Goal: Task Accomplishment & Management: Manage account settings

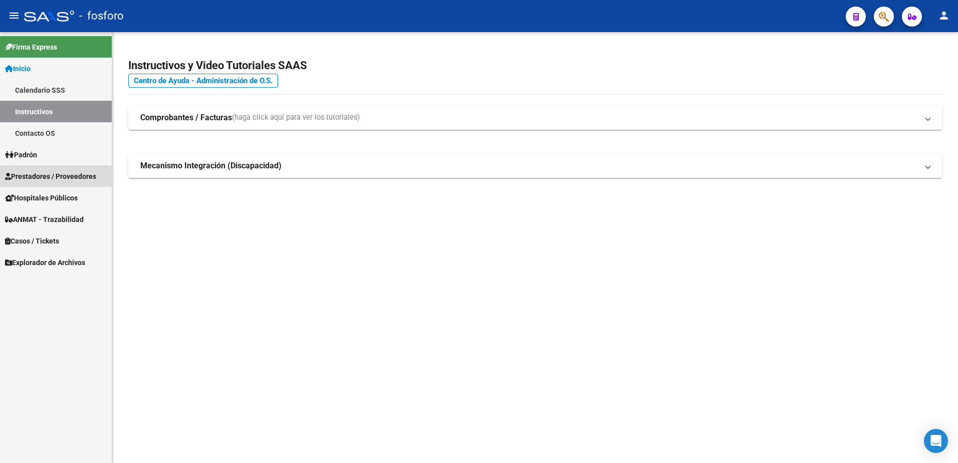
click at [73, 173] on span "Prestadores / Proveedores" at bounding box center [50, 176] width 91 height 11
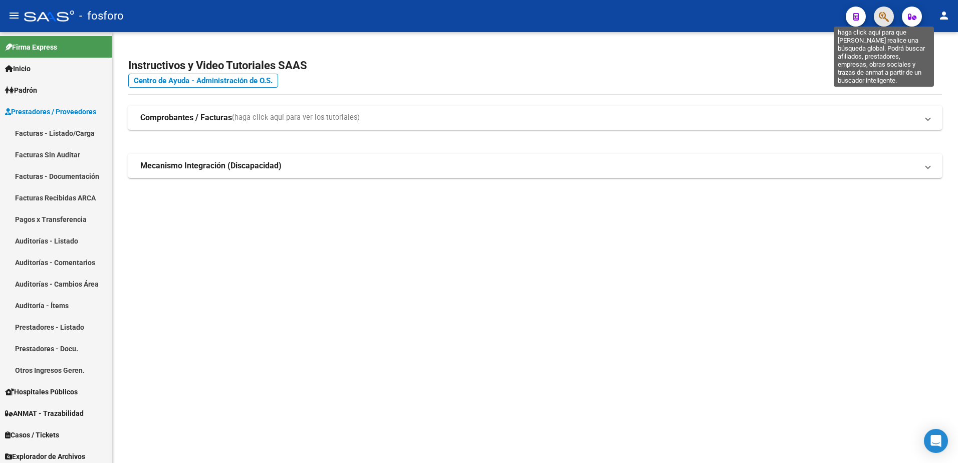
click at [879, 16] on icon "button" at bounding box center [884, 17] width 10 height 12
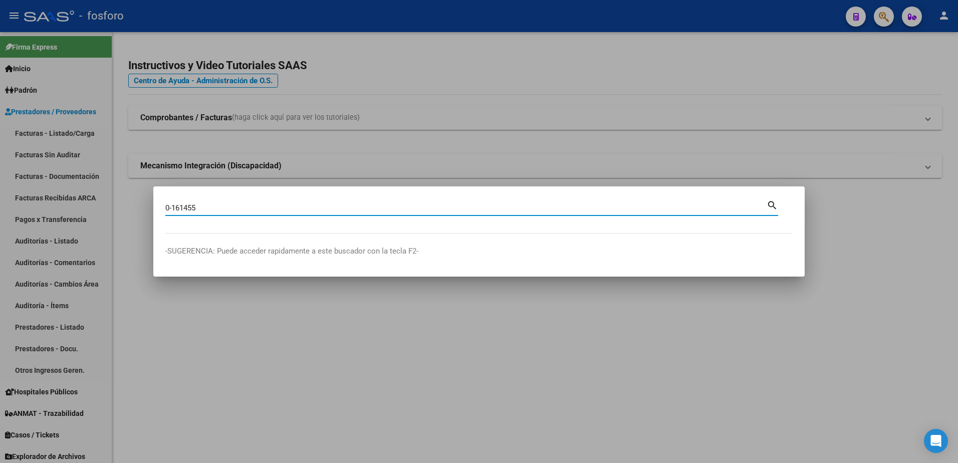
type input "0-161455"
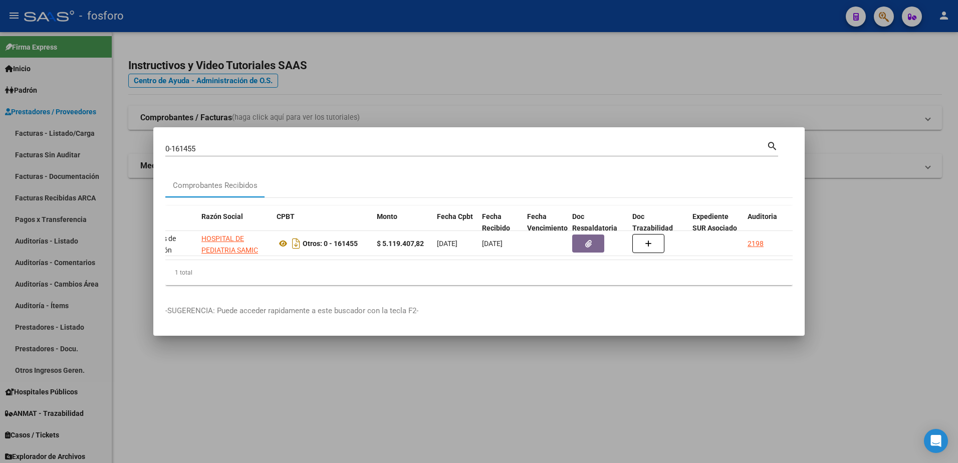
scroll to position [0, 294]
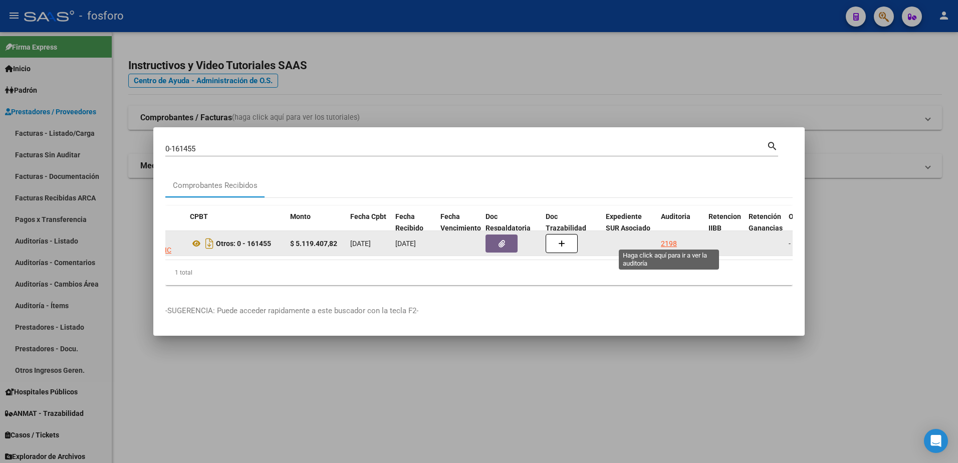
click at [672, 238] on div "2198" at bounding box center [669, 244] width 16 height 12
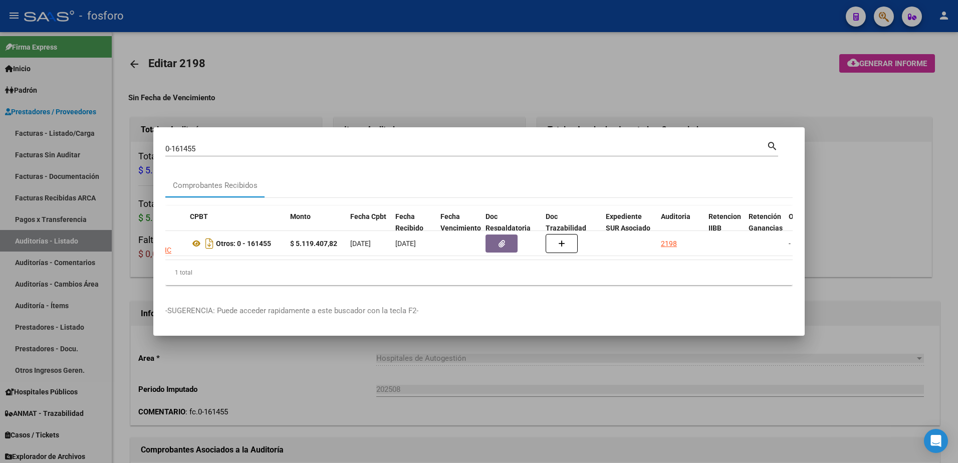
click at [651, 111] on div at bounding box center [479, 231] width 958 height 463
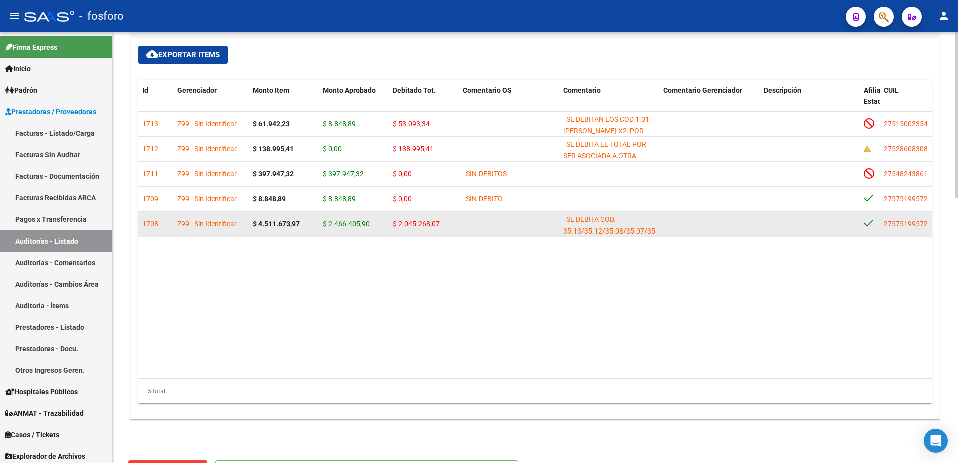
scroll to position [638, 0]
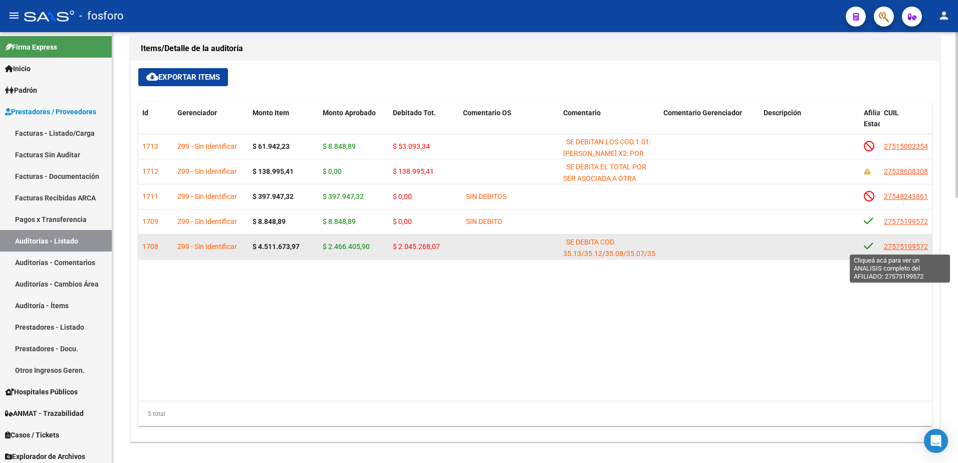
click at [890, 244] on span "27575199572" at bounding box center [906, 246] width 44 height 8
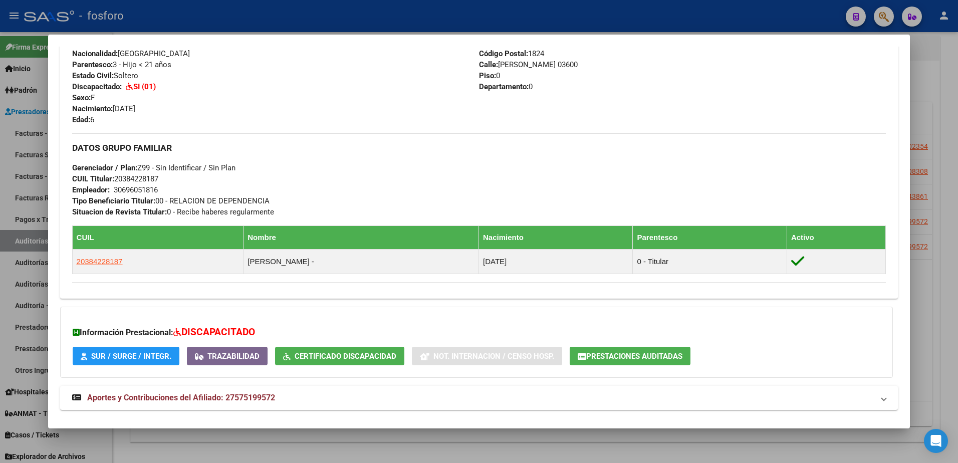
scroll to position [272, 0]
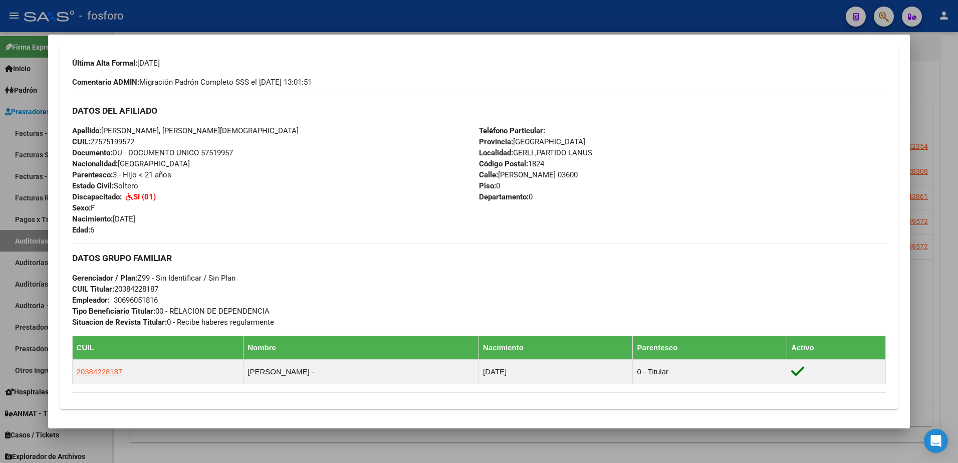
click at [931, 257] on div at bounding box center [479, 231] width 958 height 463
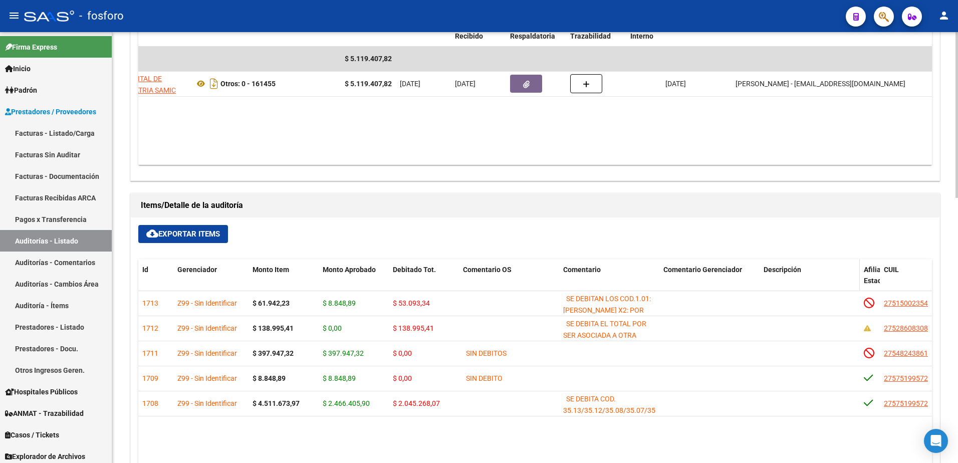
scroll to position [338, 0]
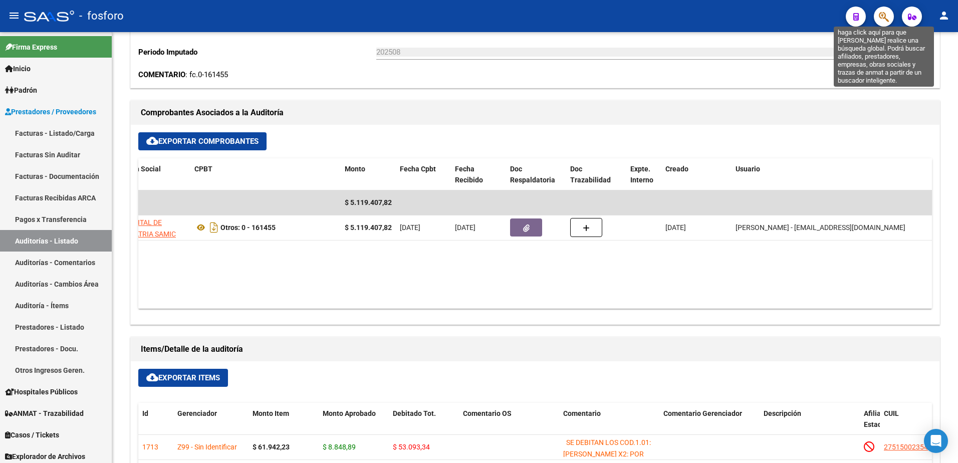
click at [881, 15] on icon "button" at bounding box center [884, 17] width 10 height 12
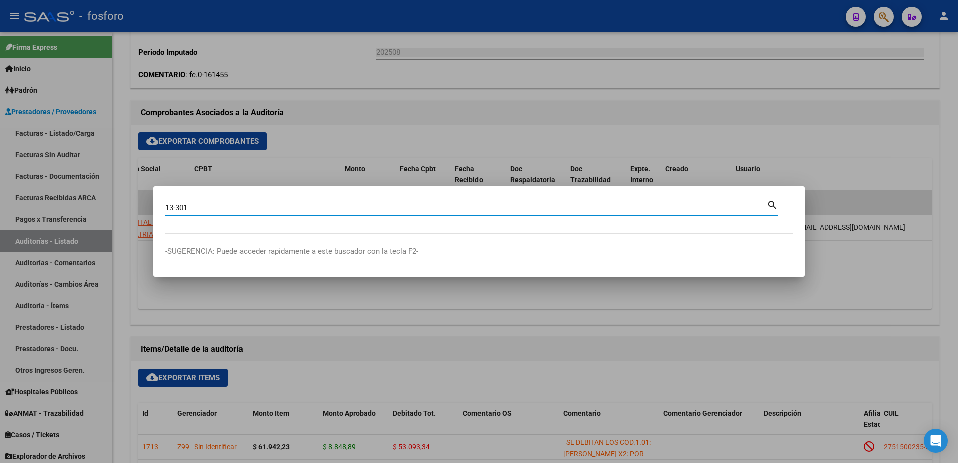
type input "13-301"
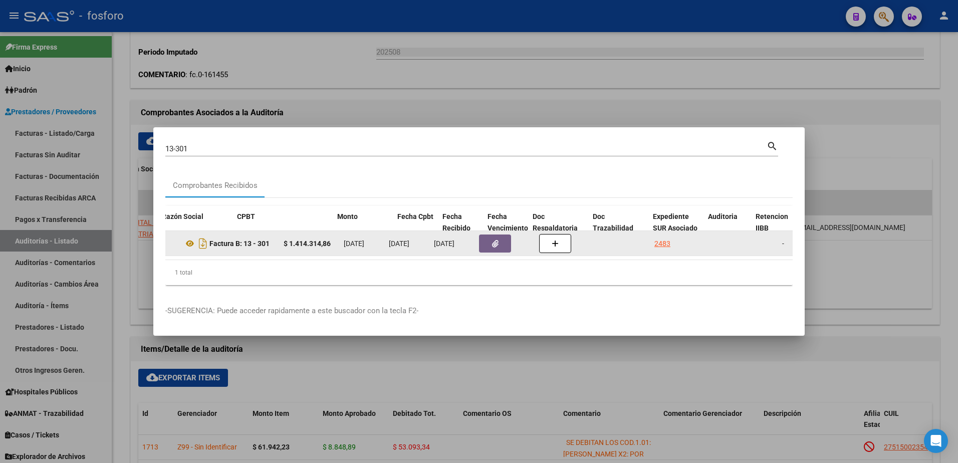
scroll to position [0, 321]
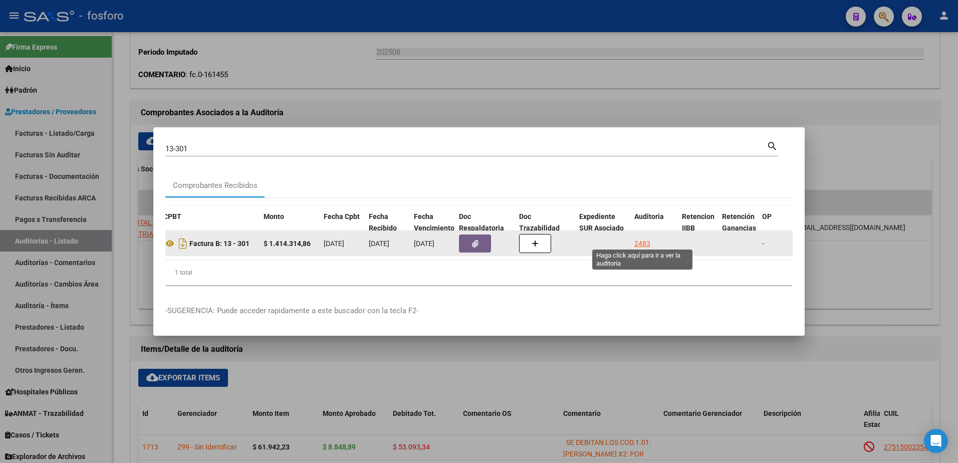
click at [637, 240] on div "2483" at bounding box center [642, 244] width 16 height 12
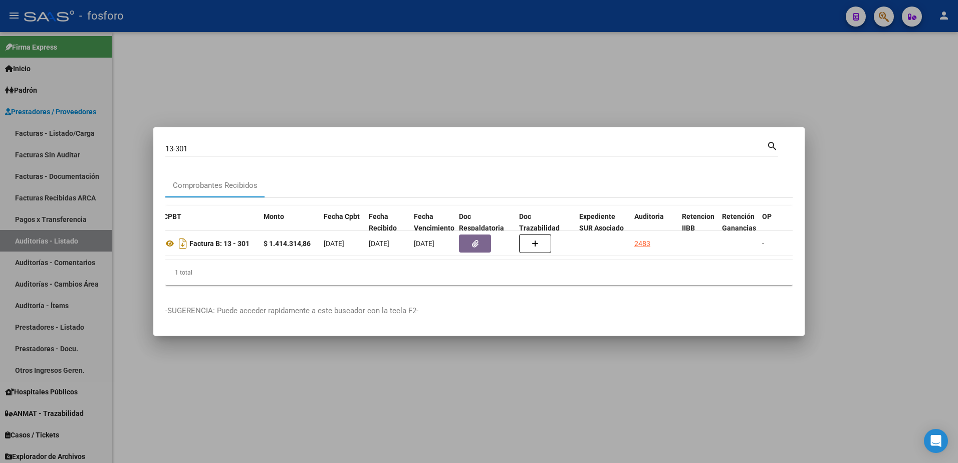
drag, startPoint x: 712, startPoint y: 84, endPoint x: 740, endPoint y: 79, distance: 27.9
click at [715, 83] on div at bounding box center [479, 231] width 958 height 463
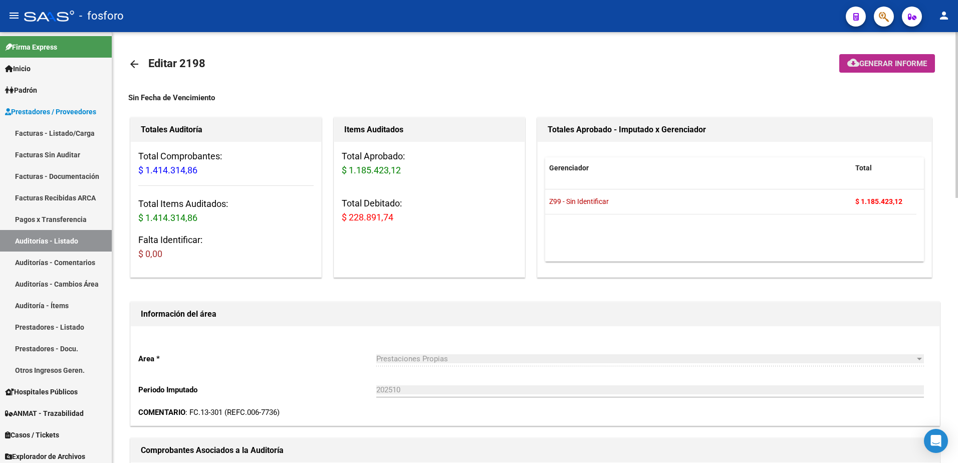
click at [888, 60] on span "Generar informe" at bounding box center [893, 63] width 68 height 9
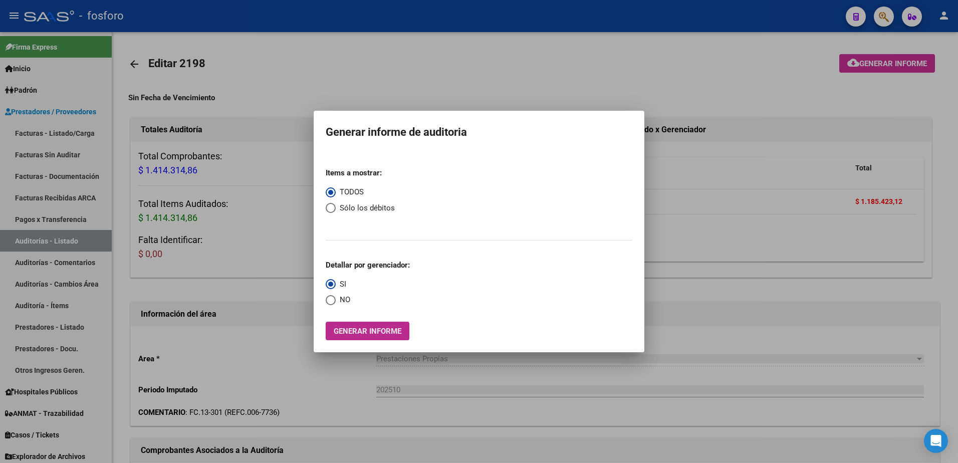
click at [378, 336] on button "Generar informe" at bounding box center [368, 331] width 84 height 19
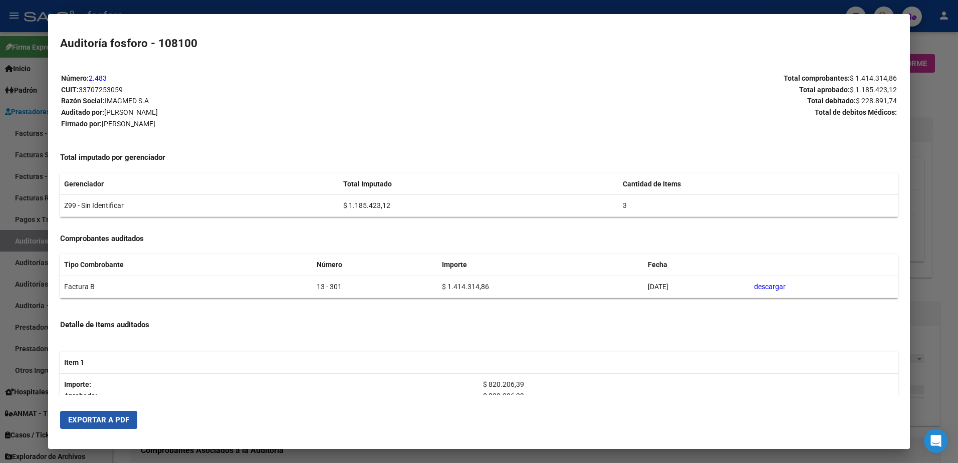
click at [122, 421] on span "Exportar a PDF" at bounding box center [98, 419] width 61 height 9
click at [935, 101] on div at bounding box center [479, 231] width 958 height 463
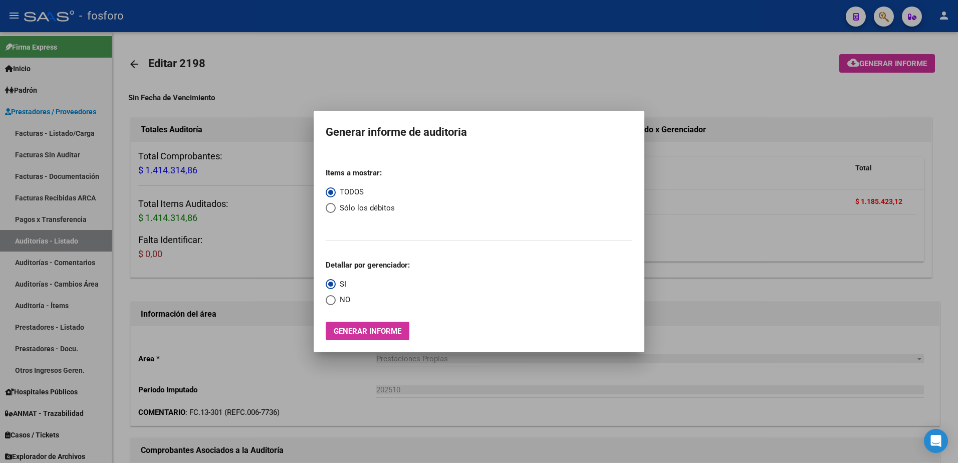
click at [887, 21] on div at bounding box center [479, 231] width 958 height 463
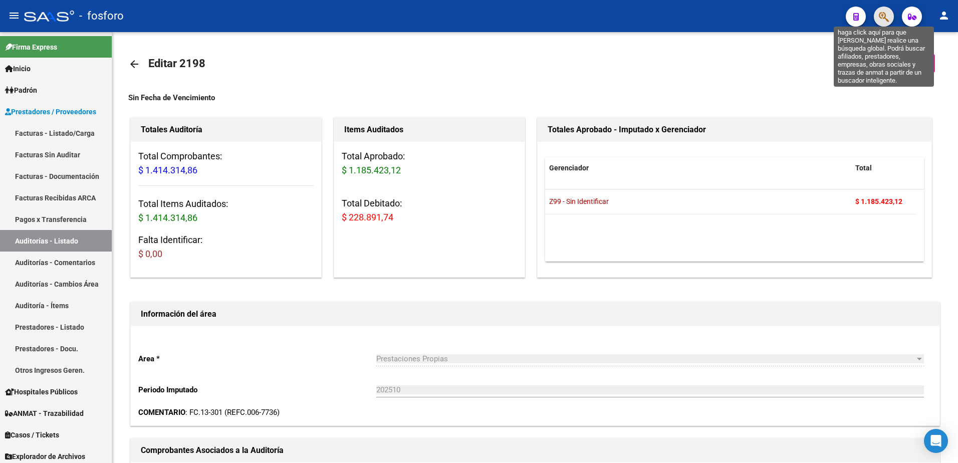
click at [887, 21] on icon "button" at bounding box center [884, 17] width 10 height 12
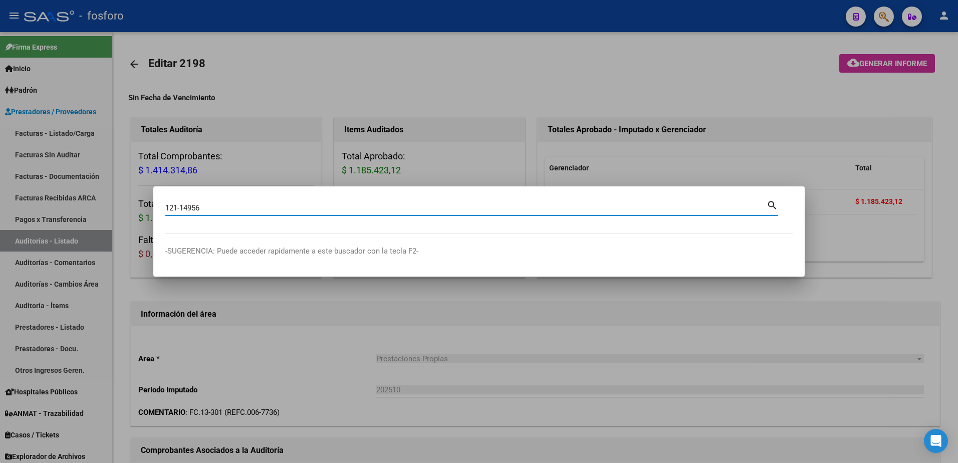
type input "121-14956"
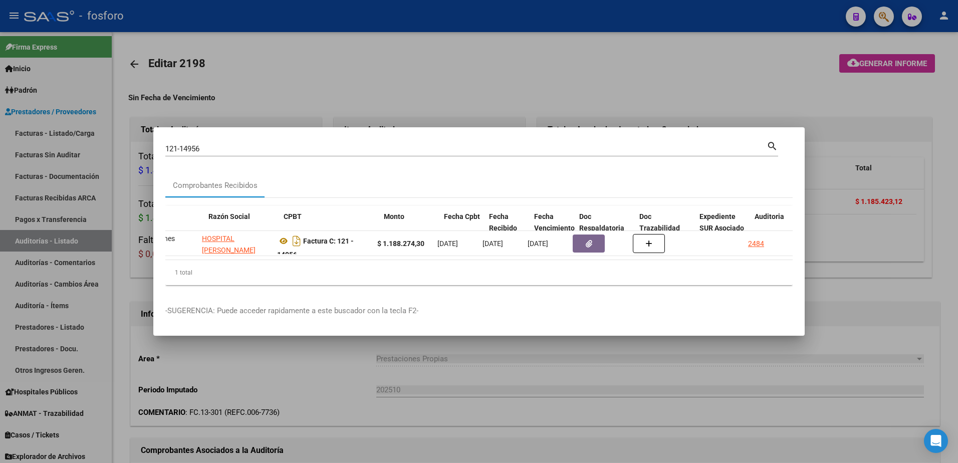
scroll to position [0, 287]
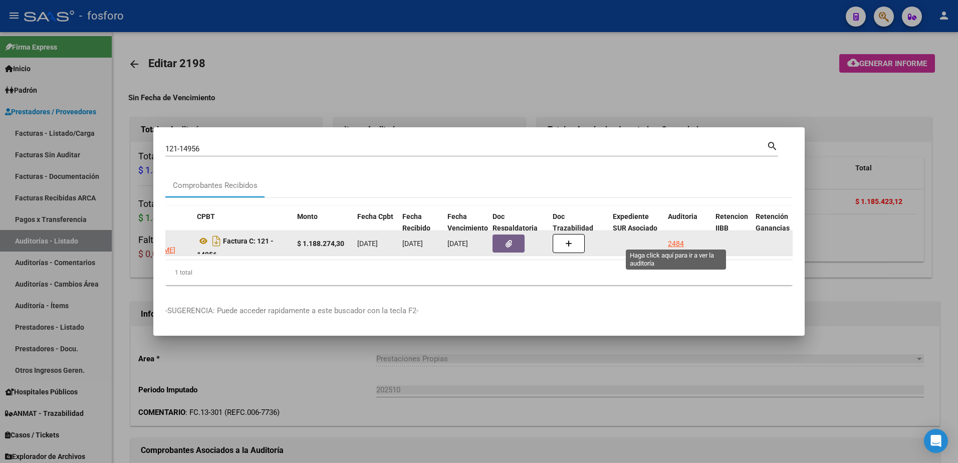
click at [675, 239] on div "2484" at bounding box center [676, 244] width 16 height 12
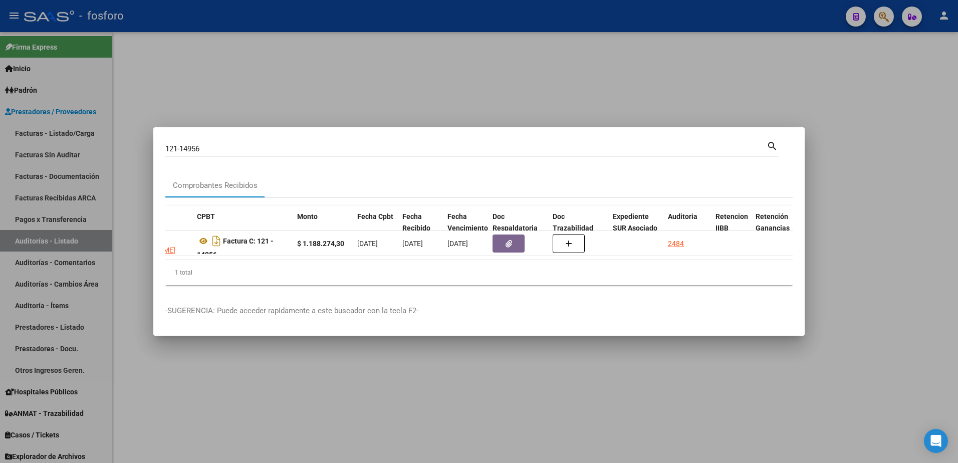
click at [707, 57] on div at bounding box center [479, 231] width 958 height 463
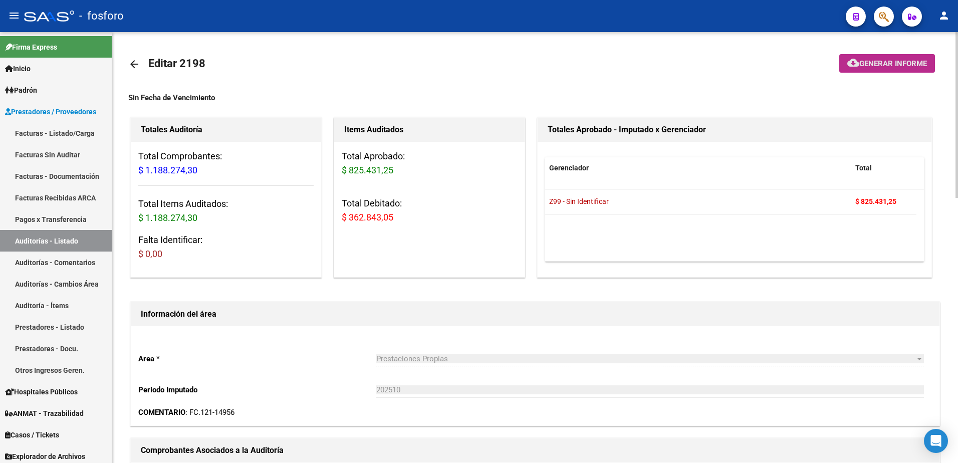
click at [870, 55] on button "cloud_download Generar informe" at bounding box center [887, 63] width 96 height 19
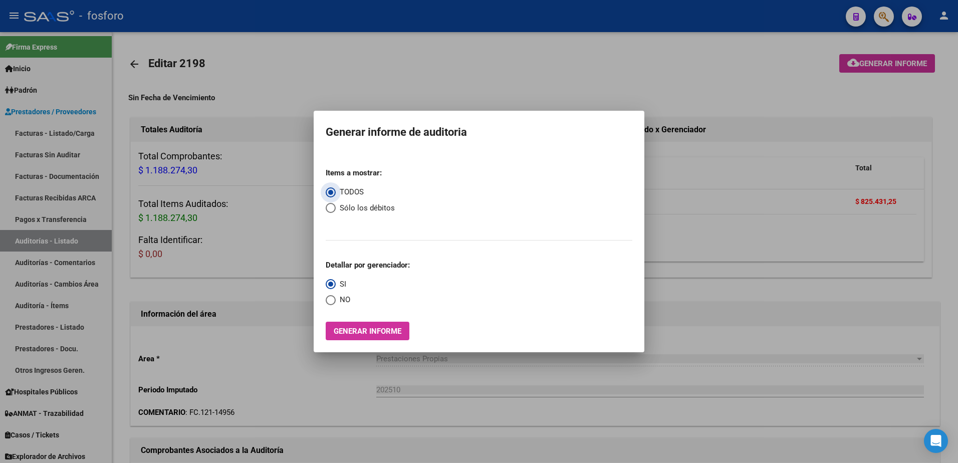
click at [365, 331] on span "Generar informe" at bounding box center [368, 331] width 68 height 9
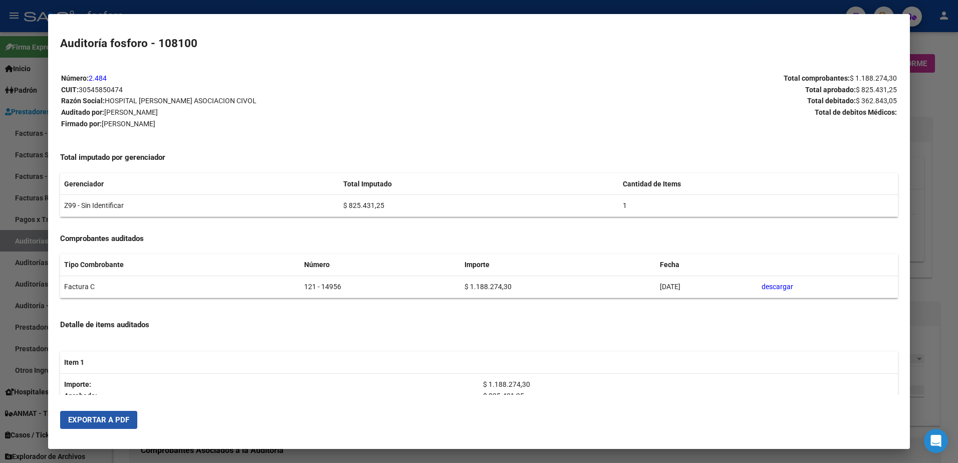
drag, startPoint x: 123, startPoint y: 419, endPoint x: 362, endPoint y: 361, distance: 245.8
click at [128, 419] on span "Exportar a PDF" at bounding box center [98, 419] width 61 height 9
click at [943, 101] on div at bounding box center [479, 231] width 958 height 463
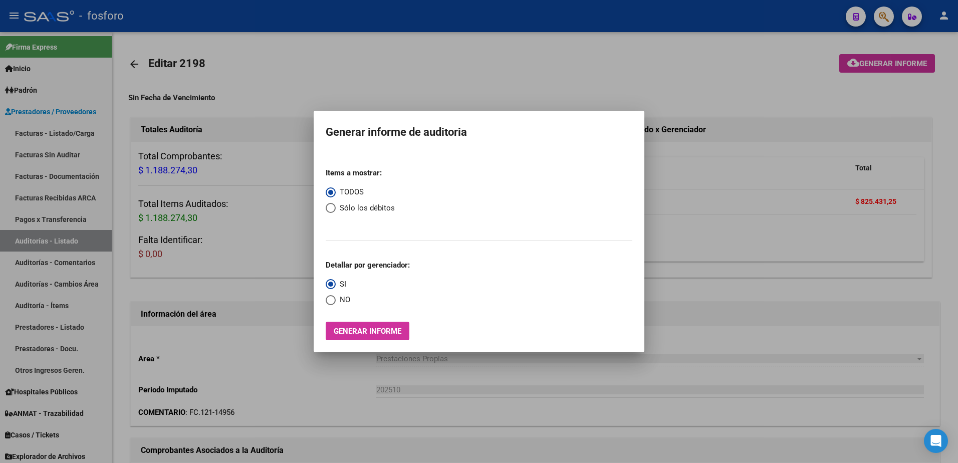
click at [881, 19] on div at bounding box center [479, 231] width 958 height 463
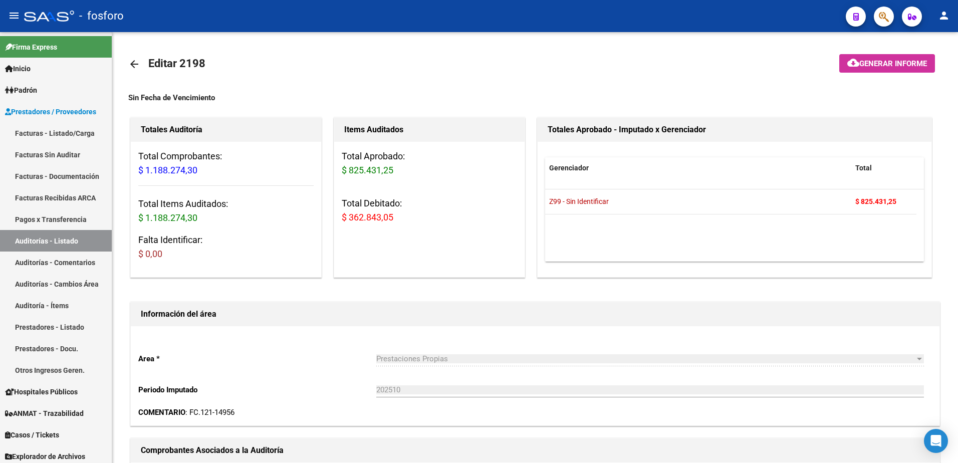
click at [878, 12] on button "button" at bounding box center [883, 17] width 20 height 20
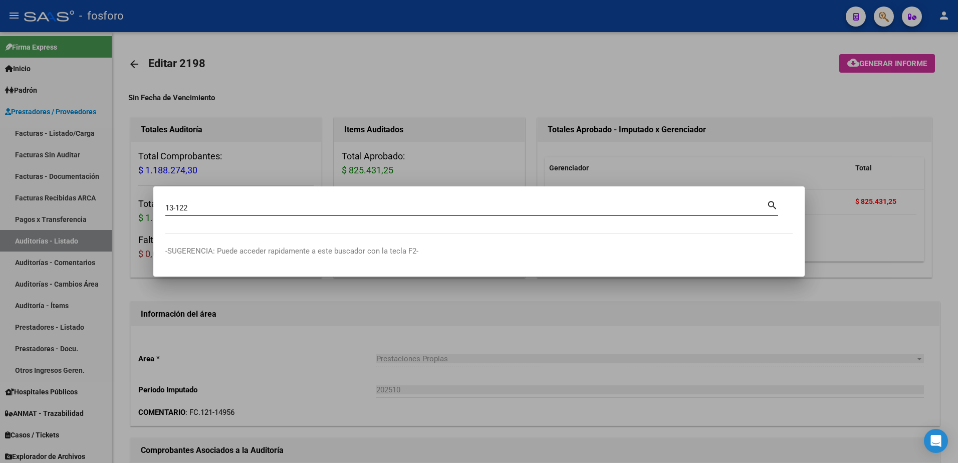
type input "13-122"
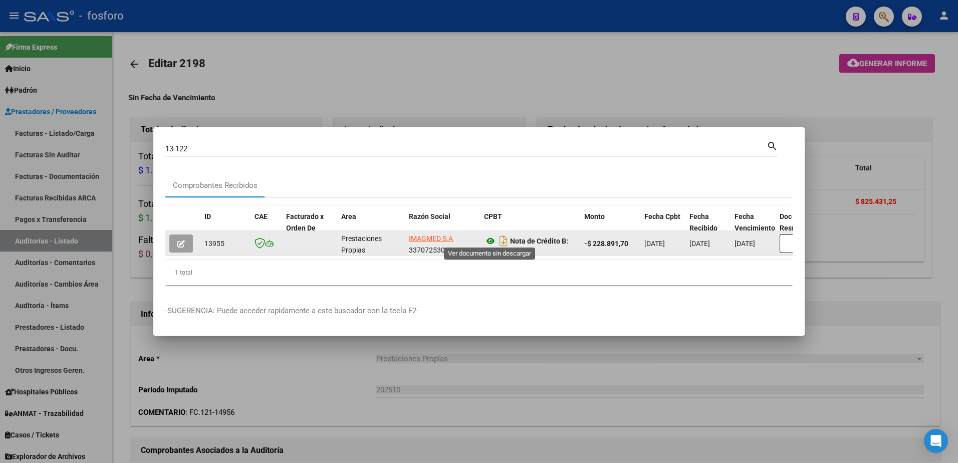
click at [487, 236] on icon at bounding box center [490, 241] width 13 height 12
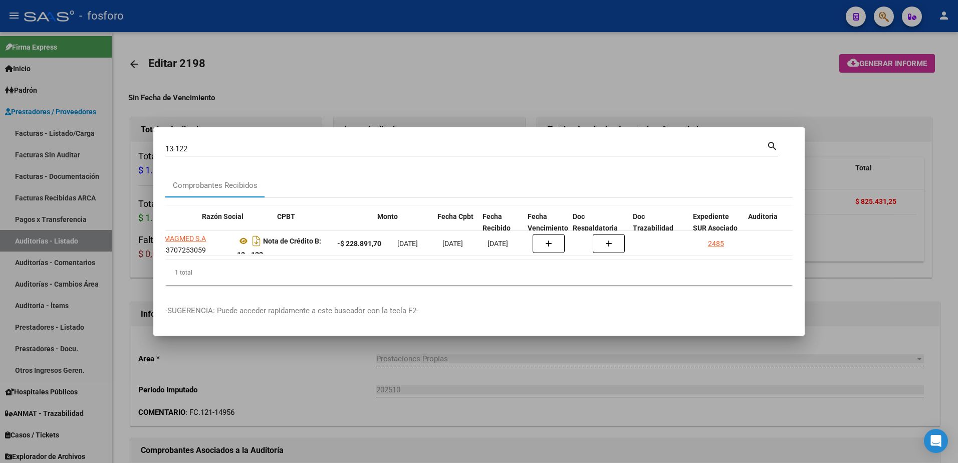
scroll to position [0, 274]
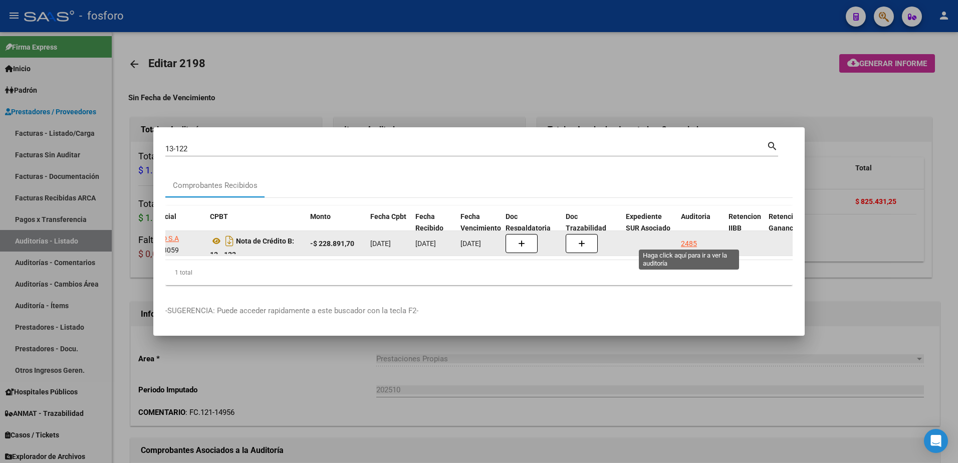
click at [687, 239] on div "2485" at bounding box center [689, 244] width 16 height 12
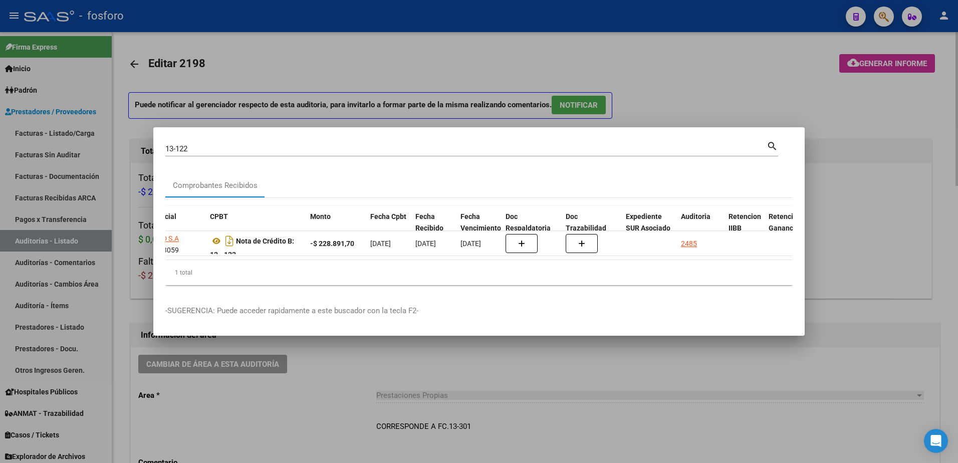
drag, startPoint x: 784, startPoint y: 77, endPoint x: 825, endPoint y: 74, distance: 41.2
click at [785, 77] on div at bounding box center [479, 231] width 958 height 463
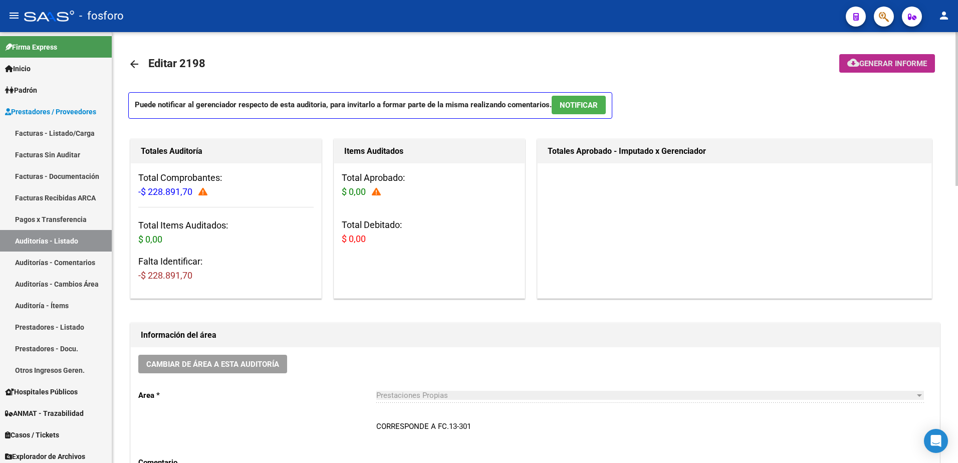
click at [874, 63] on span "Generar informe" at bounding box center [893, 63] width 68 height 9
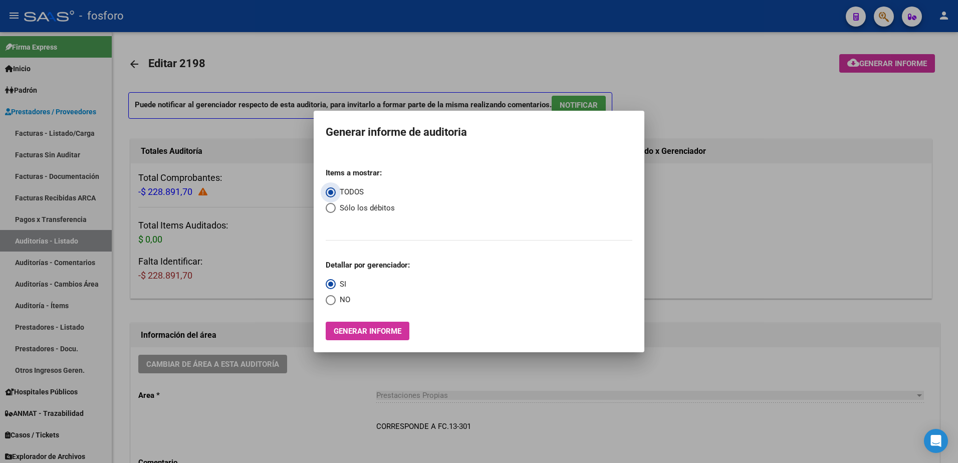
click at [382, 331] on span "Generar informe" at bounding box center [368, 331] width 68 height 9
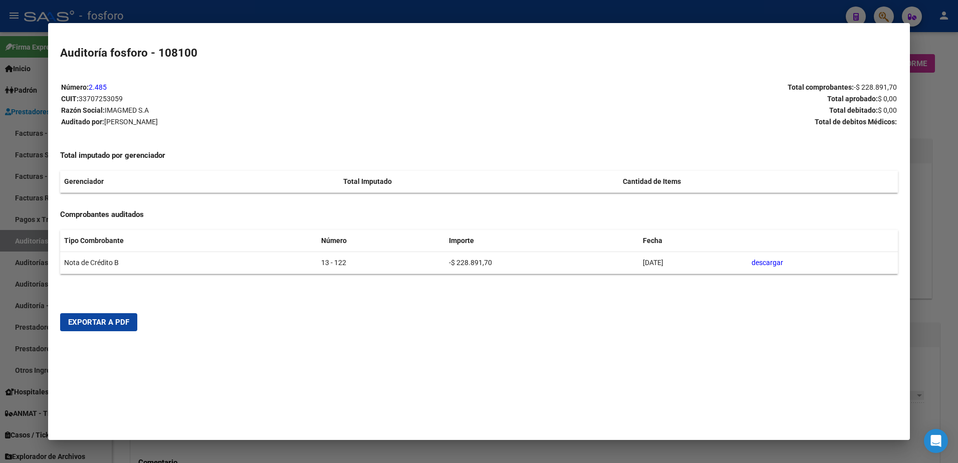
click at [127, 327] on button "Exportar a PDF" at bounding box center [98, 322] width 77 height 18
drag, startPoint x: 944, startPoint y: 102, endPoint x: 911, endPoint y: 35, distance: 75.3
click at [941, 99] on div at bounding box center [479, 231] width 958 height 463
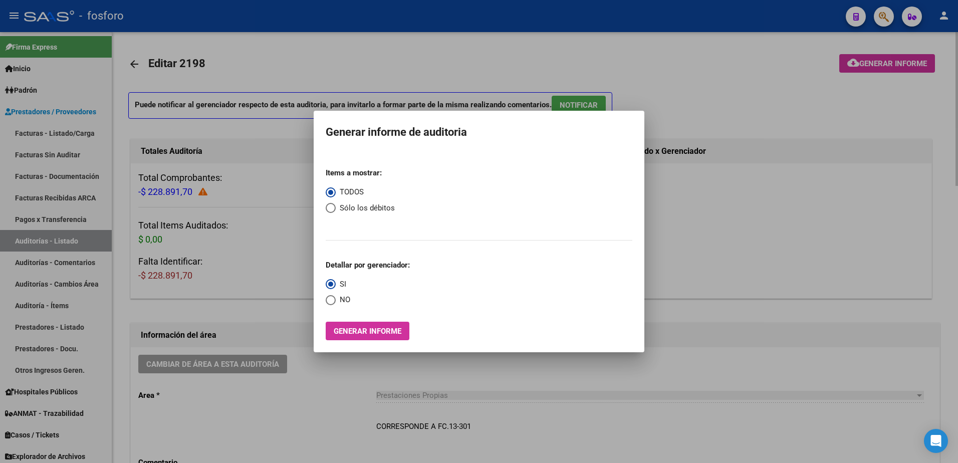
drag, startPoint x: 847, startPoint y: 102, endPoint x: 873, endPoint y: 40, distance: 66.7
click at [860, 78] on div at bounding box center [479, 231] width 958 height 463
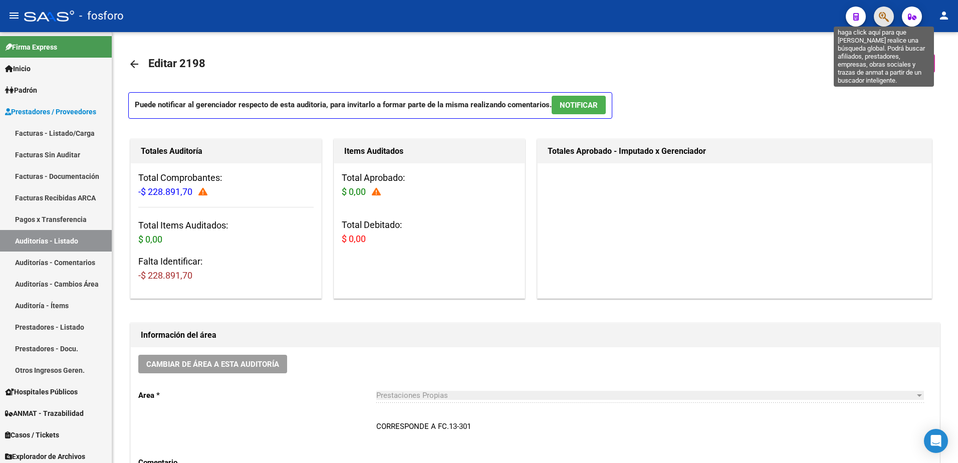
click at [883, 16] on icon "button" at bounding box center [884, 17] width 10 height 12
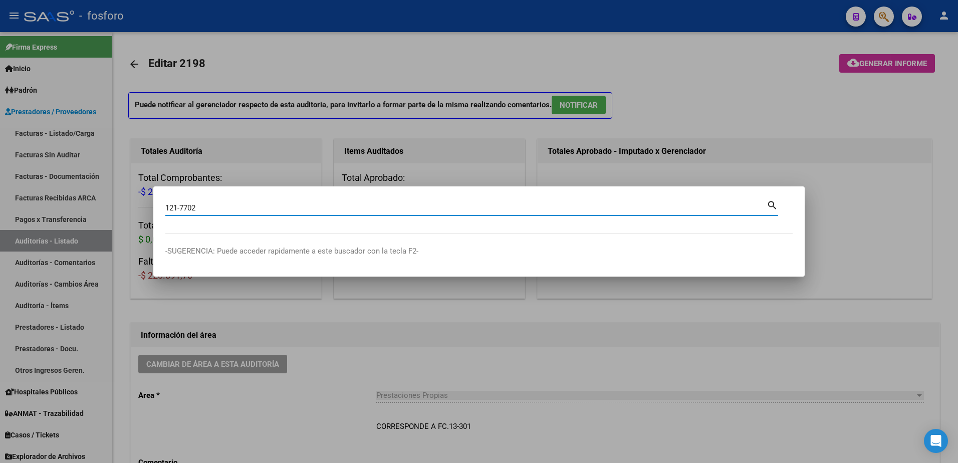
type input "121-7702"
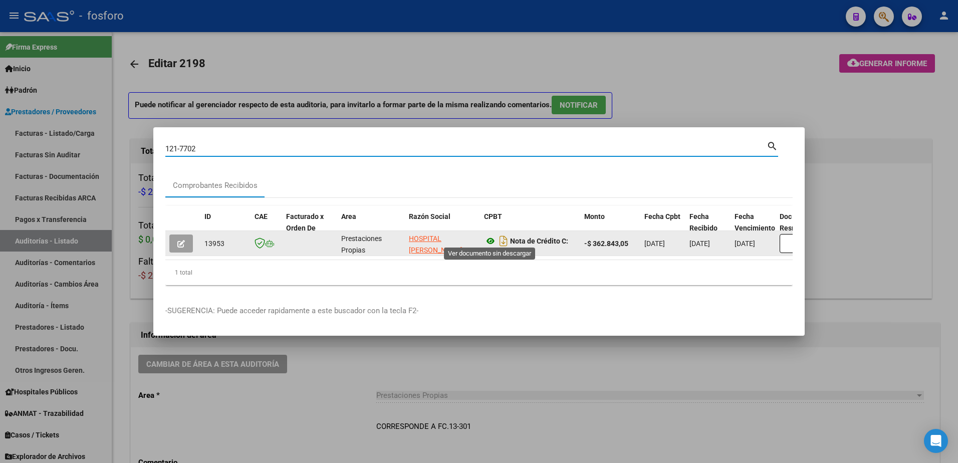
click at [494, 238] on icon at bounding box center [490, 241] width 13 height 12
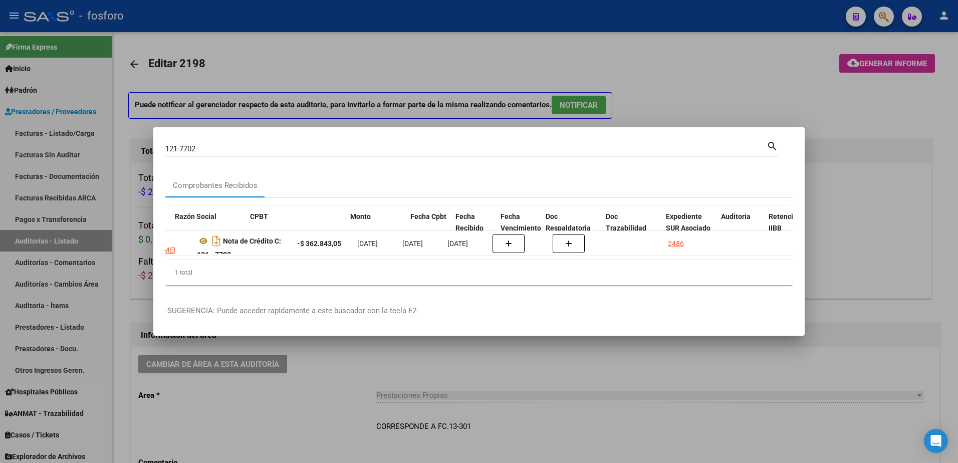
scroll to position [0, 314]
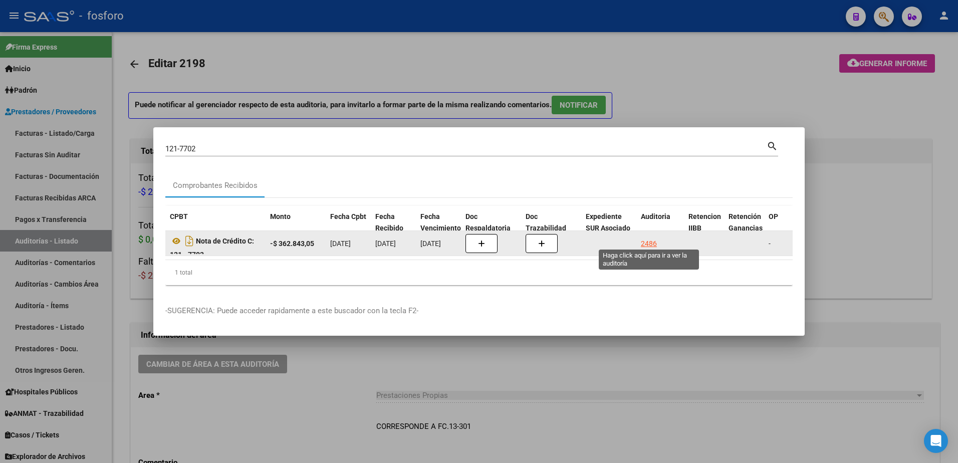
click at [652, 239] on div "2486" at bounding box center [649, 244] width 16 height 12
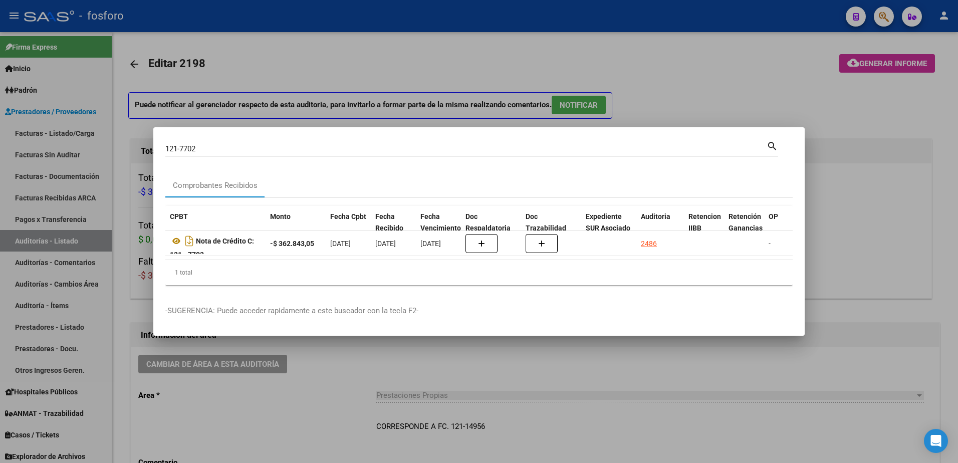
click at [794, 69] on div at bounding box center [479, 231] width 958 height 463
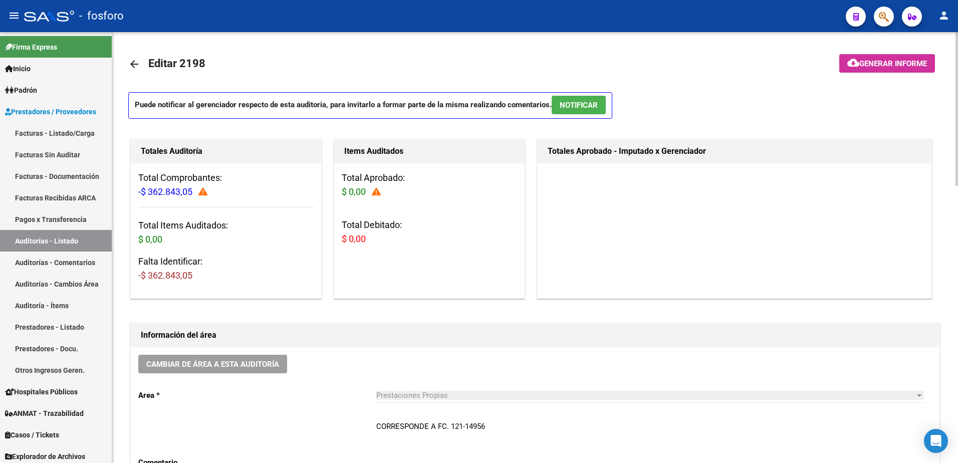
click at [868, 59] on span "cloud_download Generar informe" at bounding box center [887, 63] width 80 height 9
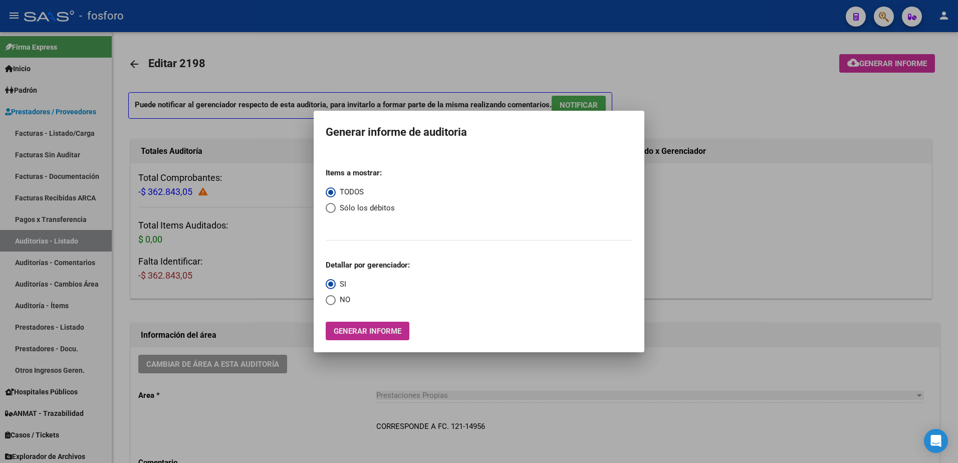
click at [372, 332] on span "Generar informe" at bounding box center [368, 331] width 68 height 9
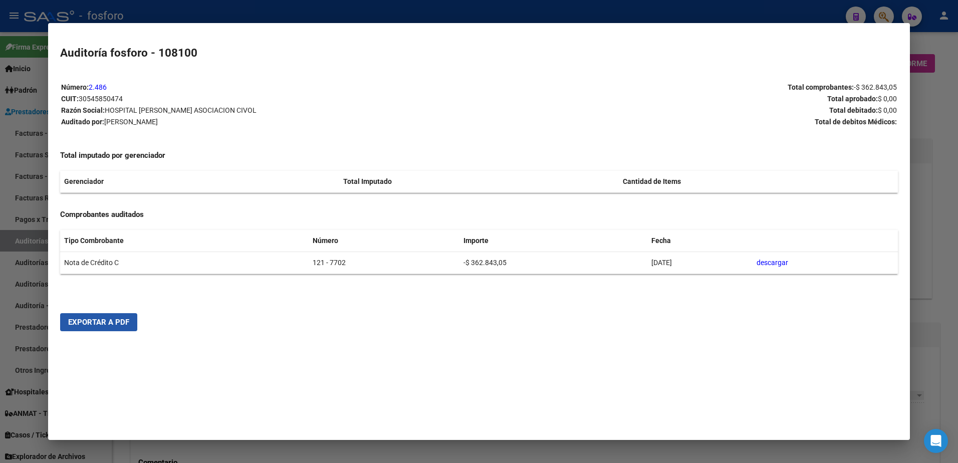
drag, startPoint x: 125, startPoint y: 327, endPoint x: 268, endPoint y: 267, distance: 154.7
click at [126, 327] on span "Exportar a PDF" at bounding box center [98, 322] width 61 height 9
click at [942, 90] on div at bounding box center [479, 231] width 958 height 463
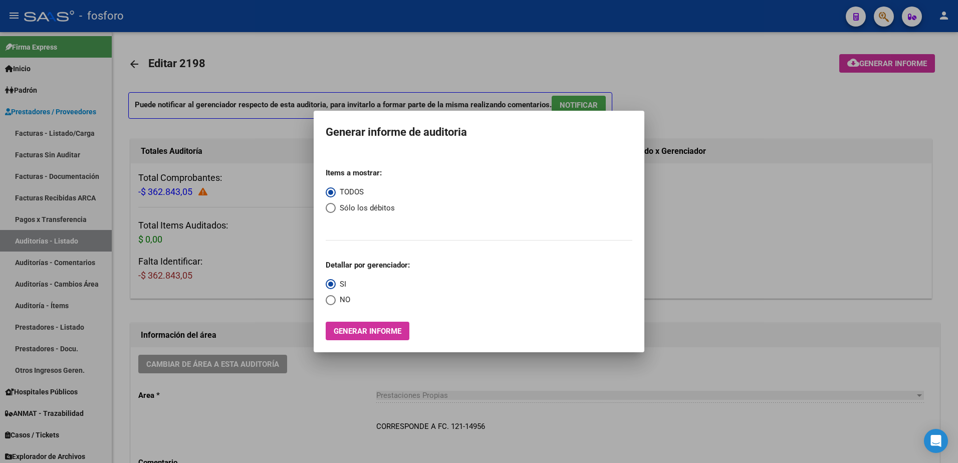
click at [886, 15] on div at bounding box center [479, 231] width 958 height 463
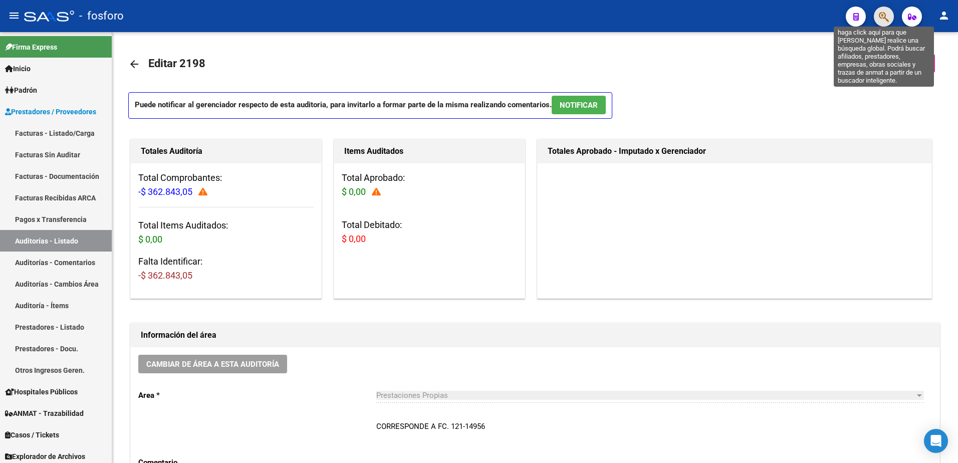
click at [886, 15] on icon "button" at bounding box center [884, 17] width 10 height 12
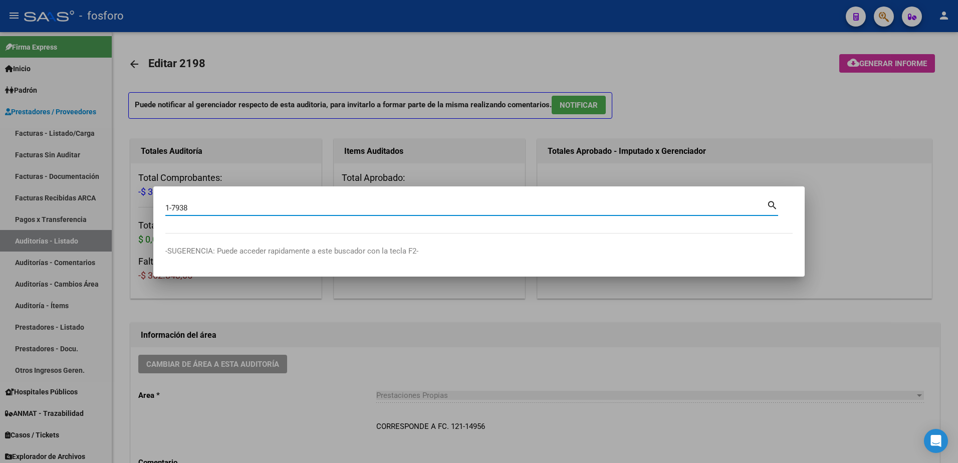
type input "1-7938"
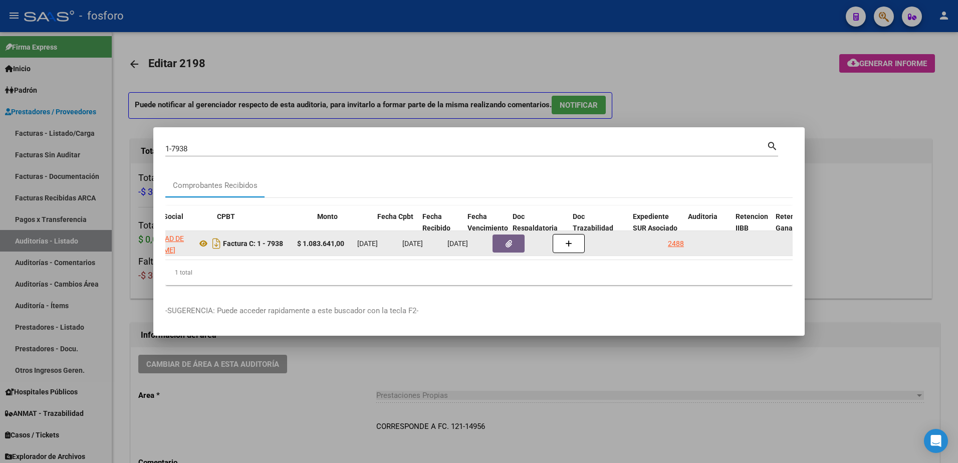
scroll to position [0, 301]
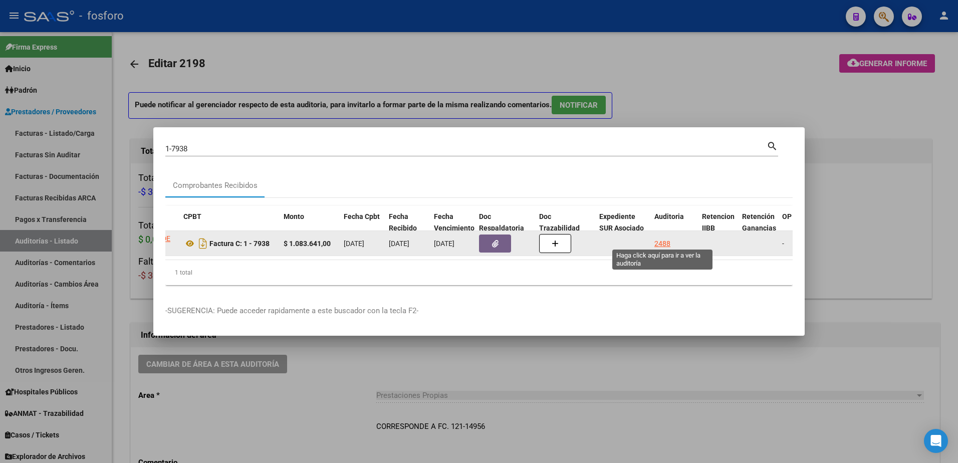
click at [663, 238] on div "2488" at bounding box center [662, 244] width 16 height 12
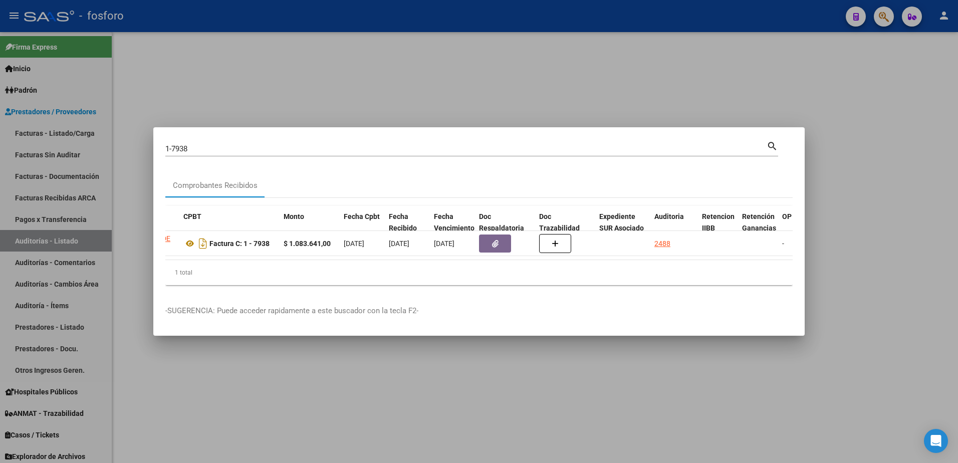
click at [759, 93] on div at bounding box center [479, 231] width 958 height 463
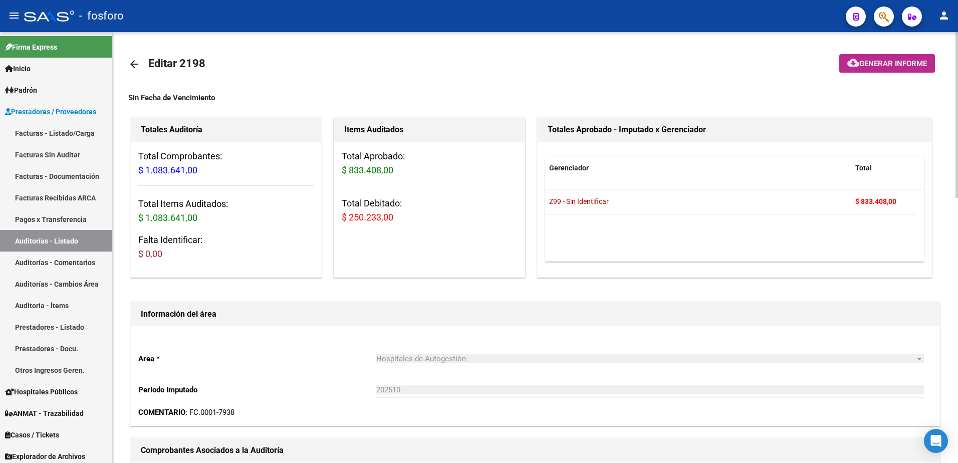
click at [862, 71] on button "cloud_download Generar informe" at bounding box center [887, 63] width 96 height 19
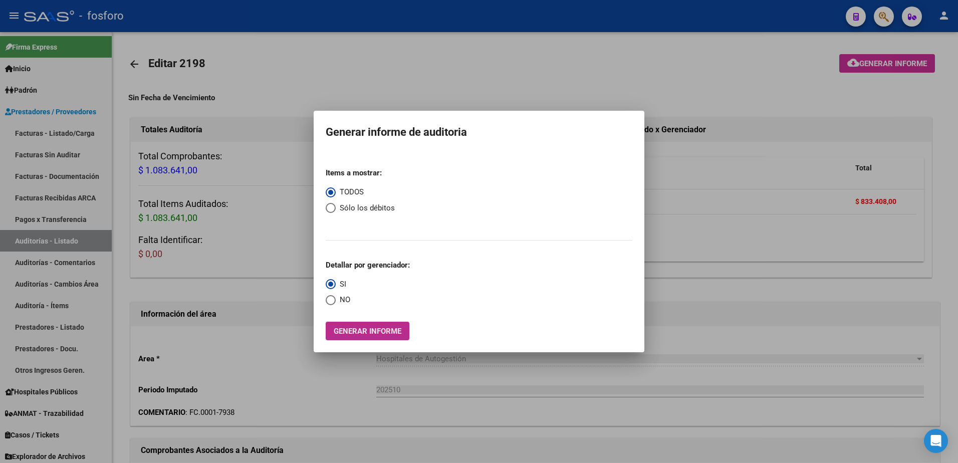
click at [398, 334] on span "Generar informe" at bounding box center [368, 331] width 68 height 9
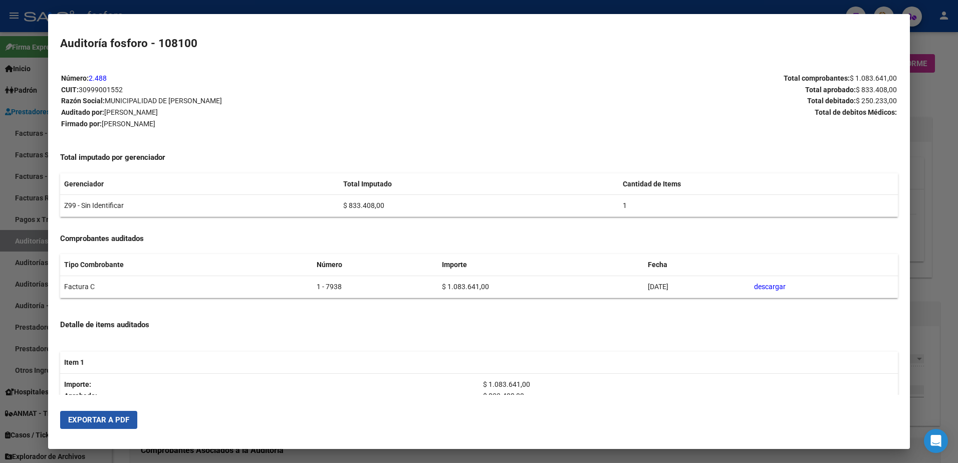
drag, startPoint x: 130, startPoint y: 418, endPoint x: 627, endPoint y: 243, distance: 526.4
click at [136, 419] on button "Exportar a PDF" at bounding box center [98, 420] width 77 height 18
click at [701, 11] on div at bounding box center [479, 231] width 958 height 463
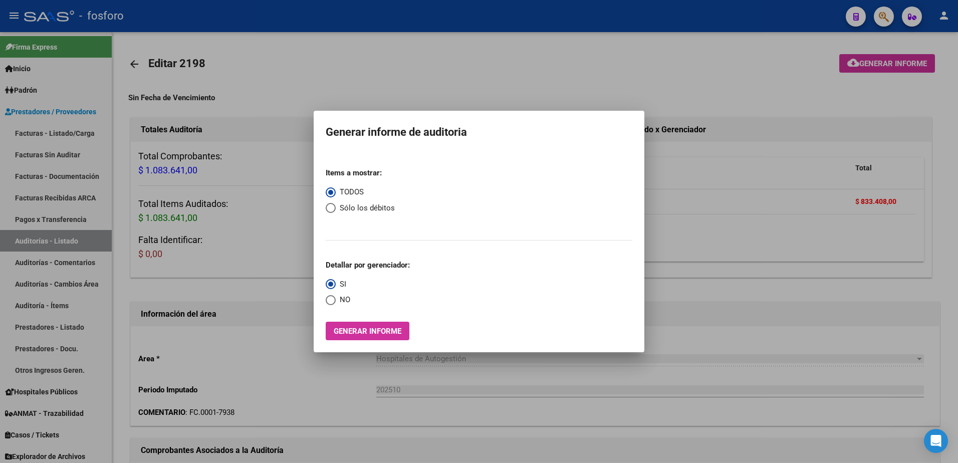
click at [701, 11] on div at bounding box center [479, 231] width 958 height 463
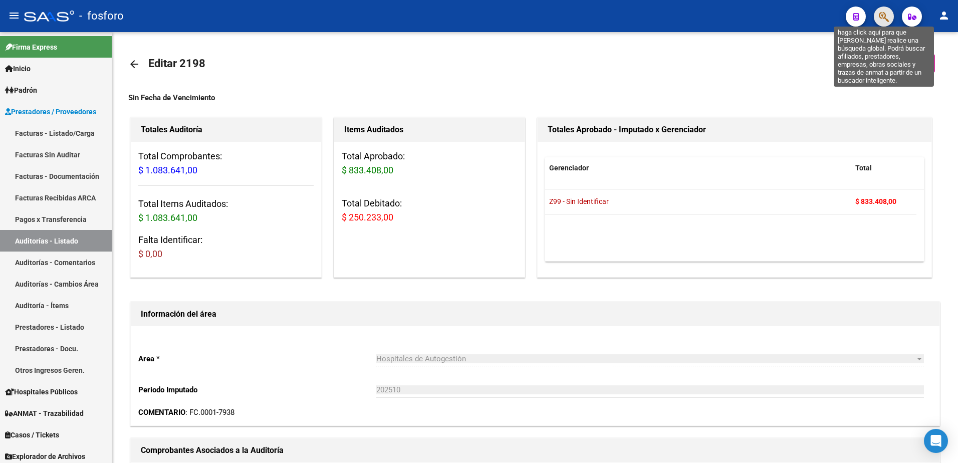
click at [887, 18] on icon "button" at bounding box center [884, 17] width 10 height 12
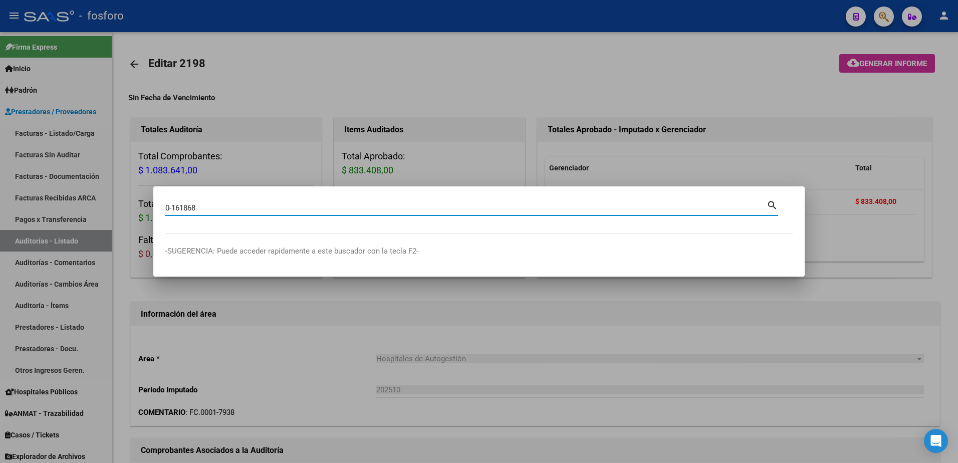
type input "0-161868"
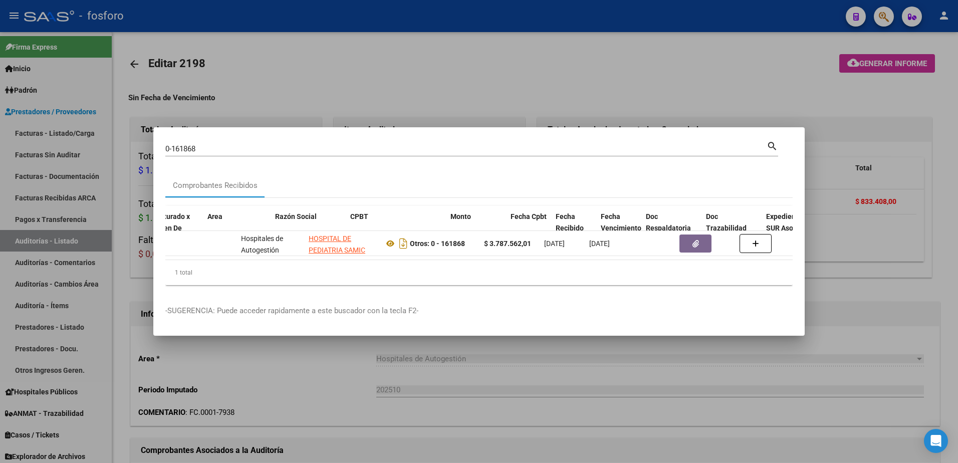
scroll to position [0, 187]
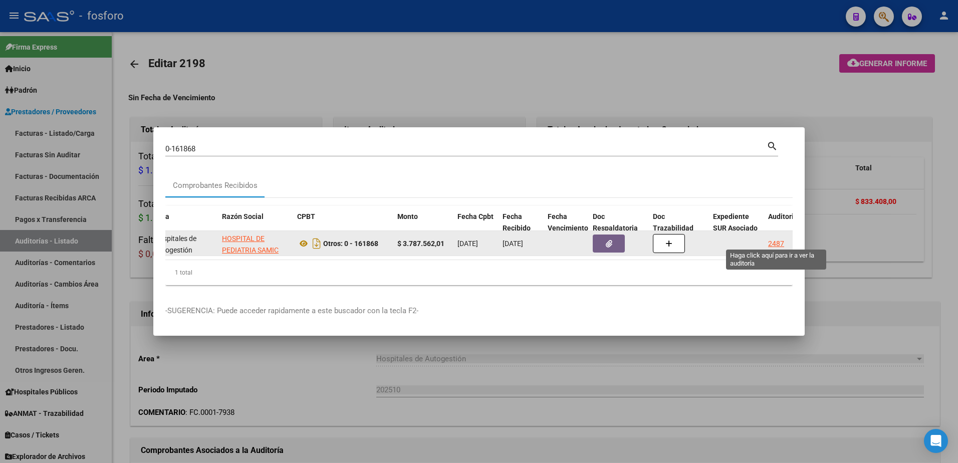
click at [773, 242] on div "2487" at bounding box center [776, 244] width 16 height 12
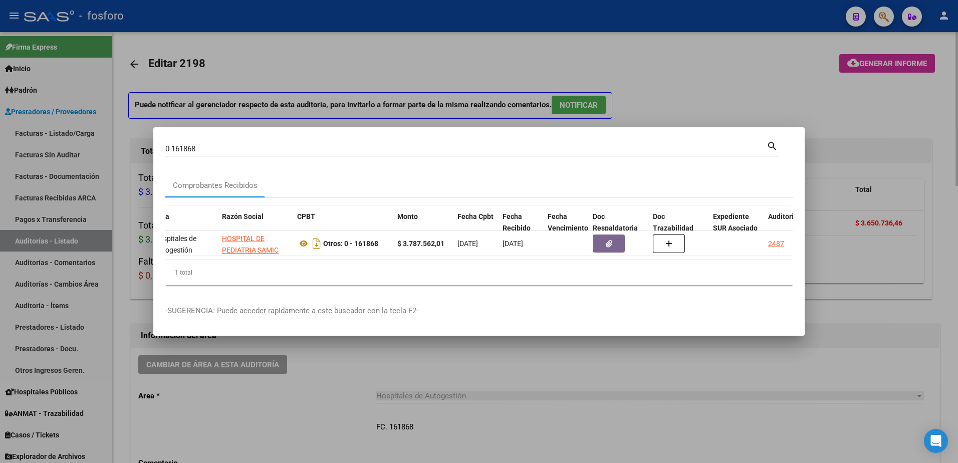
drag, startPoint x: 833, startPoint y: 121, endPoint x: 838, endPoint y: 117, distance: 6.4
click at [834, 121] on div at bounding box center [479, 231] width 958 height 463
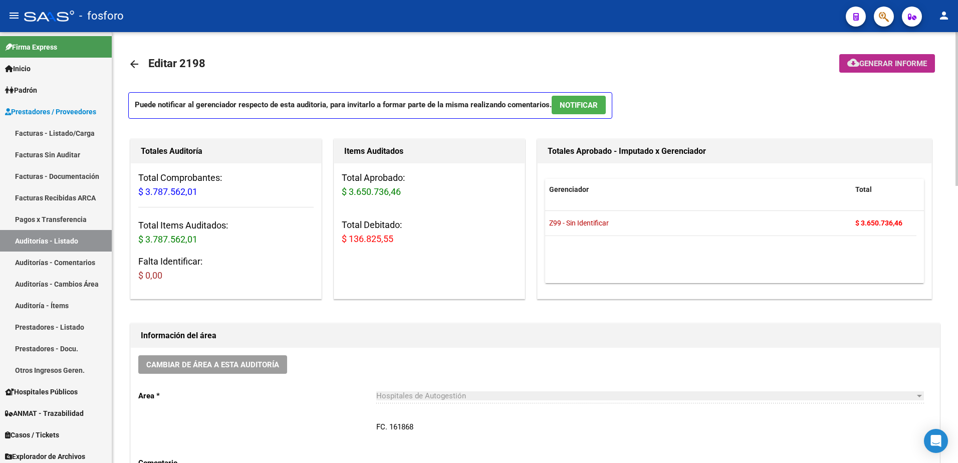
click at [854, 70] on button "cloud_download Generar informe" at bounding box center [887, 63] width 96 height 19
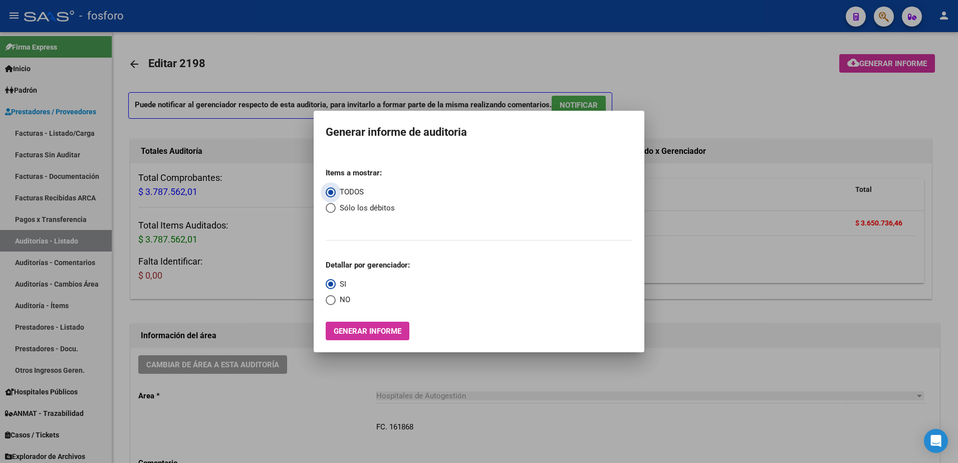
click at [374, 327] on span "Generar informe" at bounding box center [368, 331] width 68 height 9
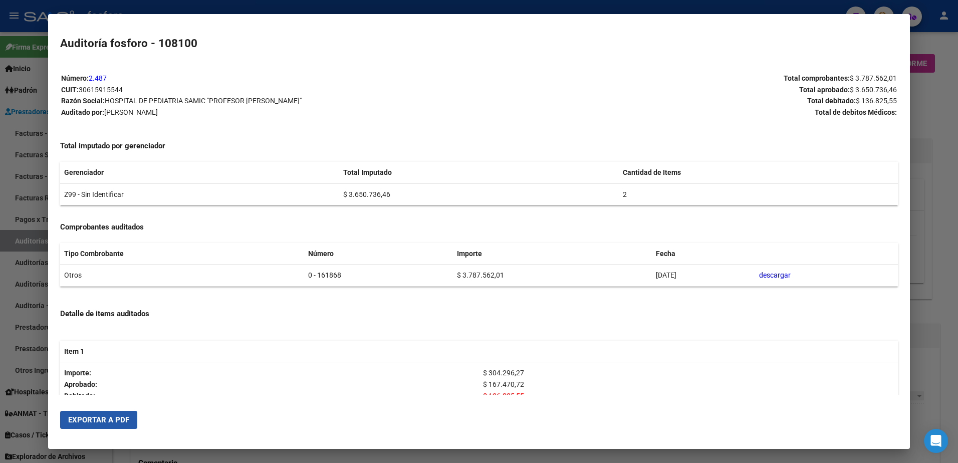
click at [115, 421] on span "Exportar a PDF" at bounding box center [98, 419] width 61 height 9
drag, startPoint x: 921, startPoint y: 125, endPoint x: 897, endPoint y: 61, distance: 68.2
click at [922, 124] on div at bounding box center [479, 231] width 958 height 463
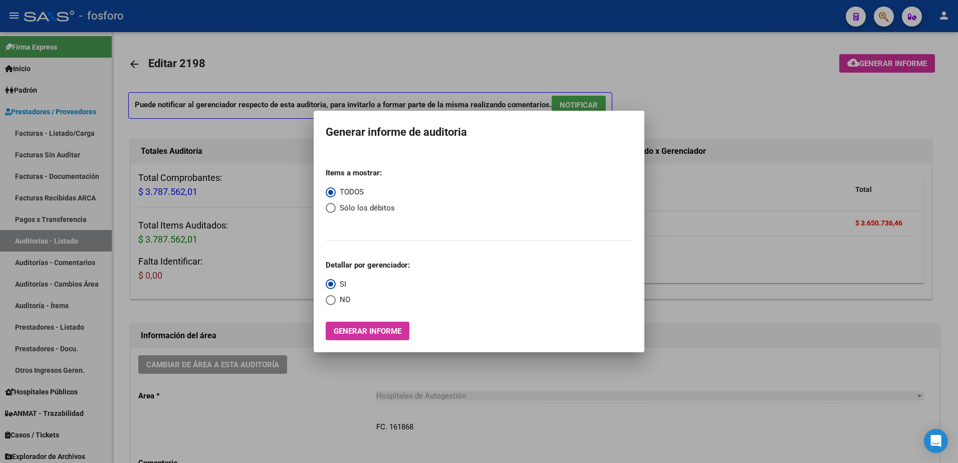
click at [877, 21] on div at bounding box center [479, 231] width 958 height 463
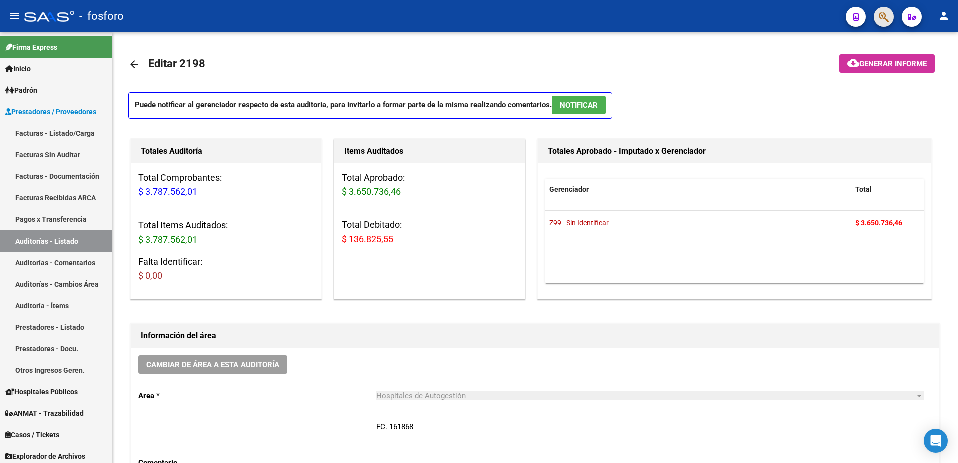
click at [877, 21] on button "button" at bounding box center [883, 17] width 20 height 20
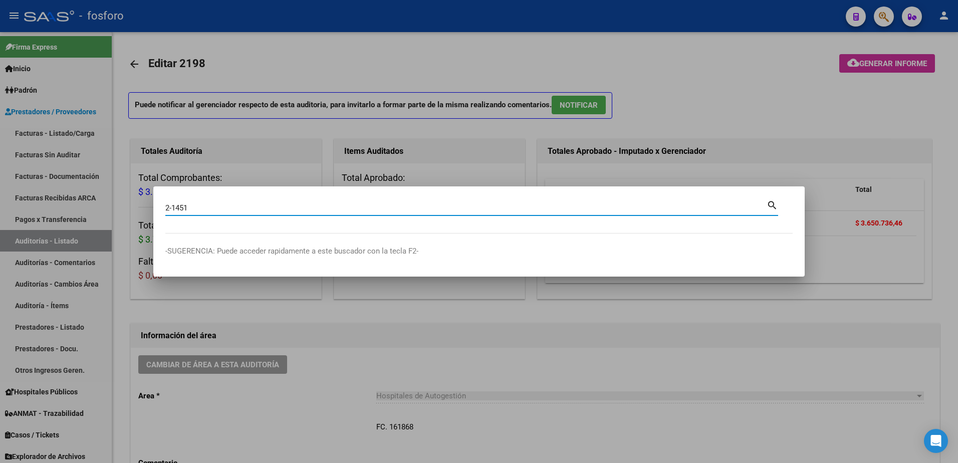
type input "2-1451"
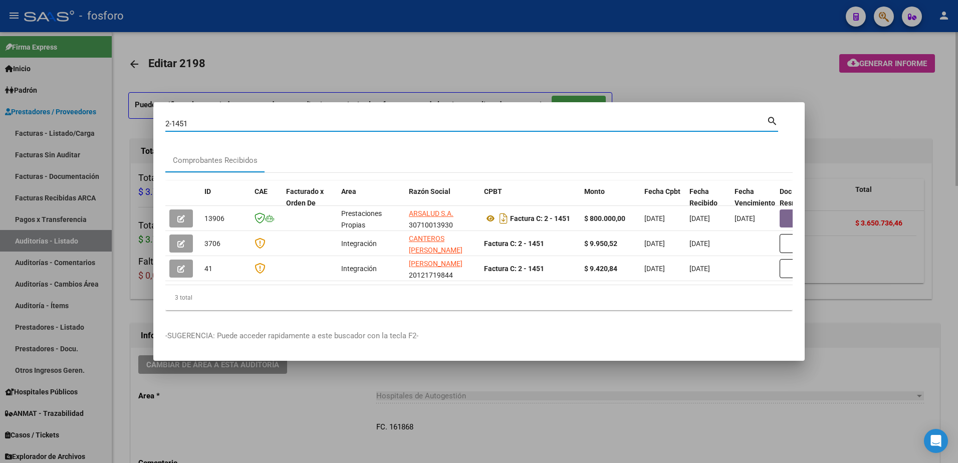
drag, startPoint x: 772, startPoint y: 47, endPoint x: 824, endPoint y: 33, distance: 53.5
click at [799, 40] on div at bounding box center [479, 231] width 958 height 463
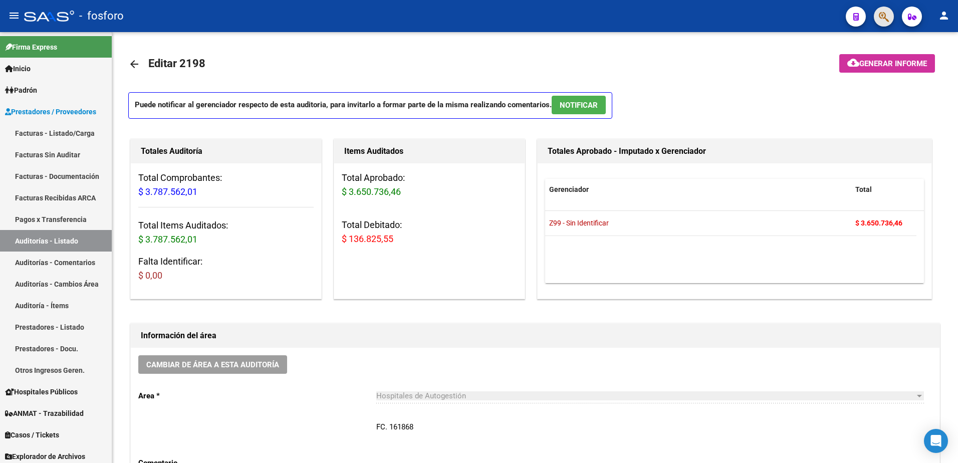
click at [874, 13] on button "button" at bounding box center [883, 17] width 20 height 20
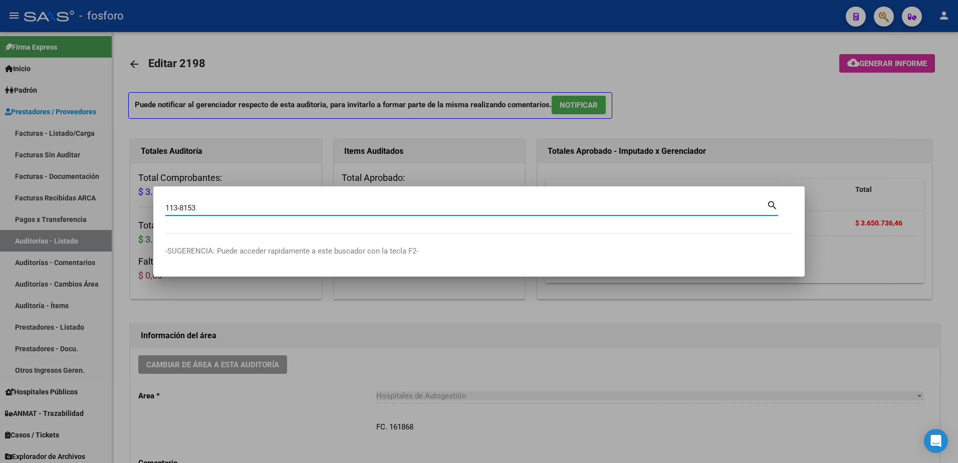
type input "113-8153"
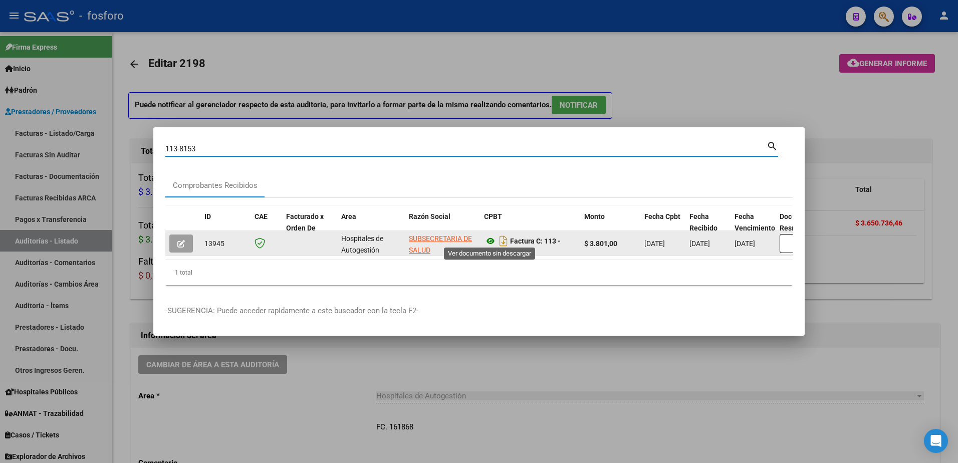
click at [489, 238] on icon at bounding box center [490, 241] width 13 height 12
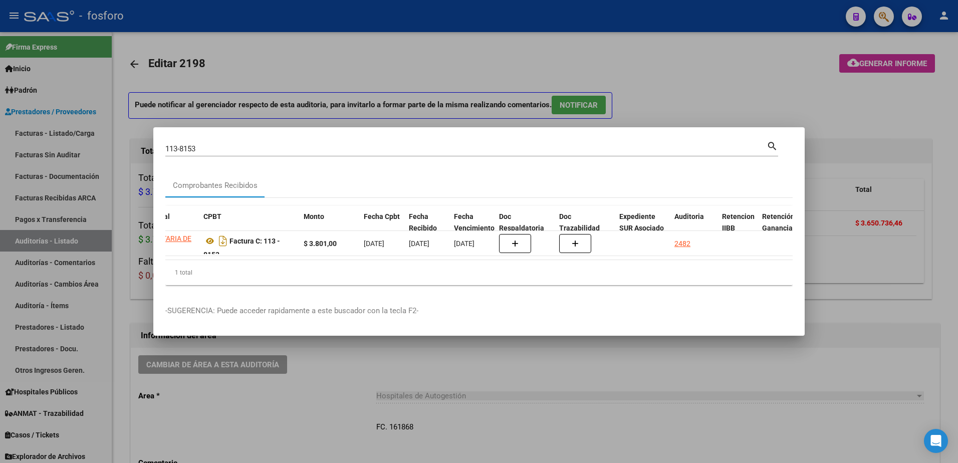
scroll to position [0, 321]
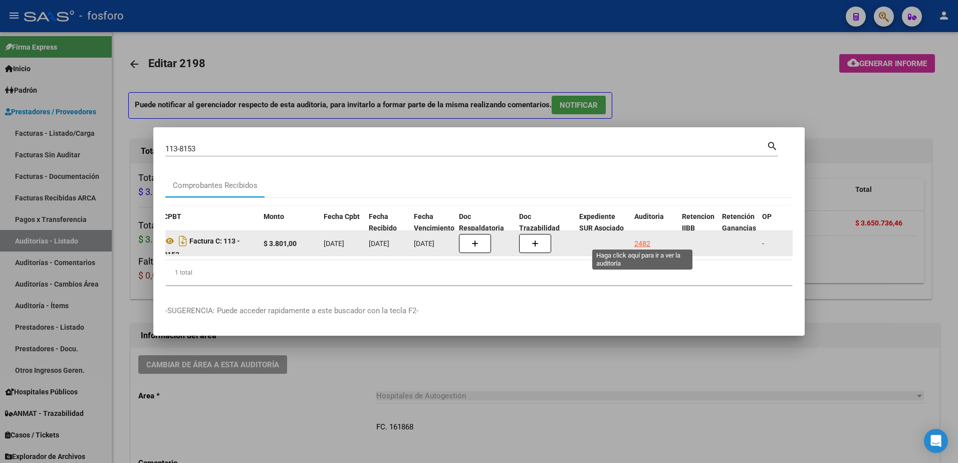
click at [643, 240] on div "2482" at bounding box center [642, 244] width 16 height 12
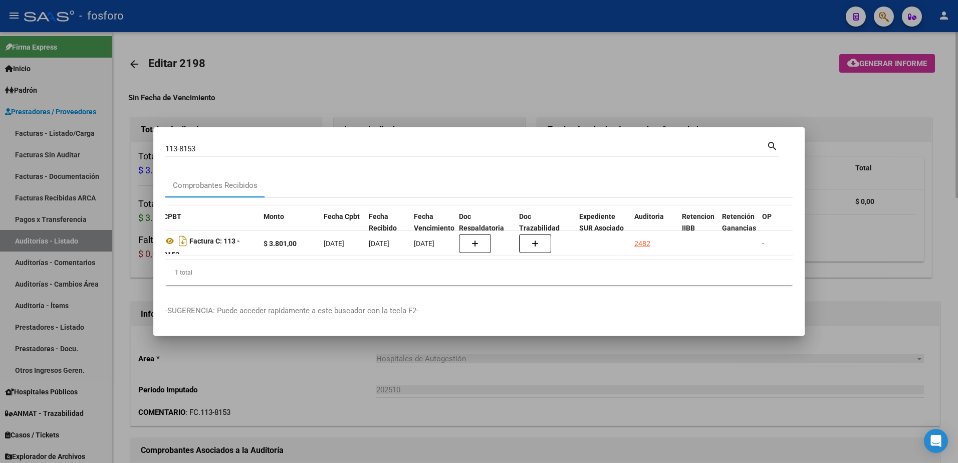
drag, startPoint x: 761, startPoint y: 93, endPoint x: 823, endPoint y: 75, distance: 64.5
click at [768, 92] on div at bounding box center [479, 231] width 958 height 463
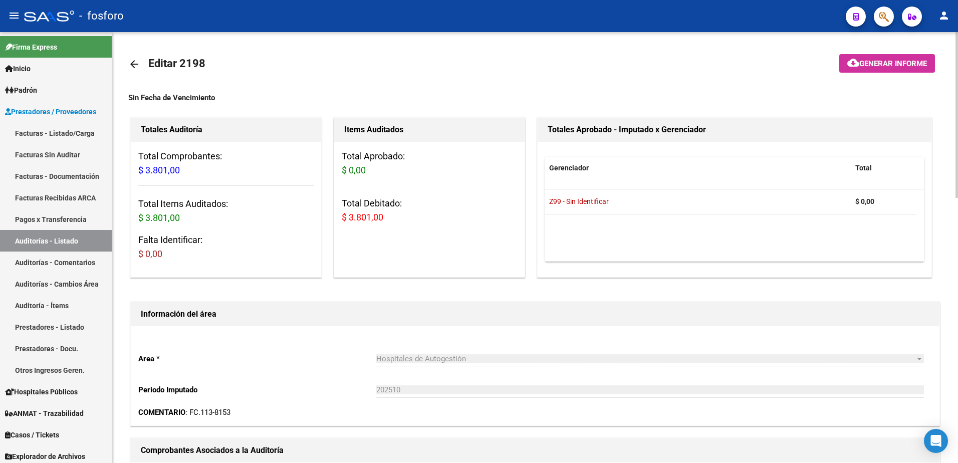
click at [855, 69] on mat-icon "cloud_download" at bounding box center [853, 63] width 12 height 12
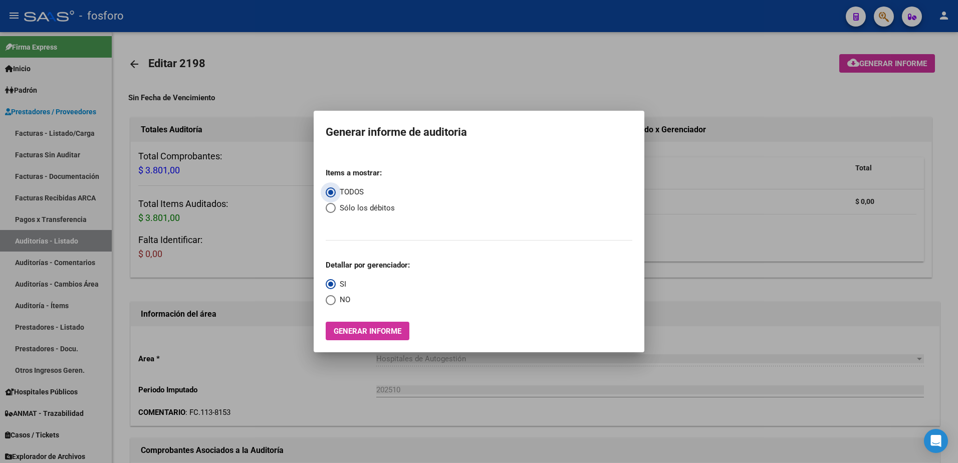
click at [373, 330] on span "Generar informe" at bounding box center [368, 331] width 68 height 9
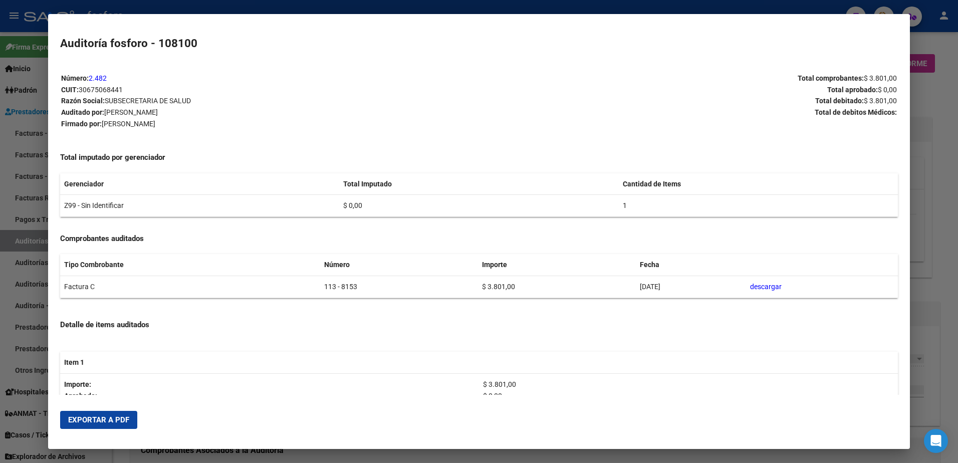
click at [137, 422] on mat-dialog-actions "Exportar a PDF" at bounding box center [479, 420] width 838 height 34
click at [129, 422] on button "Exportar a PDF" at bounding box center [98, 420] width 77 height 18
drag, startPoint x: 927, startPoint y: 123, endPoint x: 926, endPoint y: 114, distance: 9.6
click at [927, 121] on div at bounding box center [479, 231] width 958 height 463
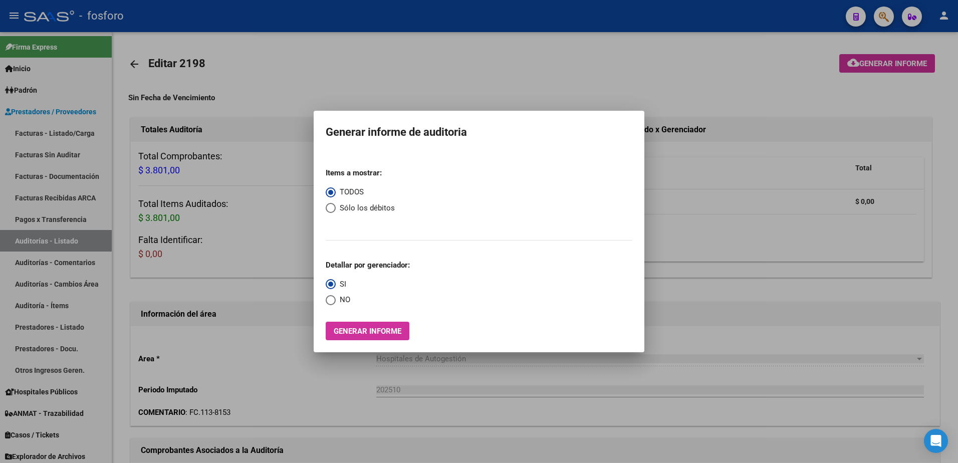
click at [884, 20] on div at bounding box center [479, 231] width 958 height 463
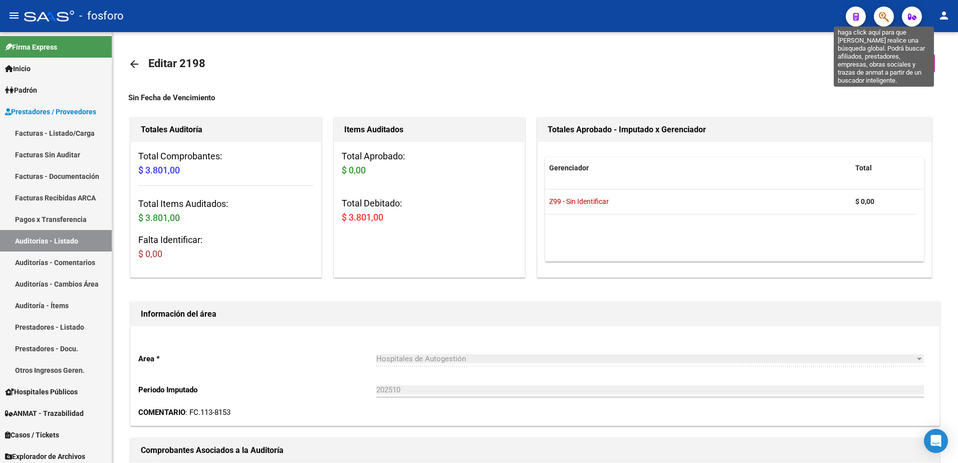
click at [884, 20] on icon "button" at bounding box center [884, 17] width 10 height 12
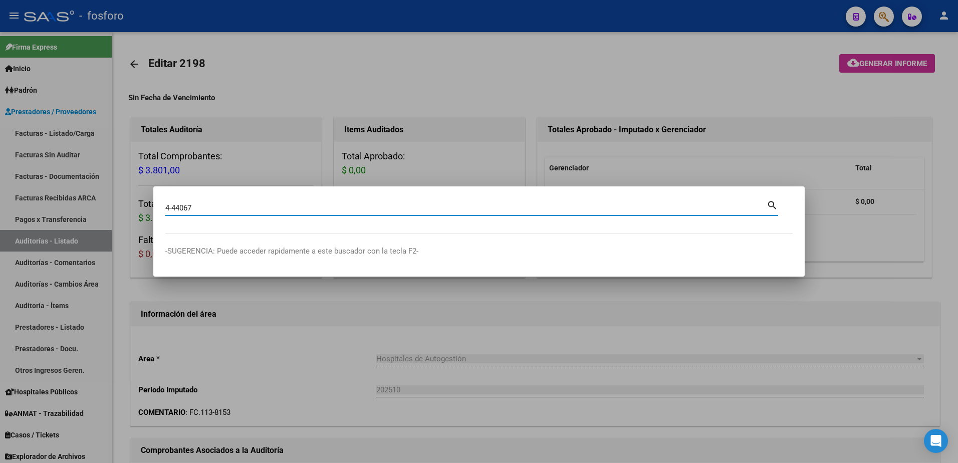
type input "4-44067"
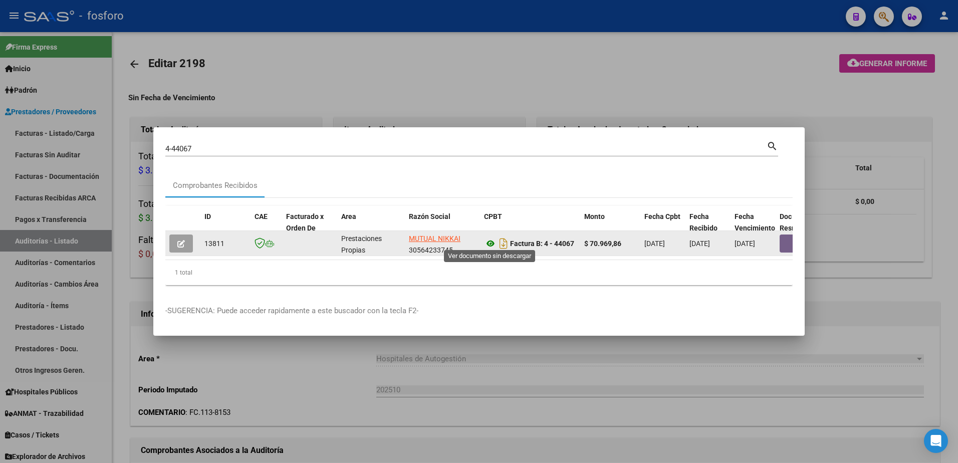
click at [490, 239] on icon at bounding box center [490, 243] width 13 height 12
click at [780, 240] on button "button" at bounding box center [795, 243] width 32 height 18
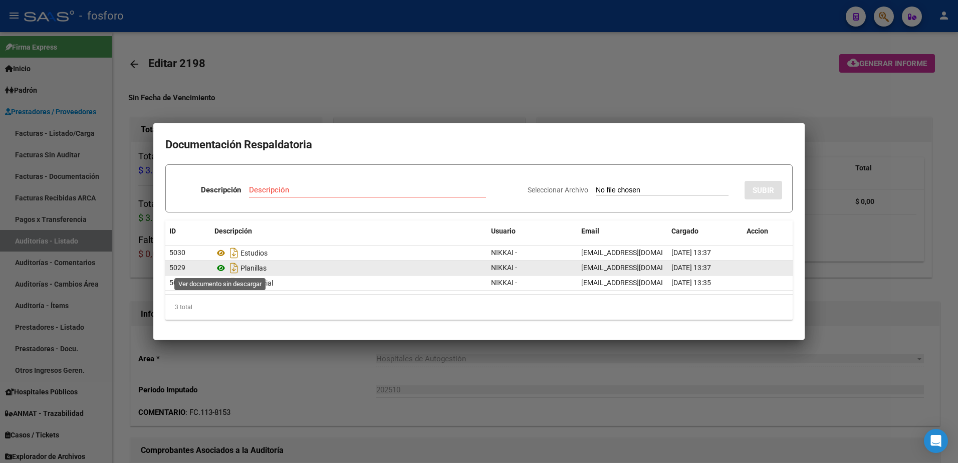
click at [218, 266] on icon at bounding box center [220, 268] width 13 height 12
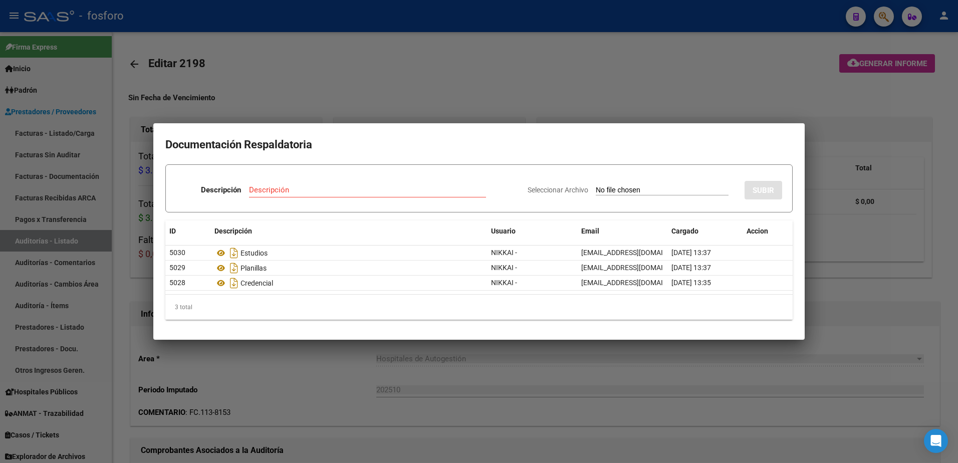
click at [836, 138] on div at bounding box center [479, 231] width 958 height 463
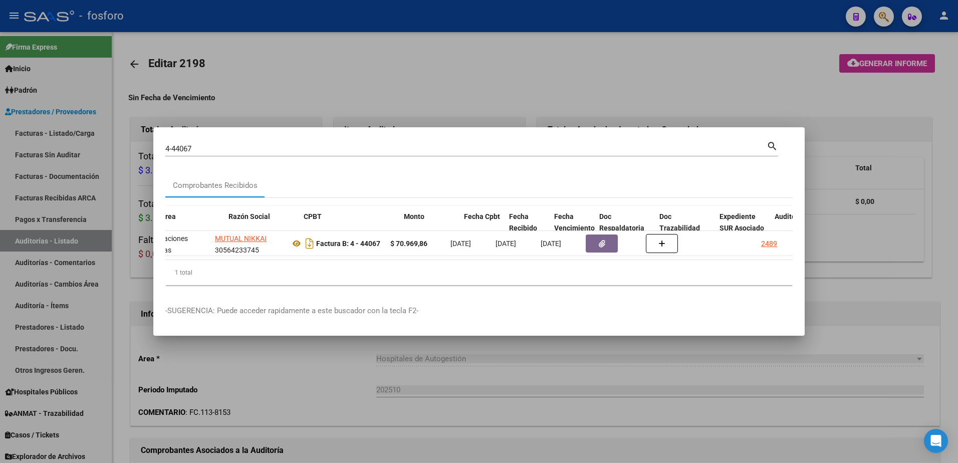
scroll to position [0, 280]
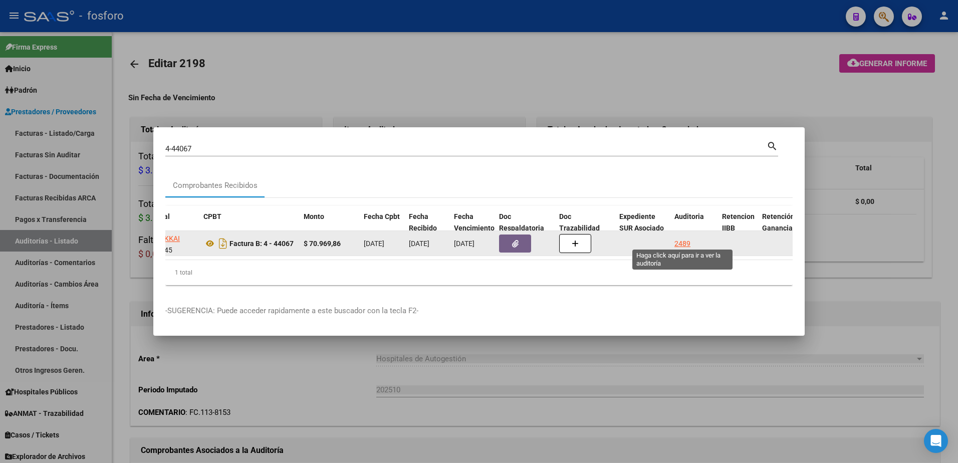
click at [676, 238] on div "2489" at bounding box center [682, 244] width 16 height 12
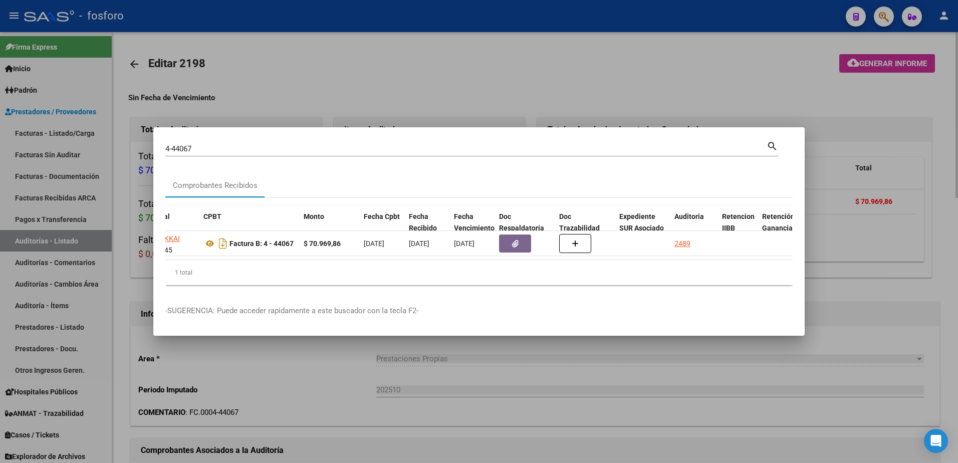
drag, startPoint x: 782, startPoint y: 96, endPoint x: 788, endPoint y: 96, distance: 6.0
click at [785, 96] on div at bounding box center [479, 231] width 958 height 463
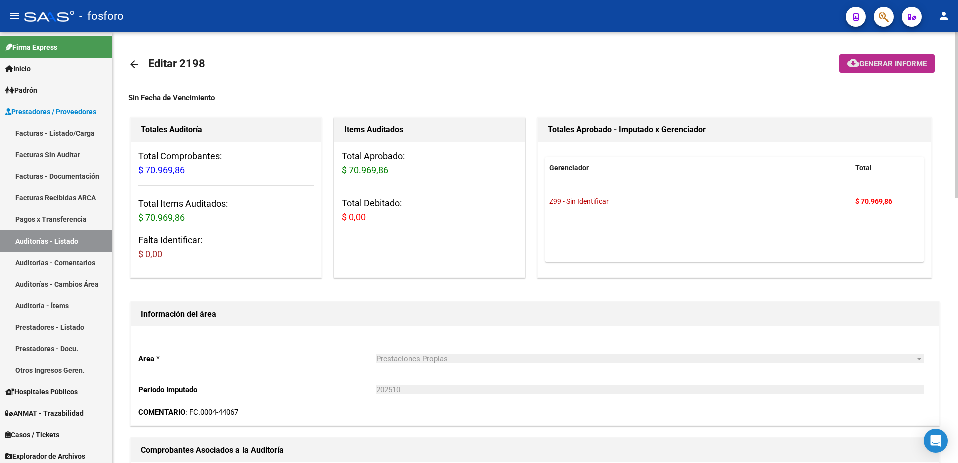
click at [871, 61] on span "Generar informe" at bounding box center [893, 63] width 68 height 9
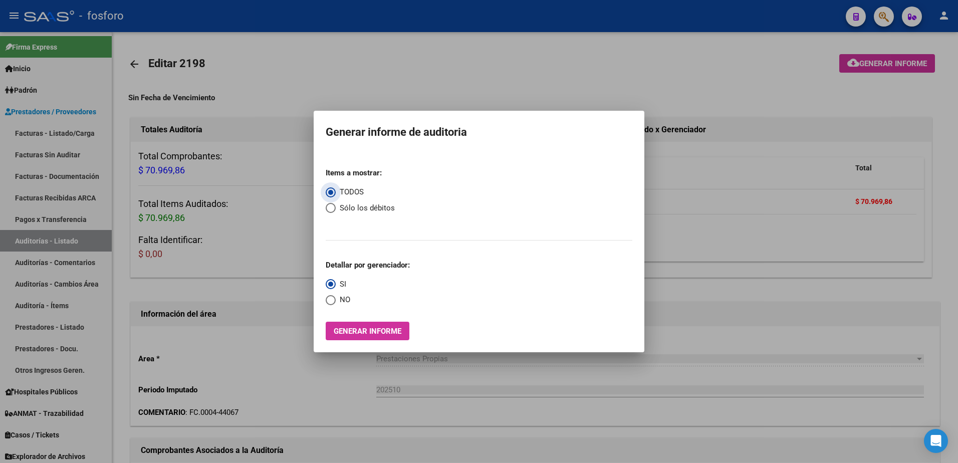
click at [368, 333] on span "Generar informe" at bounding box center [368, 331] width 68 height 9
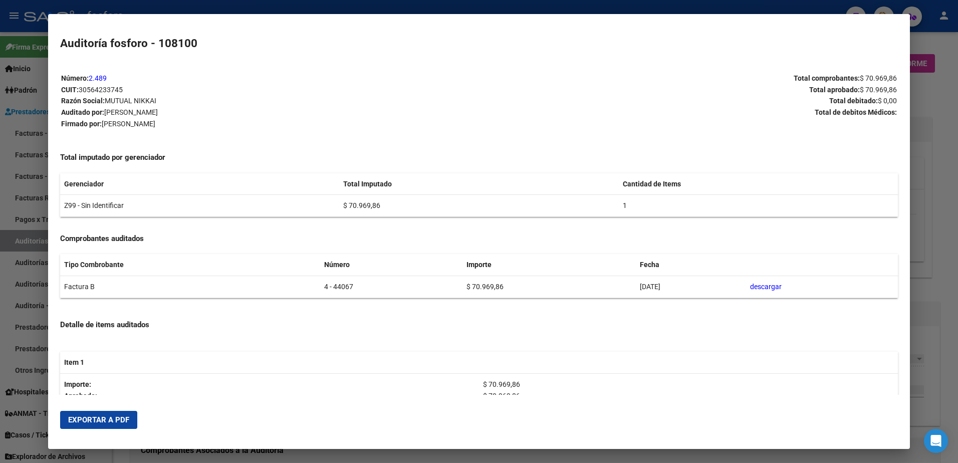
click at [118, 417] on span "Exportar a PDF" at bounding box center [98, 419] width 61 height 9
click at [936, 153] on div at bounding box center [479, 231] width 958 height 463
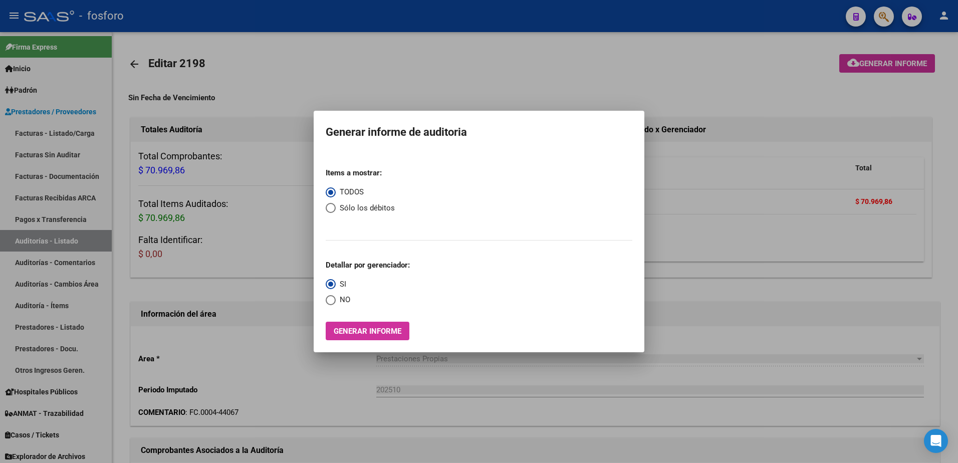
click at [882, 22] on div at bounding box center [479, 231] width 958 height 463
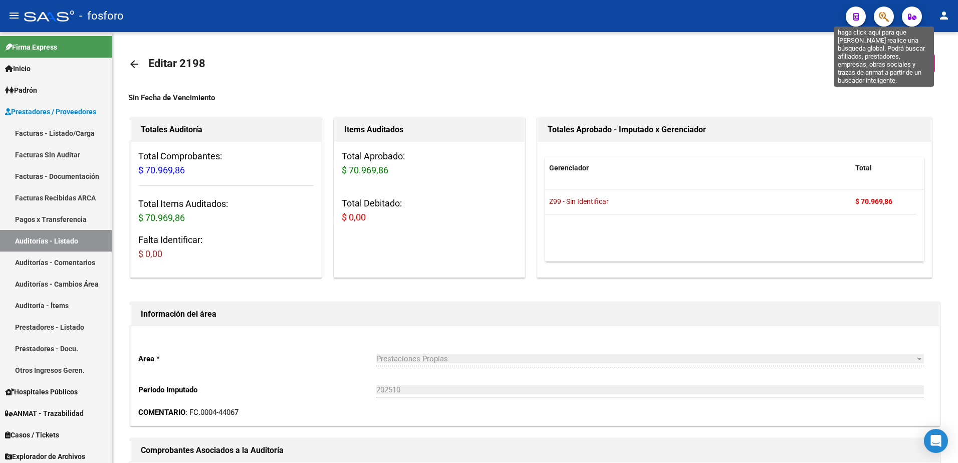
click at [882, 22] on icon "button" at bounding box center [884, 17] width 10 height 12
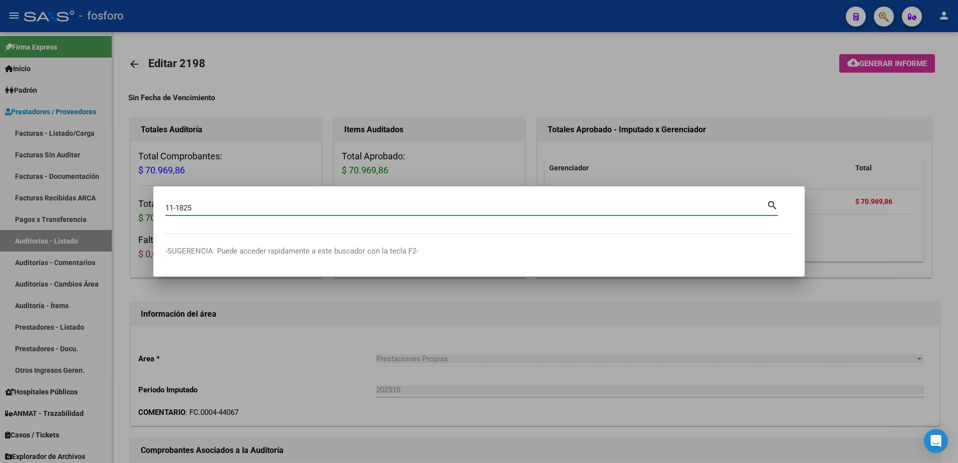
type input "11-1825"
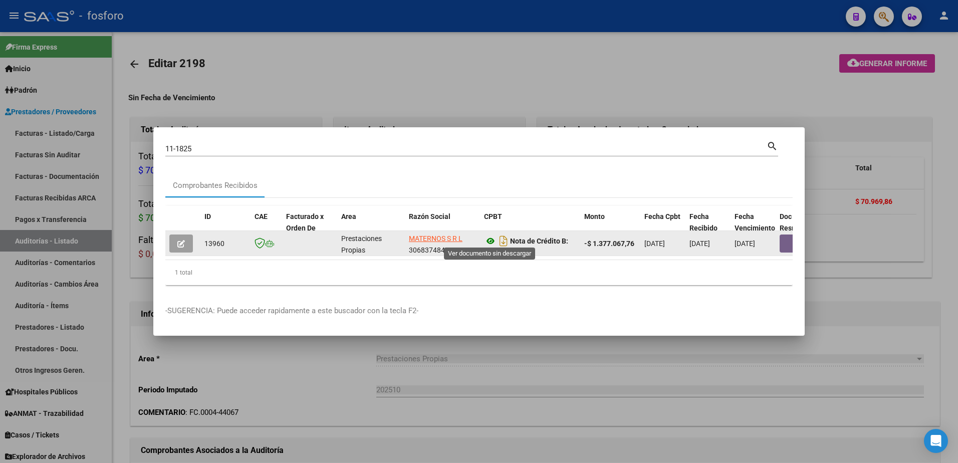
click at [491, 241] on icon at bounding box center [490, 241] width 13 height 12
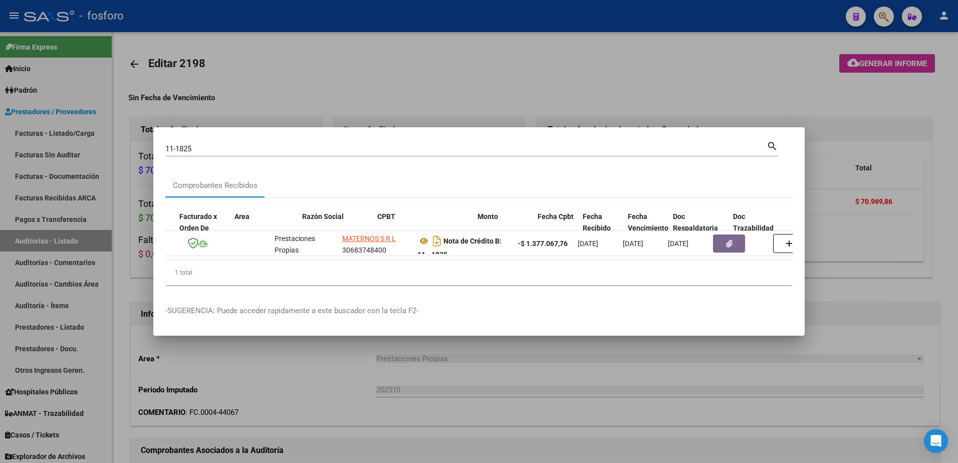
scroll to position [0, 107]
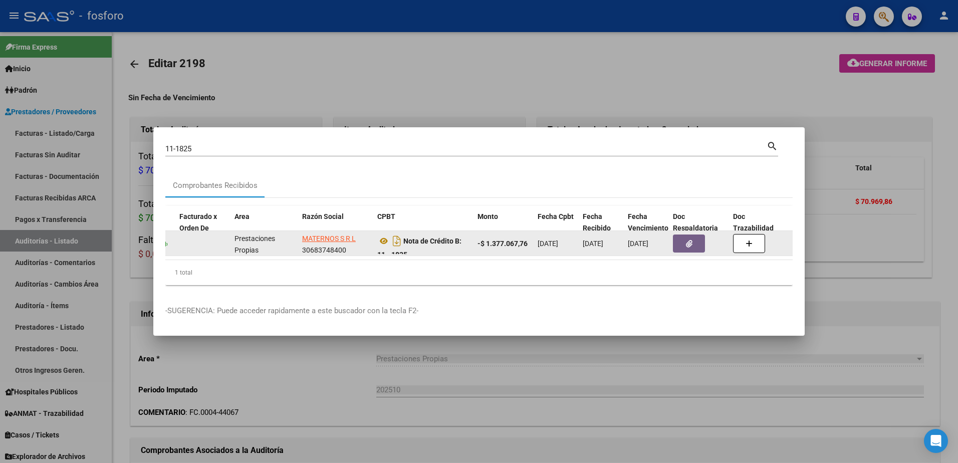
click at [683, 239] on button "button" at bounding box center [689, 243] width 32 height 18
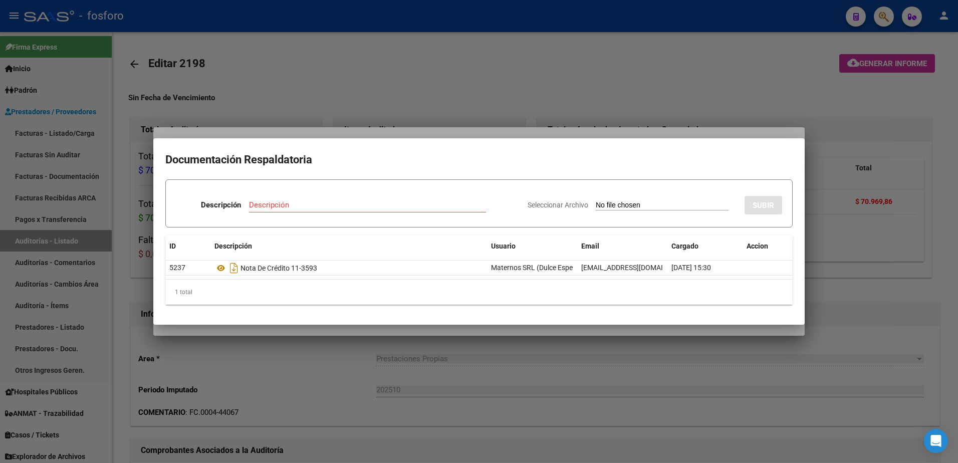
drag, startPoint x: 669, startPoint y: 367, endPoint x: 714, endPoint y: 291, distance: 88.0
click at [676, 357] on div at bounding box center [479, 231] width 958 height 463
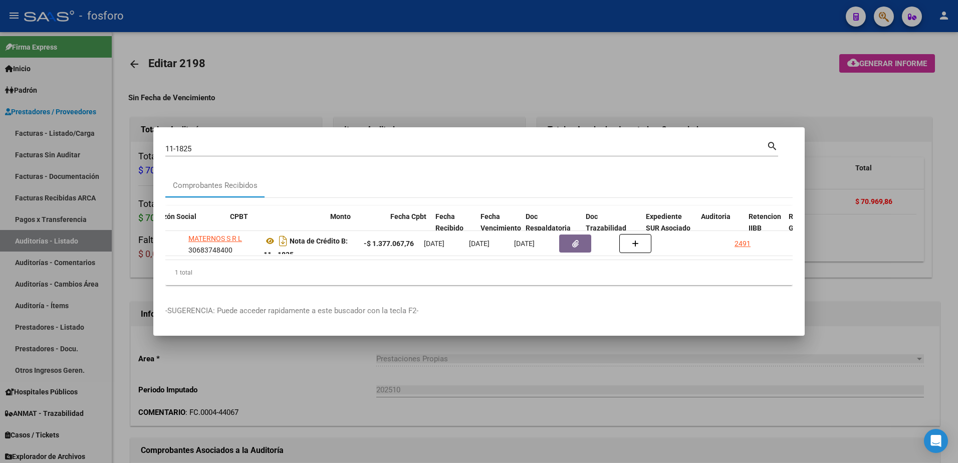
scroll to position [0, 294]
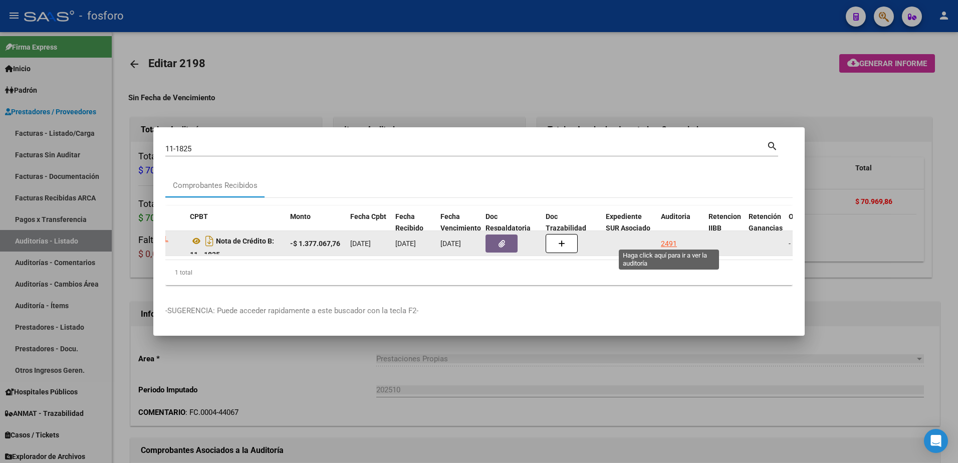
click at [662, 238] on div "2491" at bounding box center [669, 244] width 16 height 12
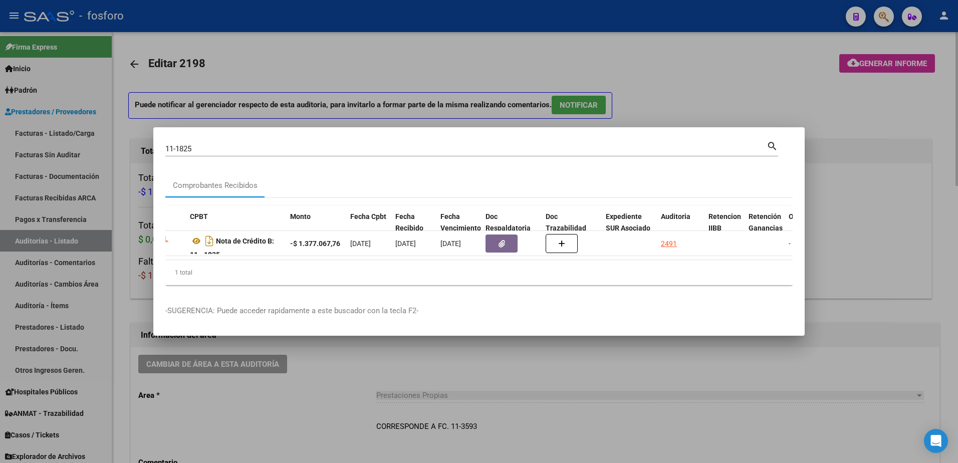
drag, startPoint x: 804, startPoint y: 108, endPoint x: 834, endPoint y: 103, distance: 29.9
click at [807, 107] on div at bounding box center [479, 231] width 958 height 463
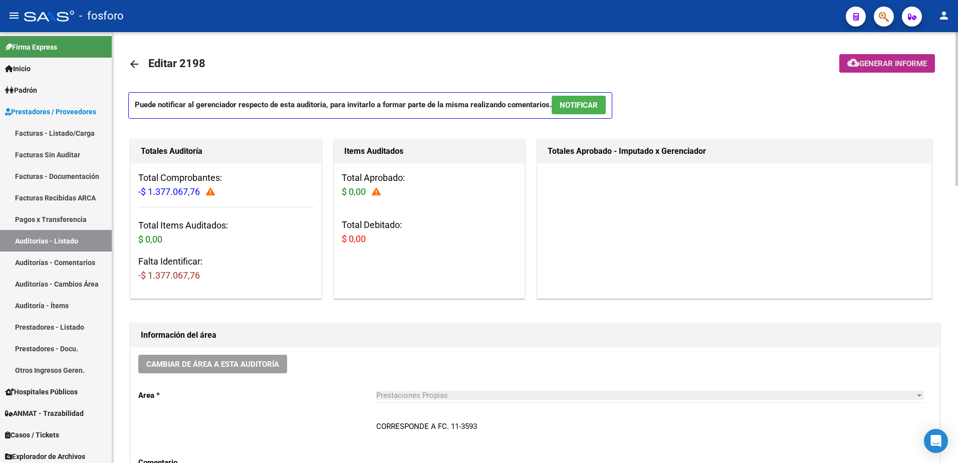
click at [869, 67] on span "Generar informe" at bounding box center [893, 63] width 68 height 9
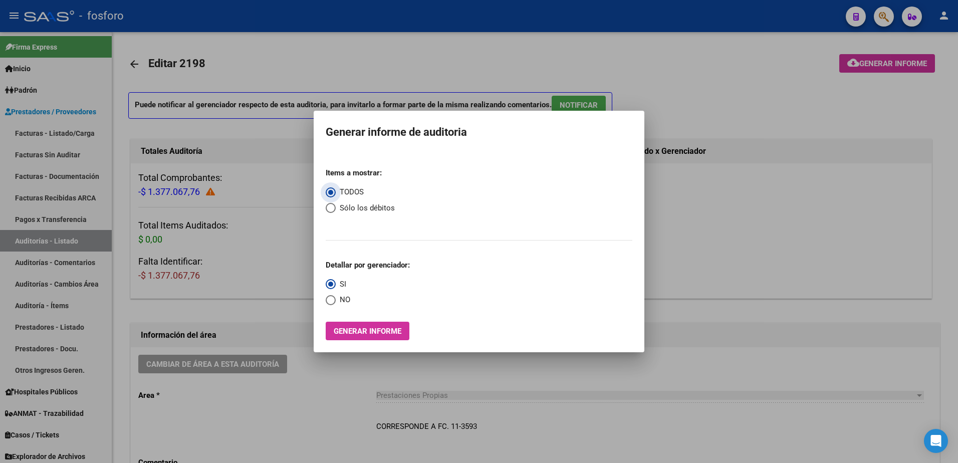
click at [376, 337] on button "Generar informe" at bounding box center [368, 331] width 84 height 19
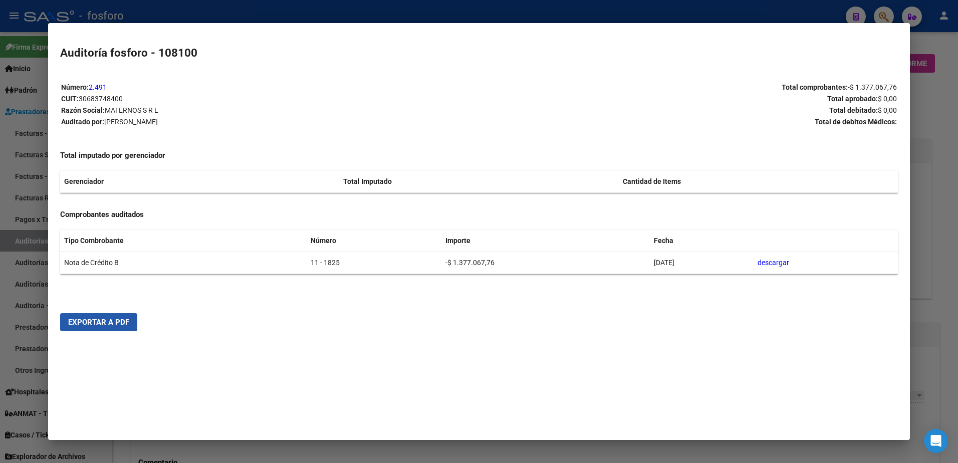
click at [122, 329] on button "Exportar a PDF" at bounding box center [98, 322] width 77 height 18
drag, startPoint x: 936, startPoint y: 98, endPoint x: 927, endPoint y: 80, distance: 20.4
click at [936, 95] on div at bounding box center [479, 231] width 958 height 463
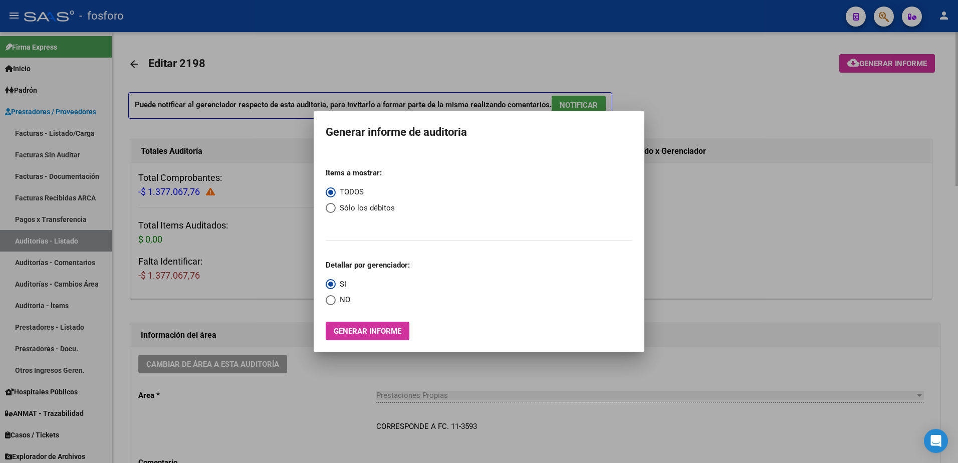
drag, startPoint x: 908, startPoint y: 83, endPoint x: 899, endPoint y: 56, distance: 28.2
click at [908, 83] on div at bounding box center [479, 231] width 958 height 463
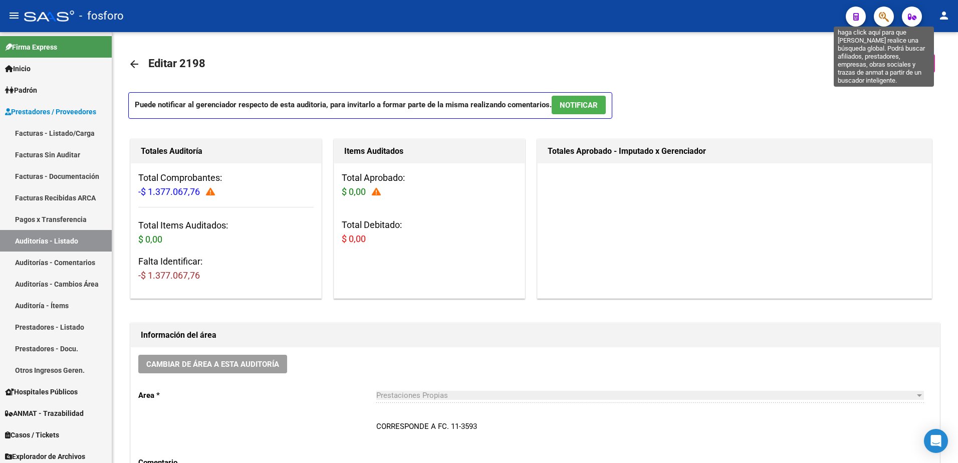
click at [885, 16] on icon "button" at bounding box center [884, 17] width 10 height 12
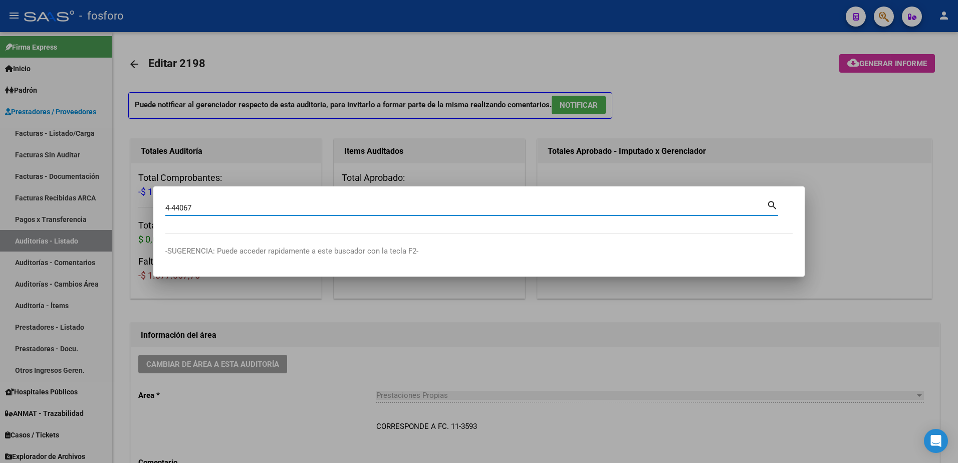
type input "4-44067"
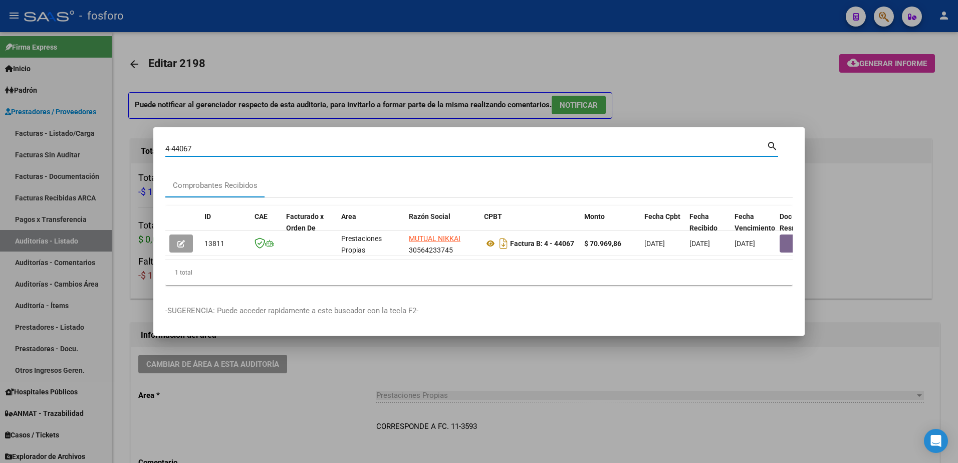
drag, startPoint x: 751, startPoint y: 66, endPoint x: 829, endPoint y: 59, distance: 78.4
click at [752, 66] on div at bounding box center [479, 231] width 958 height 463
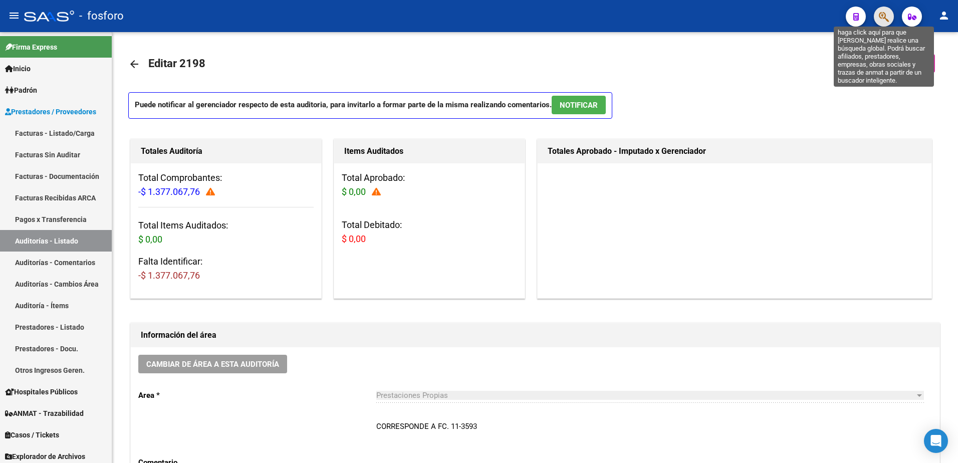
click at [884, 21] on icon "button" at bounding box center [884, 17] width 10 height 12
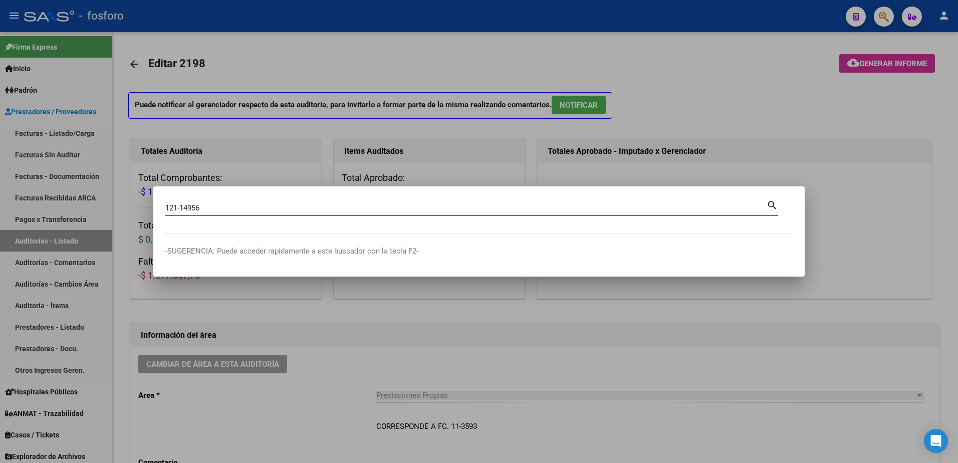
type input "121-14956"
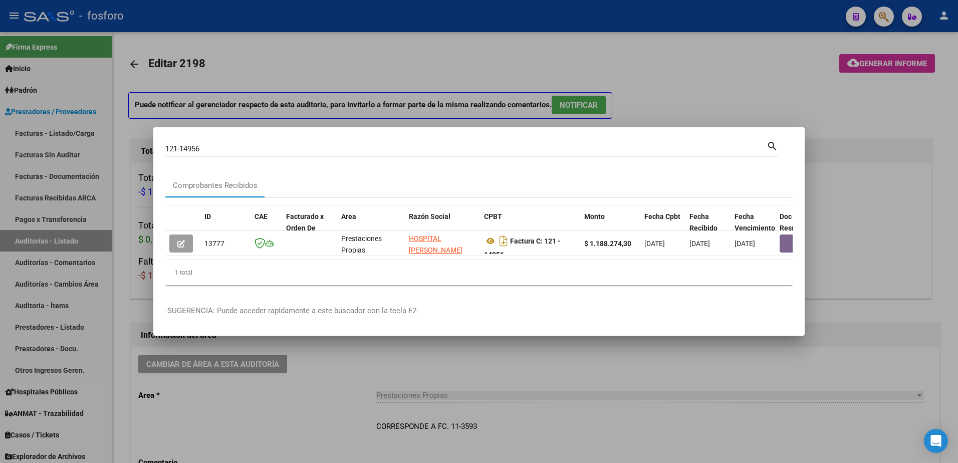
click at [535, 379] on div at bounding box center [479, 231] width 958 height 463
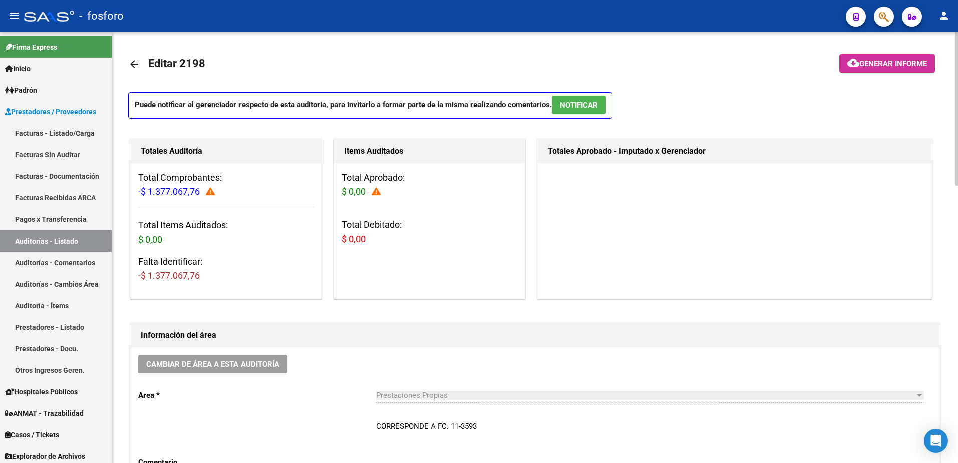
drag, startPoint x: 804, startPoint y: 75, endPoint x: 869, endPoint y: 34, distance: 77.0
click at [804, 75] on mat-toolbar-row at bounding box center [859, 64] width 170 height 32
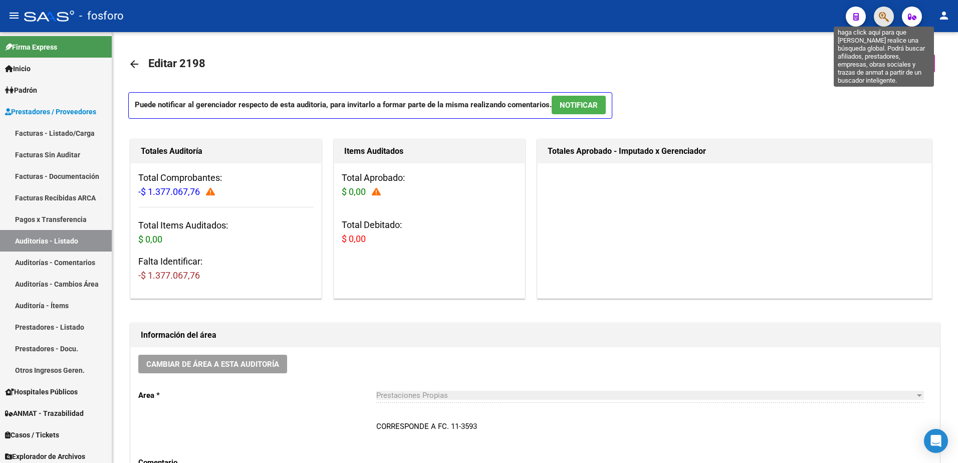
click at [879, 17] on icon "button" at bounding box center [884, 17] width 10 height 12
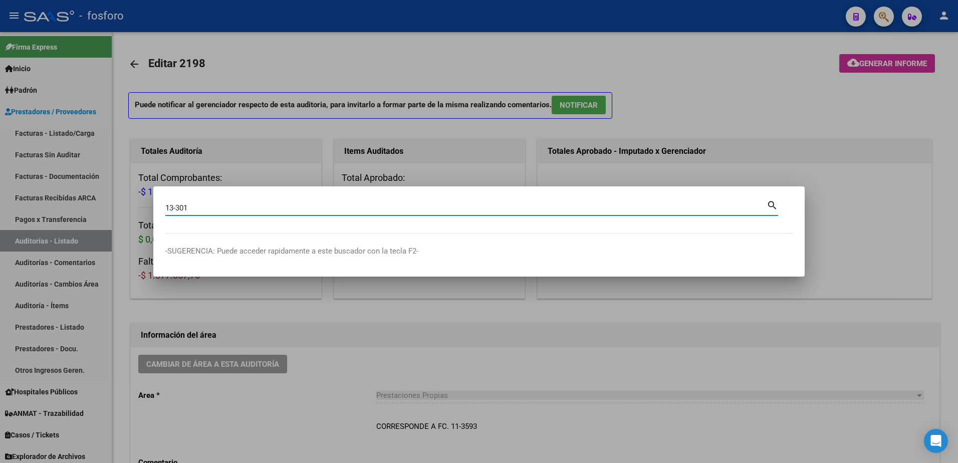
type input "13-301"
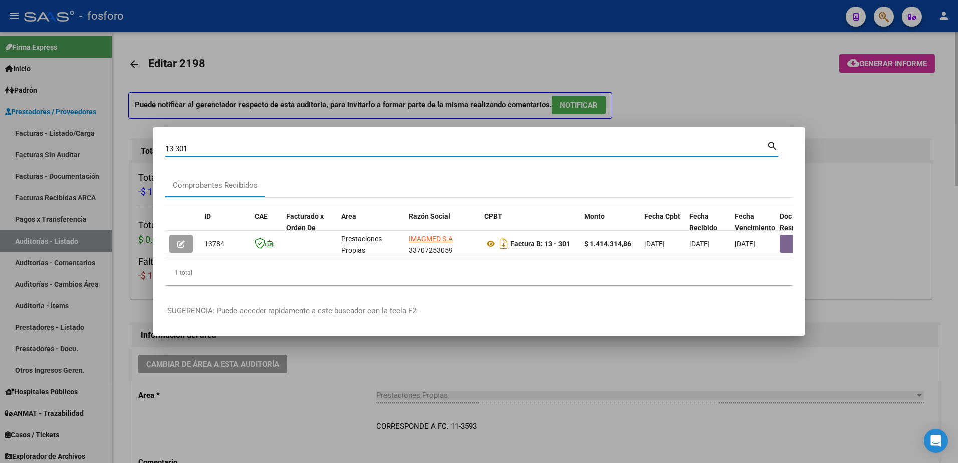
drag, startPoint x: 798, startPoint y: 58, endPoint x: 868, endPoint y: 33, distance: 74.6
click at [816, 53] on div at bounding box center [479, 231] width 958 height 463
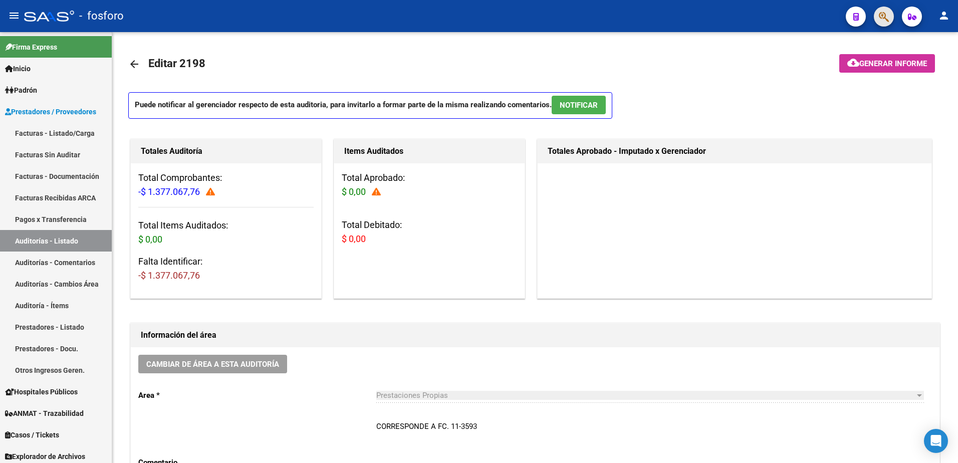
click at [891, 16] on button "button" at bounding box center [883, 17] width 20 height 20
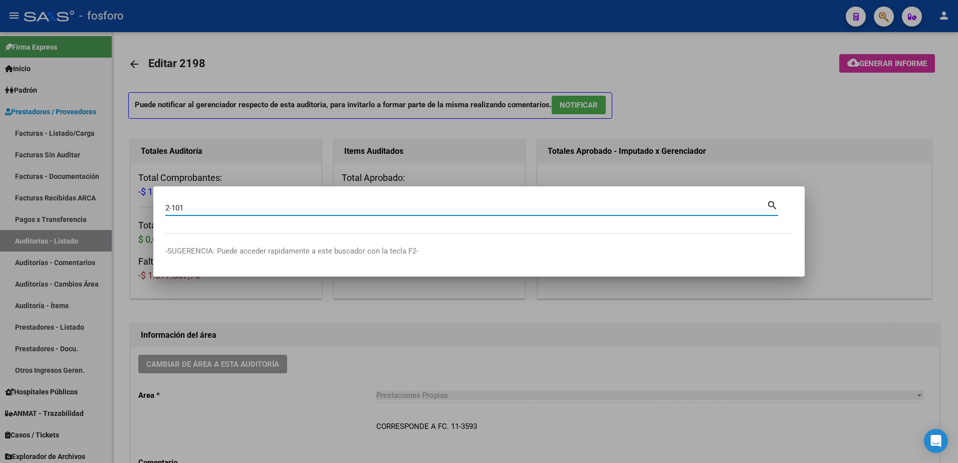
type input "2-101"
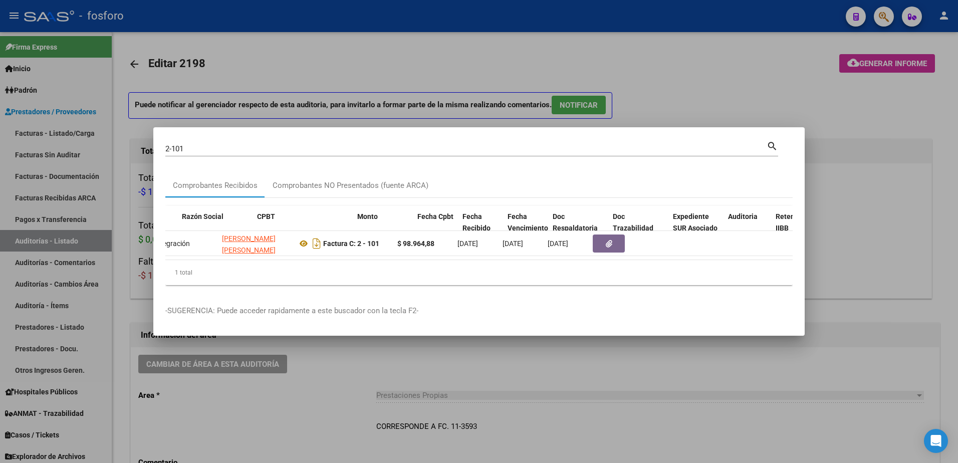
scroll to position [0, 274]
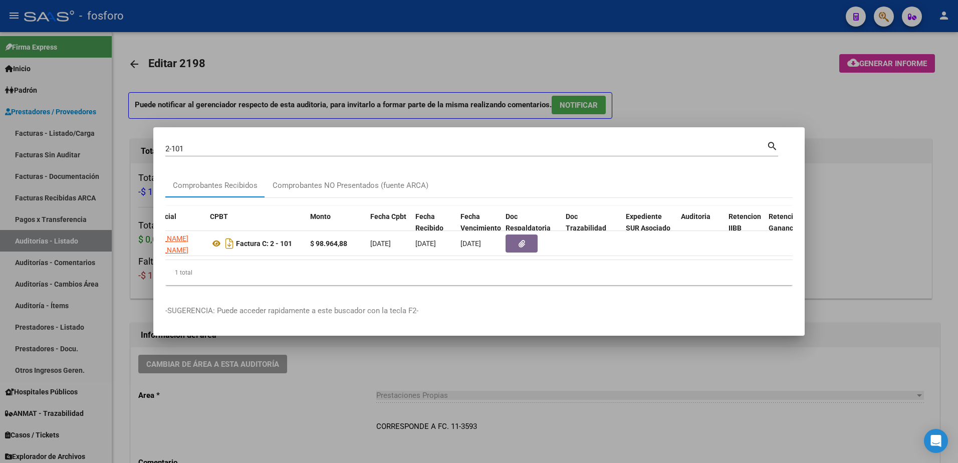
click at [699, 98] on div at bounding box center [479, 231] width 958 height 463
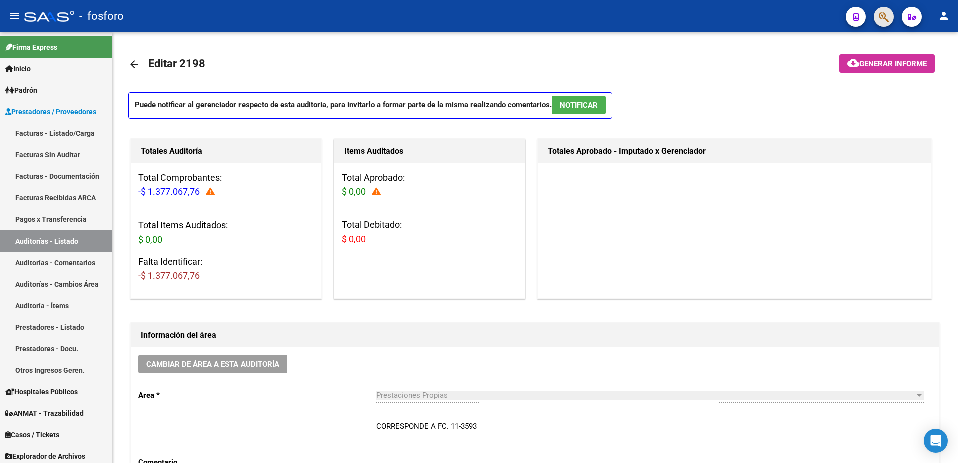
click at [883, 7] on span "button" at bounding box center [884, 17] width 10 height 21
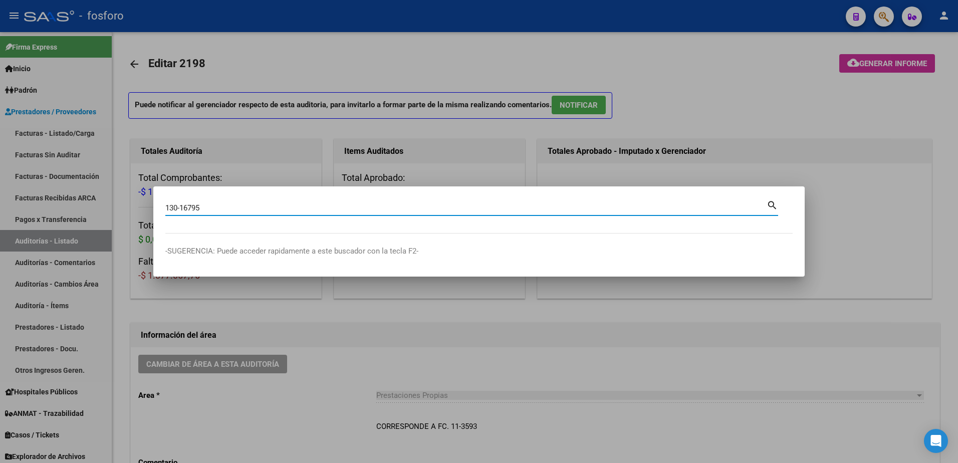
type input "130-16795"
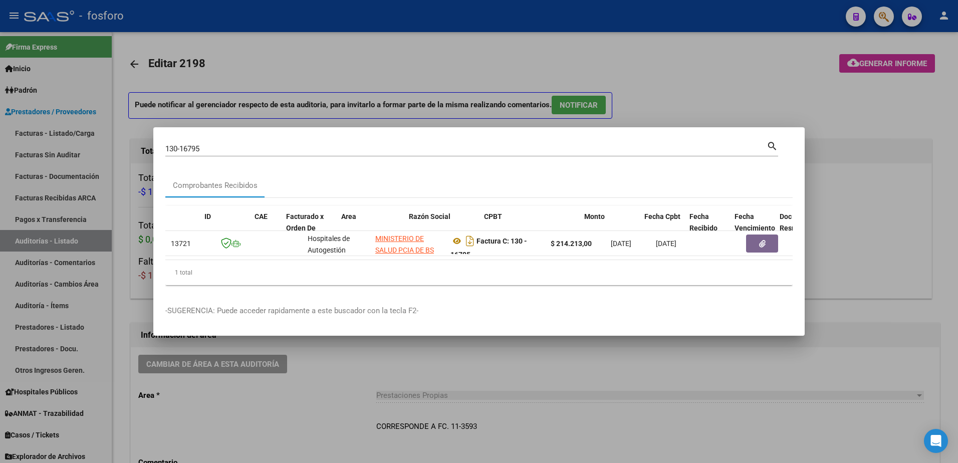
scroll to position [0, 0]
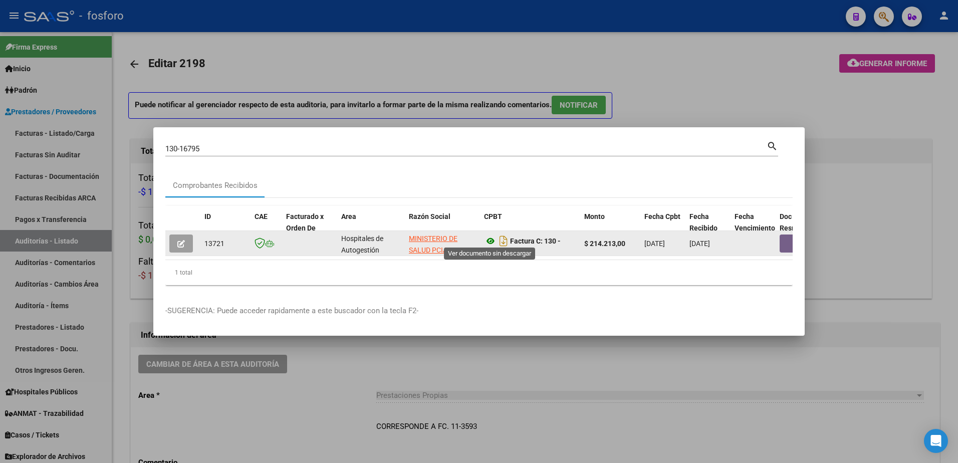
click at [492, 240] on icon at bounding box center [490, 241] width 13 height 12
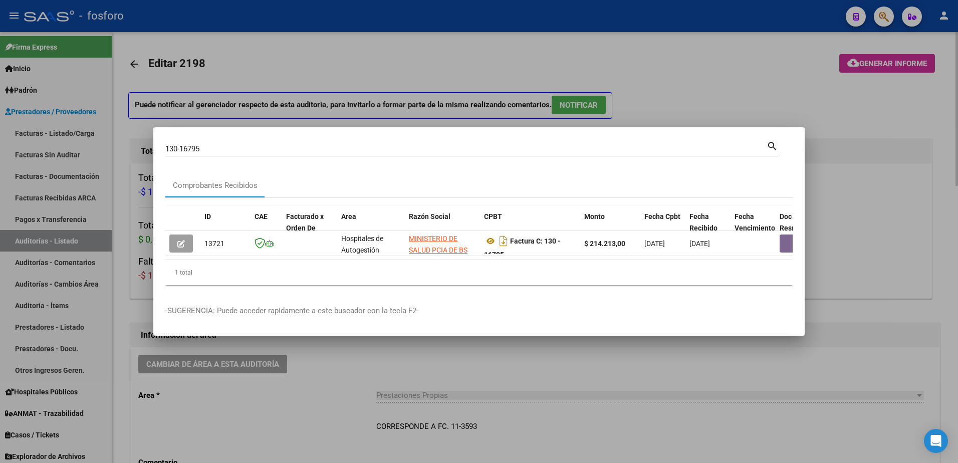
drag, startPoint x: 499, startPoint y: 77, endPoint x: 470, endPoint y: 76, distance: 29.1
click at [494, 76] on div at bounding box center [479, 231] width 958 height 463
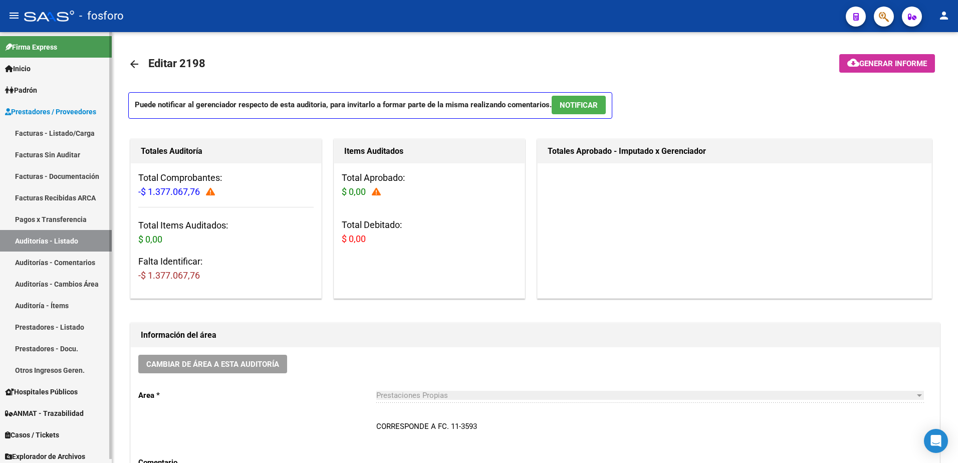
click at [77, 77] on link "Inicio" at bounding box center [56, 69] width 112 height 22
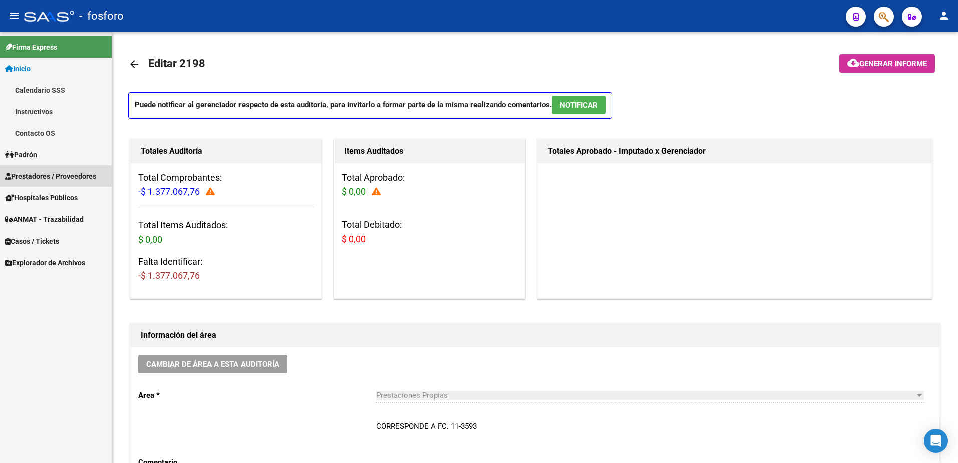
click at [53, 176] on span "Prestadores / Proveedores" at bounding box center [50, 176] width 91 height 11
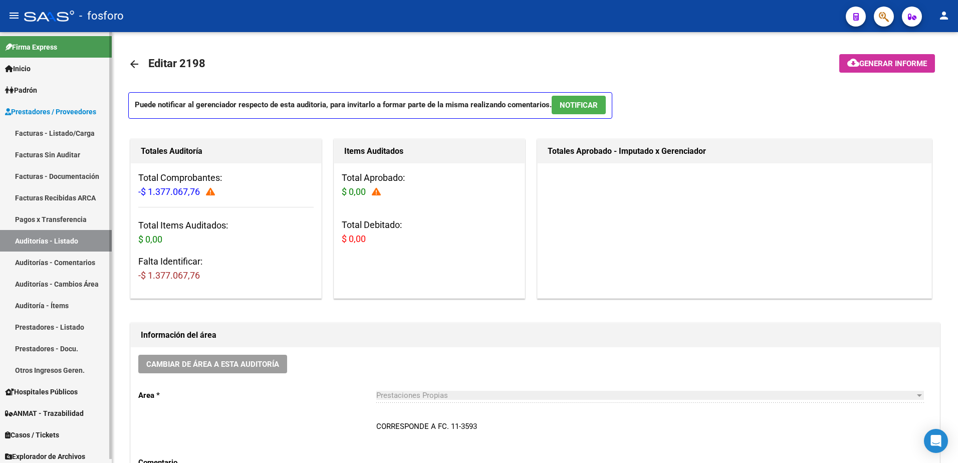
click at [64, 131] on link "Facturas - Listado/Carga" at bounding box center [56, 133] width 112 height 22
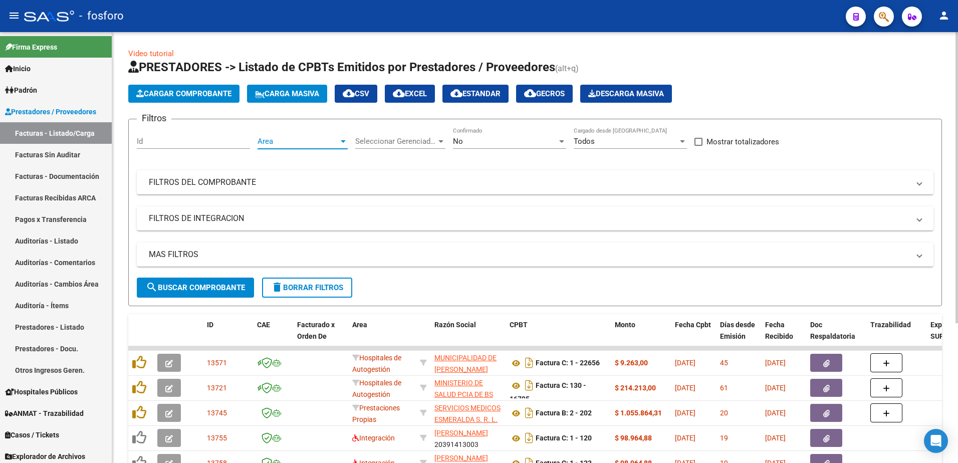
click at [344, 142] on div at bounding box center [343, 141] width 5 height 3
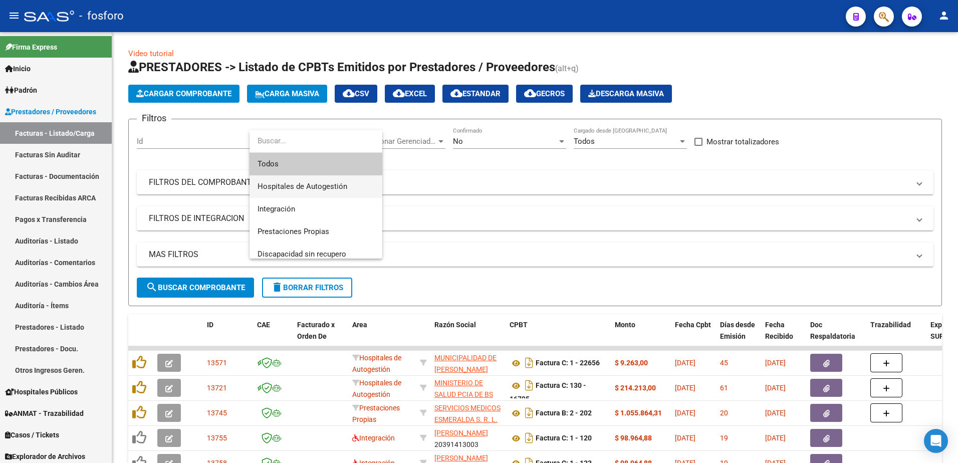
click at [293, 180] on span "Hospitales de Autogestión" at bounding box center [315, 186] width 117 height 23
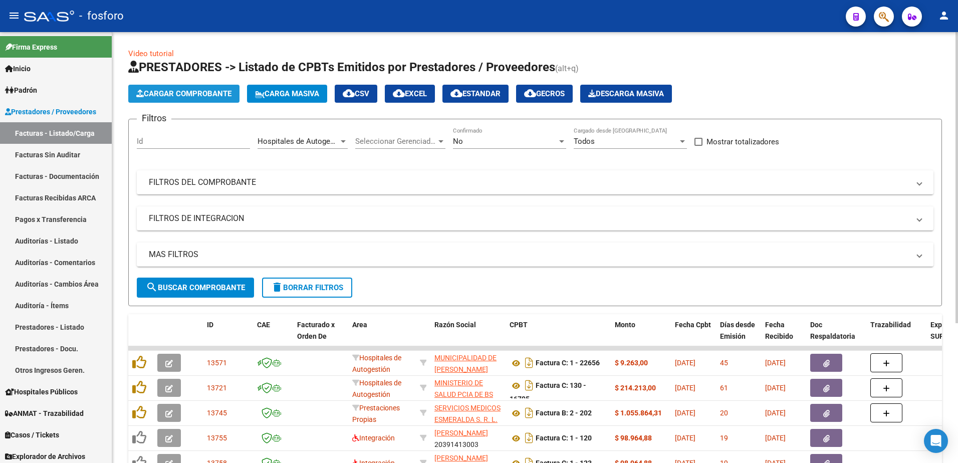
click at [196, 93] on span "Cargar Comprobante" at bounding box center [183, 93] width 95 height 9
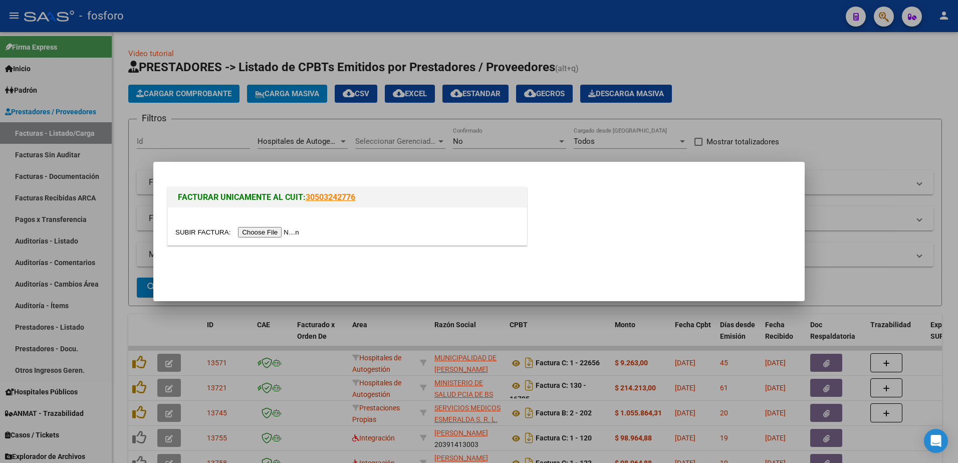
click at [246, 228] on input "file" at bounding box center [238, 232] width 127 height 11
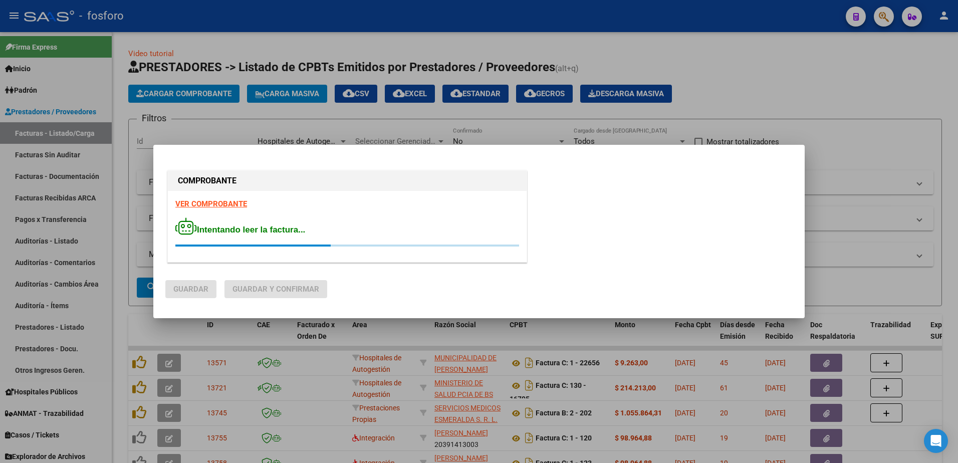
click at [229, 200] on strong "VER COMPROBANTE" at bounding box center [211, 203] width 72 height 9
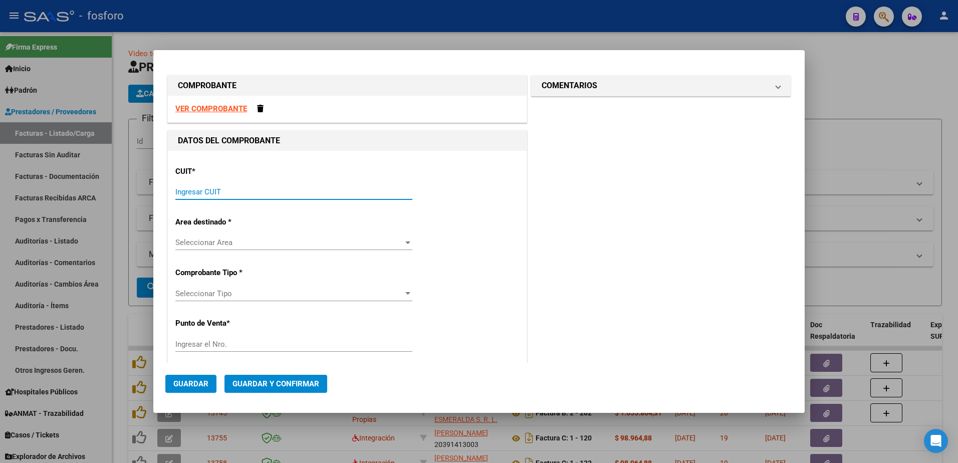
click at [223, 191] on input "Ingresar CUIT" at bounding box center [293, 191] width 237 height 9
type input "30-69182284-9"
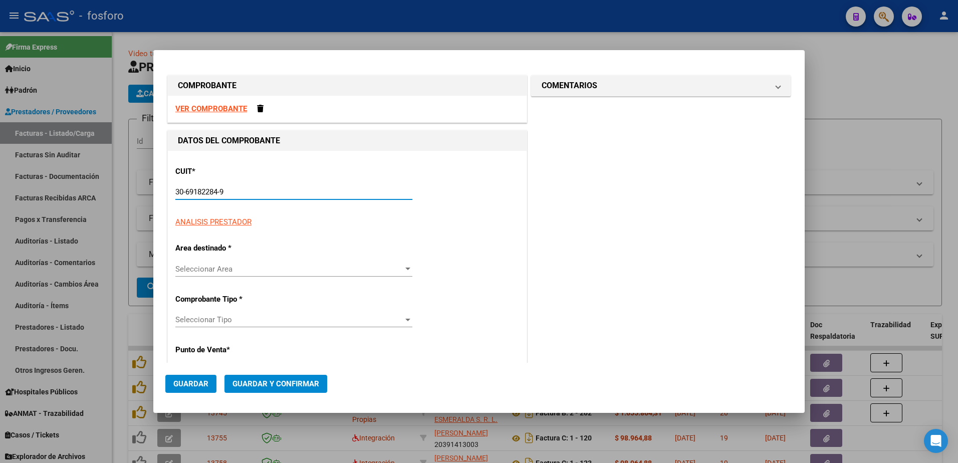
type input "1602"
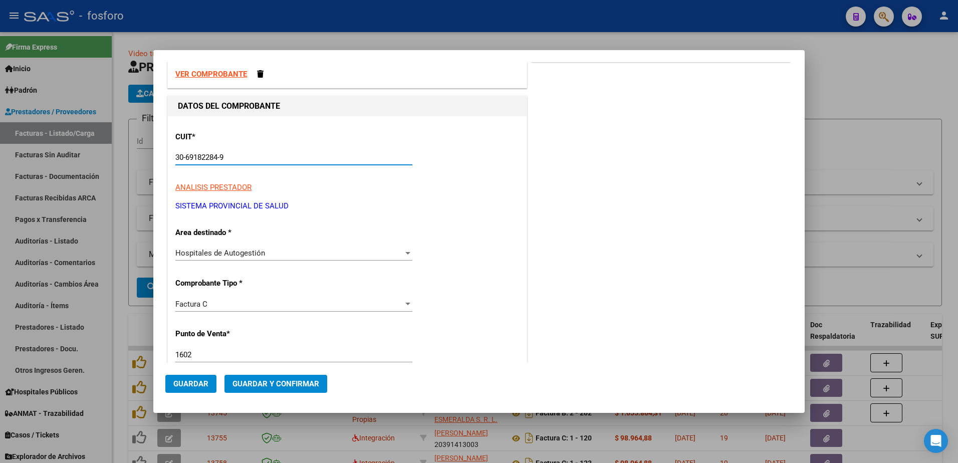
scroll to position [50, 0]
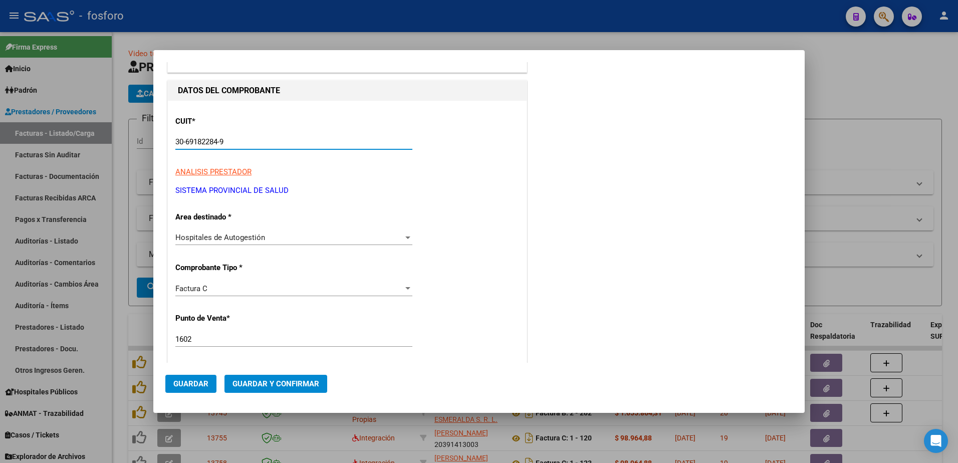
type input "30-69182284-9"
click at [195, 335] on input "1602" at bounding box center [293, 339] width 237 height 9
type input "1603"
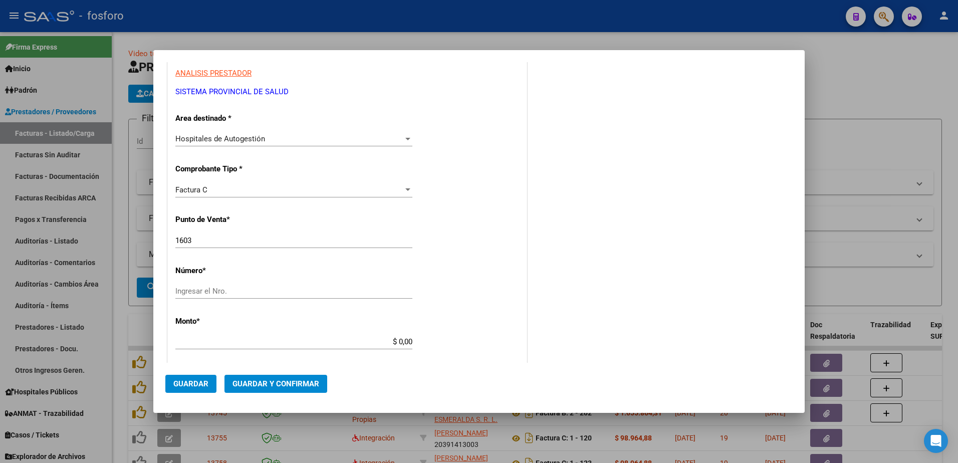
scroll to position [250, 0]
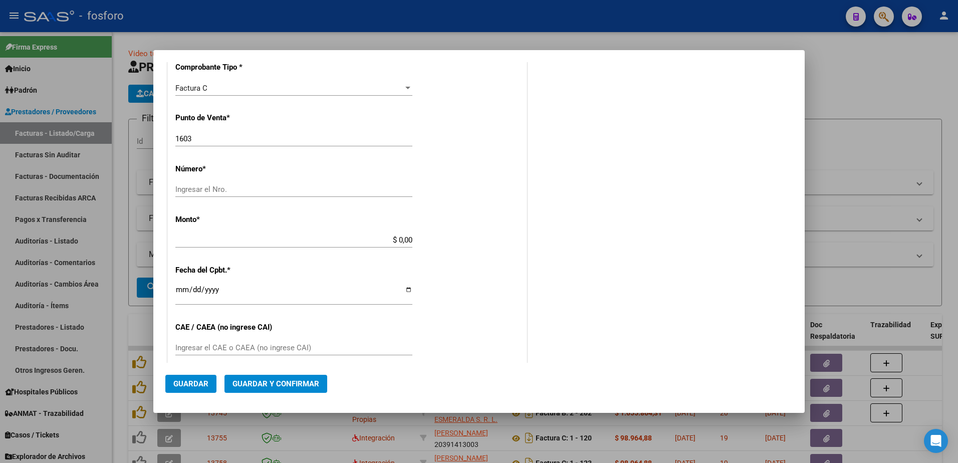
click at [215, 188] on input "Ingresar el Nro." at bounding box center [293, 189] width 237 height 9
type input "48736"
click at [398, 239] on input "$ 0,00" at bounding box center [293, 239] width 237 height 9
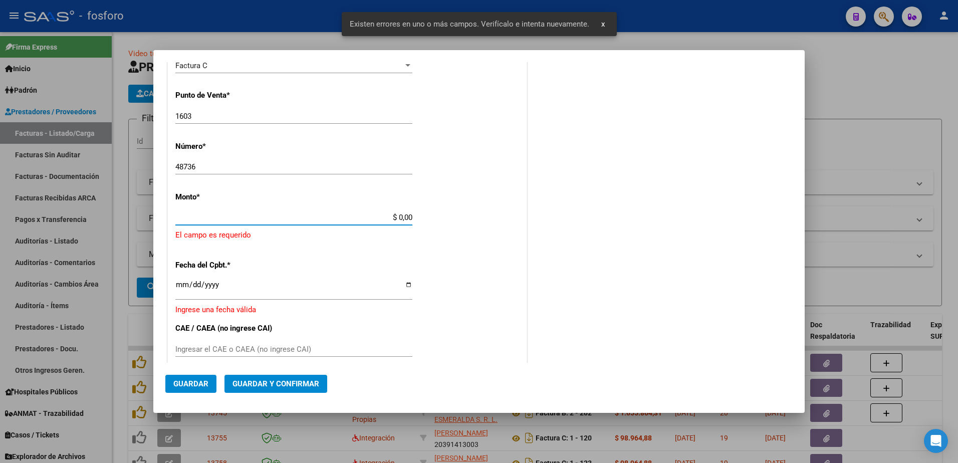
scroll to position [273, 0]
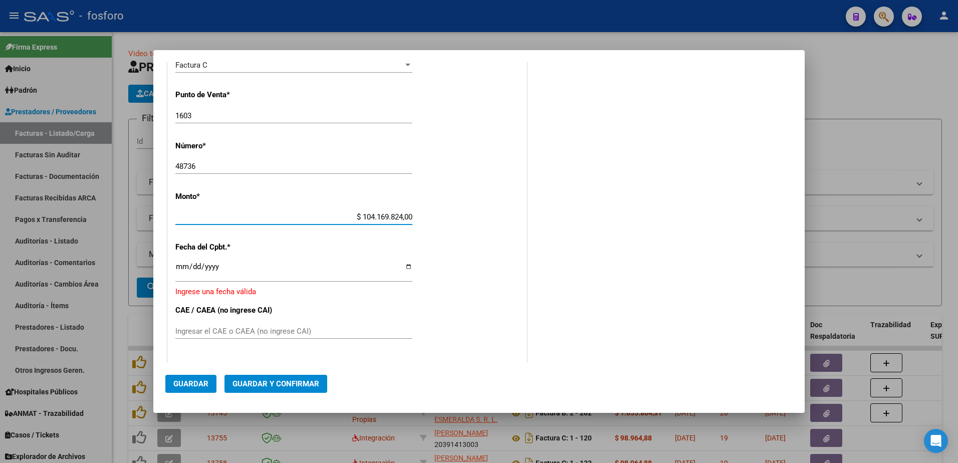
click at [408, 217] on input "$ 104.169.824,00" at bounding box center [293, 216] width 237 height 9
type input "$ 1.041.698,24"
click at [180, 269] on input "Ingresar la fecha" at bounding box center [293, 270] width 237 height 16
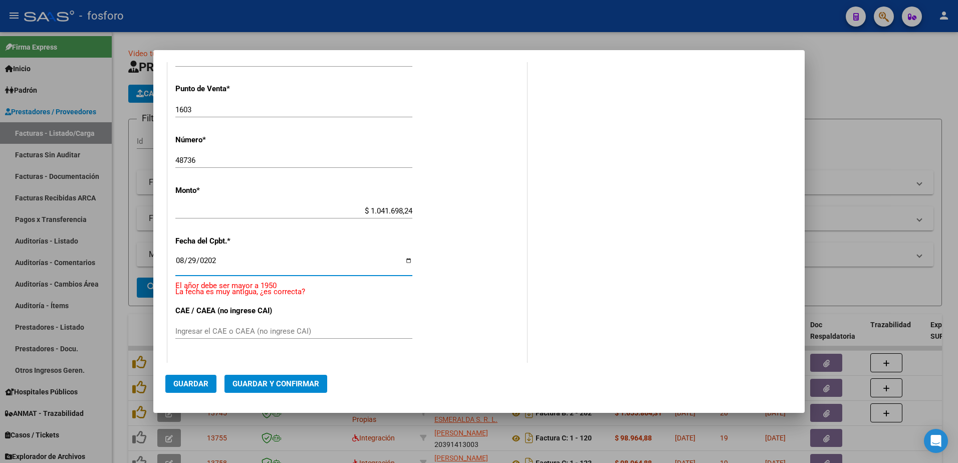
type input "[DATE]"
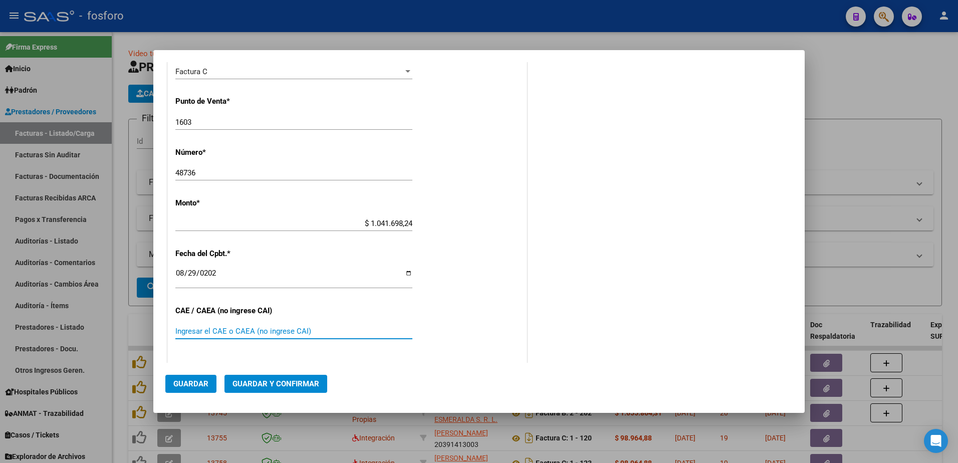
click at [203, 331] on input "Ingresar el CAE o CAEA (no ingrese CAI)" at bounding box center [293, 331] width 237 height 9
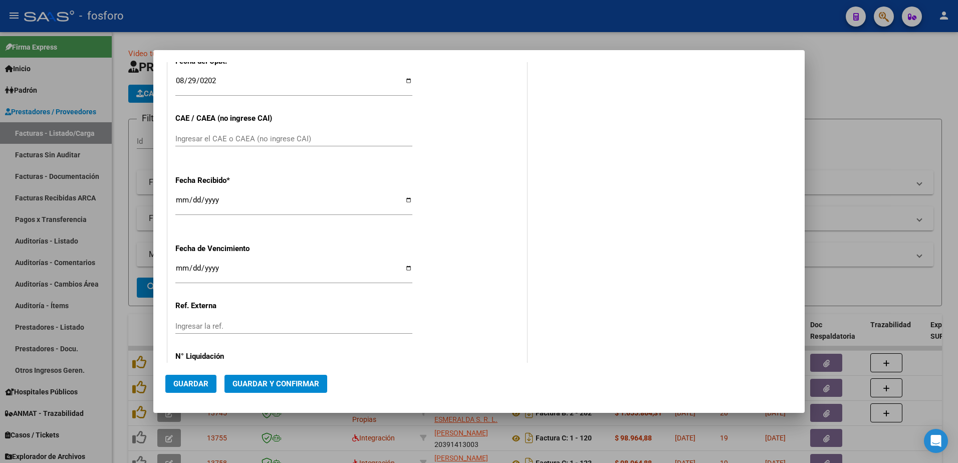
scroll to position [500, 0]
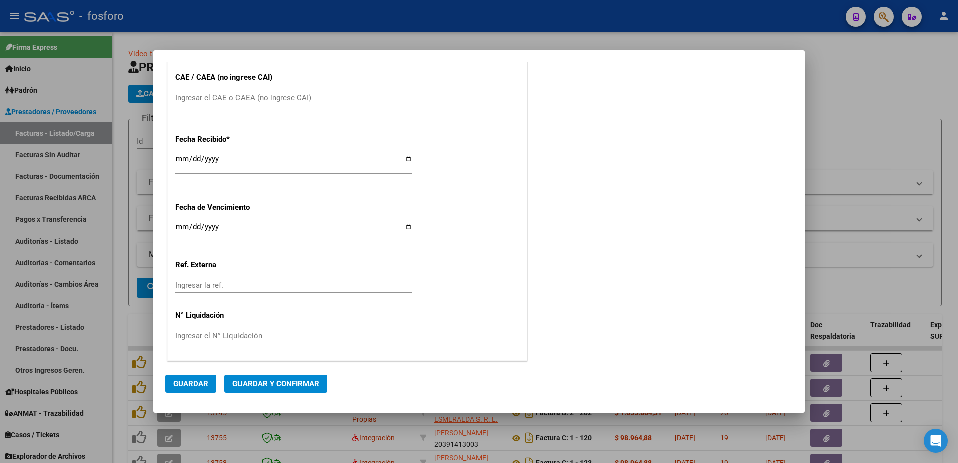
click at [286, 388] on span "Guardar y Confirmar" at bounding box center [275, 383] width 87 height 9
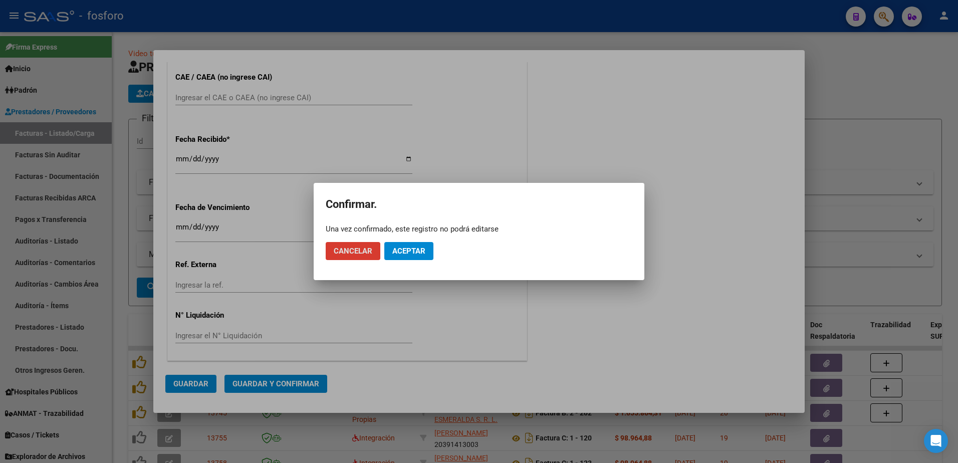
click at [417, 248] on span "Aceptar" at bounding box center [408, 250] width 33 height 9
click at [441, 253] on span "Guardar igualmente." at bounding box center [434, 250] width 85 height 9
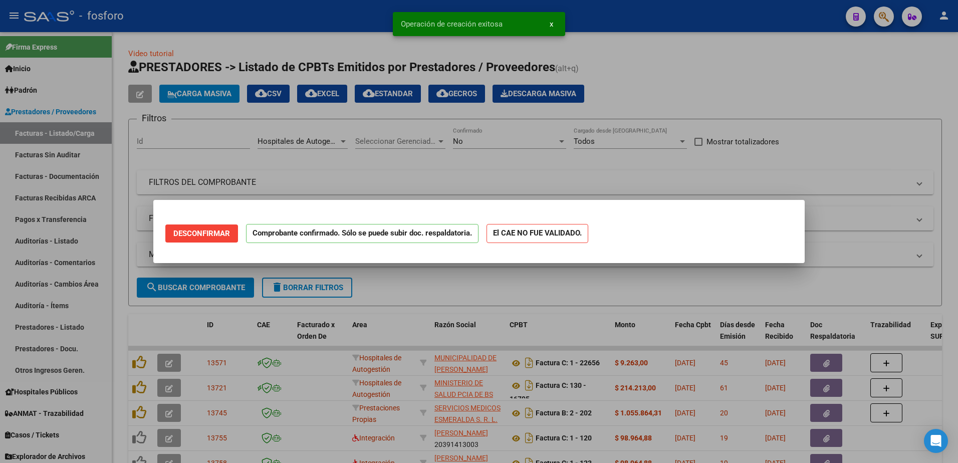
scroll to position [0, 0]
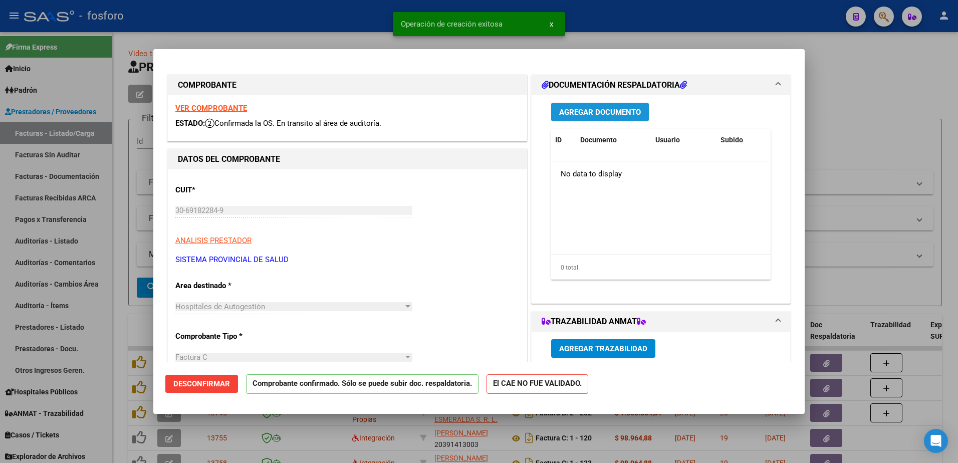
click at [574, 111] on span "Agregar Documento" at bounding box center [600, 112] width 82 height 9
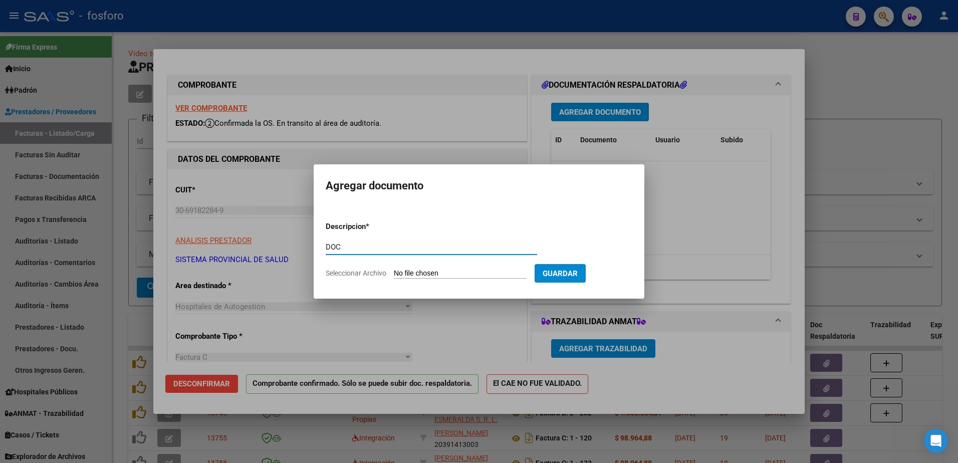
type input "DOC"
click at [441, 274] on input "Seleccionar Archivo" at bounding box center [460, 274] width 133 height 10
type input "C:\fakepath\DOCUMENTACION FC 48736.pdf"
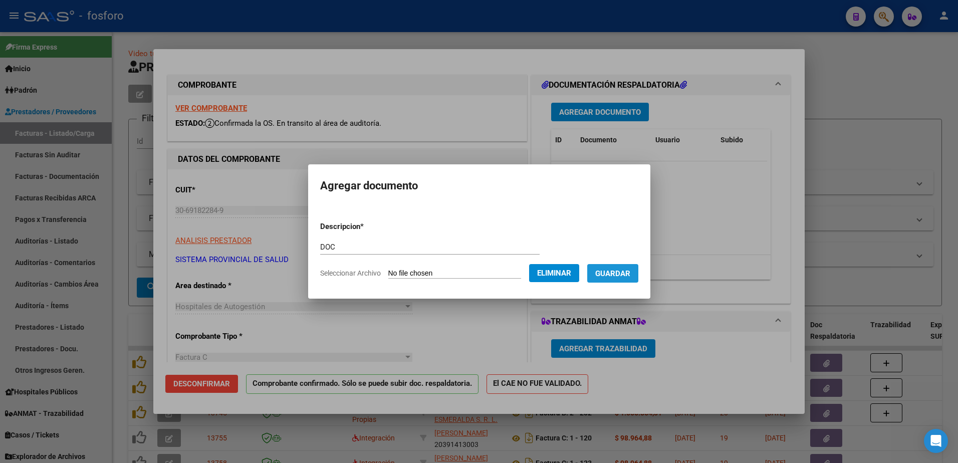
click at [611, 273] on span "Guardar" at bounding box center [612, 273] width 35 height 9
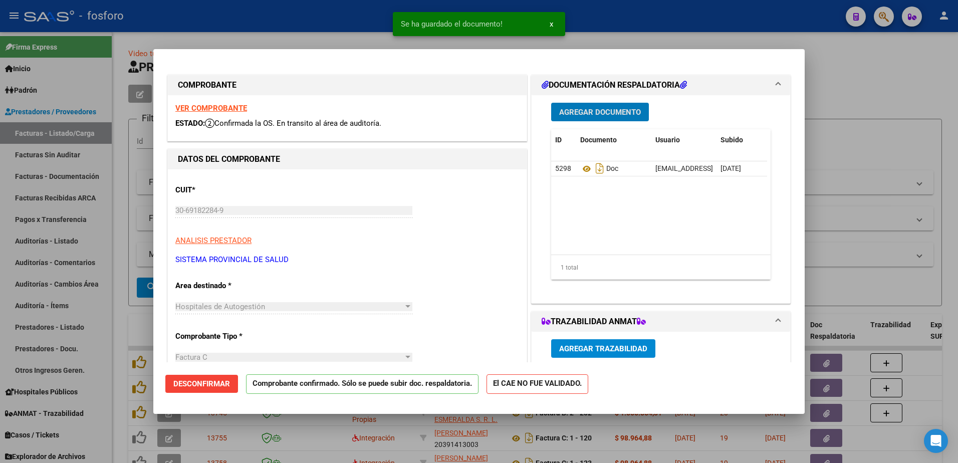
click at [90, 222] on div at bounding box center [479, 231] width 958 height 463
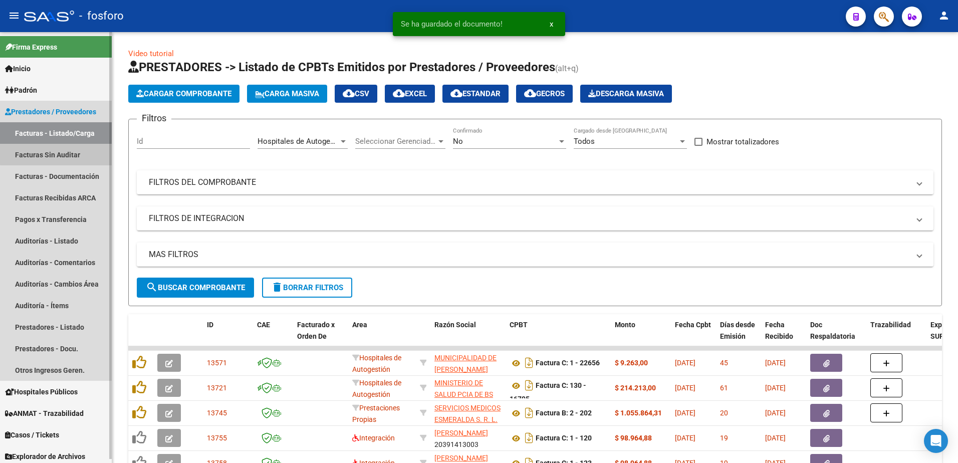
click at [67, 148] on link "Facturas Sin Auditar" at bounding box center [56, 155] width 112 height 22
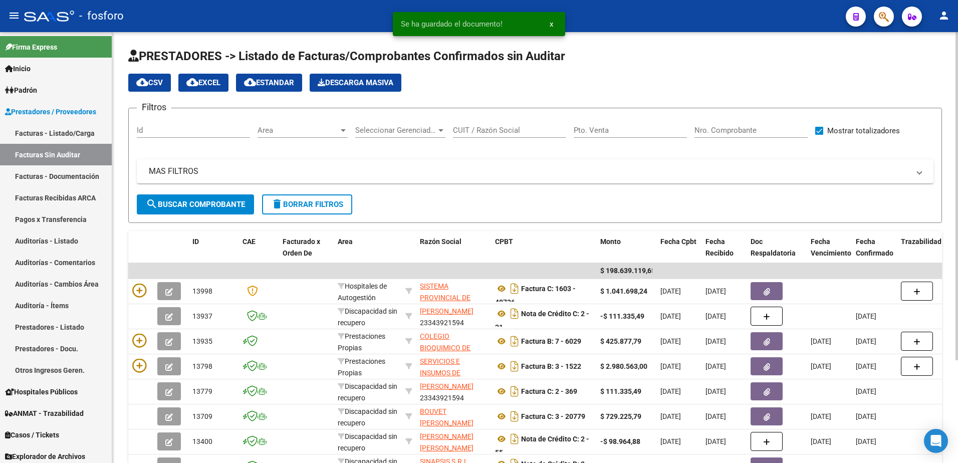
click at [344, 129] on div at bounding box center [343, 130] width 5 height 3
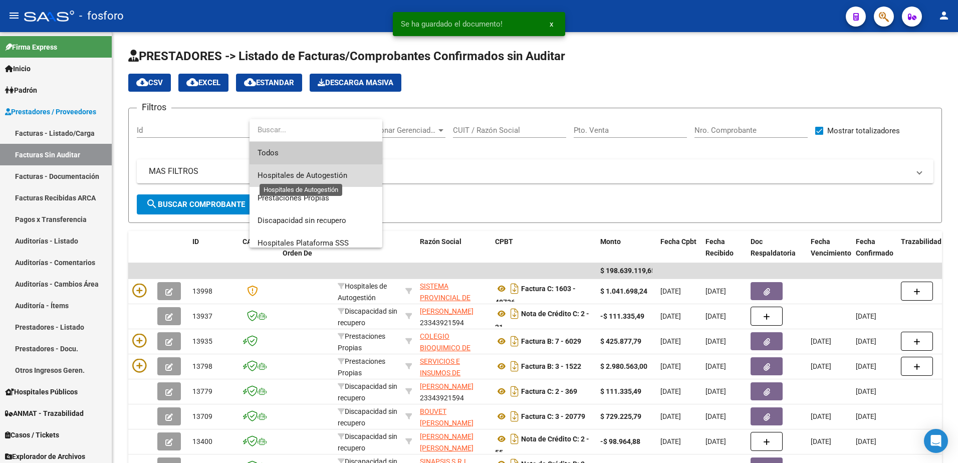
click at [311, 177] on span "Hospitales de Autogestión" at bounding box center [302, 175] width 90 height 9
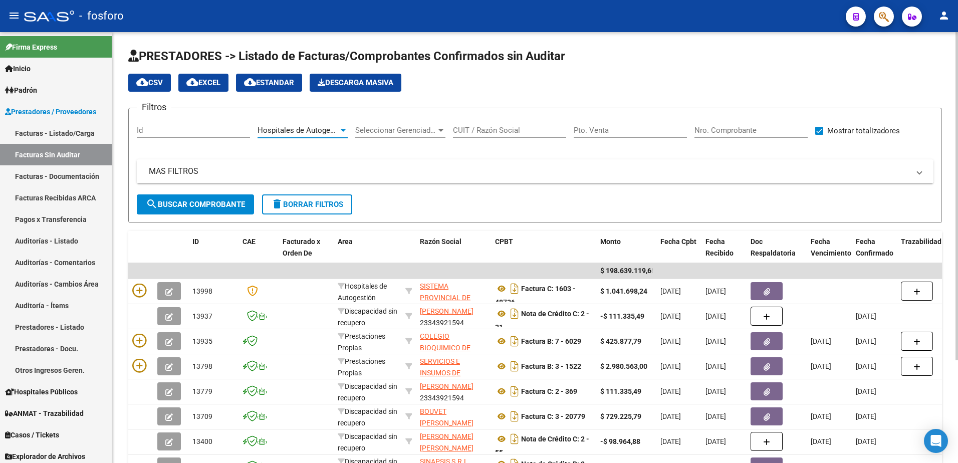
click at [227, 203] on span "search Buscar Comprobante" at bounding box center [195, 204] width 99 height 9
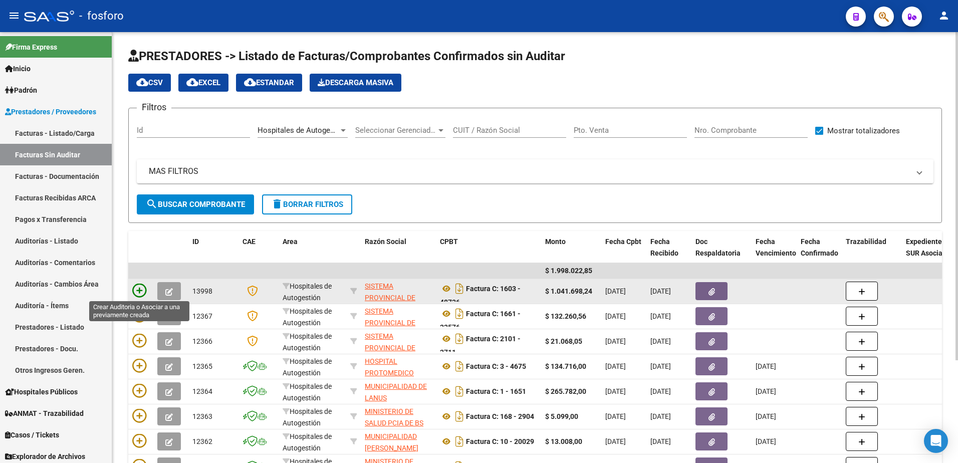
click at [141, 290] on icon at bounding box center [139, 290] width 14 height 14
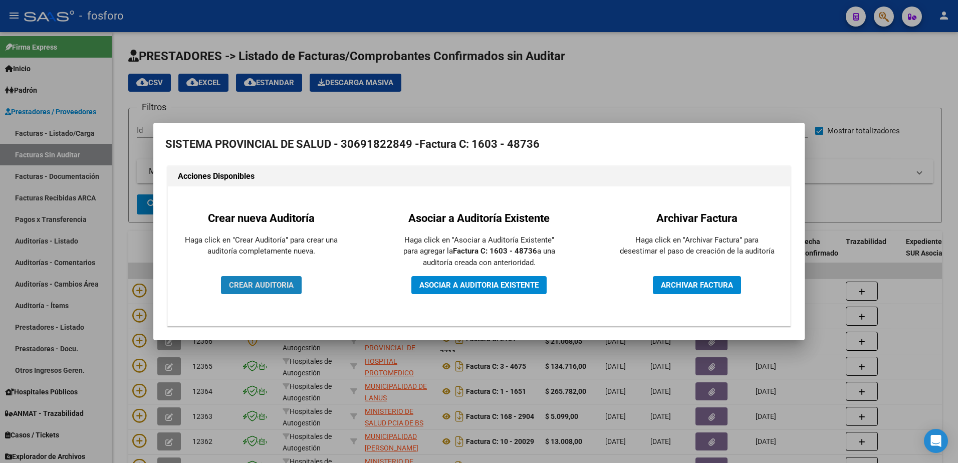
click at [242, 284] on span "CREAR AUDITORIA" at bounding box center [261, 284] width 65 height 9
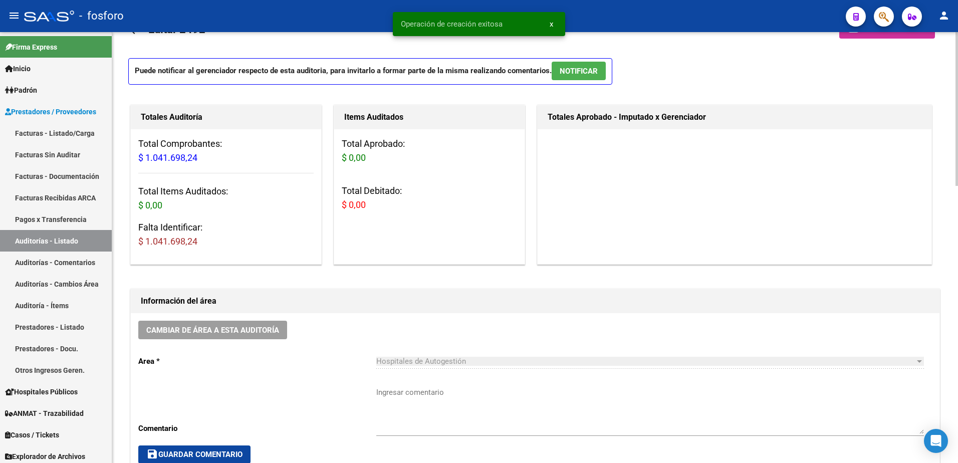
scroll to position [100, 0]
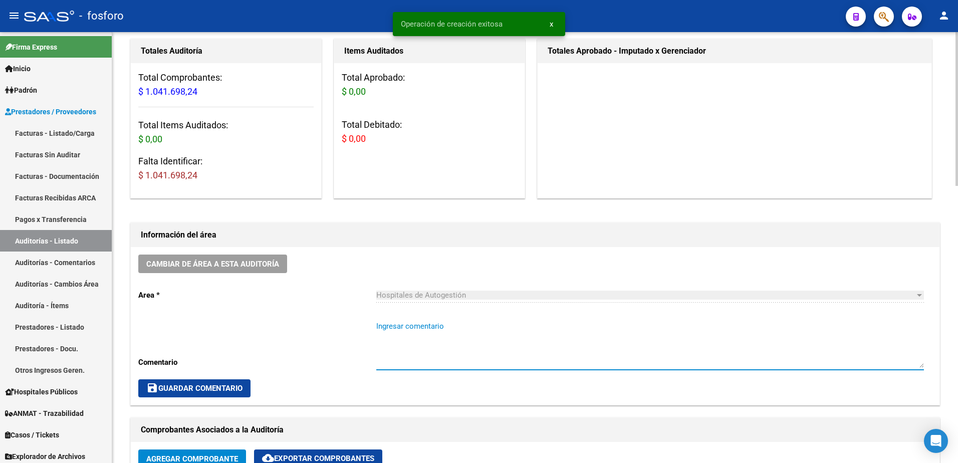
click at [381, 335] on textarea "Ingresar comentario" at bounding box center [649, 344] width 547 height 47
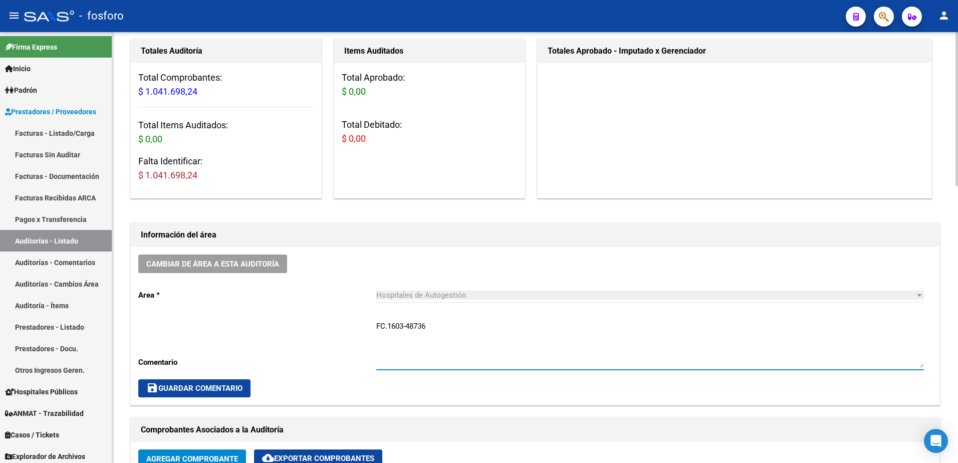
type textarea "FC.1603-48736"
click at [204, 391] on span "save Guardar Comentario" at bounding box center [194, 388] width 96 height 9
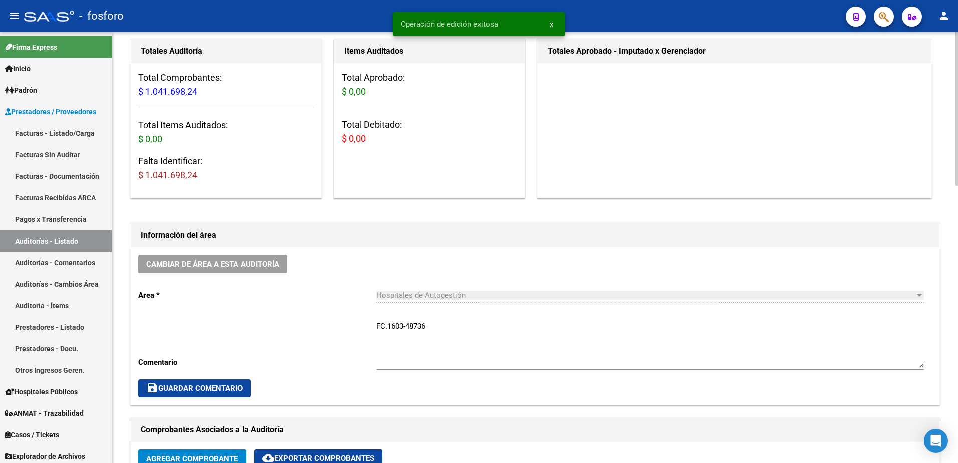
scroll to position [401, 0]
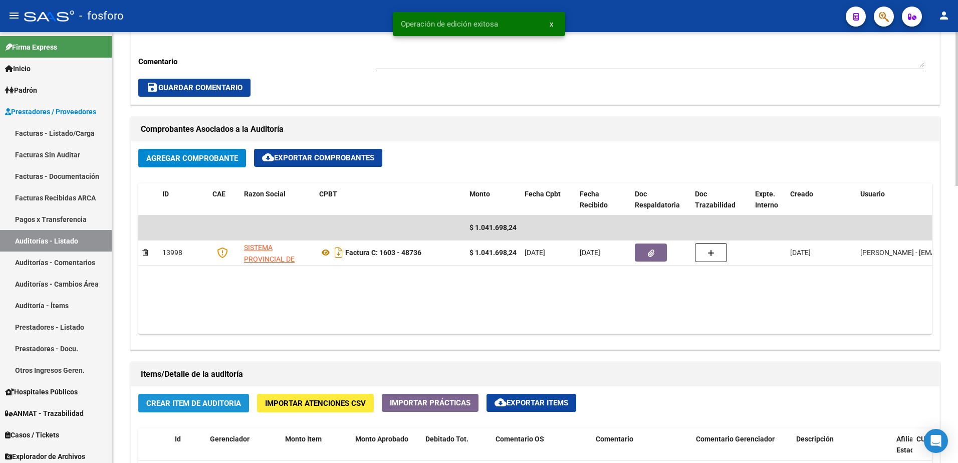
click at [202, 406] on span "Crear Item de Auditoria" at bounding box center [193, 403] width 95 height 9
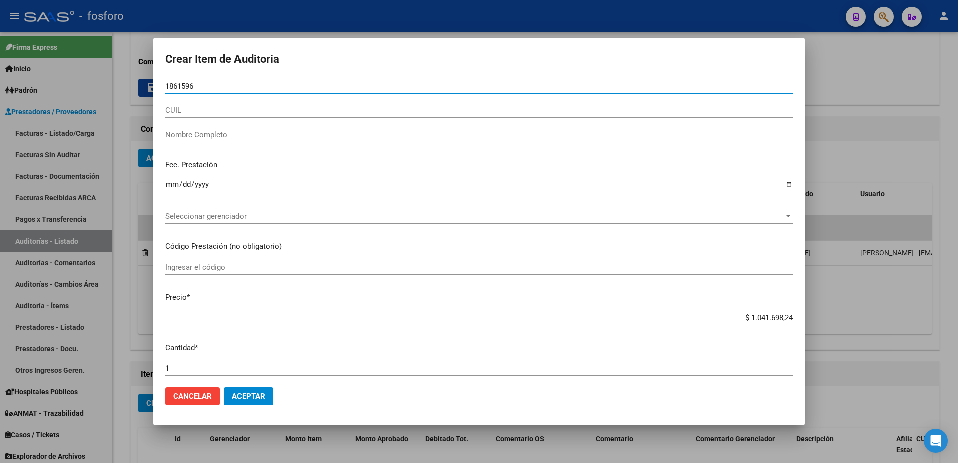
type input "18615969"
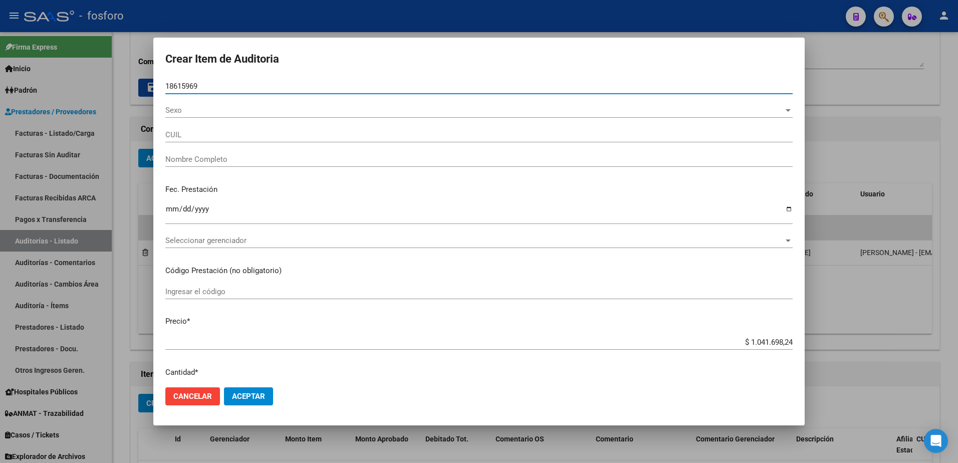
type input "20186159692"
type input "[PERSON_NAME]"
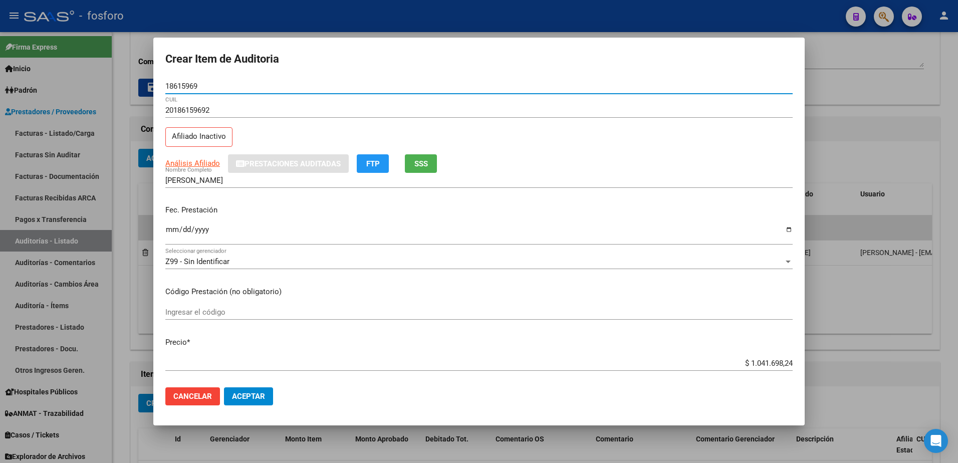
type input "18615969"
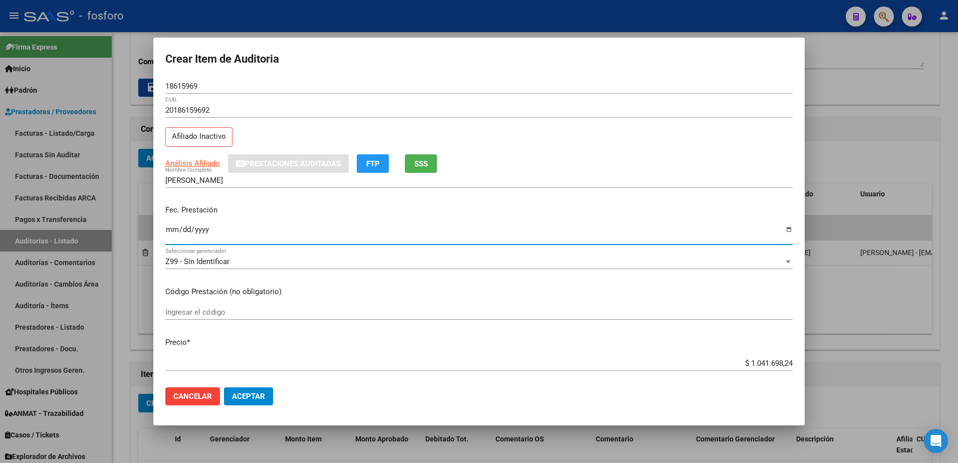
click at [170, 230] on input "Ingresar la fecha" at bounding box center [478, 233] width 627 height 16
type input "[DATE]"
click at [224, 312] on input "Ingresar el código" at bounding box center [478, 312] width 627 height 9
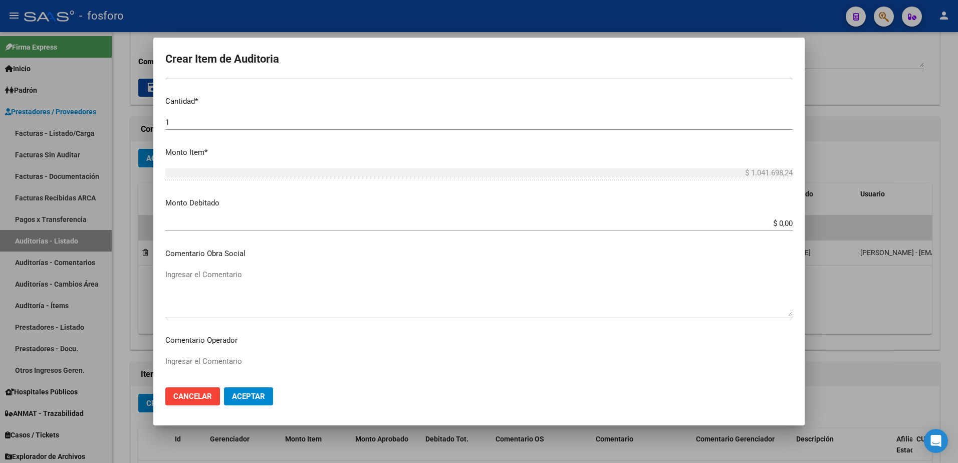
scroll to position [301, 0]
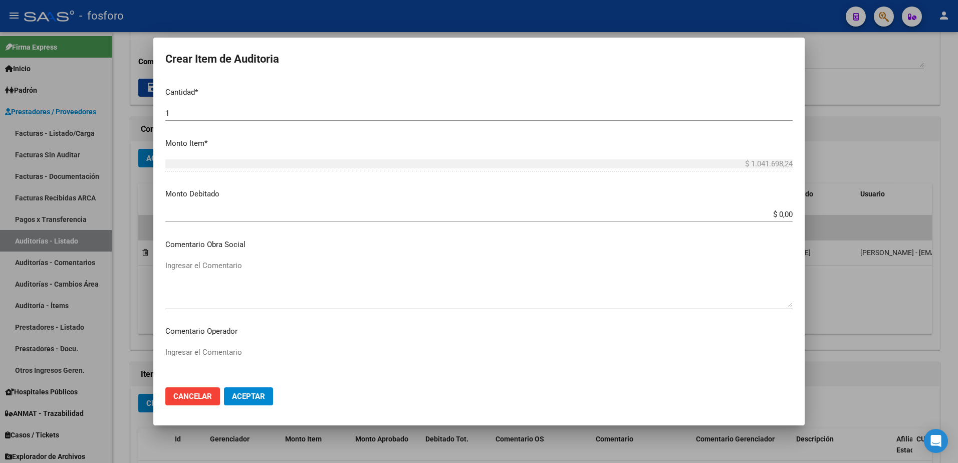
type input "21.03-OSTEOSINTESIS DE MIEMBRO INFERIOR"
click at [773, 217] on input "$ 0,00" at bounding box center [478, 214] width 627 height 9
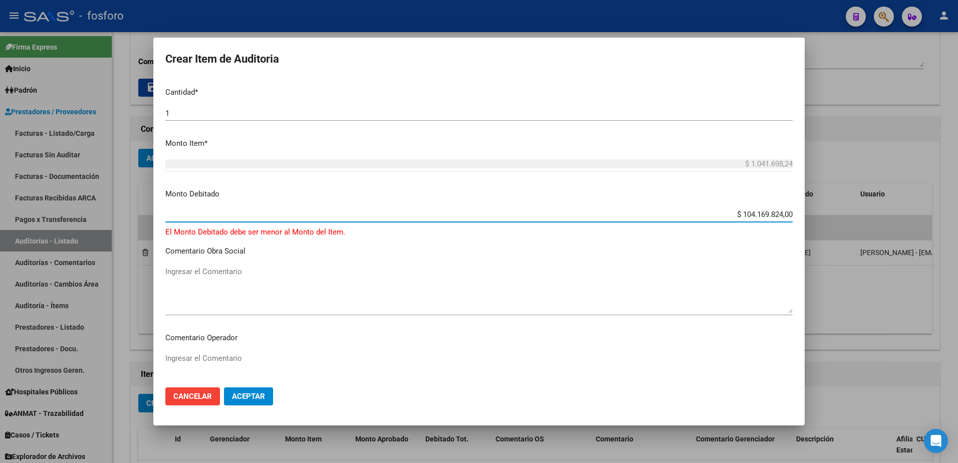
click at [783, 214] on input "$ 104.169.824,00" at bounding box center [478, 214] width 627 height 9
type input "$ 1.041.698,24"
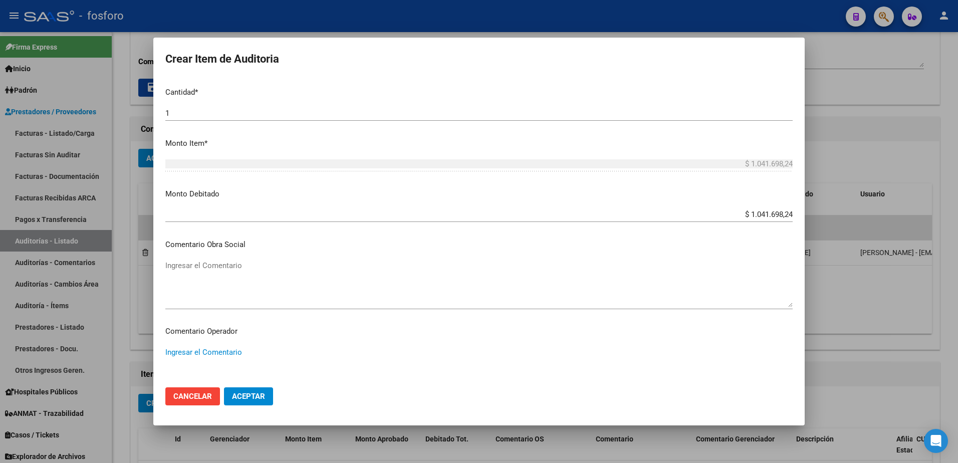
click at [174, 352] on textarea "Ingresar el Comentario" at bounding box center [478, 370] width 627 height 47
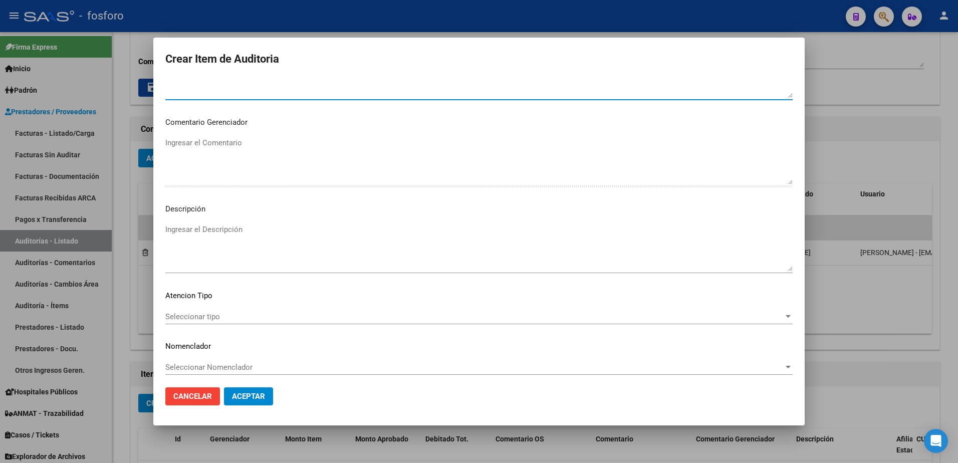
scroll to position [601, 0]
type textarea "SE DEBITA LA H.C., PACIENTE SIN COBERTURA DESDE 9/24."
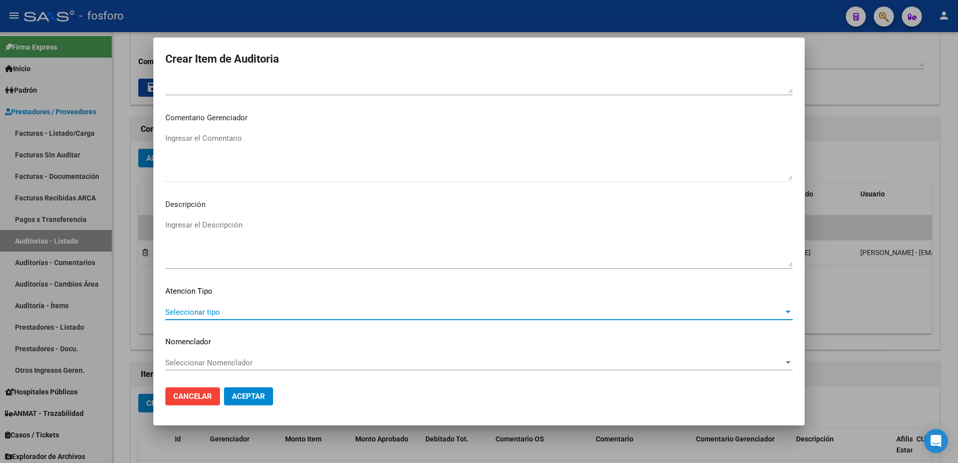
click at [191, 311] on span "Seleccionar tipo" at bounding box center [474, 312] width 618 height 9
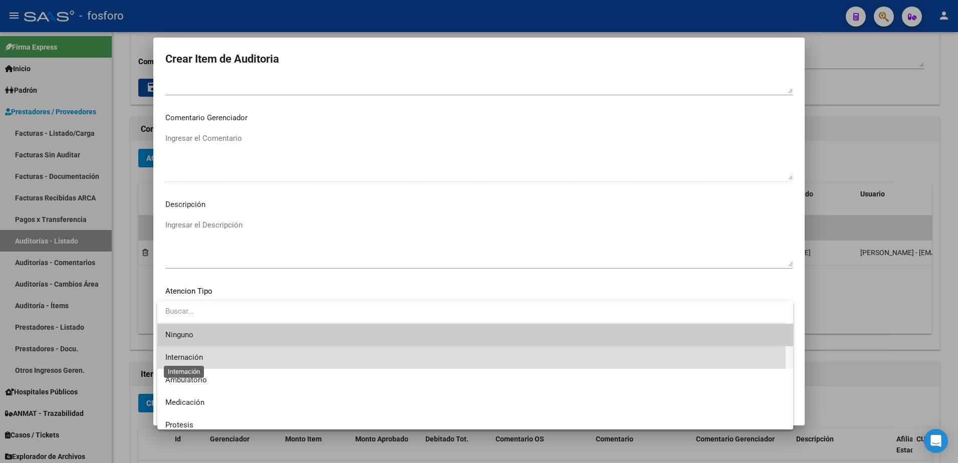
click at [174, 358] on span "Internación" at bounding box center [184, 357] width 38 height 9
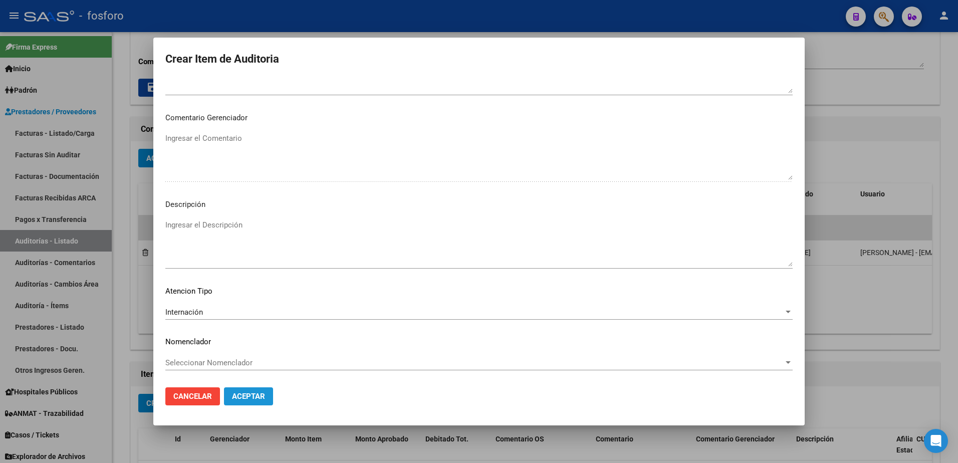
click at [250, 400] on span "Aceptar" at bounding box center [248, 396] width 33 height 9
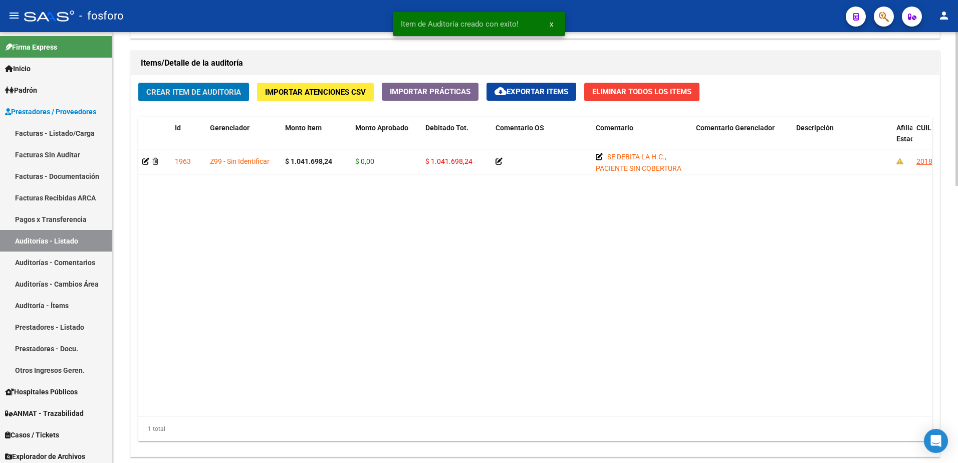
scroll to position [777, 0]
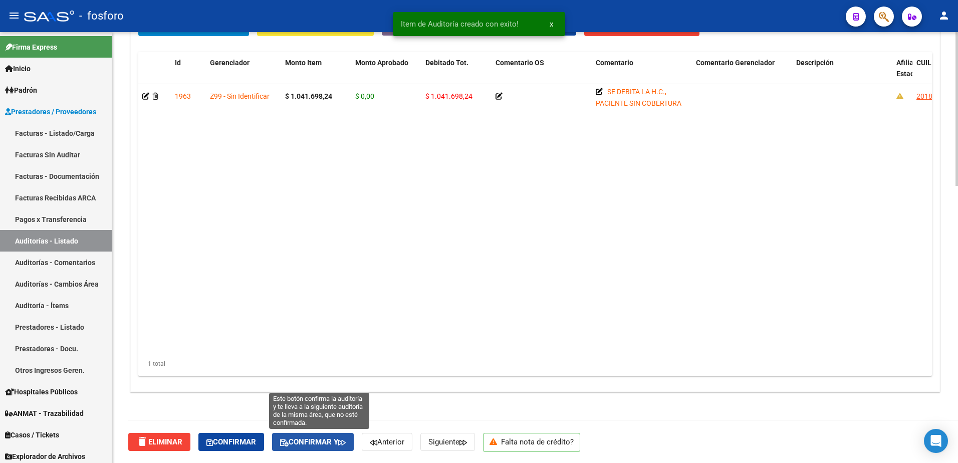
click at [312, 434] on button "Confirmar y" at bounding box center [313, 442] width 82 height 18
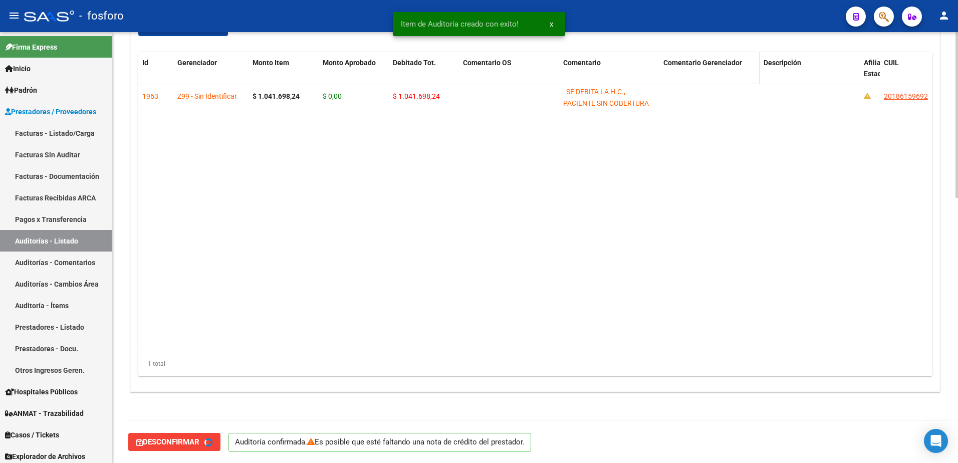
type input "202510"
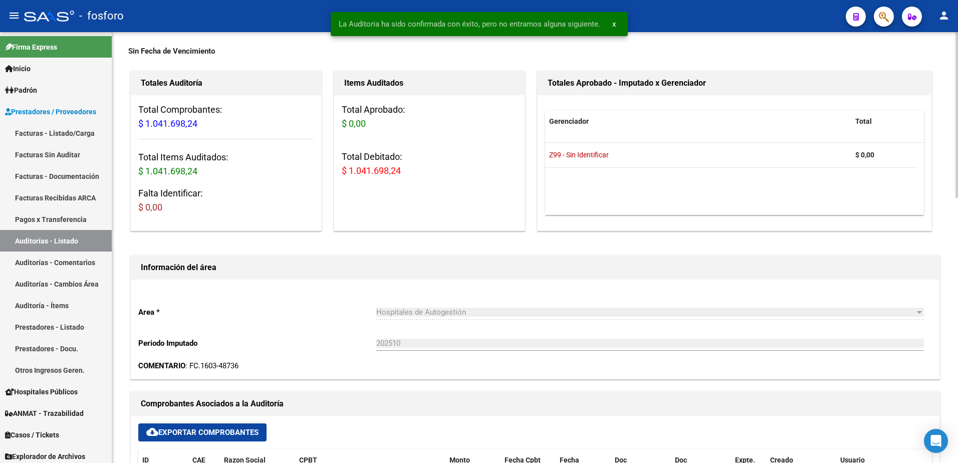
scroll to position [0, 0]
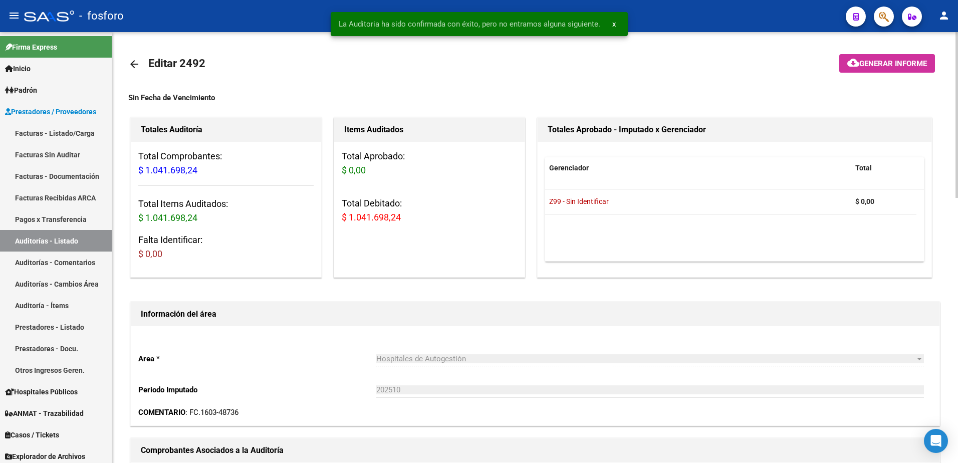
click at [864, 66] on span "Generar informe" at bounding box center [893, 63] width 68 height 9
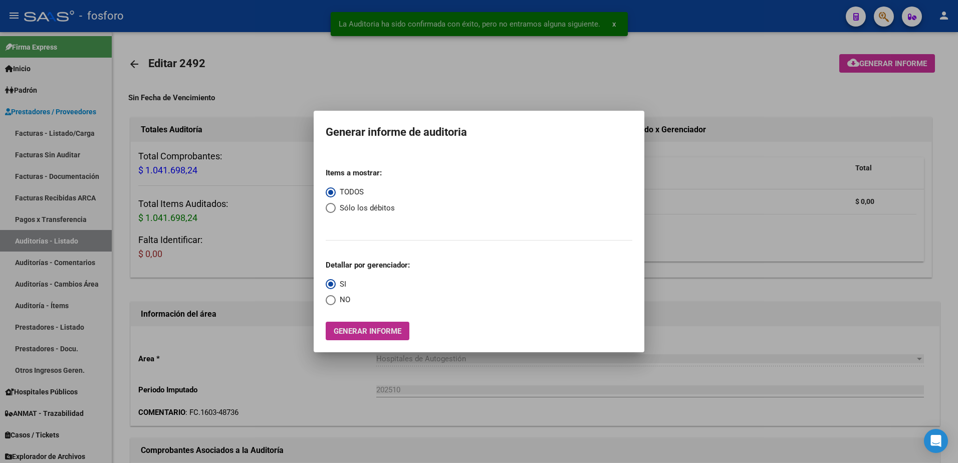
click at [347, 329] on span "Generar informe" at bounding box center [368, 331] width 68 height 9
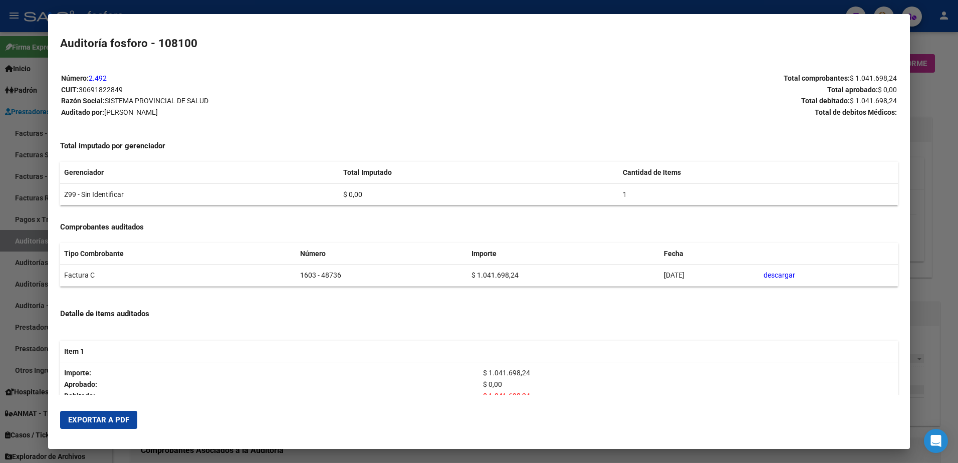
drag, startPoint x: 96, startPoint y: 422, endPoint x: 180, endPoint y: 402, distance: 86.4
click at [97, 422] on span "Exportar a PDF" at bounding box center [98, 419] width 61 height 9
click at [29, 79] on div at bounding box center [479, 231] width 958 height 463
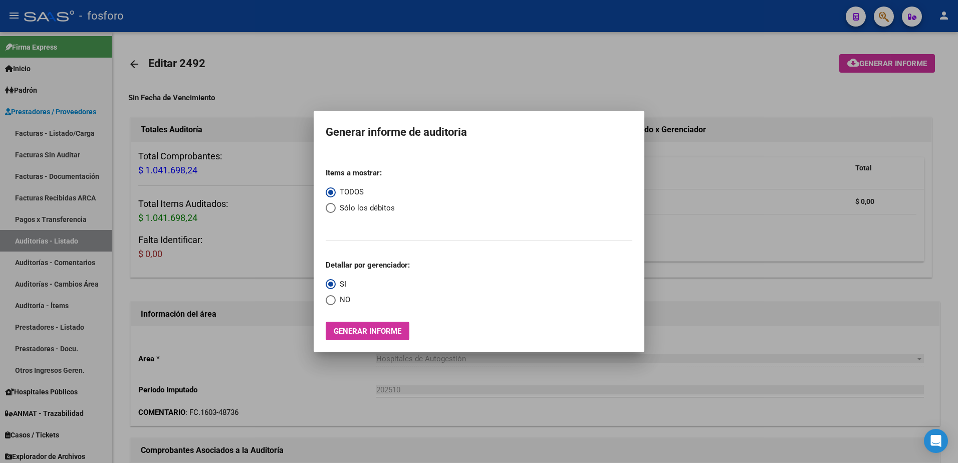
click at [421, 70] on div at bounding box center [479, 231] width 958 height 463
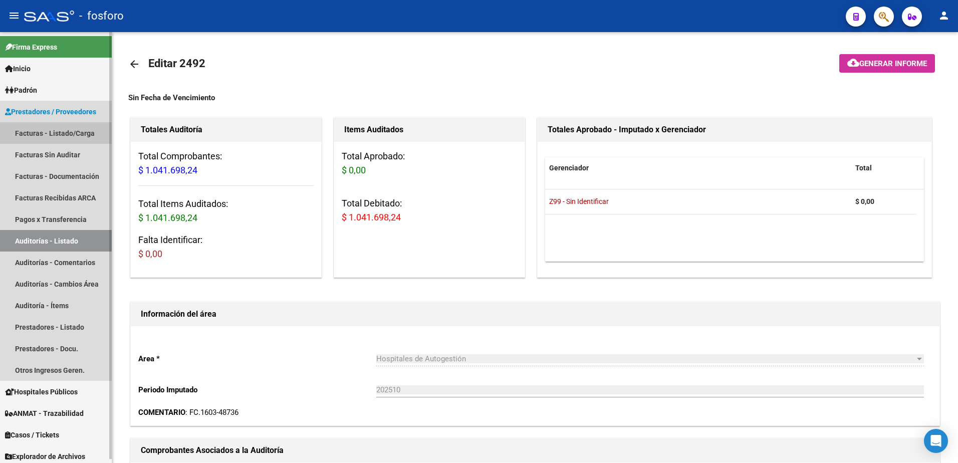
click at [51, 132] on link "Facturas - Listado/Carga" at bounding box center [56, 133] width 112 height 22
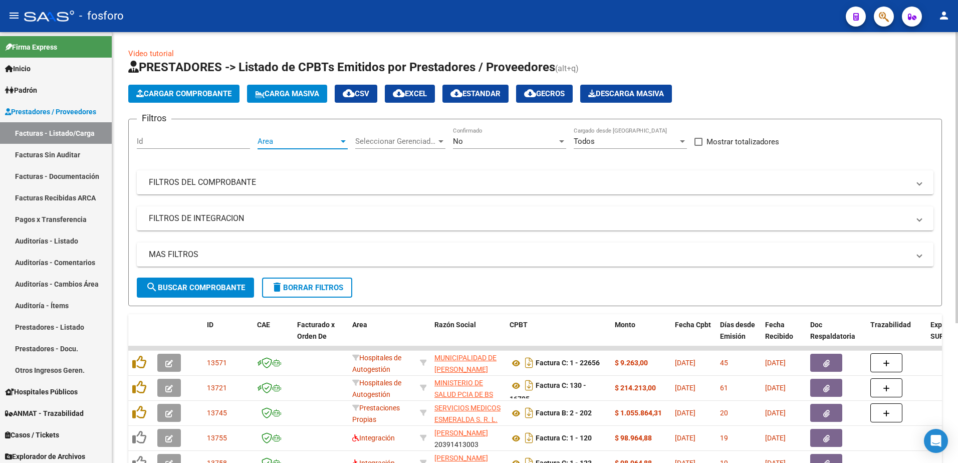
click at [344, 141] on div at bounding box center [343, 141] width 5 height 3
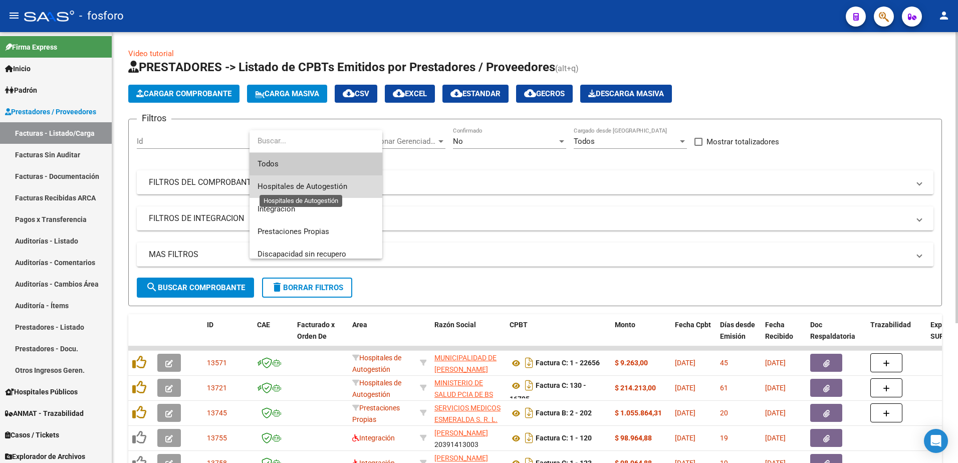
drag, startPoint x: 322, startPoint y: 188, endPoint x: 280, endPoint y: 160, distance: 49.7
click at [321, 187] on span "Hospitales de Autogestión" at bounding box center [302, 186] width 90 height 9
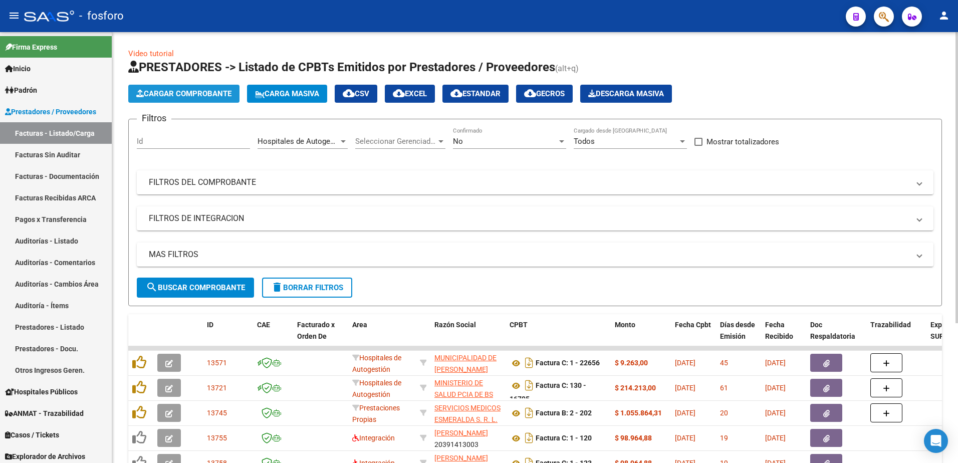
click at [185, 97] on span "Cargar Comprobante" at bounding box center [183, 93] width 95 height 9
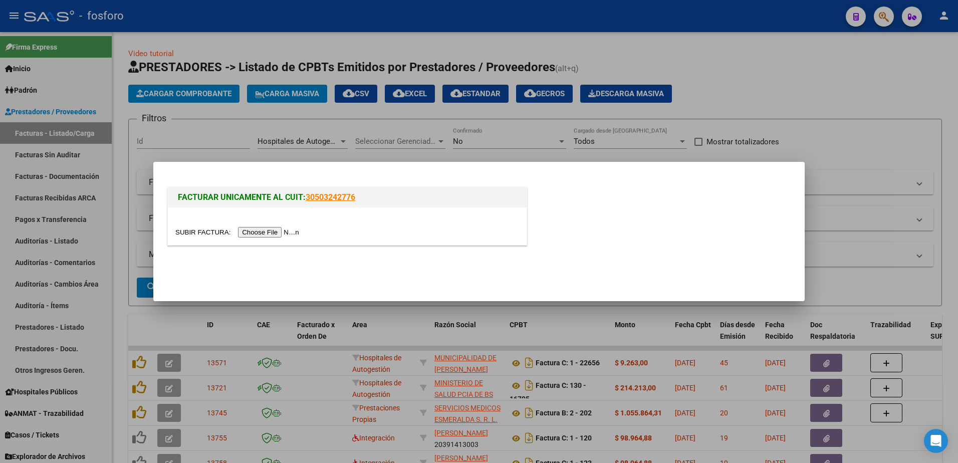
click at [245, 234] on input "file" at bounding box center [238, 232] width 127 height 11
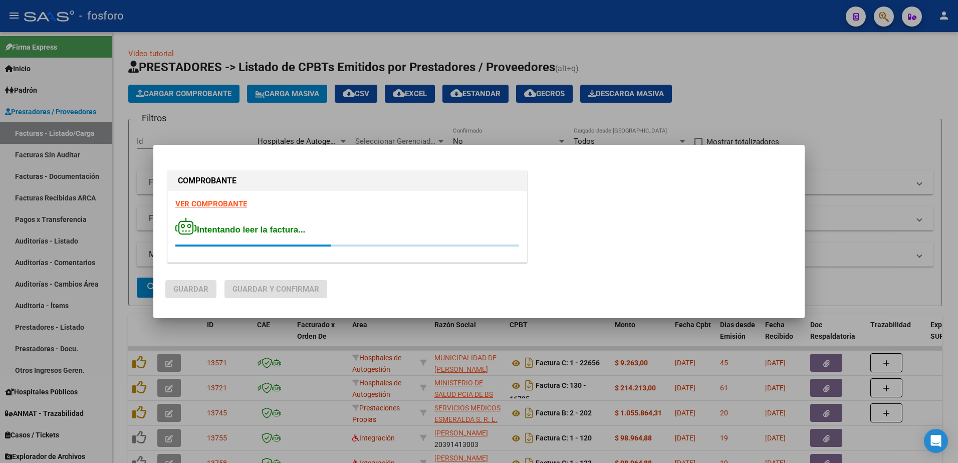
click at [205, 202] on strong "VER COMPROBANTE" at bounding box center [211, 203] width 72 height 9
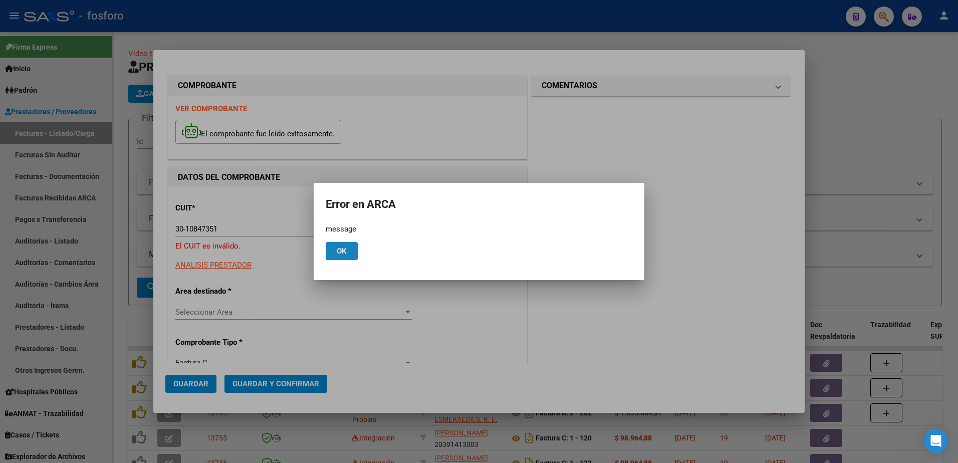
click at [344, 254] on span "Ok" at bounding box center [342, 250] width 10 height 9
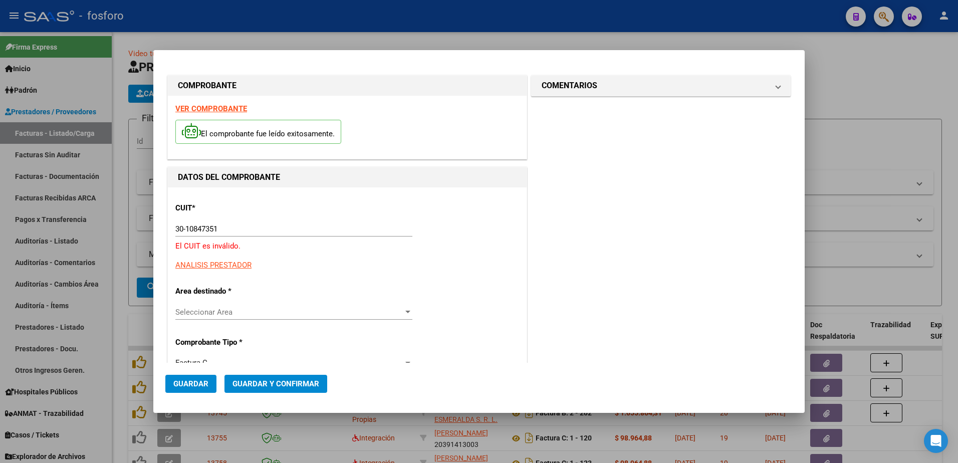
click at [208, 112] on strong "VER COMPROBANTE" at bounding box center [211, 108] width 72 height 9
click at [229, 229] on input "30-10847351" at bounding box center [293, 228] width 237 height 9
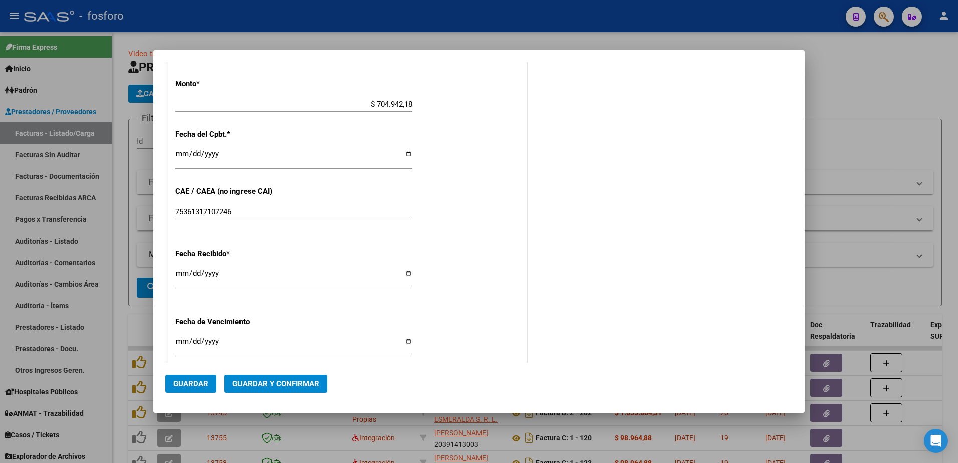
scroll to position [451, 0]
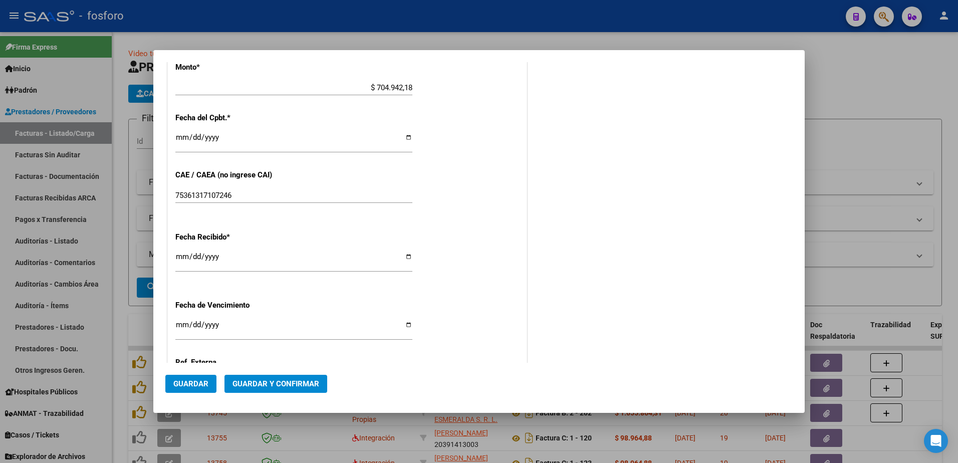
type input "30-71084735-1"
click at [182, 256] on input "[DATE]" at bounding box center [293, 260] width 237 height 16
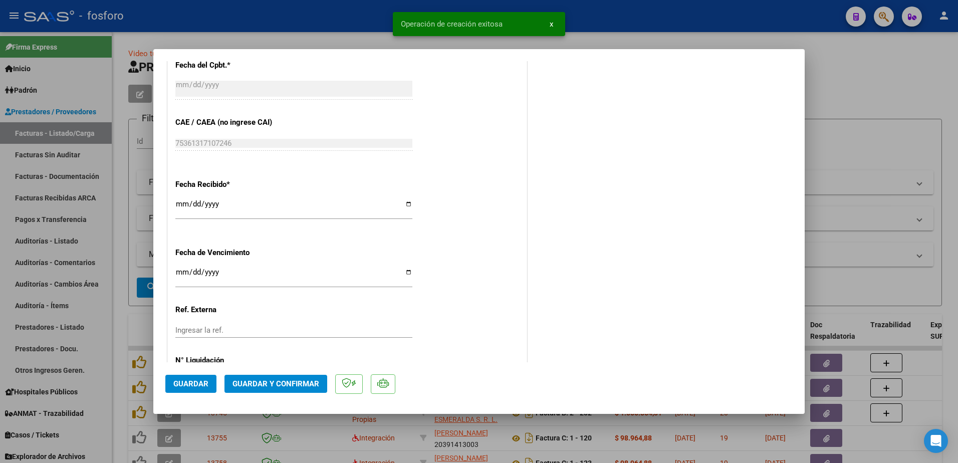
scroll to position [567, 0]
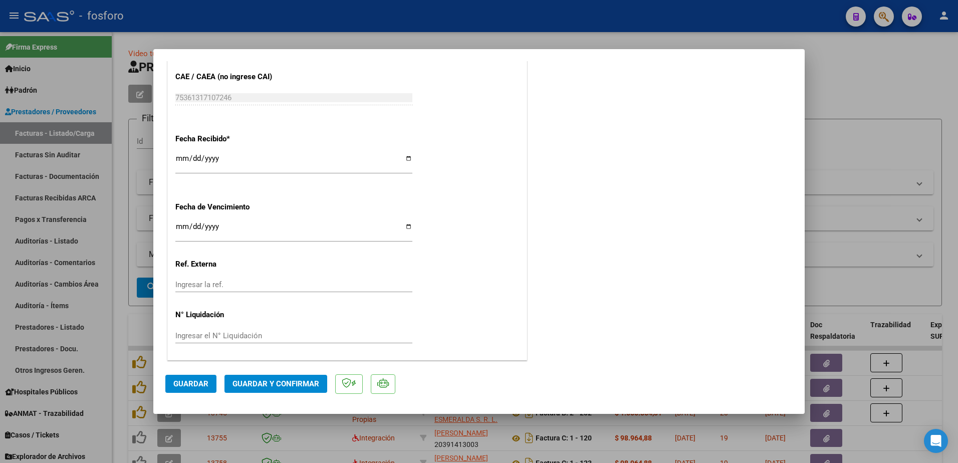
click at [180, 158] on input "[DATE]" at bounding box center [293, 162] width 237 height 16
type input "[DATE]"
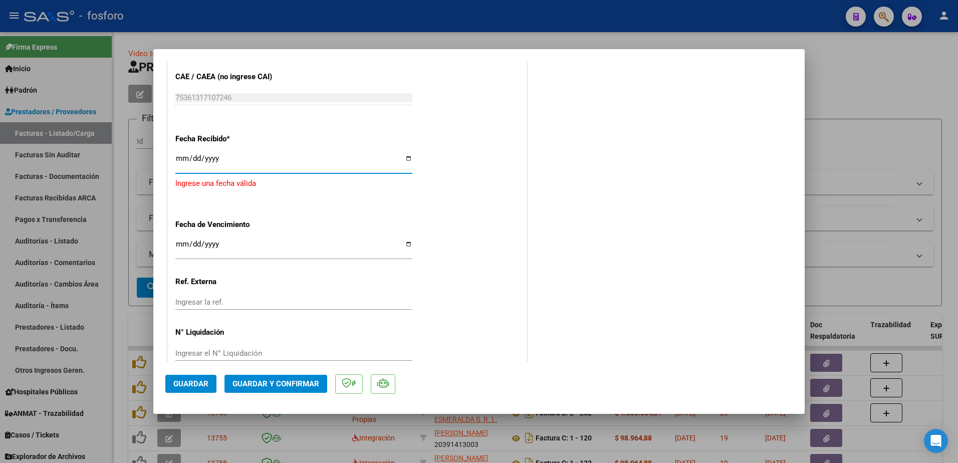
type input "[DATE]"
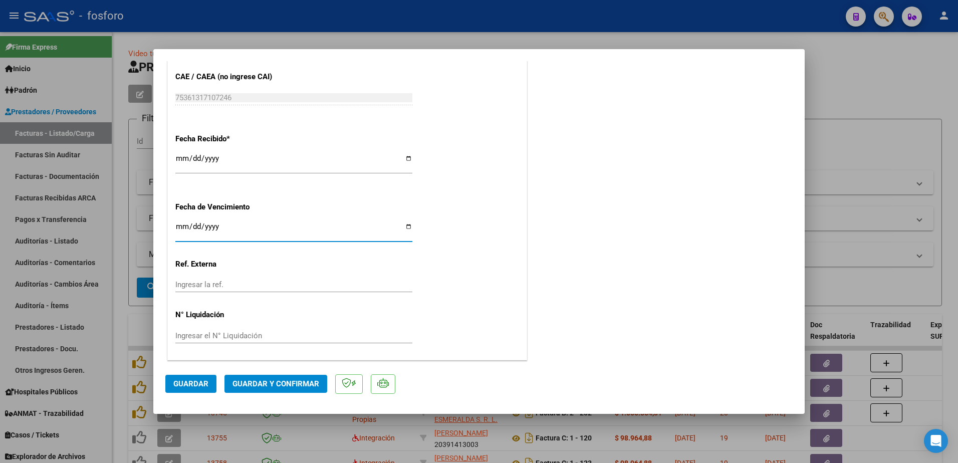
click at [183, 225] on input "Ingresar la fecha" at bounding box center [293, 230] width 237 height 16
type input "[DATE]"
click at [266, 383] on span "Guardar y Confirmar" at bounding box center [275, 383] width 87 height 9
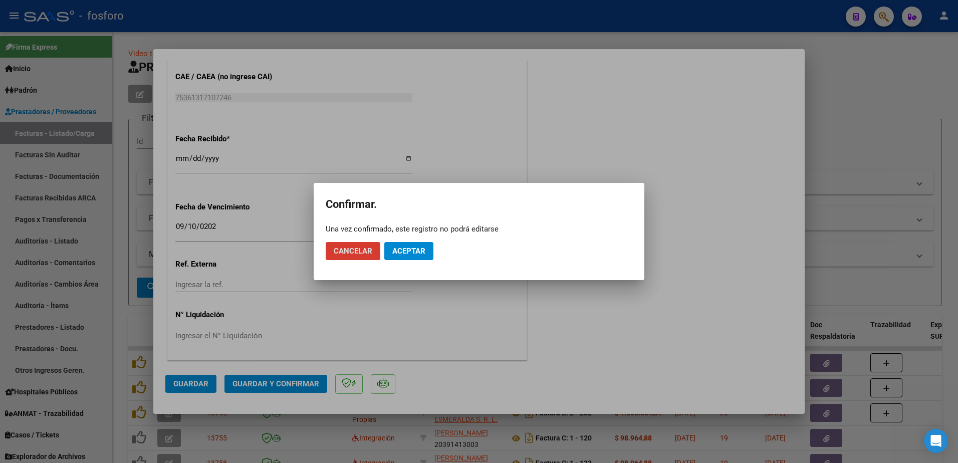
click at [400, 251] on span "Aceptar" at bounding box center [408, 250] width 33 height 9
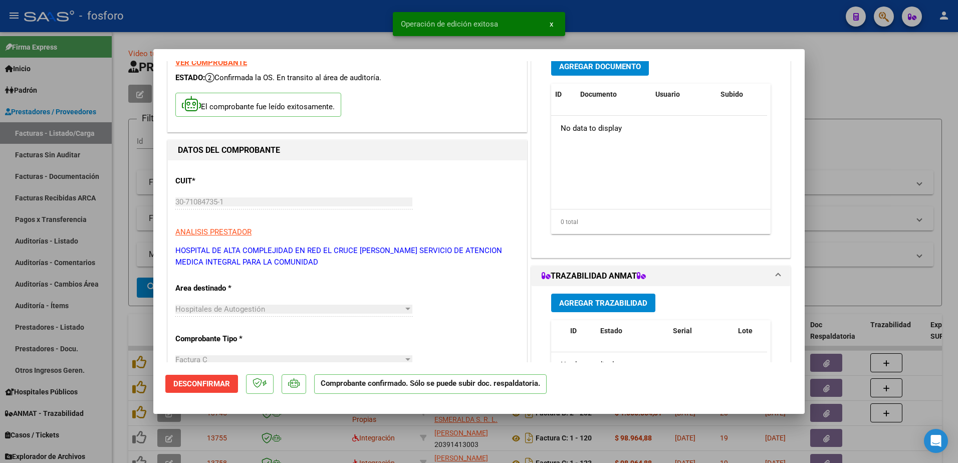
scroll to position [0, 0]
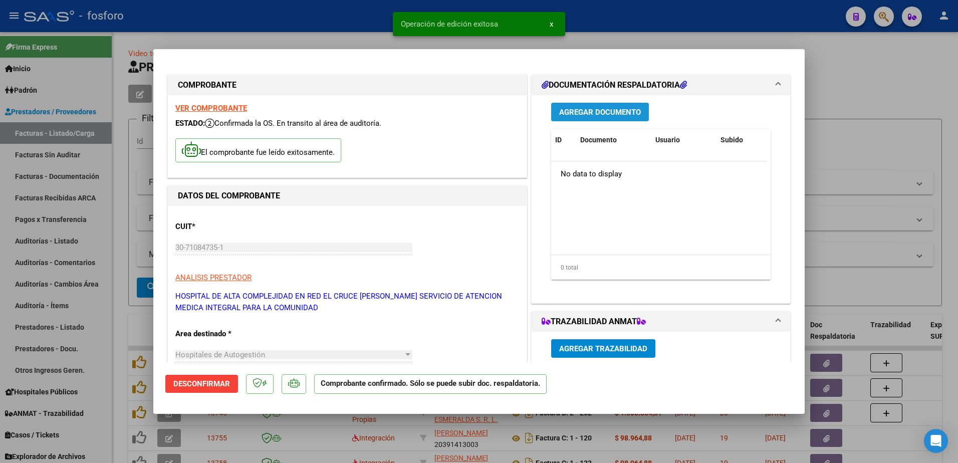
click at [571, 115] on span "Agregar Documento" at bounding box center [600, 112] width 82 height 9
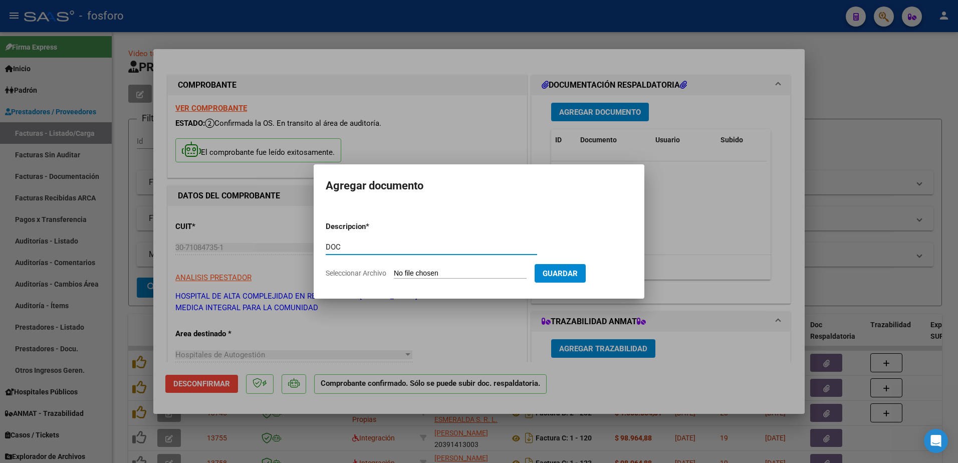
type input "DOC"
click at [424, 274] on input "Seleccionar Archivo" at bounding box center [460, 274] width 133 height 10
type input "C:\fakepath\BRN3C2AF40205FA_047197.pdf"
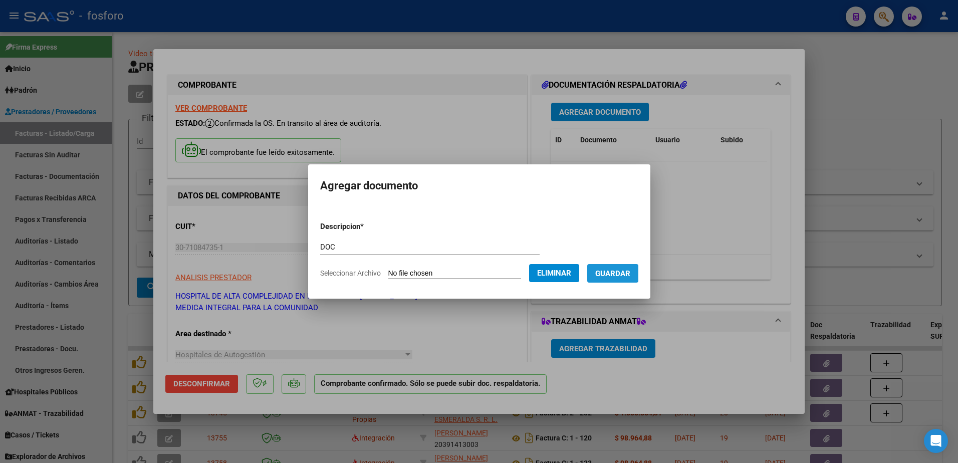
click at [606, 273] on span "Guardar" at bounding box center [612, 273] width 35 height 9
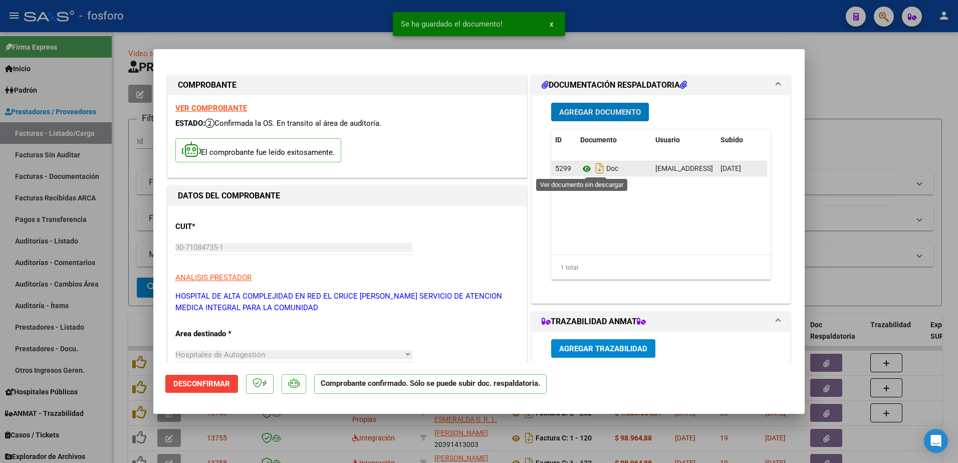
click at [581, 169] on icon at bounding box center [586, 169] width 13 height 12
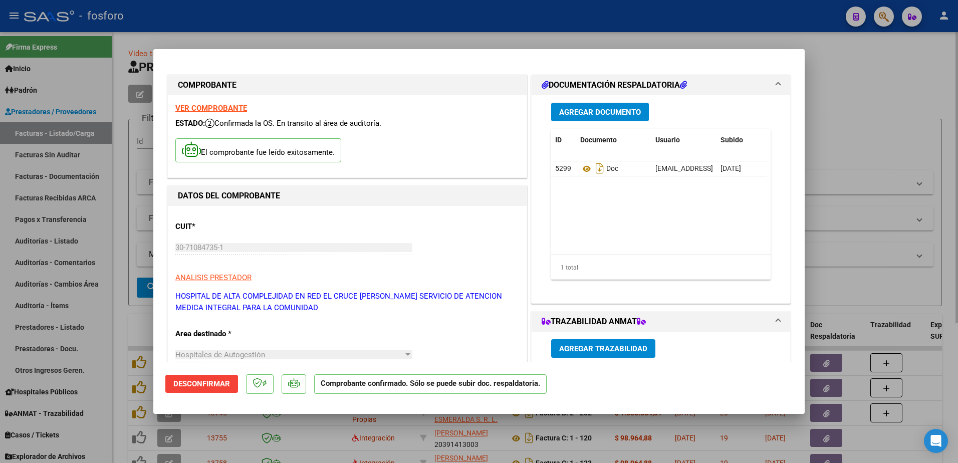
drag, startPoint x: 149, startPoint y: 259, endPoint x: 134, endPoint y: 218, distance: 43.7
click at [149, 258] on div at bounding box center [479, 231] width 958 height 463
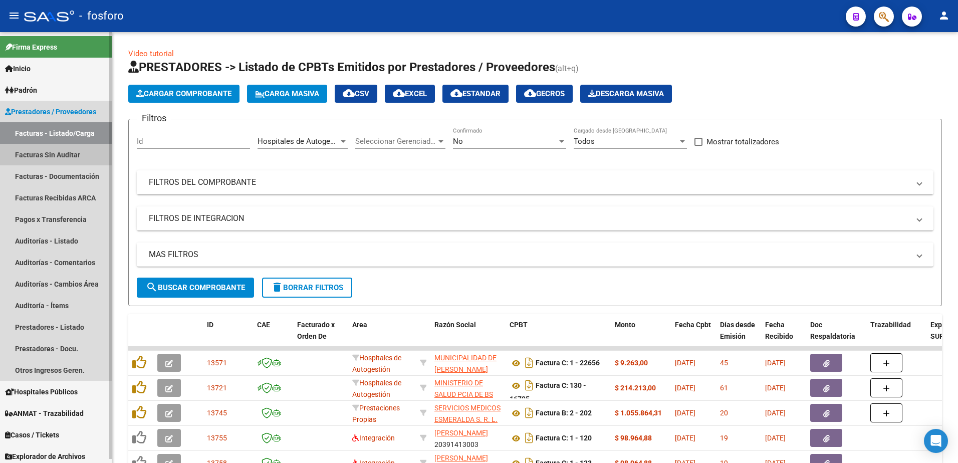
click at [70, 154] on link "Facturas Sin Auditar" at bounding box center [56, 155] width 112 height 22
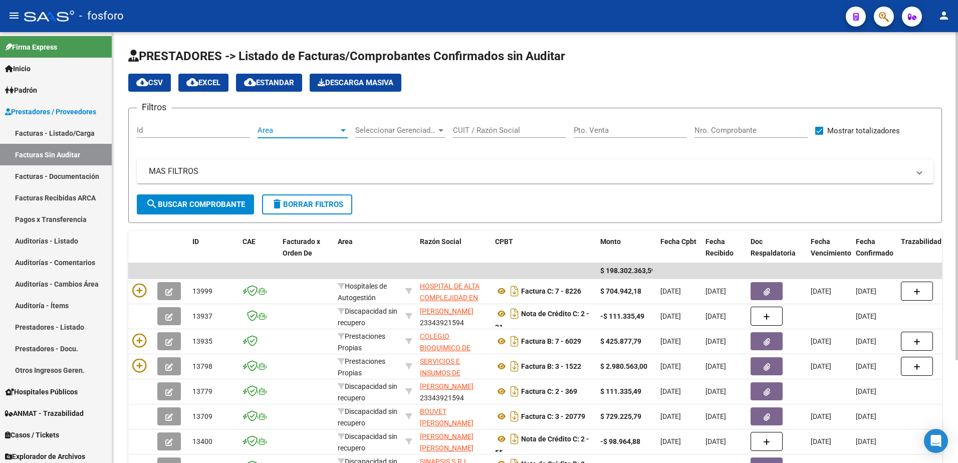
click at [342, 129] on div at bounding box center [343, 130] width 5 height 3
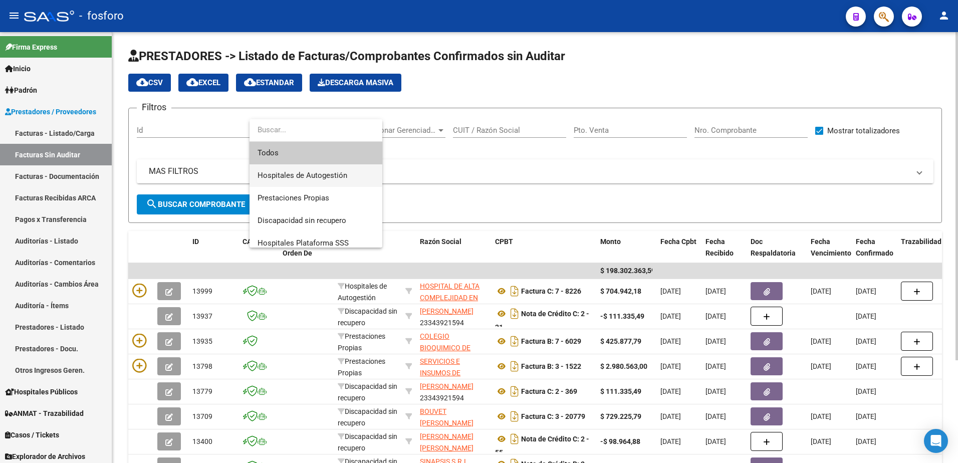
drag, startPoint x: 321, startPoint y: 180, endPoint x: 305, endPoint y: 179, distance: 15.5
click at [309, 179] on span "Hospitales de Autogestión" at bounding box center [315, 175] width 117 height 23
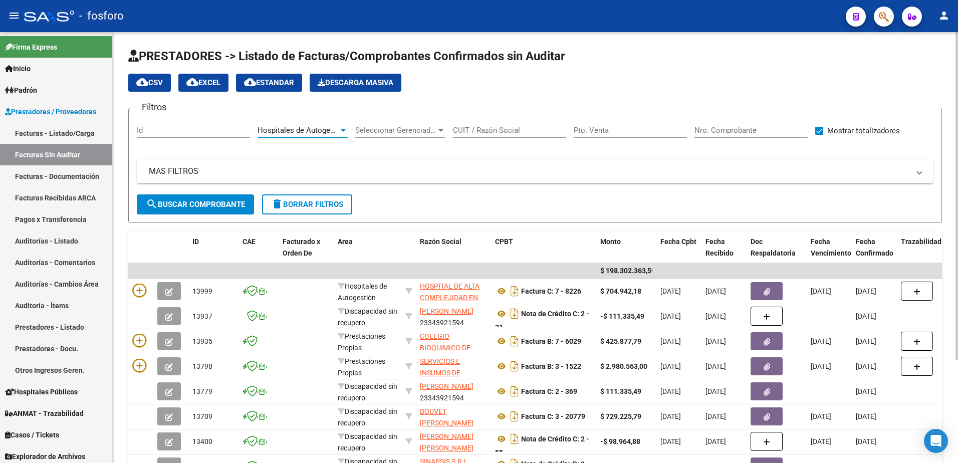
click at [187, 201] on span "search Buscar Comprobante" at bounding box center [195, 204] width 99 height 9
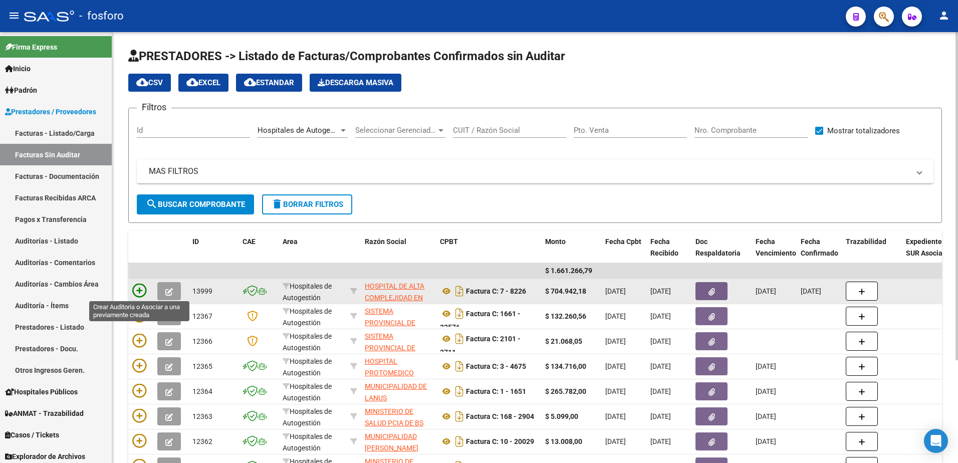
click at [140, 290] on icon at bounding box center [139, 290] width 14 height 14
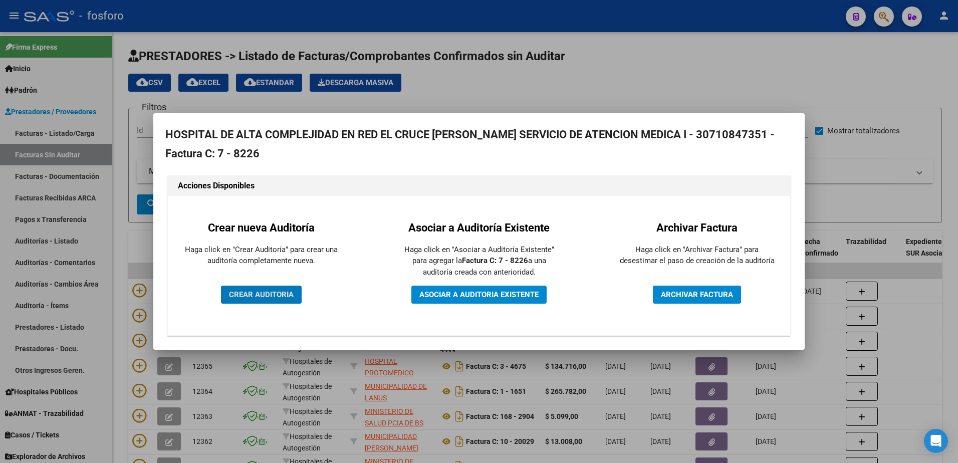
click at [268, 295] on span "CREAR AUDITORIA" at bounding box center [261, 294] width 65 height 9
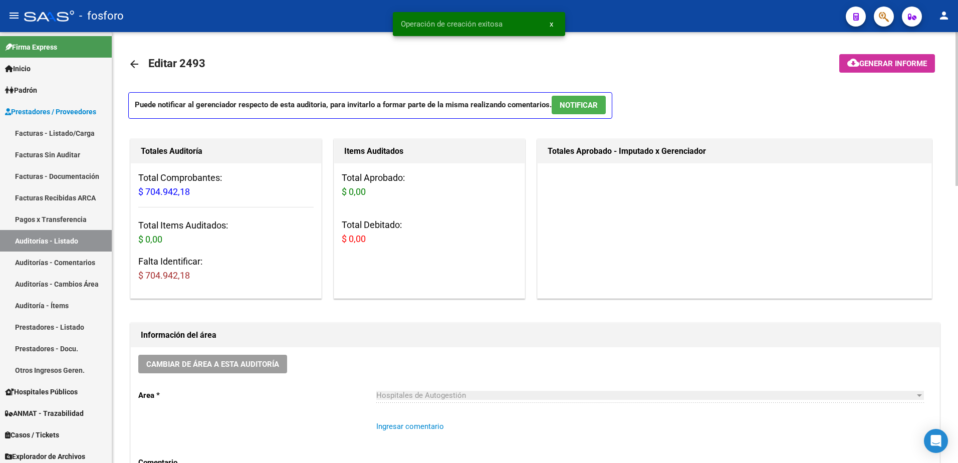
drag, startPoint x: 391, startPoint y: 430, endPoint x: 400, endPoint y: 419, distance: 13.9
click at [398, 422] on textarea "Ingresar comentario" at bounding box center [649, 444] width 547 height 47
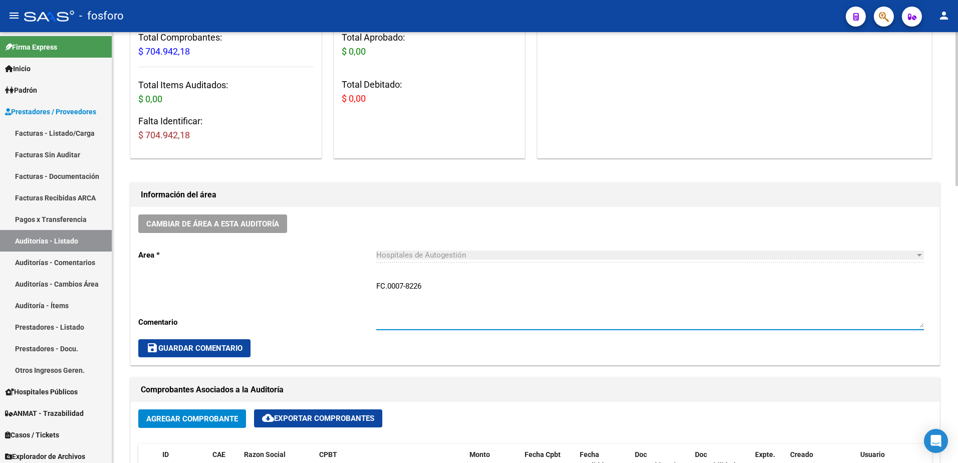
scroll to position [150, 0]
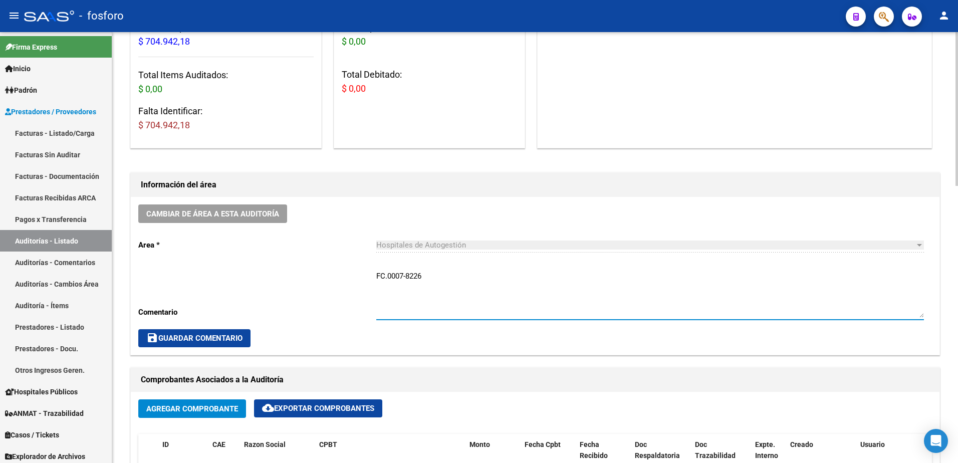
type textarea "FC.0007-8226"
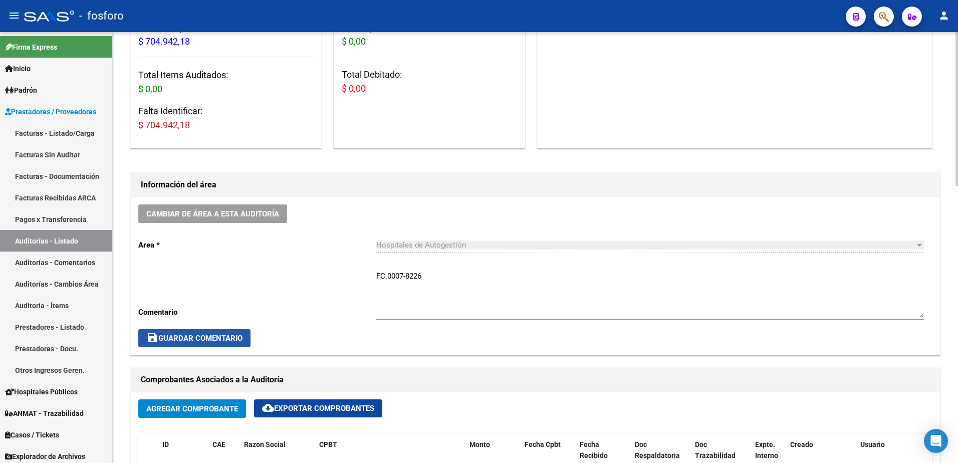
click at [228, 340] on span "save Guardar Comentario" at bounding box center [194, 338] width 96 height 9
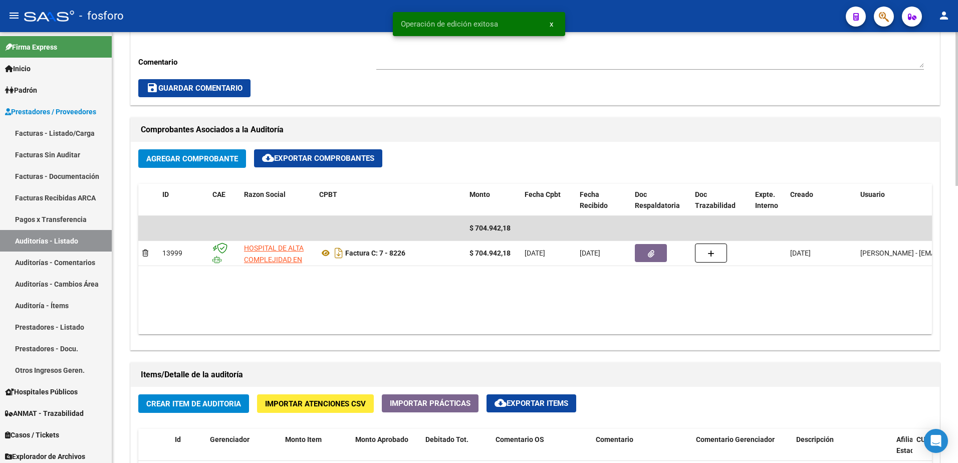
scroll to position [451, 0]
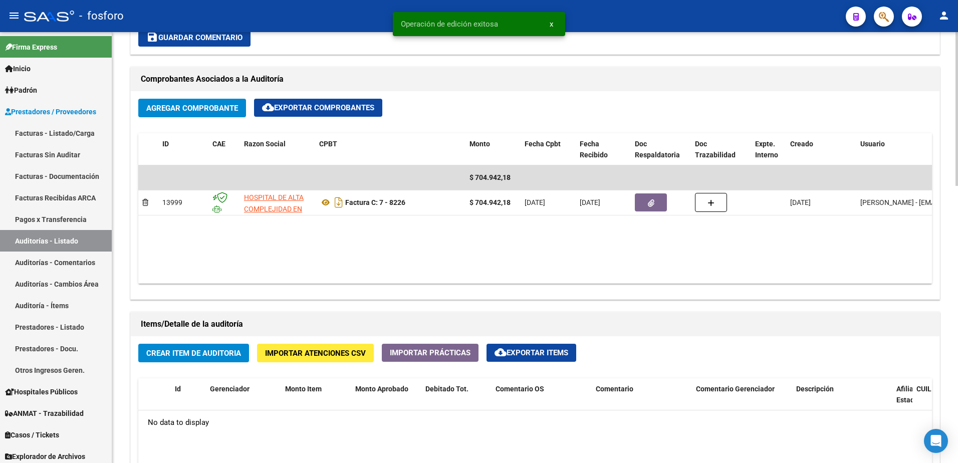
click at [228, 358] on button "Crear Item de Auditoria" at bounding box center [193, 353] width 111 height 19
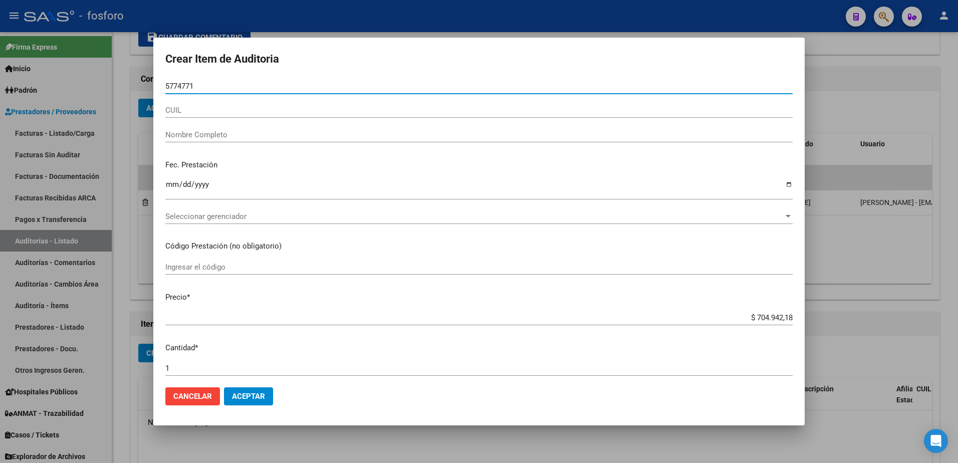
type input "57747712"
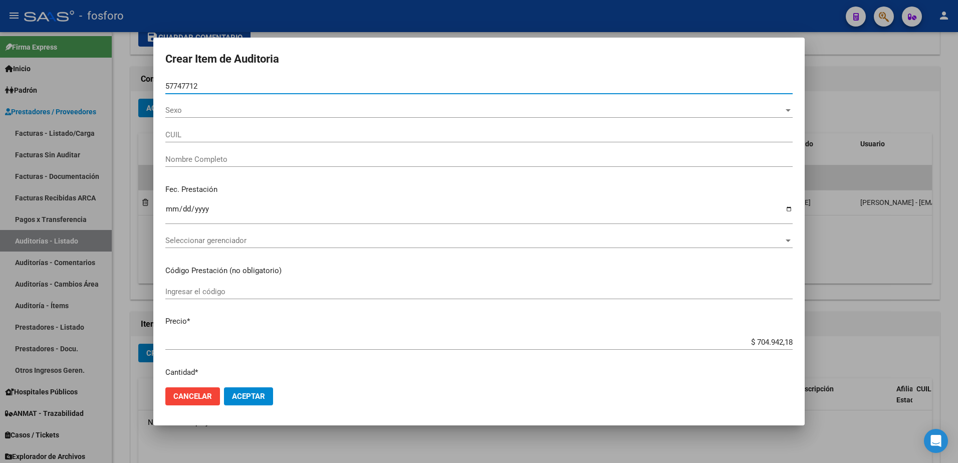
type input "20577477125"
type input "[PERSON_NAME] -"
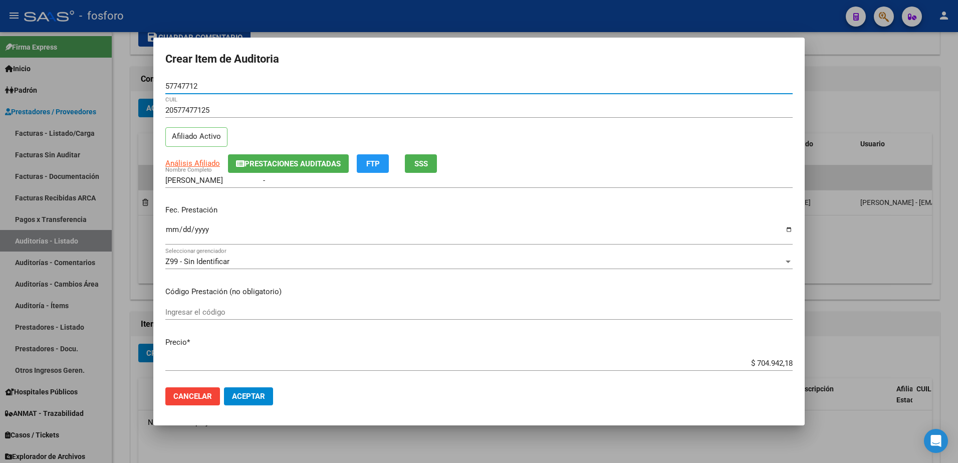
type input "57747712"
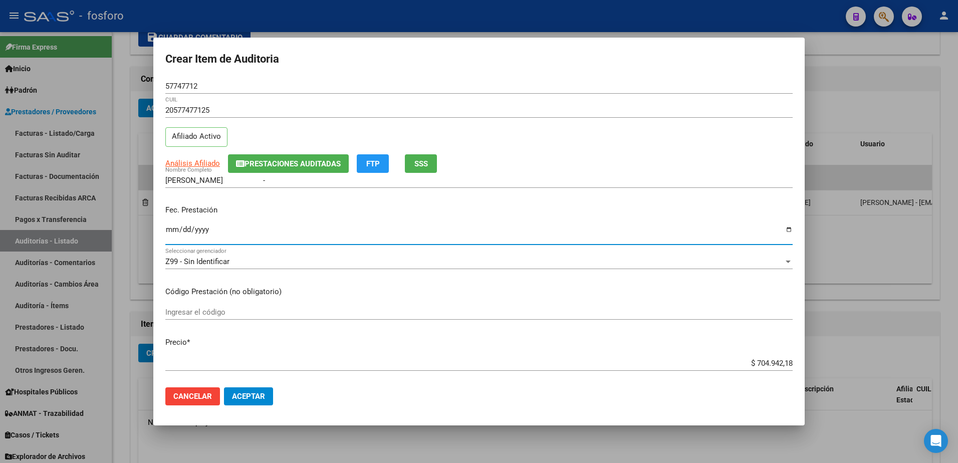
click at [167, 232] on input "Ingresar la fecha" at bounding box center [478, 233] width 627 height 16
type input "[DATE]"
click at [218, 315] on input "Ingresar el código" at bounding box center [478, 312] width 627 height 9
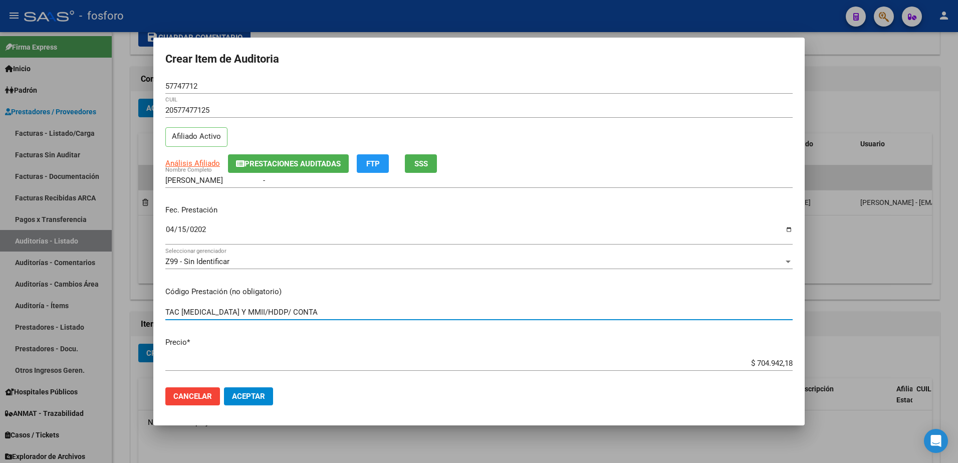
click at [274, 314] on input "TAC [MEDICAL_DATA] Y MMII/HDDP/ CONTA" at bounding box center [478, 312] width 627 height 9
drag, startPoint x: 356, startPoint y: 307, endPoint x: 356, endPoint y: 316, distance: 8.5
click at [356, 315] on div "TAC [MEDICAL_DATA] Y MMII + TC 78/HDDP/ CONTA Ingresar el código" at bounding box center [478, 312] width 627 height 15
click at [356, 316] on input "TAC [MEDICAL_DATA] Y MMII + TC 78/HDDP/ CONTA" at bounding box center [478, 312] width 627 height 9
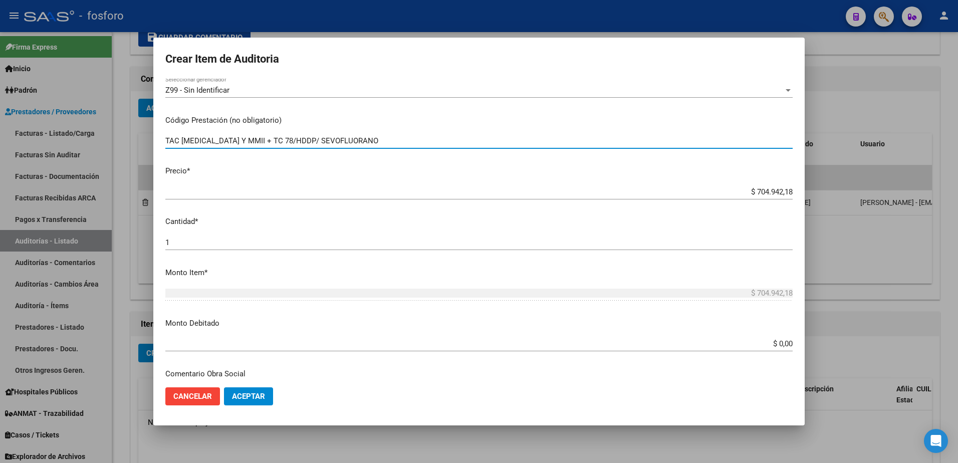
scroll to position [200, 0]
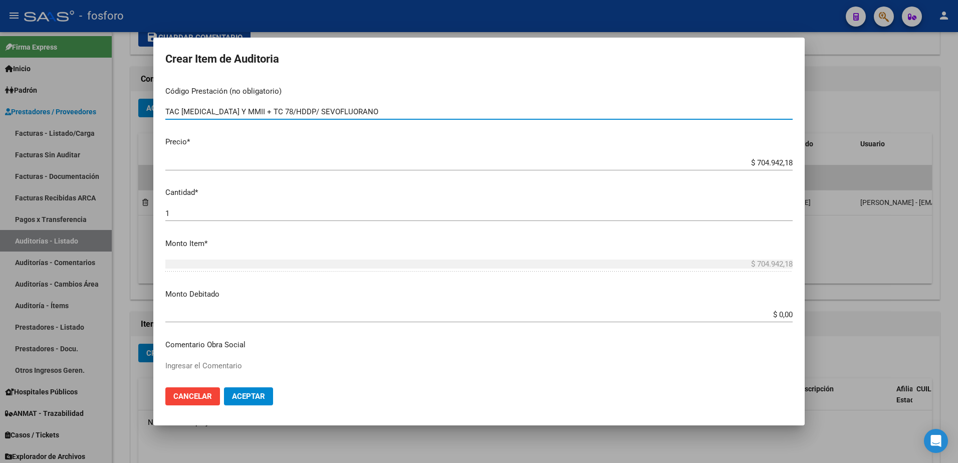
type input "TAC [MEDICAL_DATA] Y MMII + TC 78/HDDP/ SEVOFLUORANO"
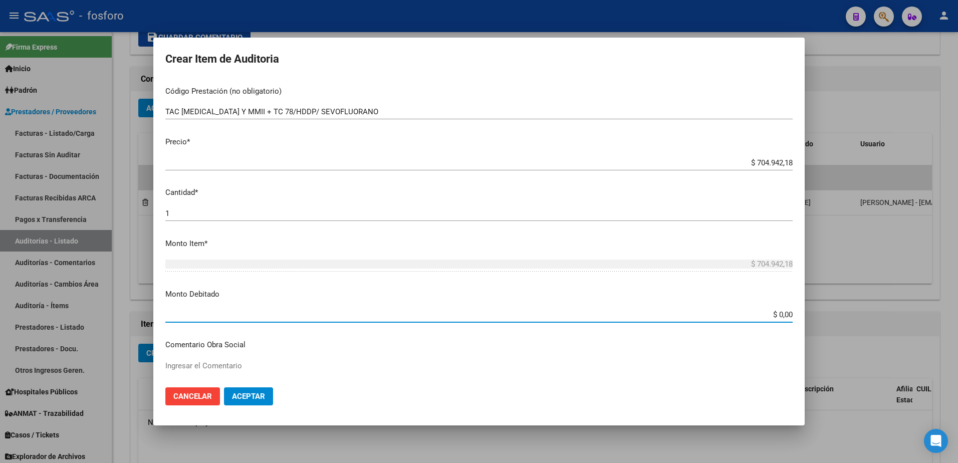
click at [775, 315] on input "$ 0,00" at bounding box center [478, 314] width 627 height 9
click at [785, 314] on app-form-text-field "Monto Debitado $ 3.229,00 [GEOGRAPHIC_DATA]" at bounding box center [482, 303] width 635 height 31
click at [784, 317] on input "$ 3.229,00" at bounding box center [478, 314] width 627 height 9
type input "$ 3.229,48"
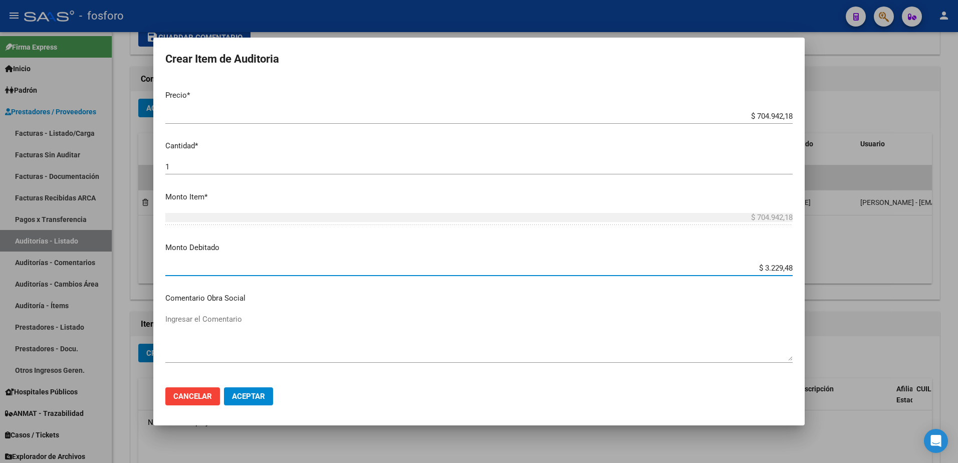
scroll to position [451, 0]
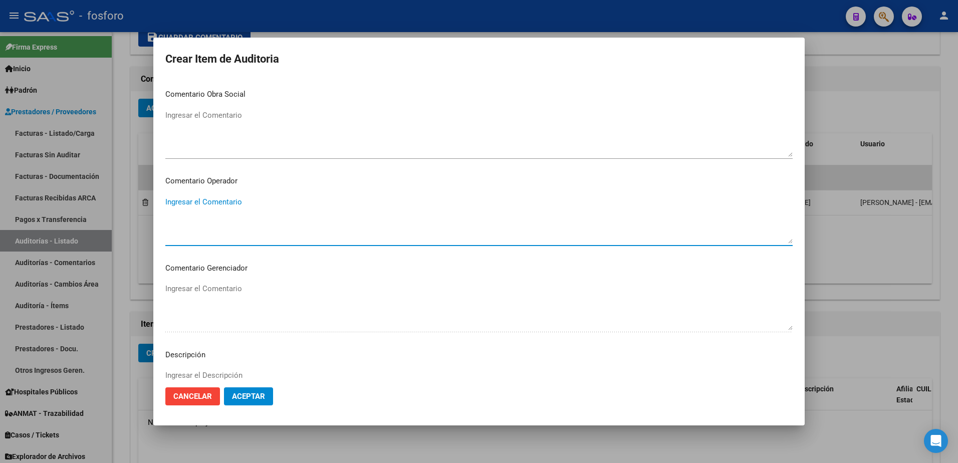
click at [208, 206] on textarea "Ingresar el Comentario" at bounding box center [478, 219] width 627 height 47
click at [175, 204] on textarea "SE ECONOCE" at bounding box center [478, 219] width 627 height 47
click at [220, 204] on textarea "SE RECONOCE" at bounding box center [478, 219] width 627 height 47
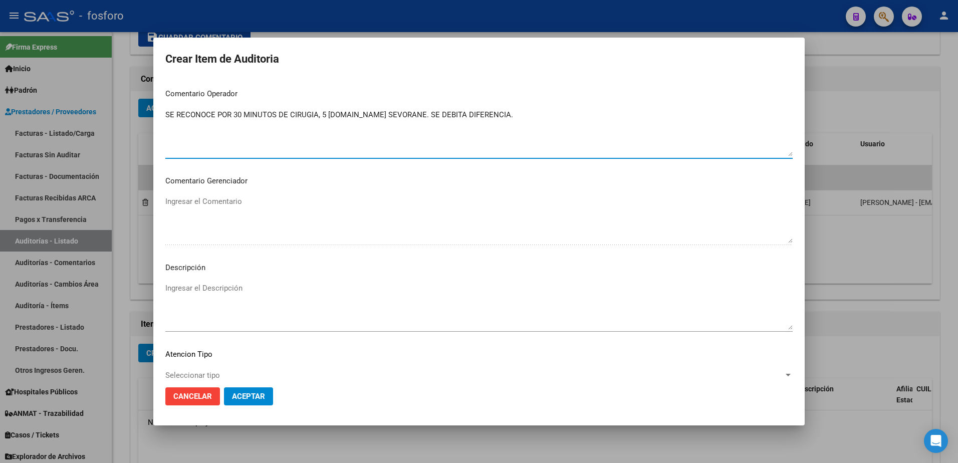
scroll to position [601, 0]
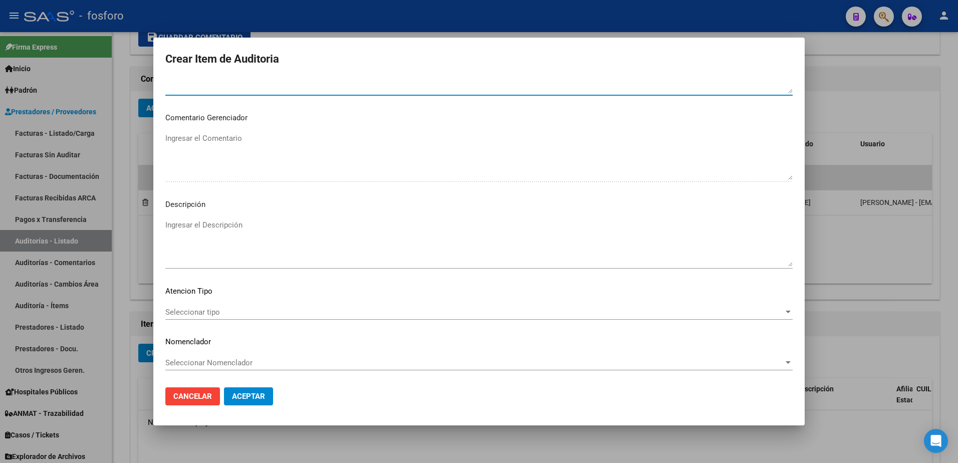
type textarea "SE RECONOCE POR 30 MINUTOS DE CIRUGIA, 5 [DOMAIN_NAME] SEVORANE. SE DEBITA DIFE…"
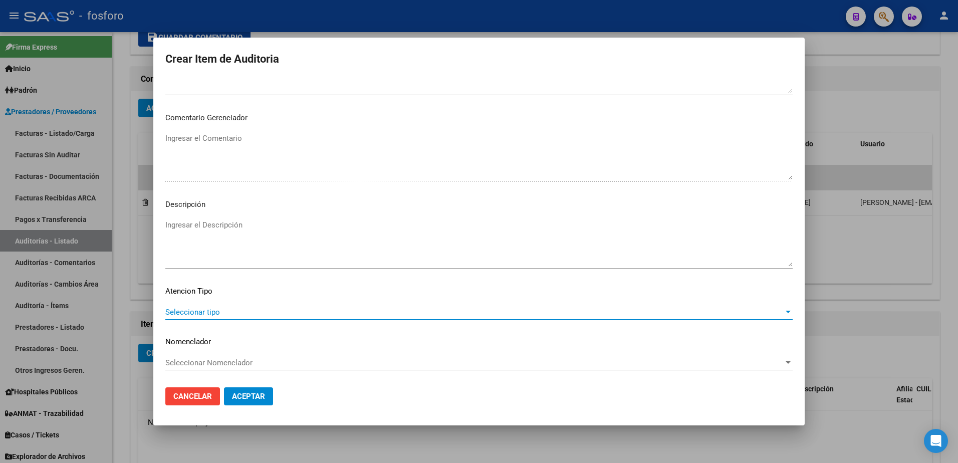
click at [191, 311] on span "Seleccionar tipo" at bounding box center [474, 312] width 618 height 9
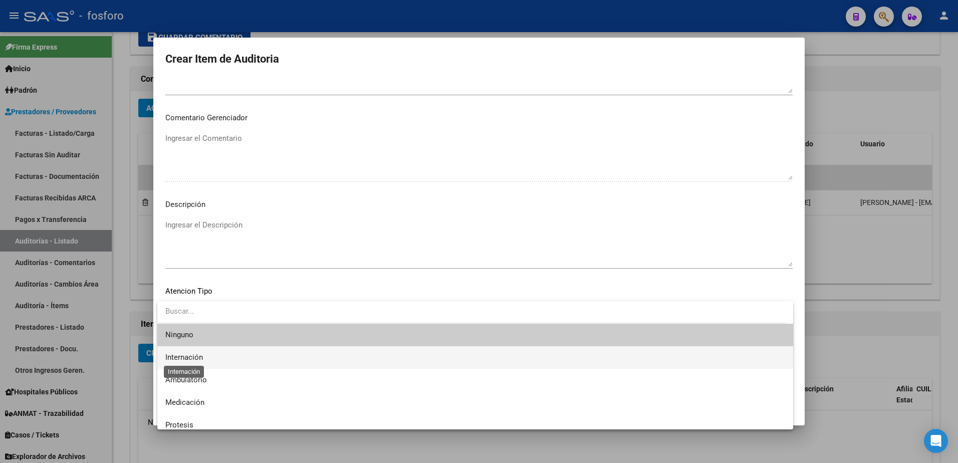
click at [199, 360] on span "Internación" at bounding box center [184, 357] width 38 height 9
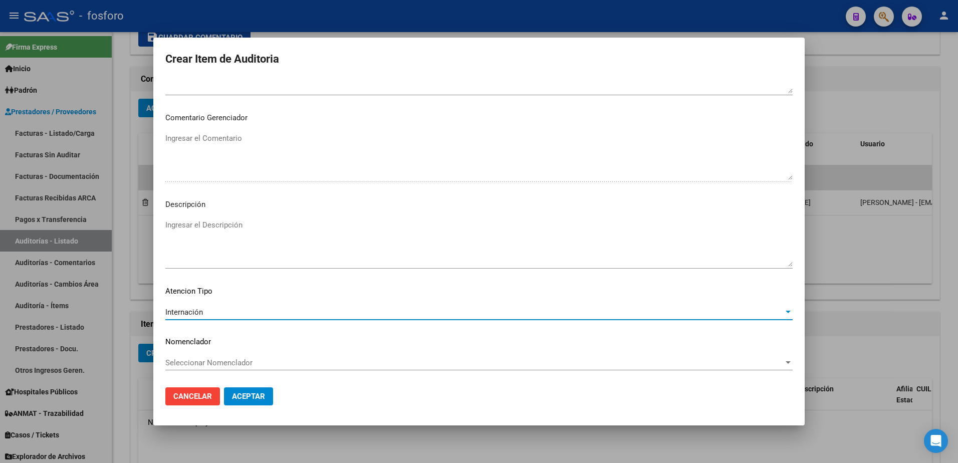
click at [251, 395] on span "Aceptar" at bounding box center [248, 396] width 33 height 9
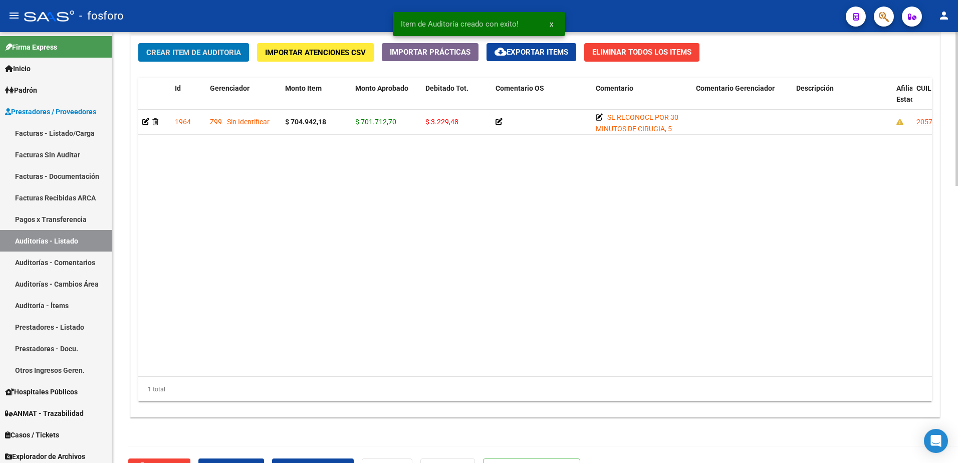
scroll to position [777, 0]
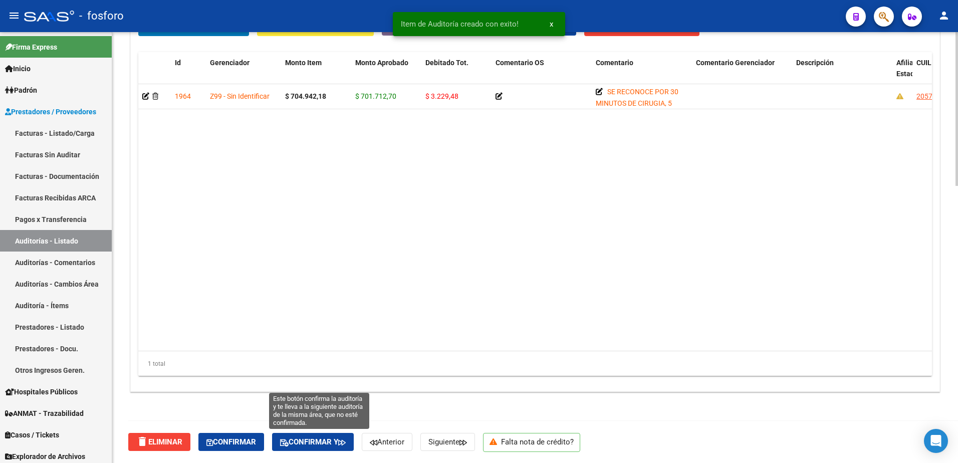
click at [336, 440] on span "Confirmar y" at bounding box center [313, 441] width 66 height 9
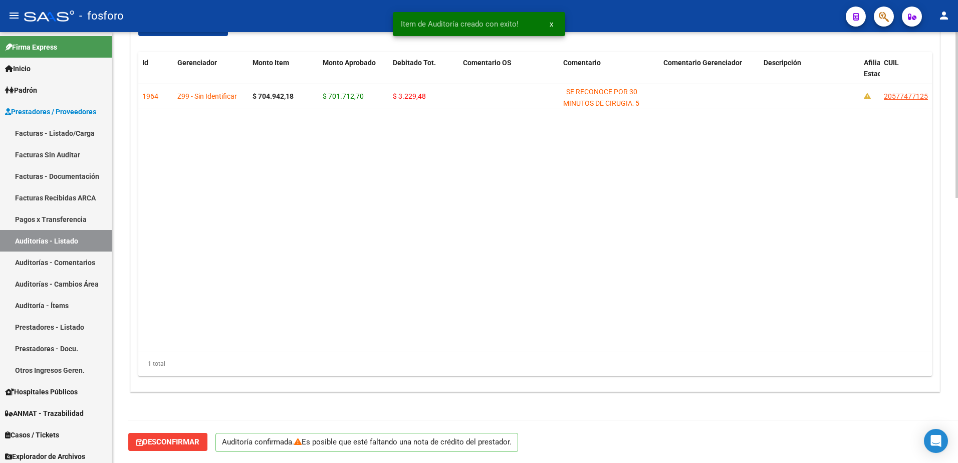
scroll to position [0, 0]
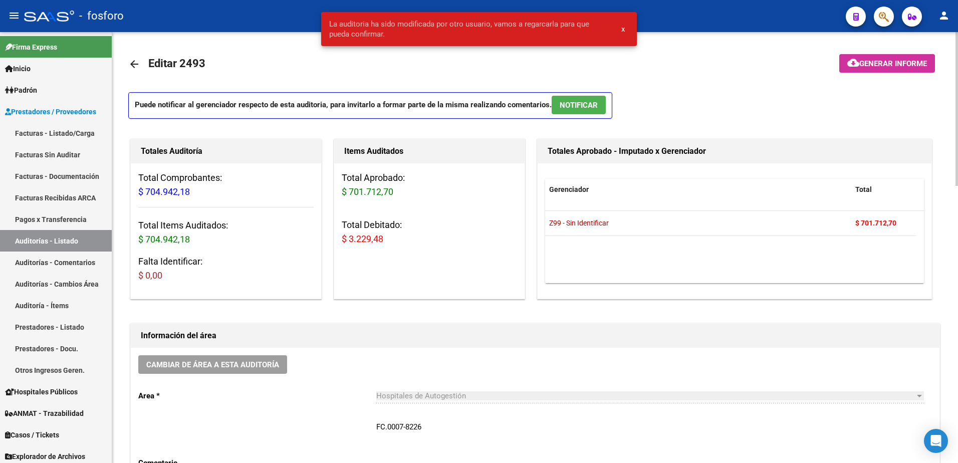
click at [870, 68] on span "Generar informe" at bounding box center [893, 63] width 68 height 9
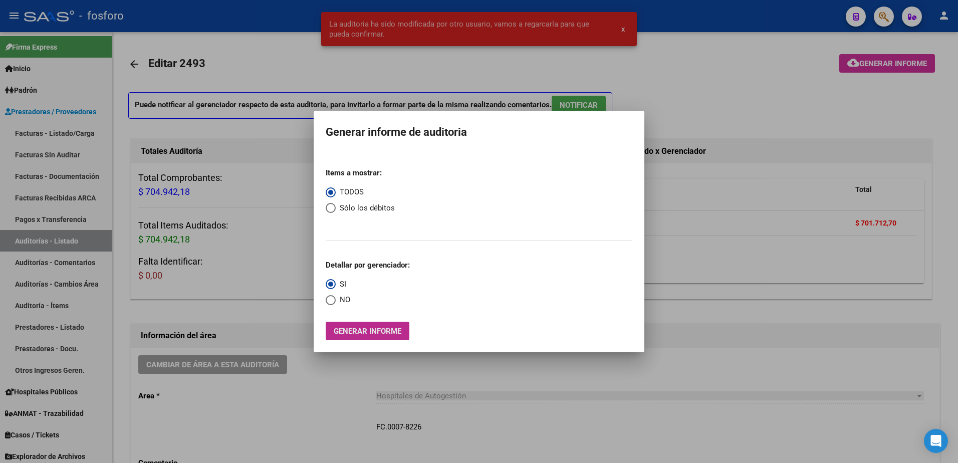
click at [374, 331] on span "Generar informe" at bounding box center [368, 331] width 68 height 9
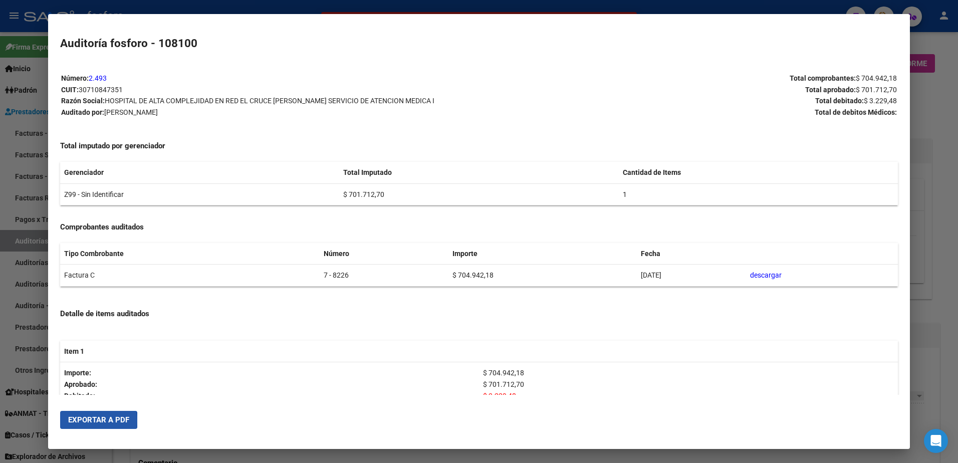
drag, startPoint x: 86, startPoint y: 421, endPoint x: 150, endPoint y: 387, distance: 72.8
click at [87, 421] on span "Exportar a PDF" at bounding box center [98, 419] width 61 height 9
drag, startPoint x: 6, startPoint y: 189, endPoint x: 33, endPoint y: 174, distance: 31.4
click at [7, 188] on div at bounding box center [479, 231] width 958 height 463
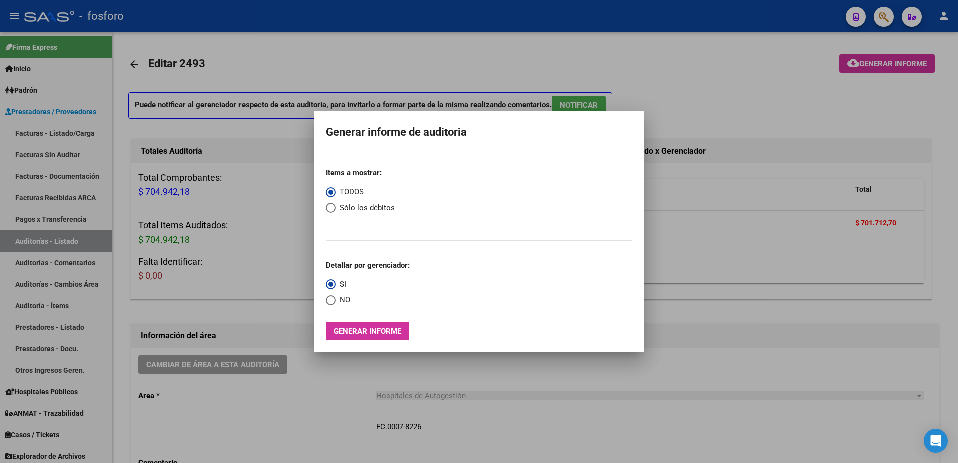
click at [74, 133] on div at bounding box center [479, 231] width 958 height 463
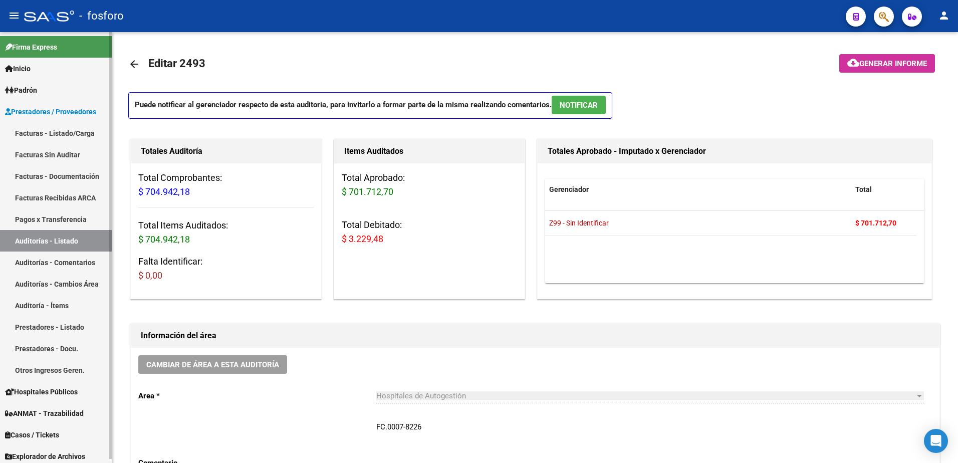
click at [74, 131] on link "Facturas - Listado/Carga" at bounding box center [56, 133] width 112 height 22
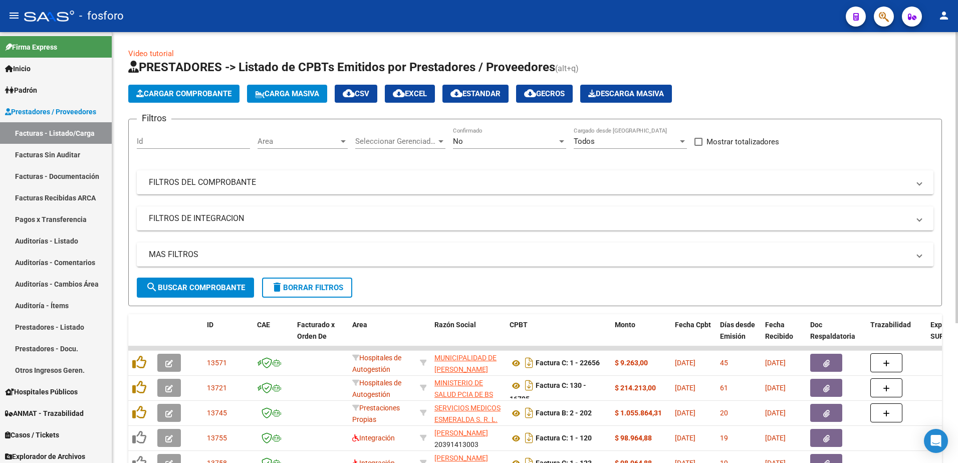
click at [340, 141] on div at bounding box center [343, 141] width 9 height 8
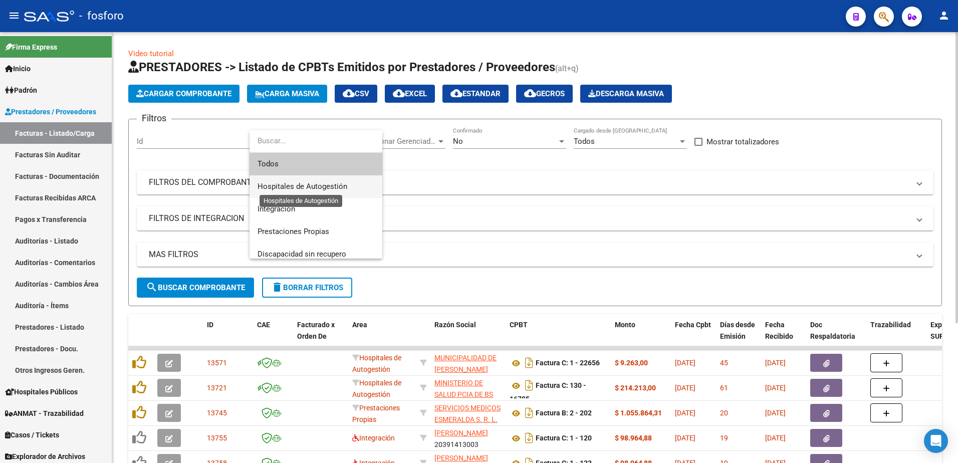
drag, startPoint x: 329, startPoint y: 189, endPoint x: 299, endPoint y: 179, distance: 32.0
click at [328, 187] on span "Hospitales de Autogestión" at bounding box center [302, 186] width 90 height 9
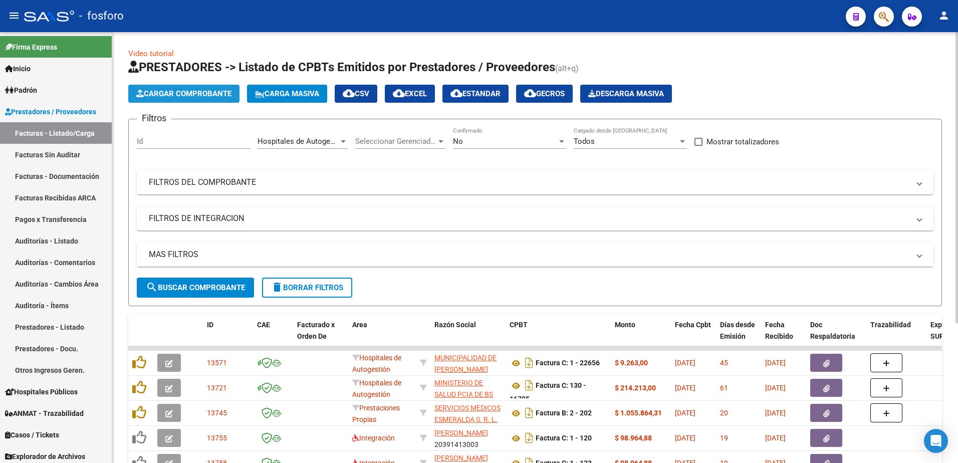
click at [183, 97] on span "Cargar Comprobante" at bounding box center [183, 93] width 95 height 9
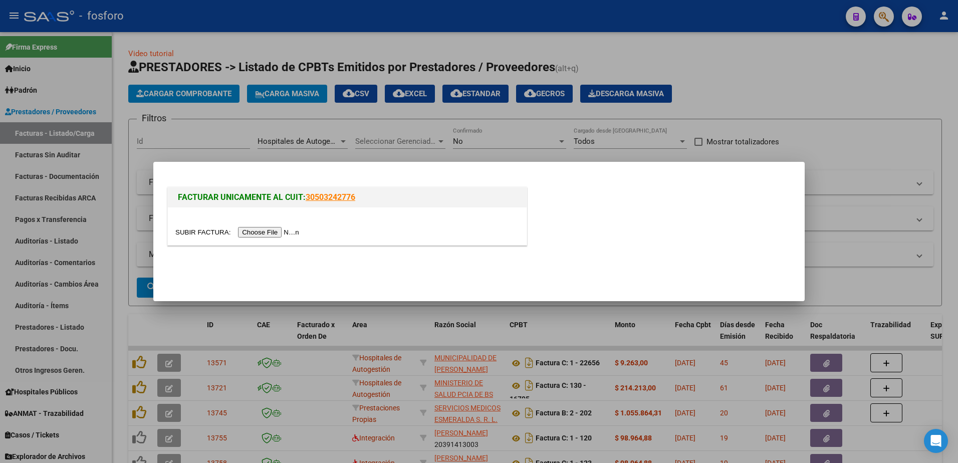
click at [242, 231] on input "file" at bounding box center [238, 232] width 127 height 11
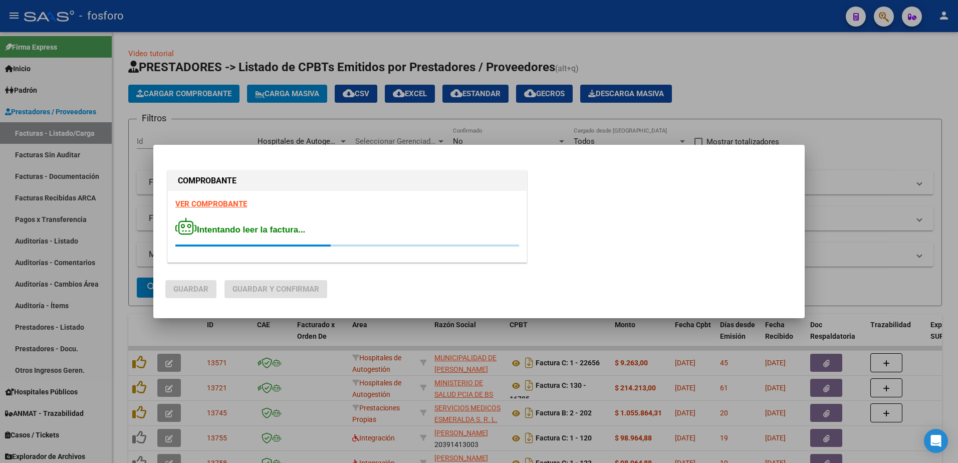
click at [209, 203] on strong "VER COMPROBANTE" at bounding box center [211, 203] width 72 height 9
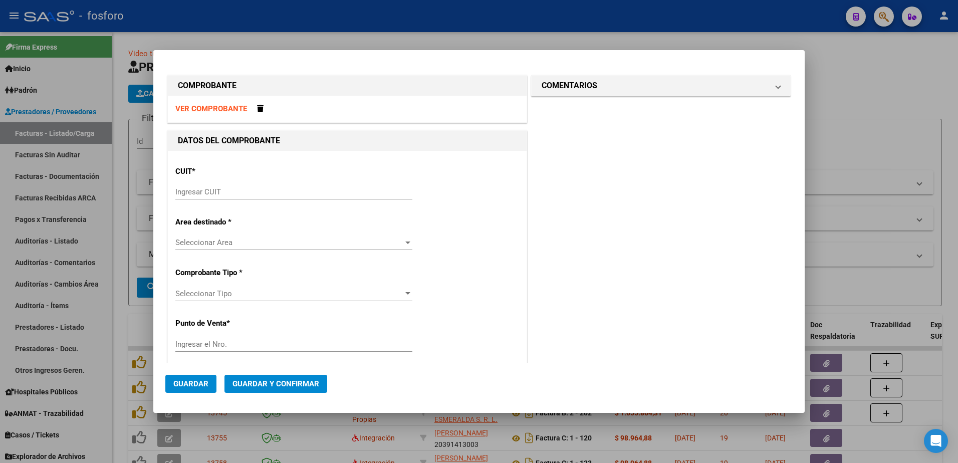
click at [282, 194] on input "Ingresar CUIT" at bounding box center [293, 191] width 237 height 9
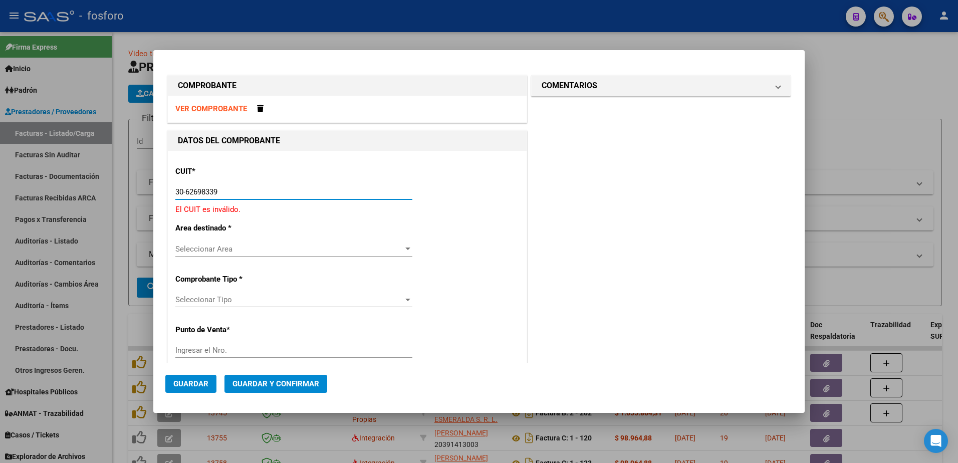
type input "30-62698339-8"
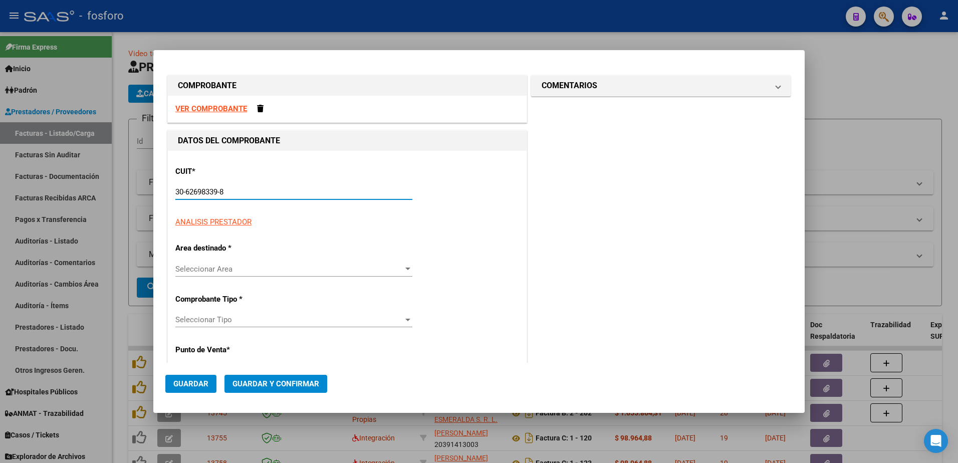
type input "139"
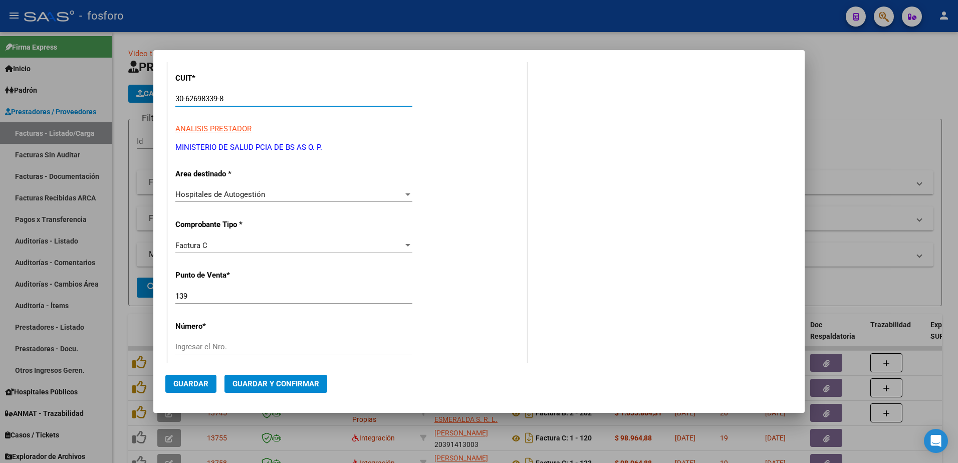
scroll to position [100, 0]
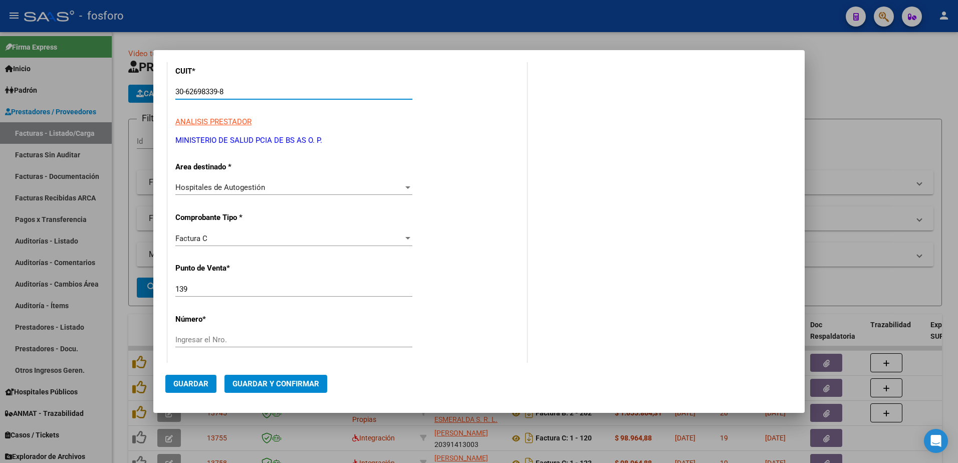
type input "30-62698339-8"
click at [194, 291] on input "139" at bounding box center [293, 288] width 237 height 9
type input "169"
click at [223, 343] on input "Ingresar el Nro." at bounding box center [293, 339] width 237 height 9
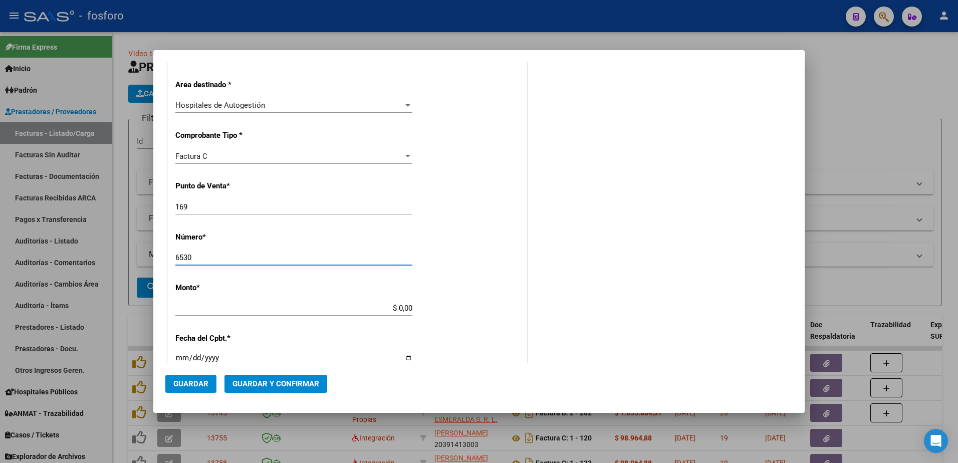
scroll to position [200, 0]
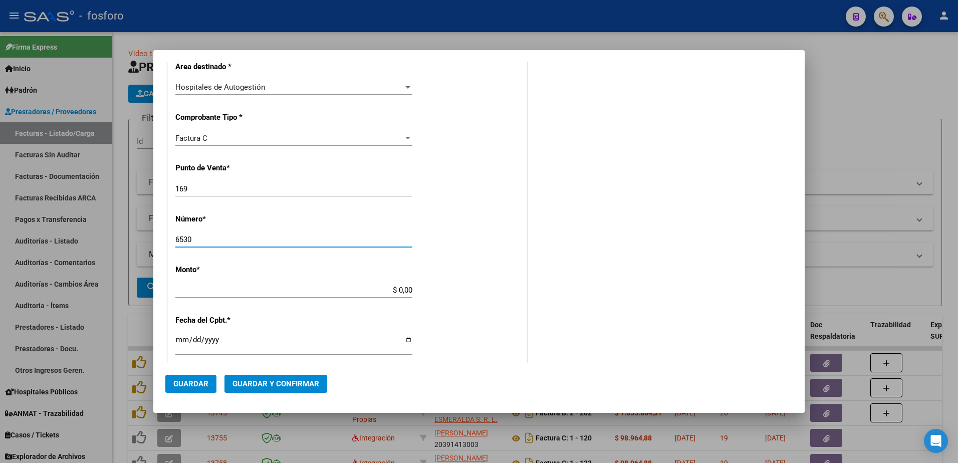
type input "6530"
click at [409, 293] on input "$ 0,00" at bounding box center [293, 289] width 237 height 9
type input "$ 126.245,00"
type input "[DATE]"
type input "75358865911211"
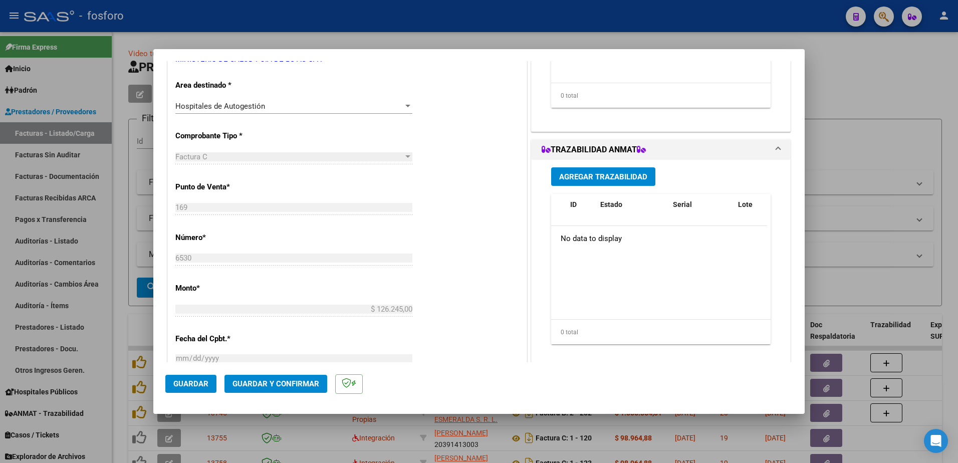
scroll to position [519, 0]
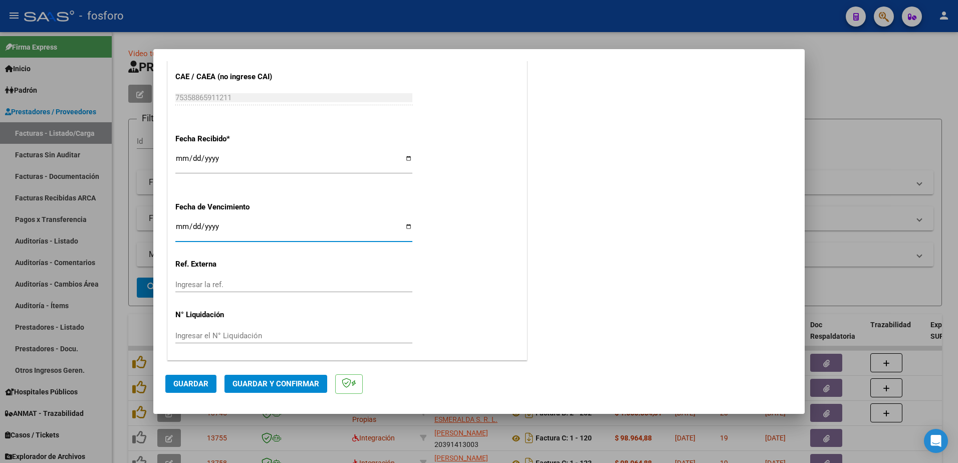
click at [179, 226] on input "Ingresar la fecha" at bounding box center [293, 230] width 237 height 16
type input "0255-09-07"
type input "[DATE]"
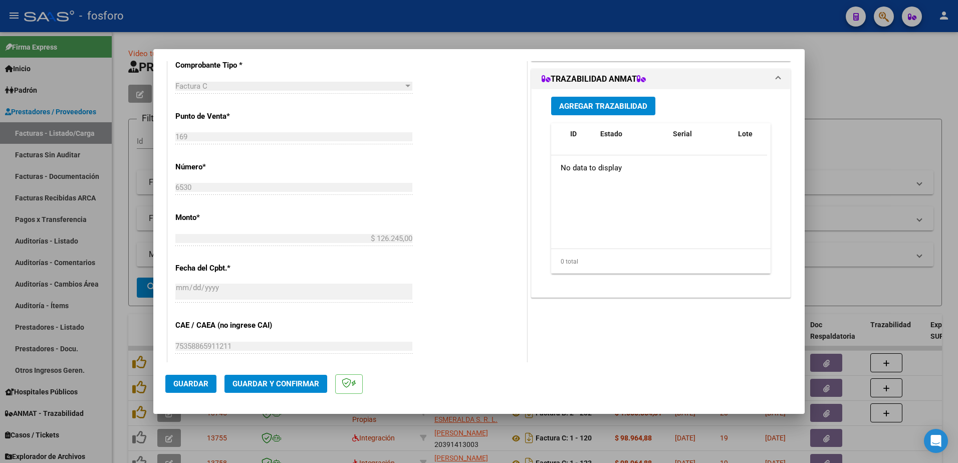
scroll to position [269, 0]
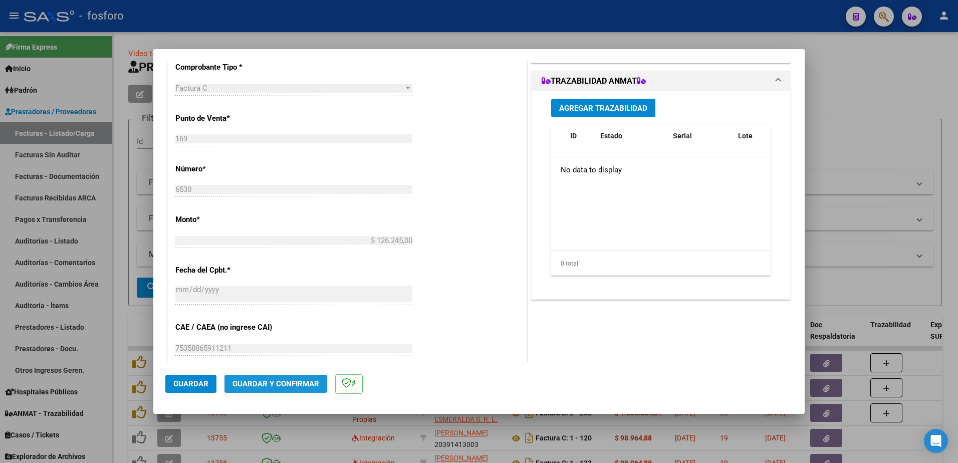
click at [268, 383] on span "Guardar y Confirmar" at bounding box center [275, 383] width 87 height 9
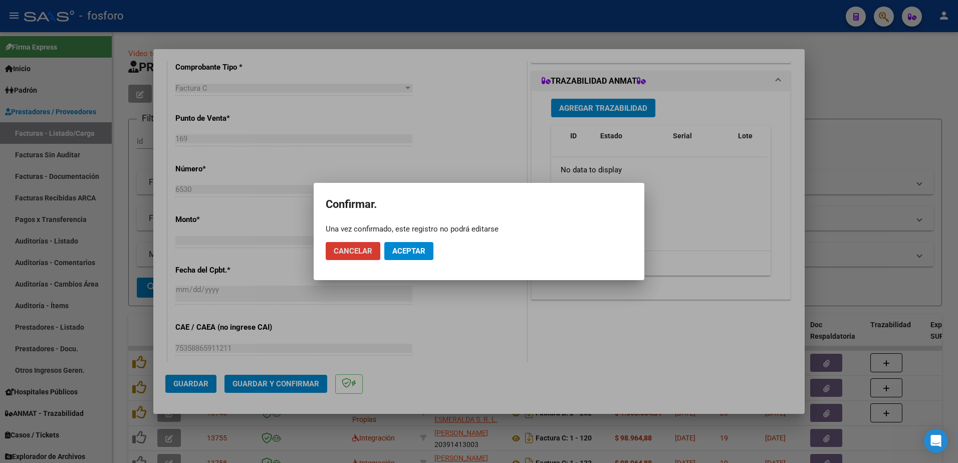
click at [418, 256] on button "Aceptar" at bounding box center [408, 251] width 49 height 18
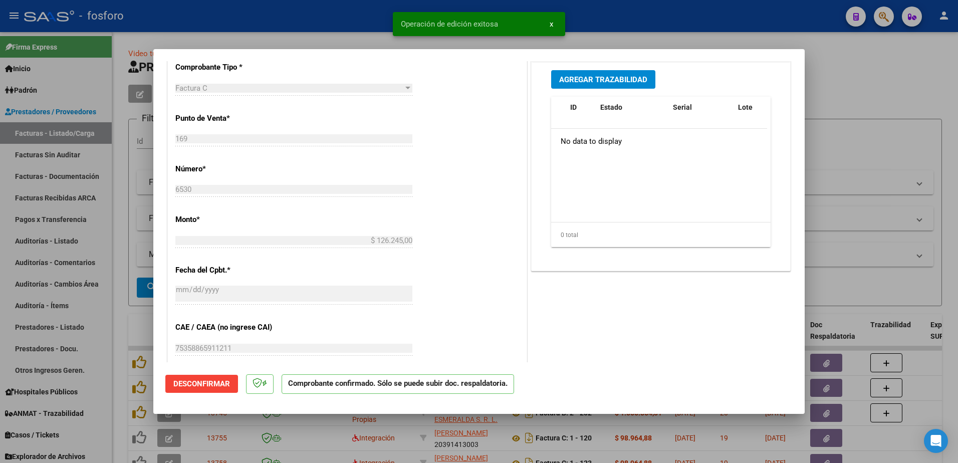
scroll to position [0, 0]
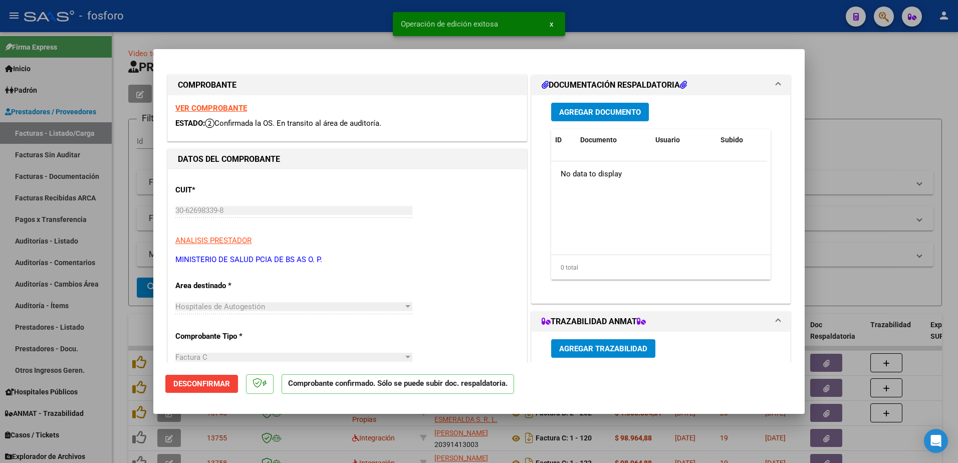
drag, startPoint x: 582, startPoint y: 122, endPoint x: 581, endPoint y: 117, distance: 5.2
click at [582, 122] on div "Agregar Documento ID Documento Usuario Subido Acción No data to display 0 total…" at bounding box center [660, 195] width 234 height 200
click at [577, 111] on span "Agregar Documento" at bounding box center [600, 112] width 82 height 9
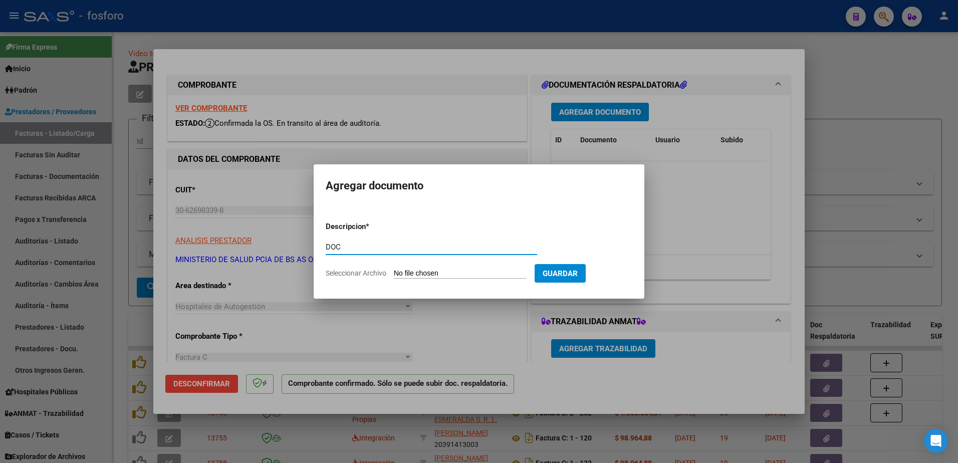
type input "DOC"
click at [426, 273] on input "Seleccionar Archivo" at bounding box center [460, 274] width 133 height 10
type input "C:\fakepath\BRN3C2AF40205FA_047218.pdf"
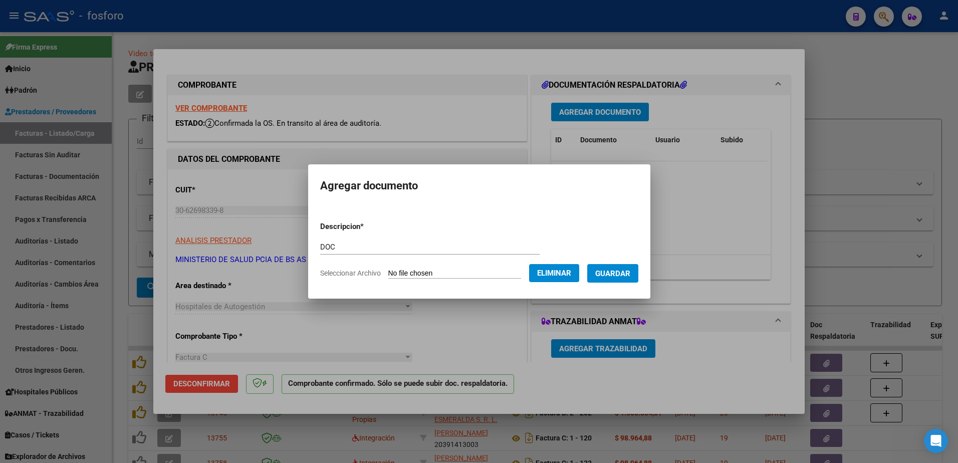
click at [606, 272] on span "Guardar" at bounding box center [612, 273] width 35 height 9
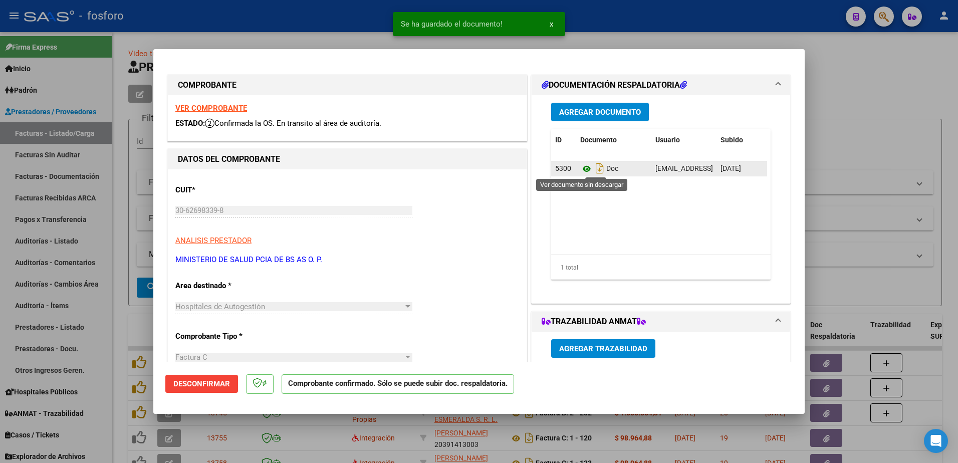
click at [580, 168] on icon at bounding box center [586, 169] width 13 height 12
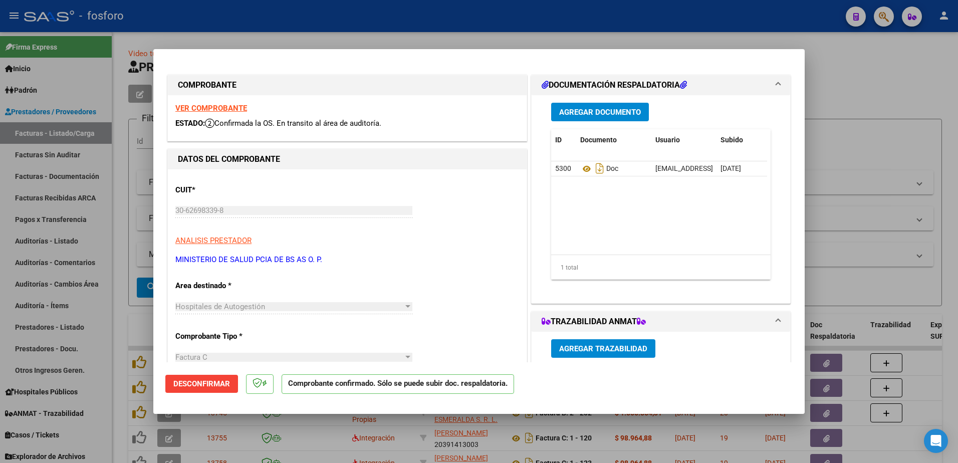
click at [76, 223] on div at bounding box center [479, 231] width 958 height 463
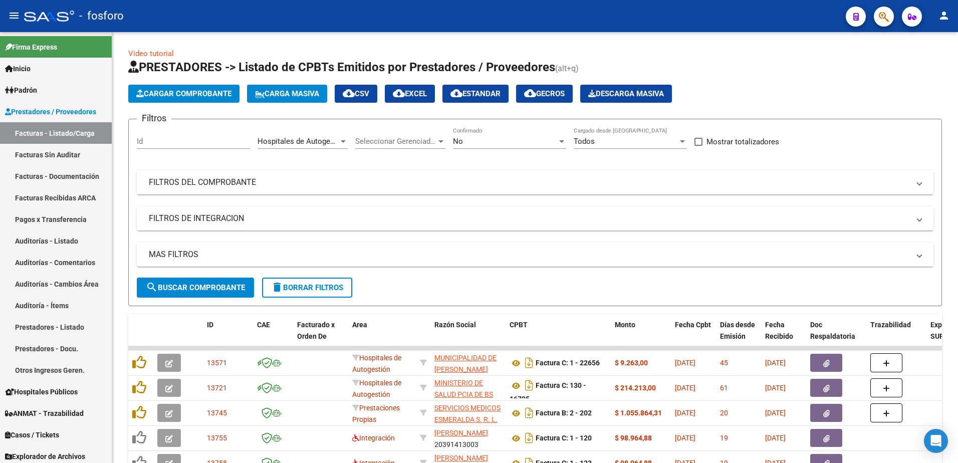
click at [890, 11] on button "button" at bounding box center [883, 17] width 20 height 20
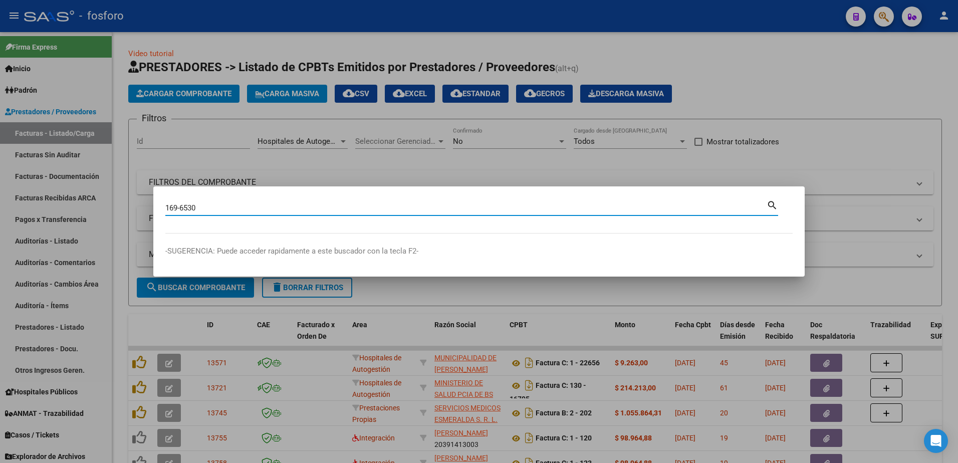
type input "169-6530"
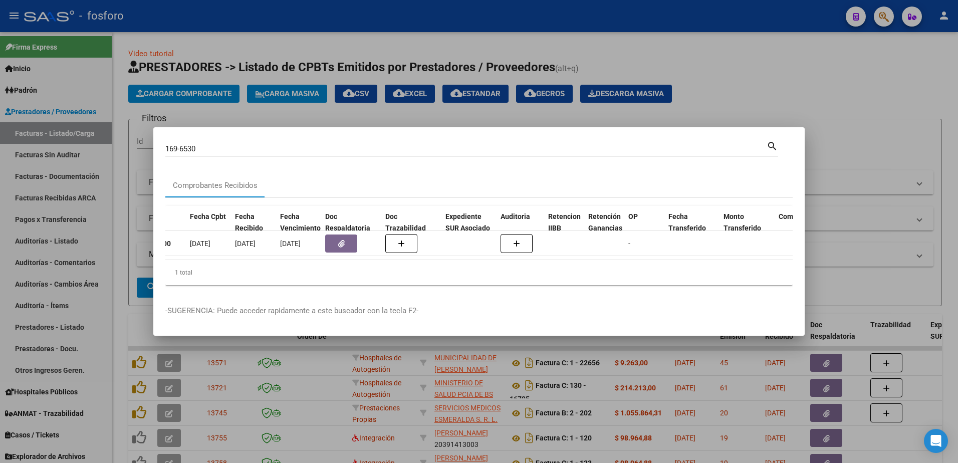
scroll to position [0, 388]
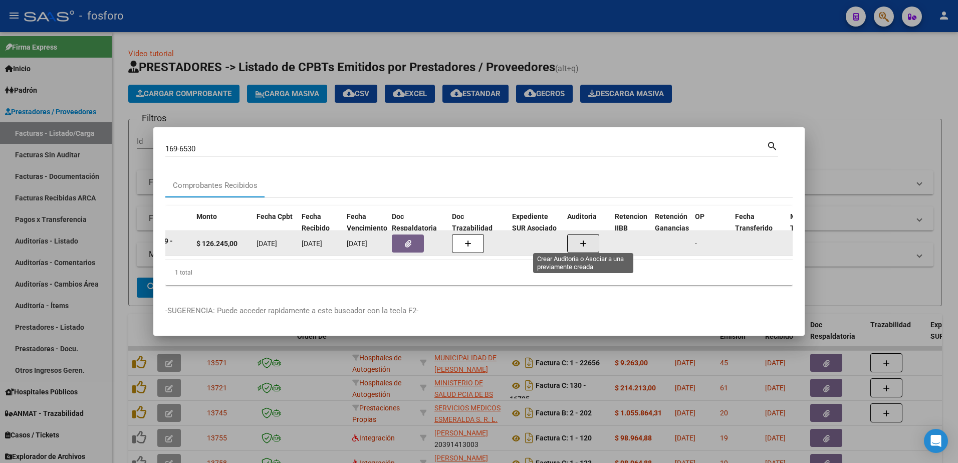
click at [582, 240] on icon "button" at bounding box center [582, 244] width 7 height 8
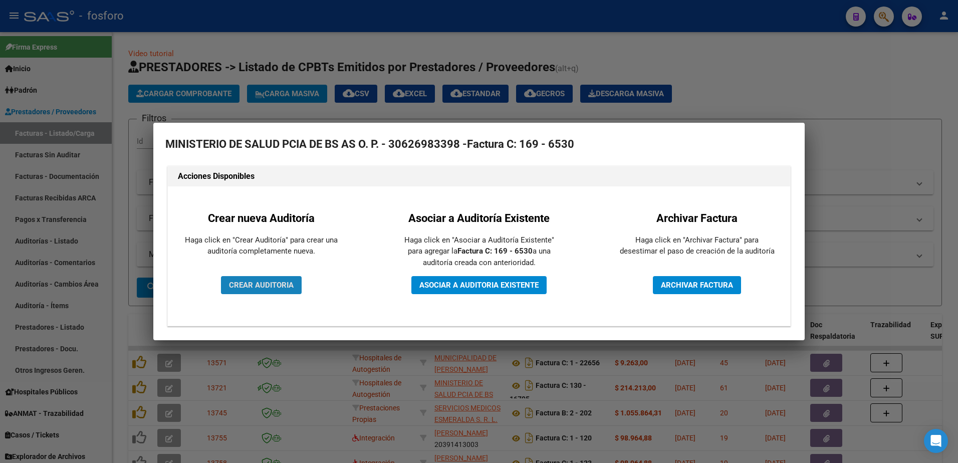
drag, startPoint x: 275, startPoint y: 283, endPoint x: 282, endPoint y: 284, distance: 7.2
click at [276, 283] on span "CREAR AUDITORIA" at bounding box center [261, 284] width 65 height 9
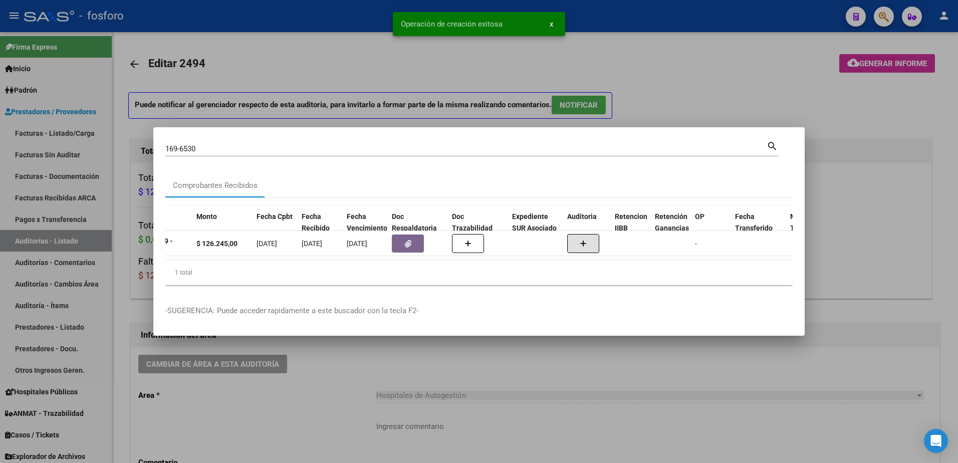
click at [390, 359] on div at bounding box center [479, 231] width 958 height 463
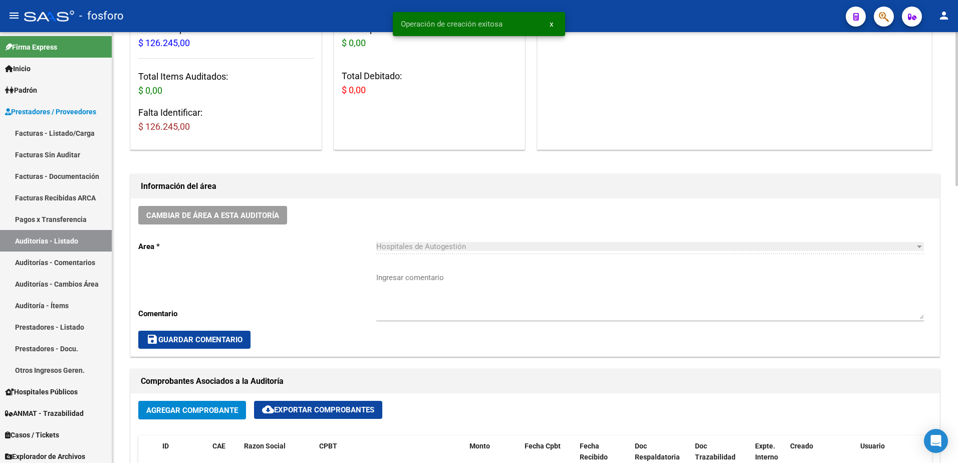
scroll to position [150, 0]
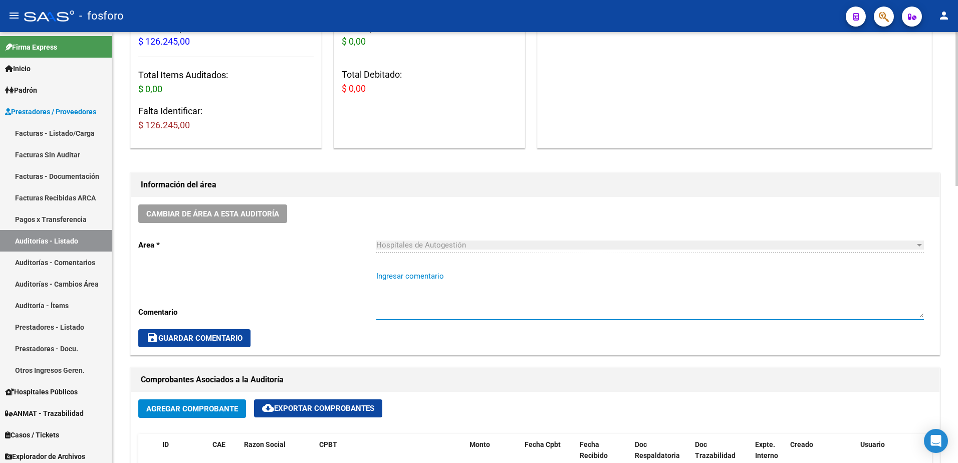
click at [395, 280] on textarea "Ingresar comentario" at bounding box center [649, 293] width 547 height 47
type textarea "FC.169-6530"
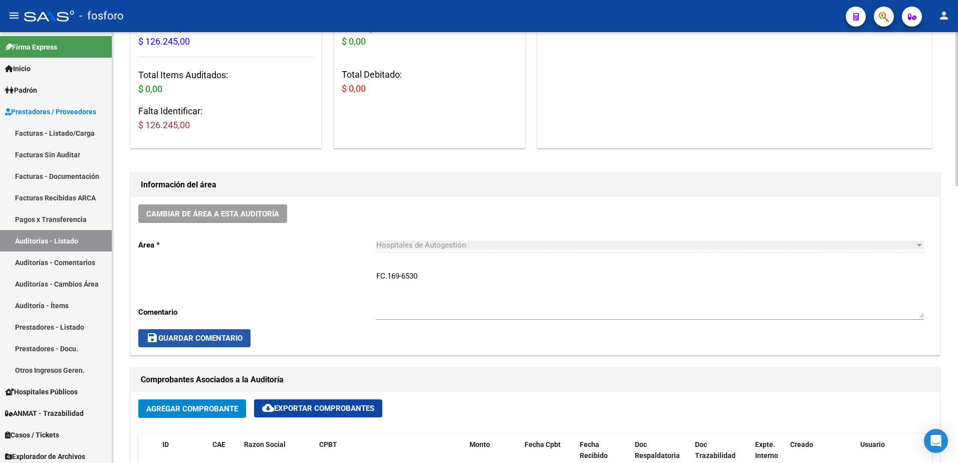
click at [194, 334] on span "save Guardar Comentario" at bounding box center [194, 338] width 96 height 9
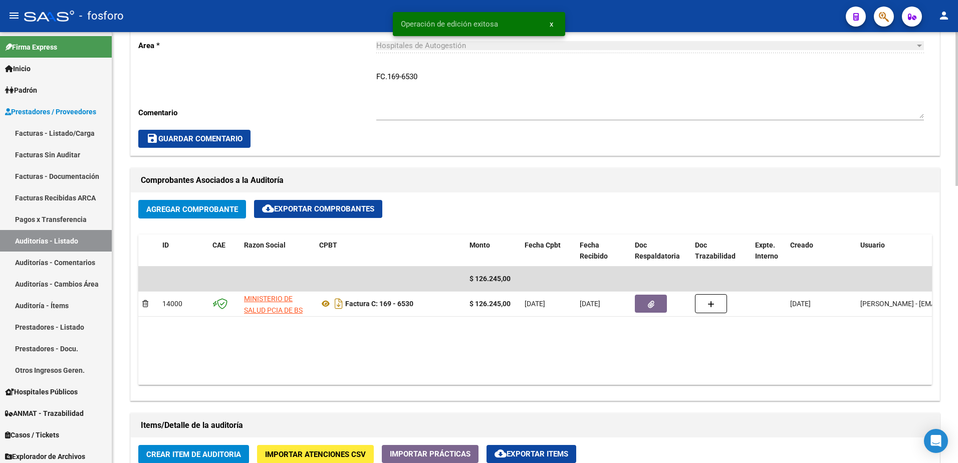
scroll to position [451, 0]
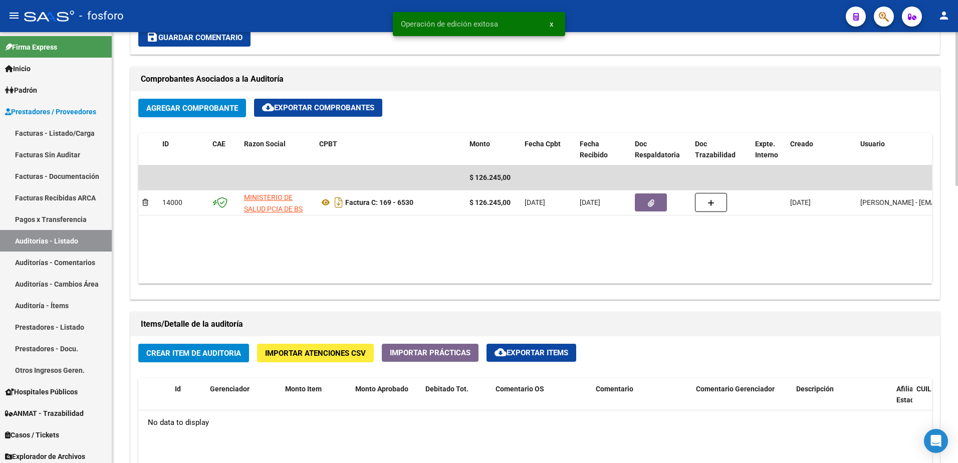
click at [194, 352] on span "Crear Item de Auditoria" at bounding box center [193, 353] width 95 height 9
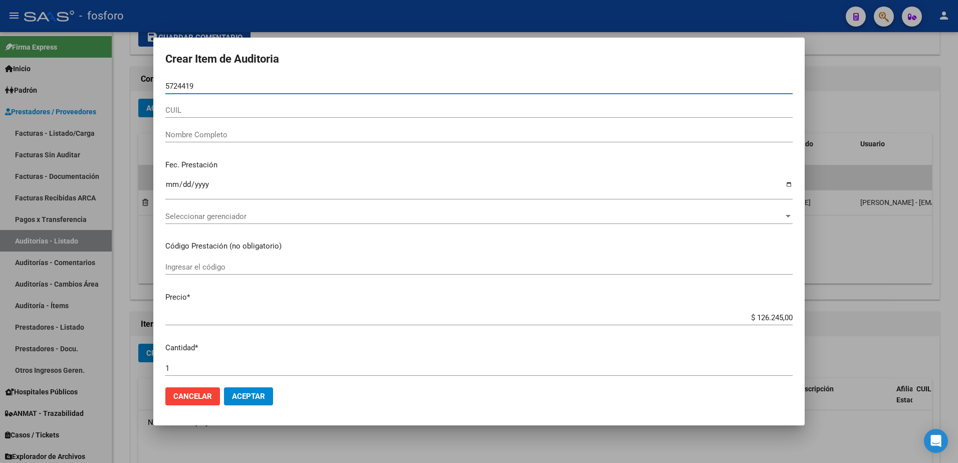
type input "57244196"
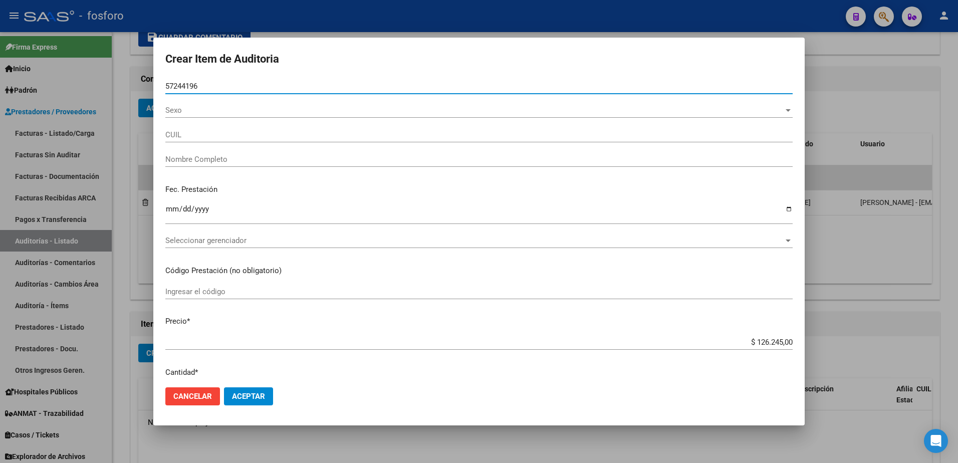
type input "20572441963"
type input "VIERA, [PERSON_NAME] -"
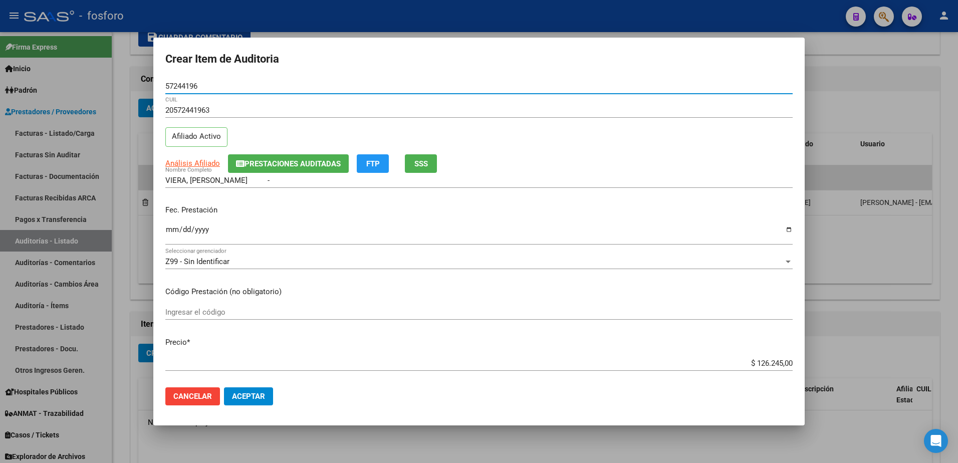
type input "57244196"
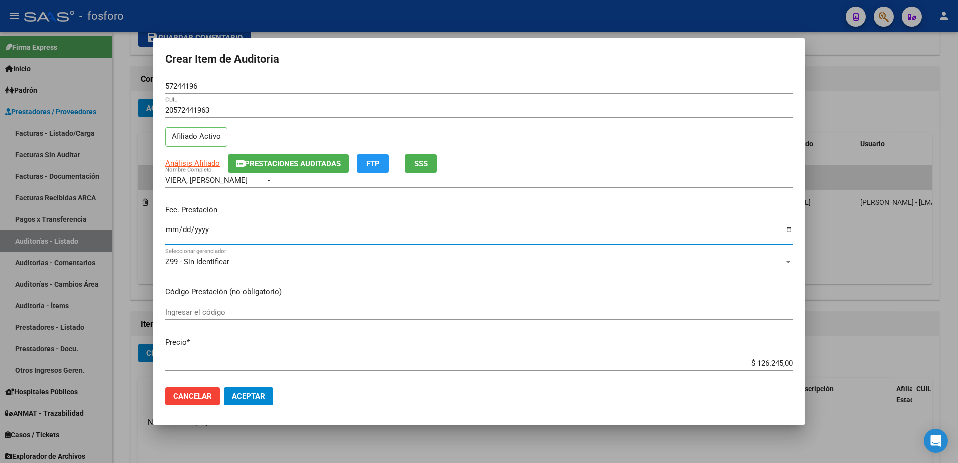
click at [167, 228] on input "Ingresar la fecha" at bounding box center [478, 233] width 627 height 16
type input "[DATE]"
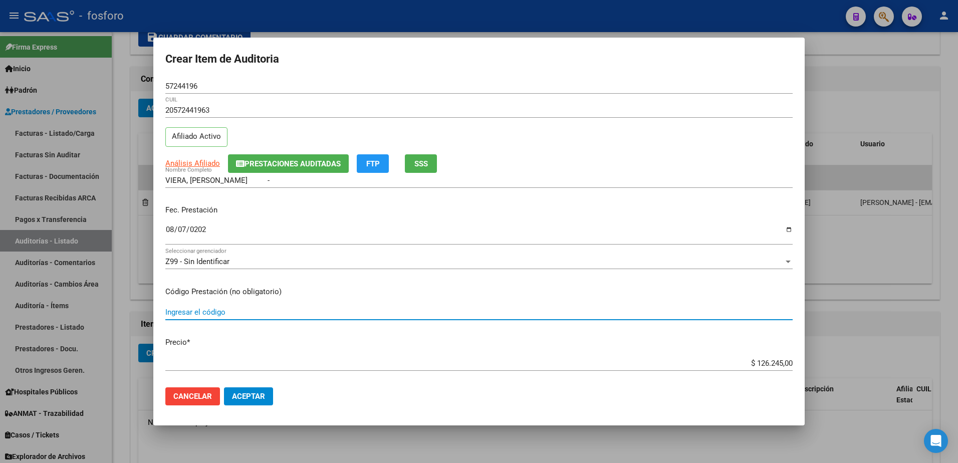
click at [210, 312] on input "Ingresar el código" at bounding box center [478, 312] width 627 height 9
type input "ATENCION DE URGENCIA EN GUARDIA."
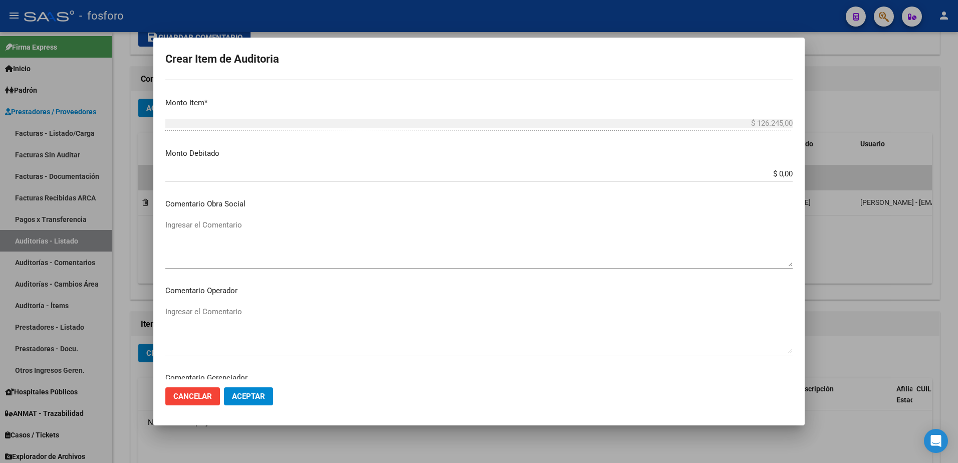
scroll to position [351, 0]
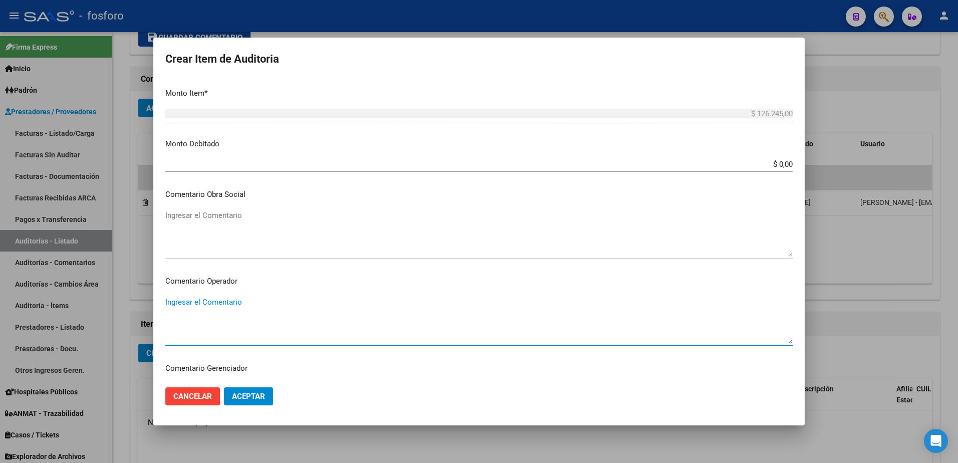
click at [206, 302] on textarea "Ingresar el Comentario" at bounding box center [478, 320] width 627 height 47
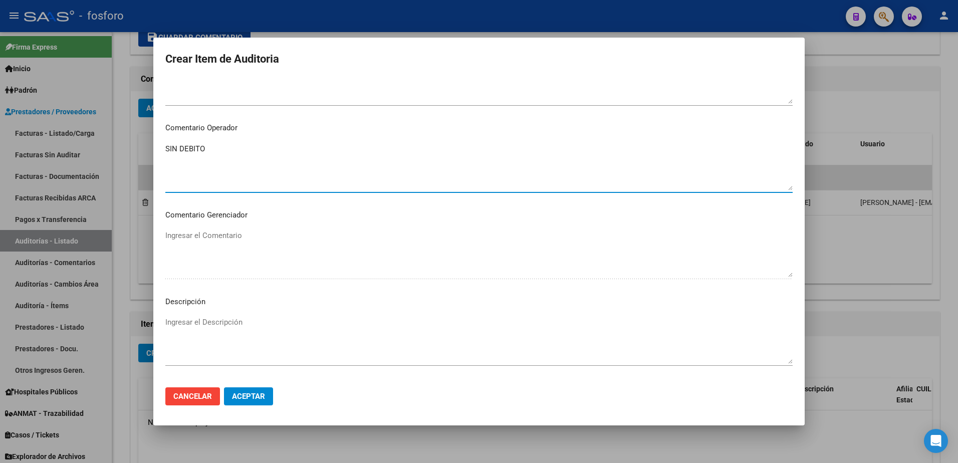
scroll to position [601, 0]
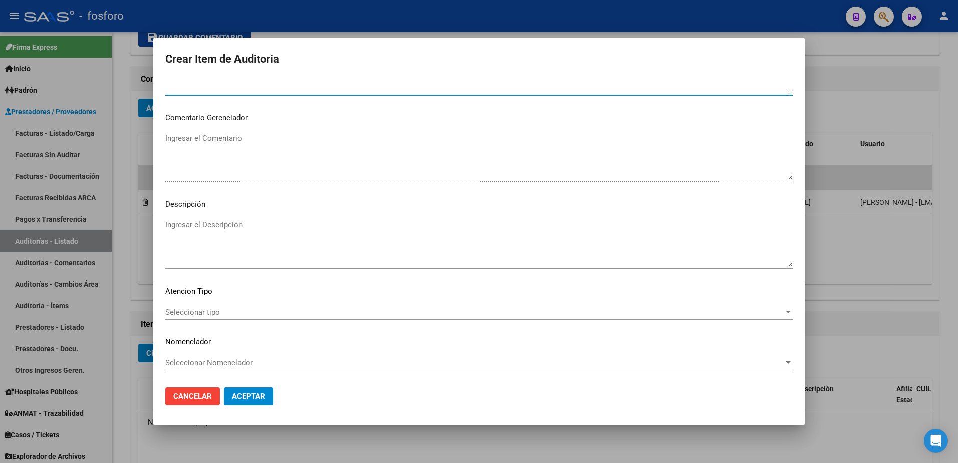
type textarea "SIN DEBITO"
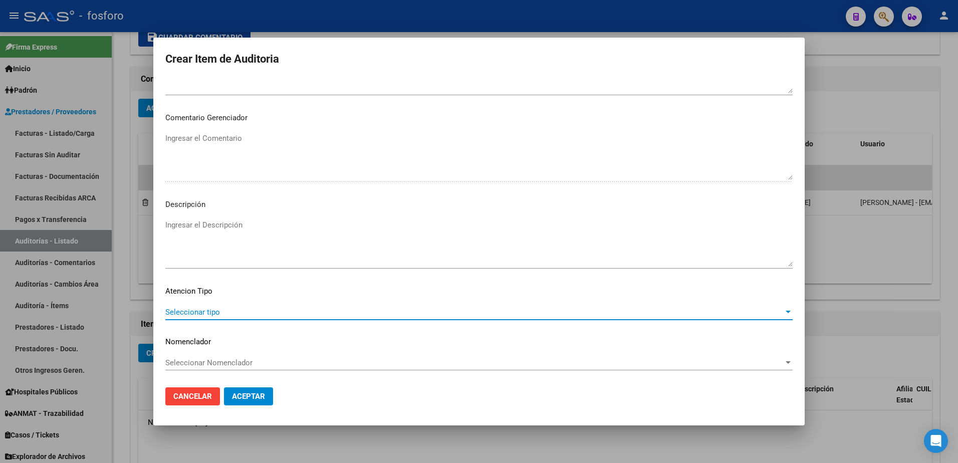
click at [191, 314] on span "Seleccionar tipo" at bounding box center [474, 312] width 618 height 9
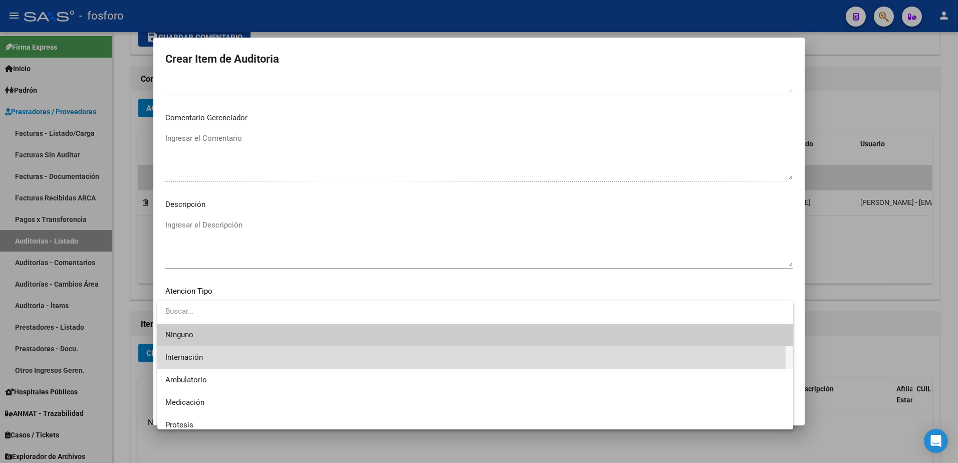
click at [206, 360] on span "Internación" at bounding box center [475, 357] width 620 height 23
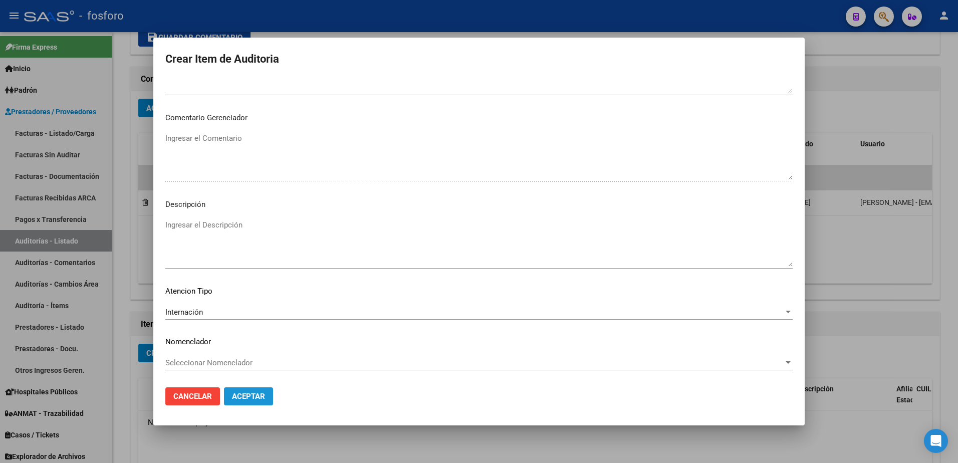
drag, startPoint x: 253, startPoint y: 391, endPoint x: 274, endPoint y: 383, distance: 22.3
click at [254, 391] on button "Aceptar" at bounding box center [248, 396] width 49 height 18
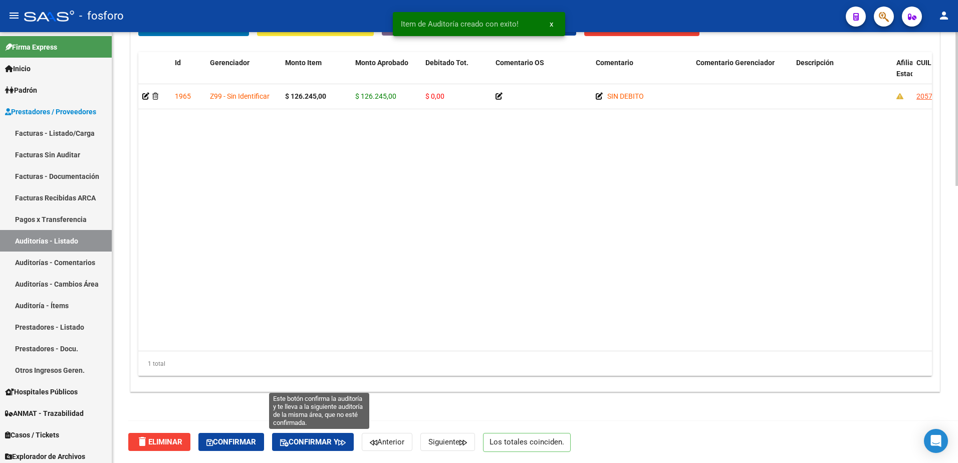
click at [346, 440] on icon "button" at bounding box center [342, 443] width 8 height 8
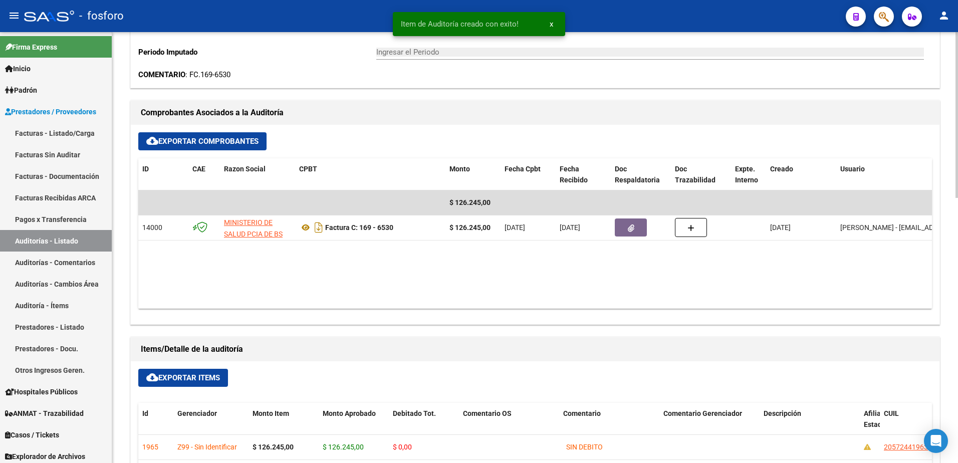
type input "202510"
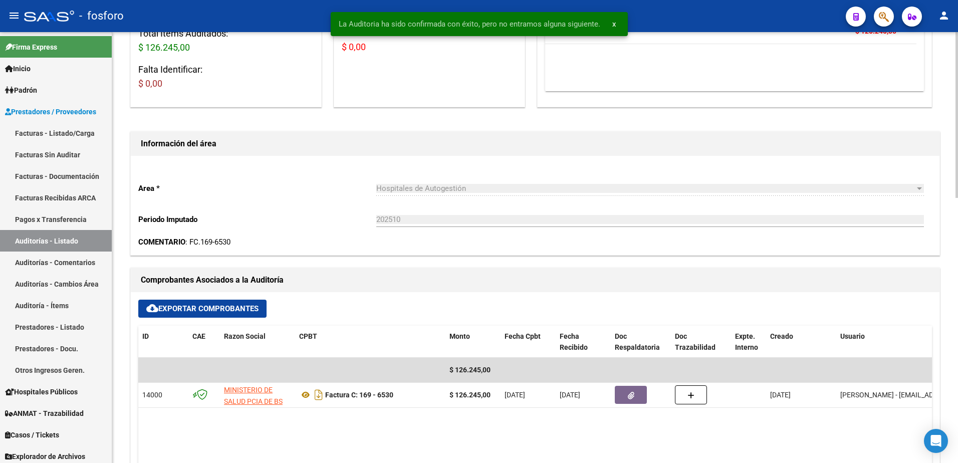
scroll to position [0, 0]
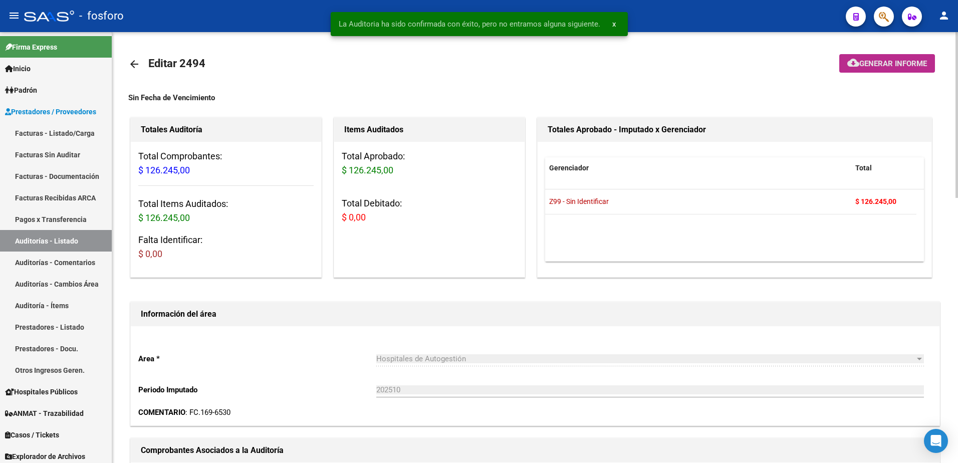
click at [854, 69] on button "cloud_download Generar informe" at bounding box center [887, 63] width 96 height 19
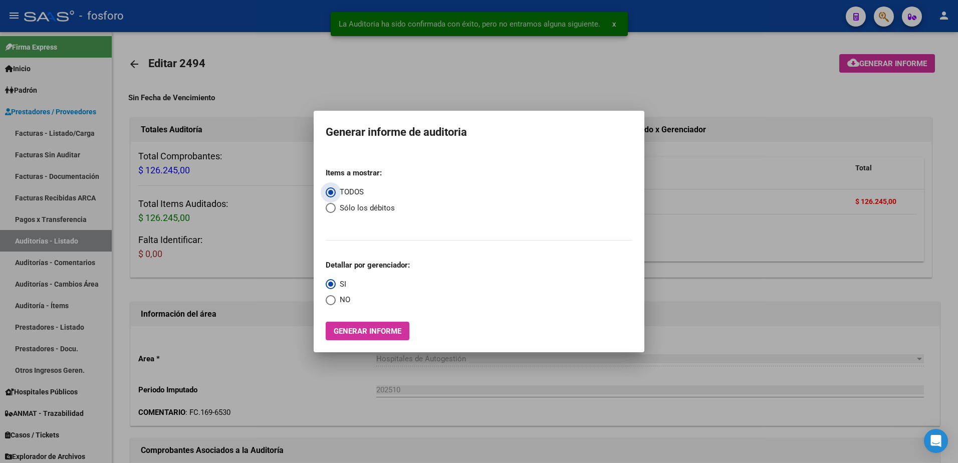
click at [384, 328] on span "Generar informe" at bounding box center [368, 331] width 68 height 9
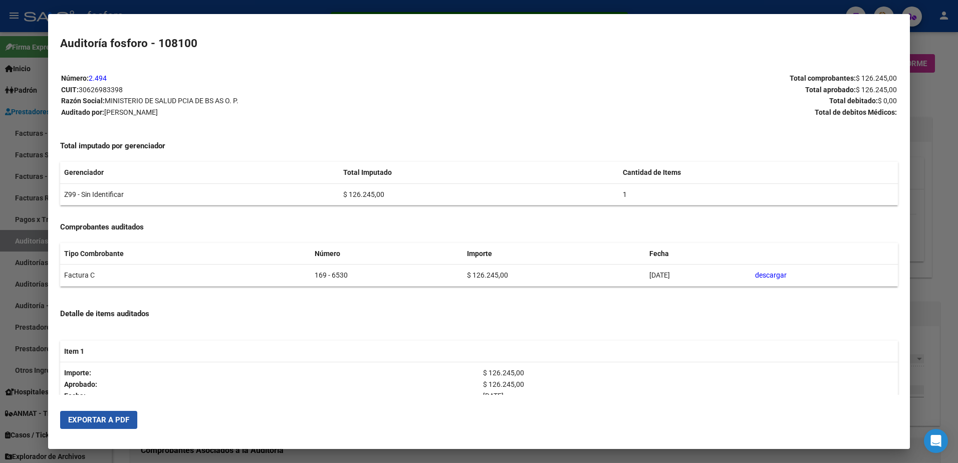
drag, startPoint x: 109, startPoint y: 419, endPoint x: 185, endPoint y: 389, distance: 81.8
click at [109, 418] on span "Exportar a PDF" at bounding box center [98, 419] width 61 height 9
drag, startPoint x: 40, startPoint y: 85, endPoint x: 62, endPoint y: 68, distance: 28.2
click at [40, 84] on div at bounding box center [479, 231] width 958 height 463
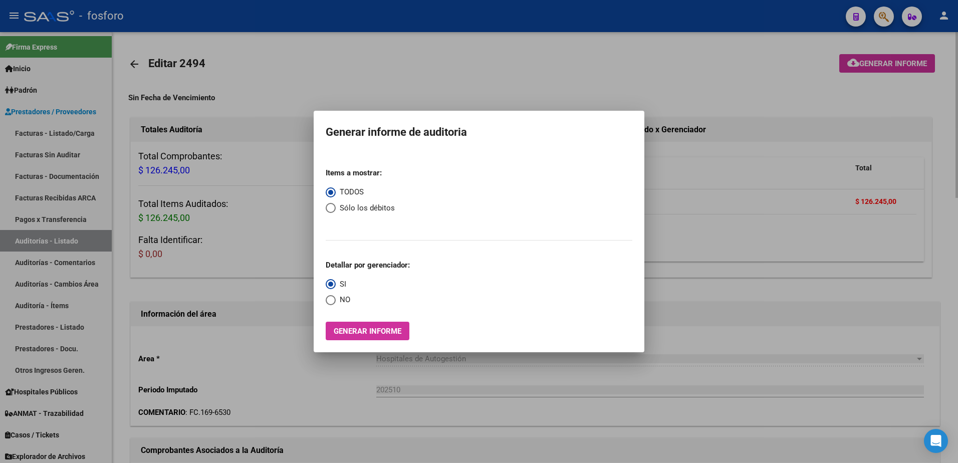
drag, startPoint x: 544, startPoint y: 71, endPoint x: 707, endPoint y: 73, distance: 162.3
click at [567, 73] on div at bounding box center [479, 231] width 958 height 463
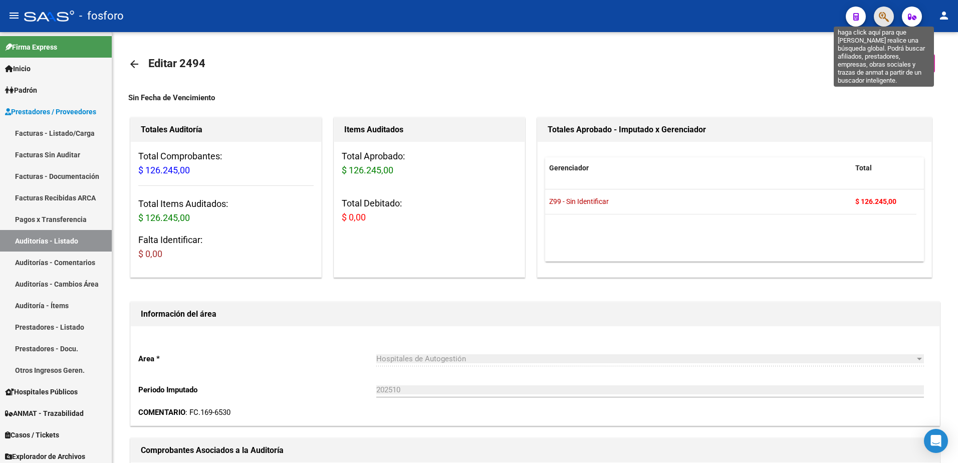
click at [880, 15] on icon "button" at bounding box center [884, 17] width 10 height 12
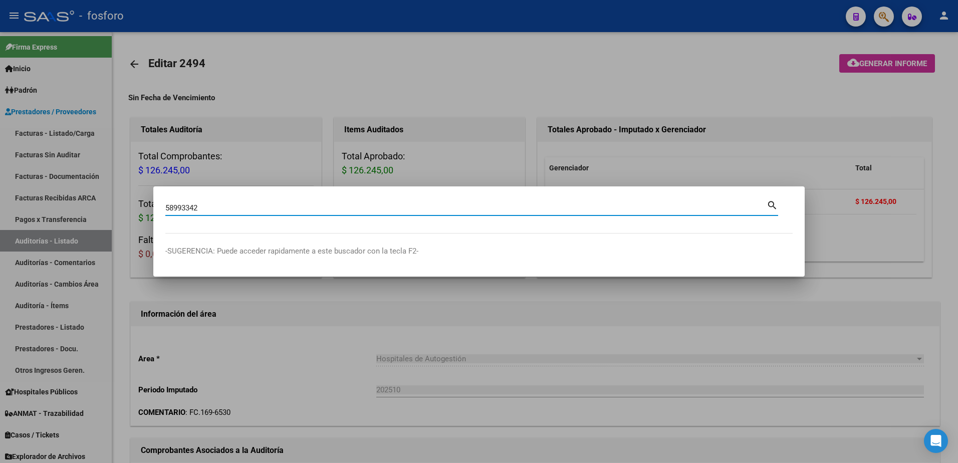
type input "58993342"
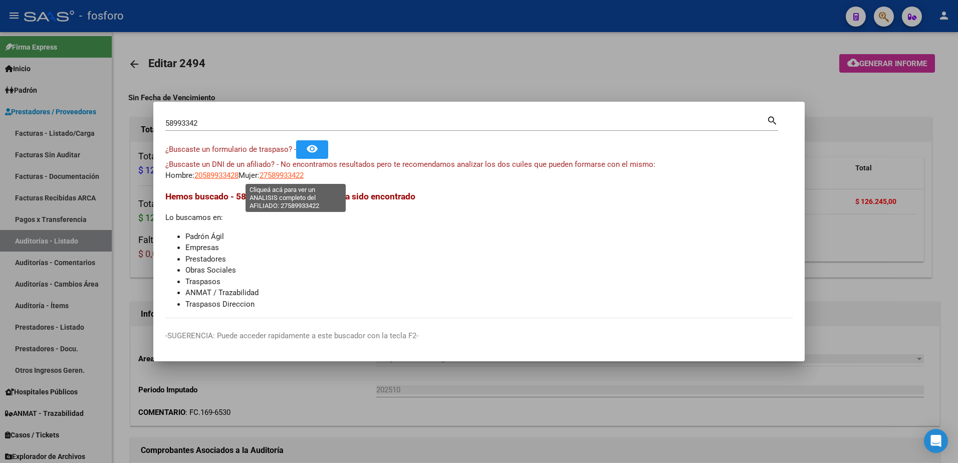
click at [299, 179] on span "27589933422" at bounding box center [281, 175] width 44 height 9
type textarea "27589933422"
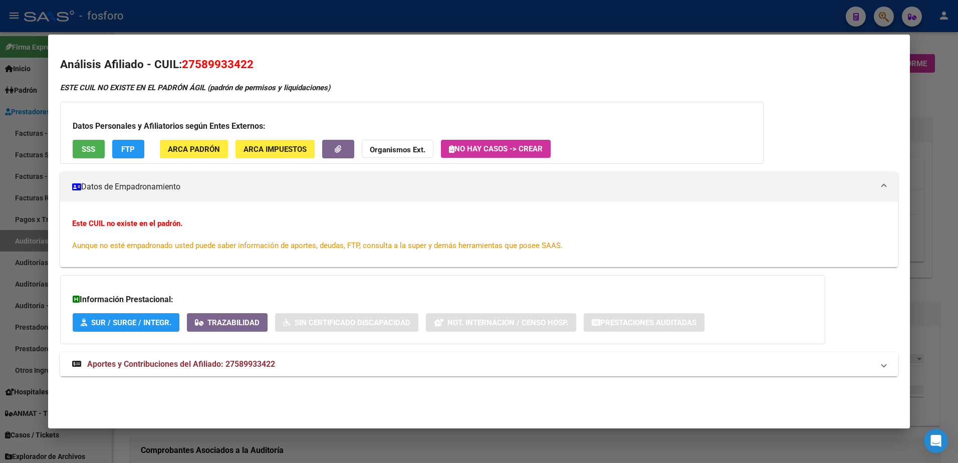
click at [123, 363] on span "Aportes y Contribuciones del Afiliado: 27589933422" at bounding box center [181, 364] width 188 height 10
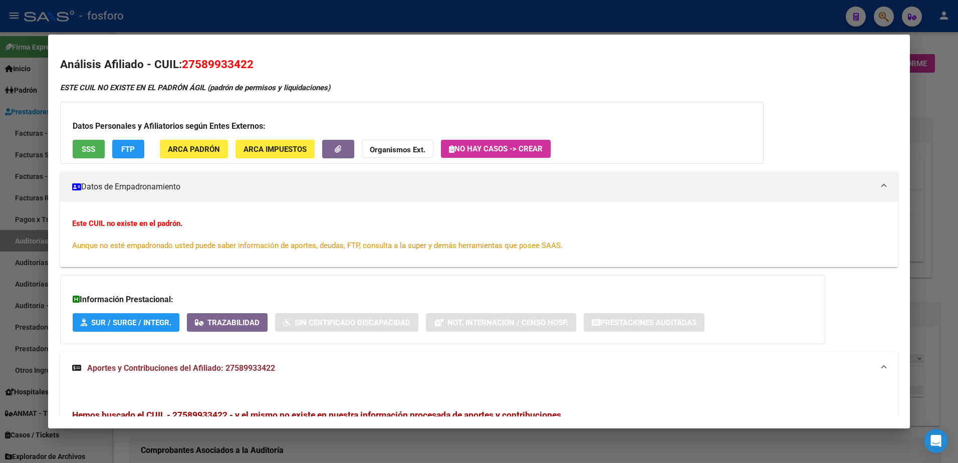
click at [16, 159] on div at bounding box center [479, 231] width 958 height 463
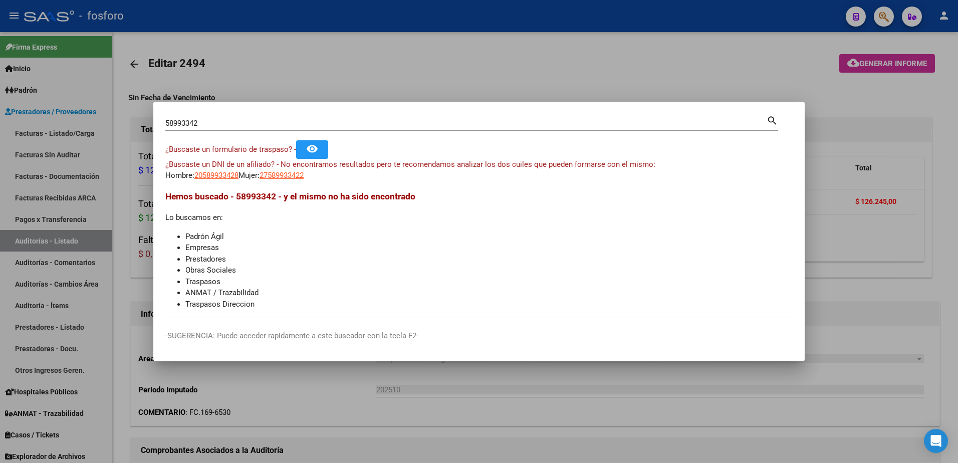
drag, startPoint x: 46, startPoint y: 185, endPoint x: 50, endPoint y: 154, distance: 31.3
click at [47, 185] on div at bounding box center [479, 231] width 958 height 463
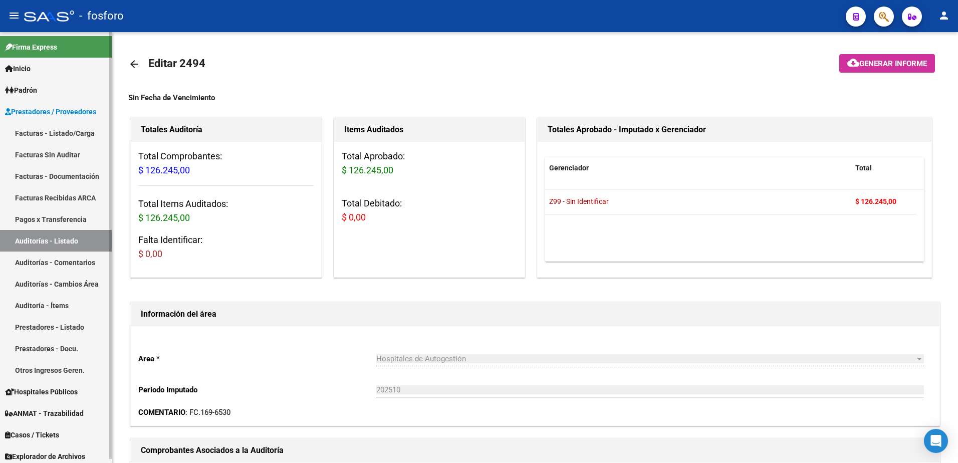
click at [56, 132] on link "Facturas - Listado/Carga" at bounding box center [56, 133] width 112 height 22
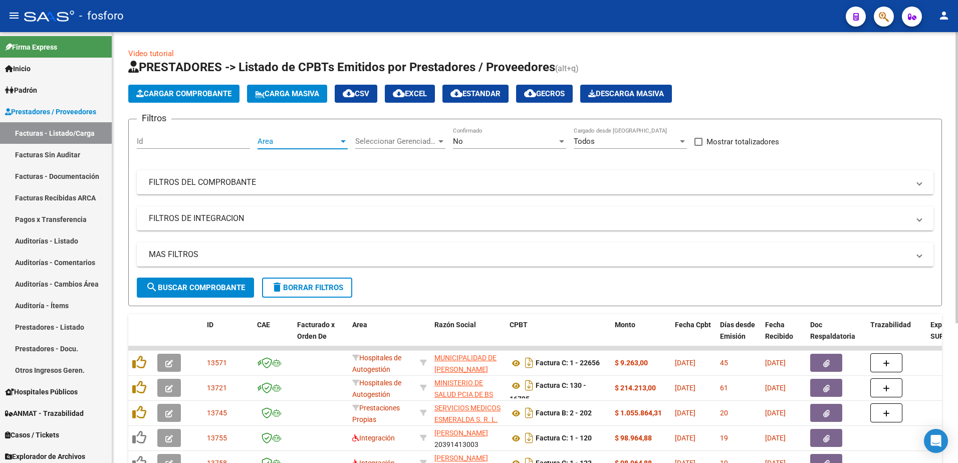
click at [343, 142] on div at bounding box center [343, 141] width 5 height 3
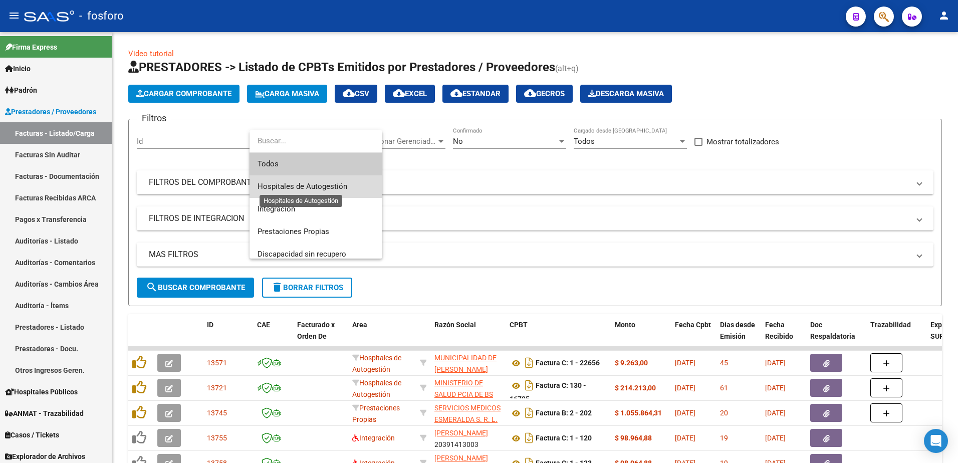
click at [316, 189] on span "Hospitales de Autogestión" at bounding box center [302, 186] width 90 height 9
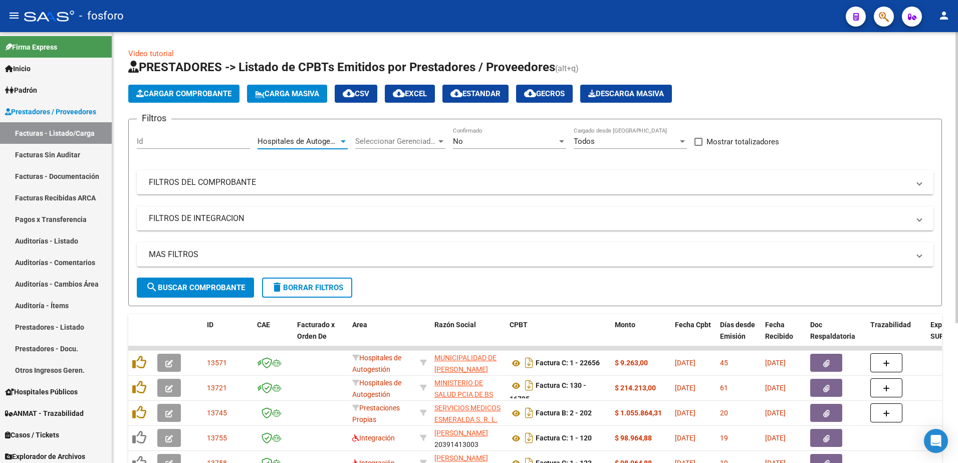
click at [201, 97] on span "Cargar Comprobante" at bounding box center [183, 93] width 95 height 9
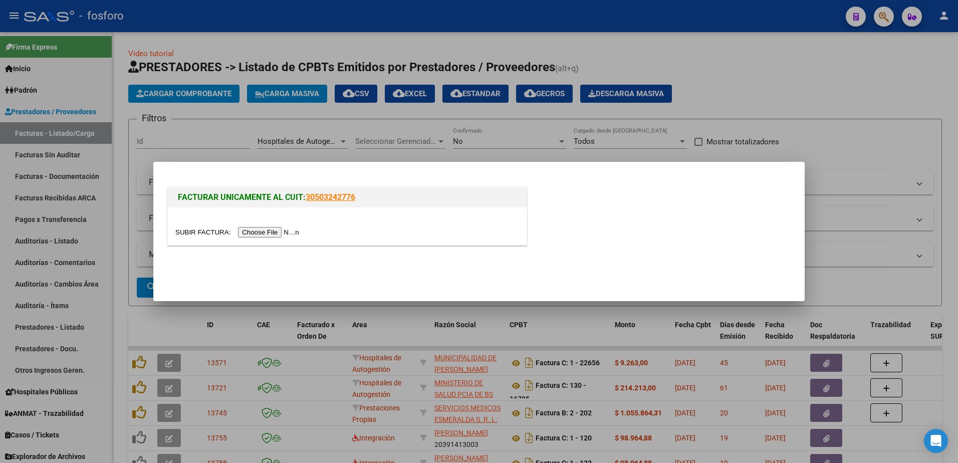
click at [253, 234] on input "file" at bounding box center [238, 232] width 127 height 11
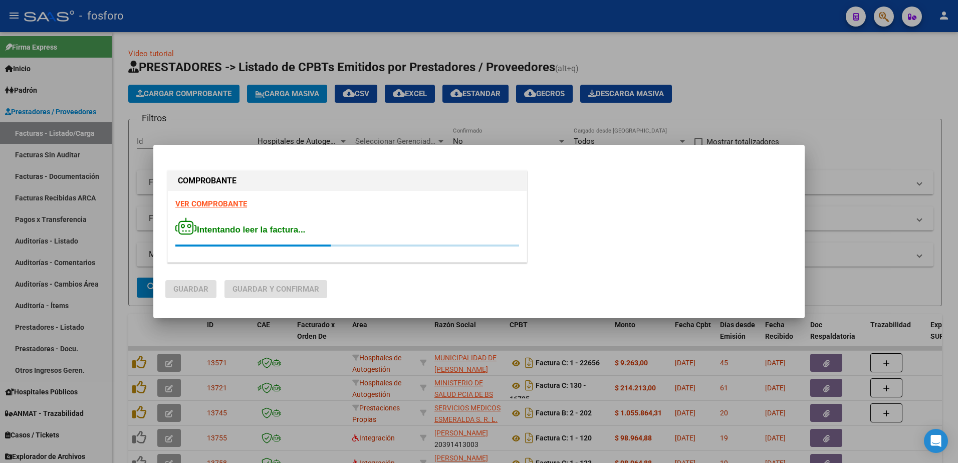
click at [220, 204] on strong "VER COMPROBANTE" at bounding box center [211, 203] width 72 height 9
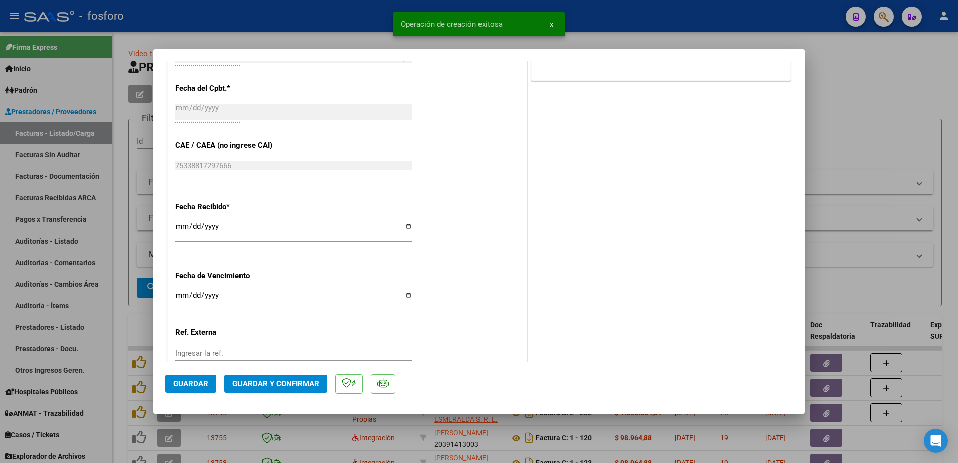
scroll to position [556, 0]
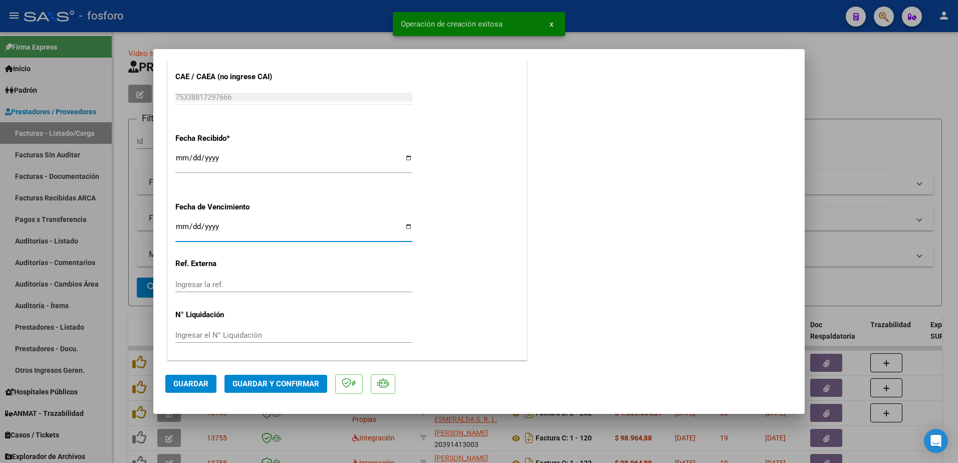
click at [177, 228] on input "Ingresar la fecha" at bounding box center [293, 230] width 237 height 16
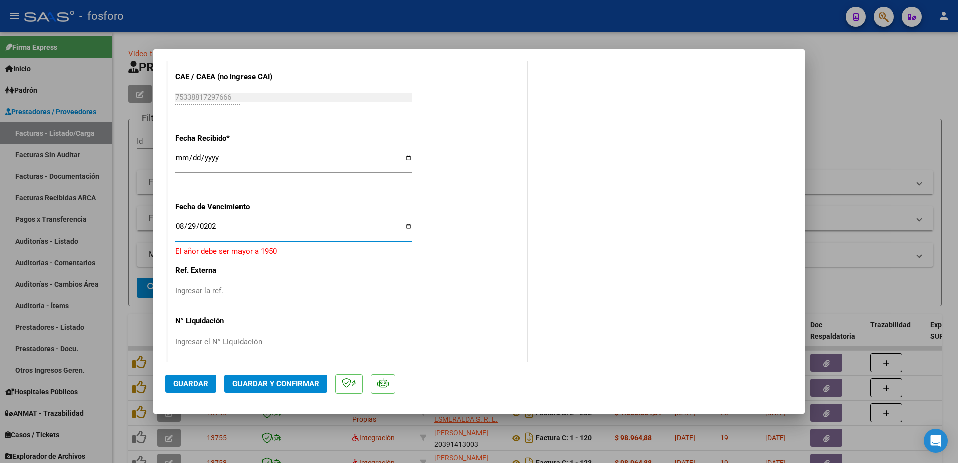
type input "[DATE]"
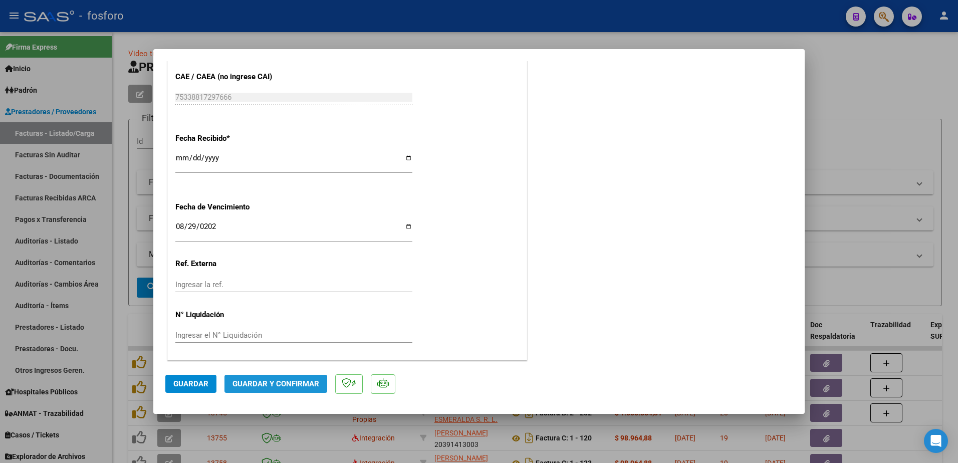
click at [257, 387] on span "Guardar y Confirmar" at bounding box center [275, 383] width 87 height 9
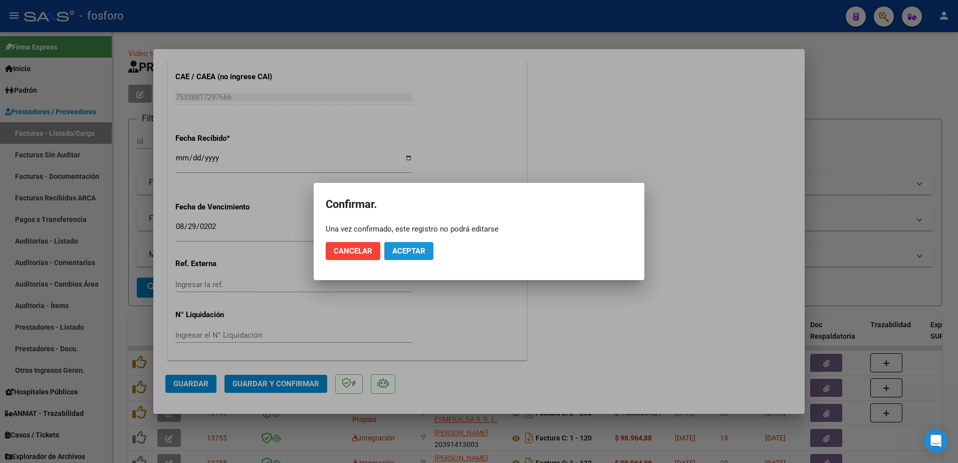
click at [417, 251] on span "Aceptar" at bounding box center [408, 250] width 33 height 9
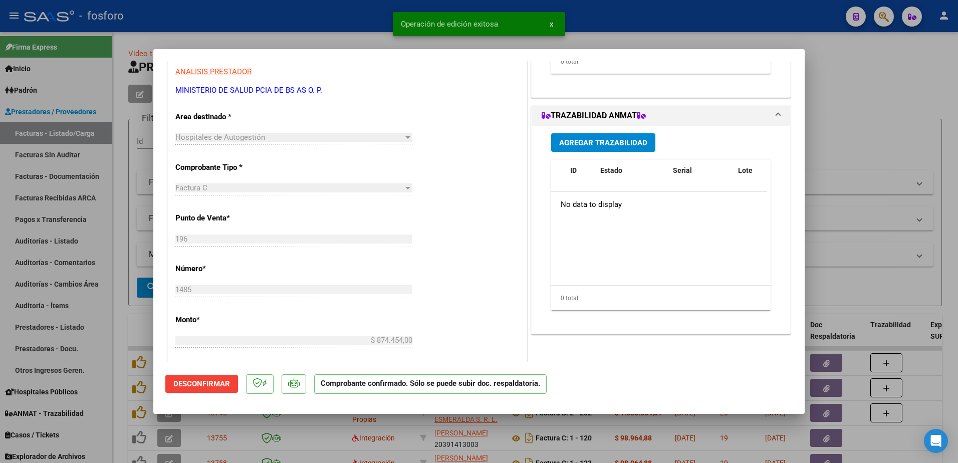
scroll to position [0, 0]
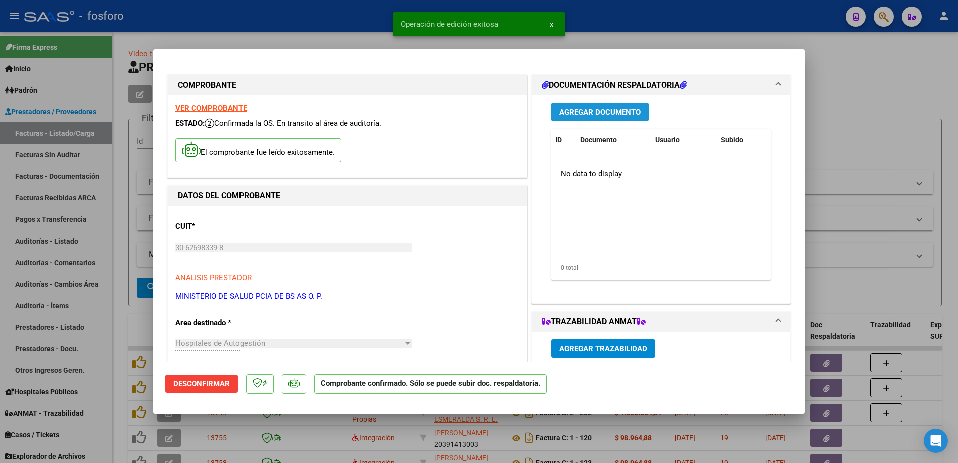
click at [566, 110] on span "Agregar Documento" at bounding box center [600, 112] width 82 height 9
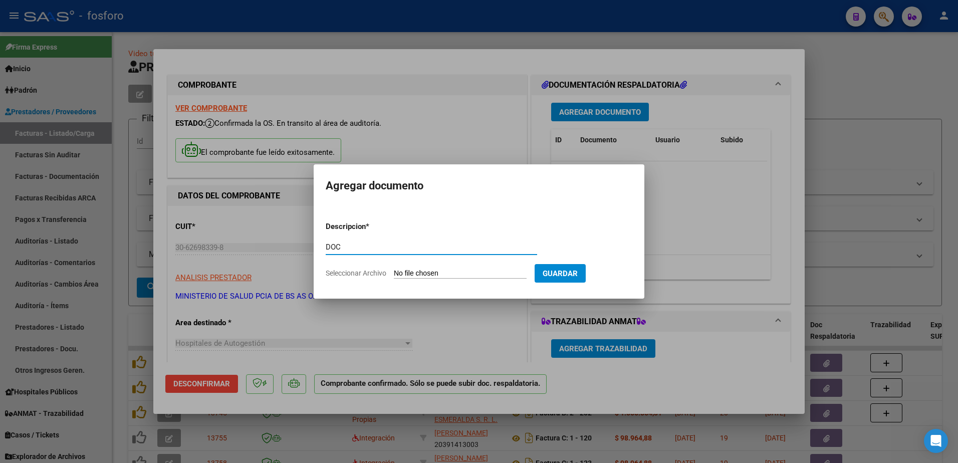
type input "DOC"
click at [414, 271] on input "Seleccionar Archivo" at bounding box center [460, 274] width 133 height 10
type input "C:\fakepath\BRN3C2AF40205FA_047231.pdf"
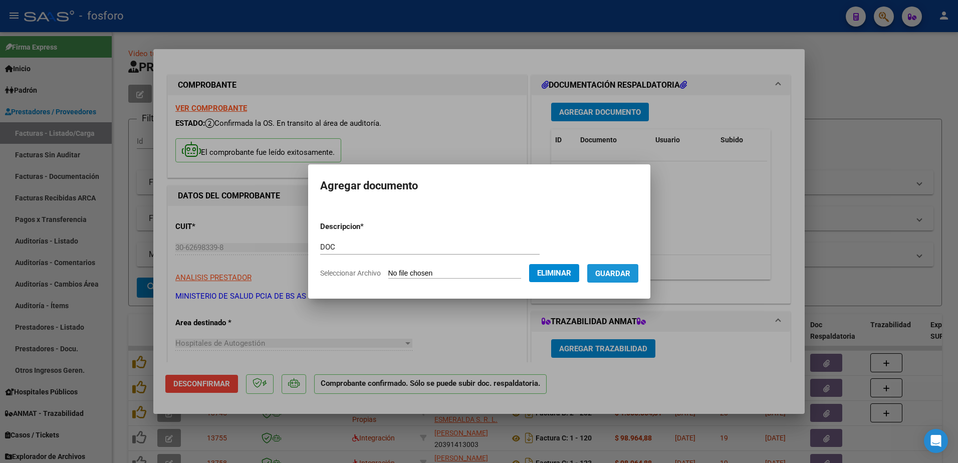
click at [606, 271] on span "Guardar" at bounding box center [612, 273] width 35 height 9
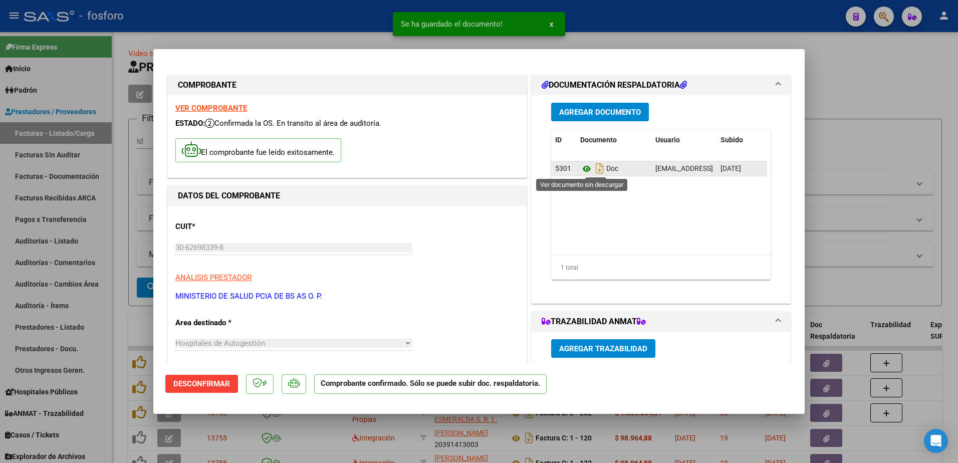
click at [580, 168] on icon at bounding box center [586, 169] width 13 height 12
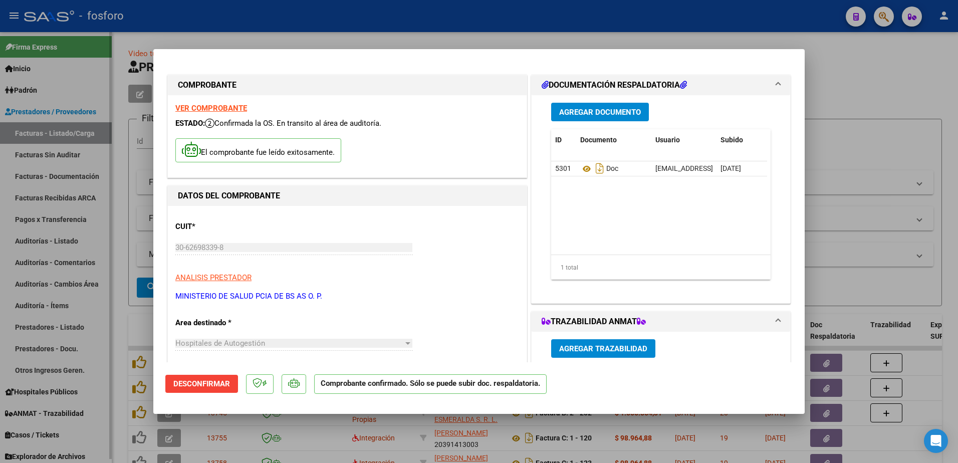
drag, startPoint x: 93, startPoint y: 351, endPoint x: 30, endPoint y: 215, distance: 149.9
click at [91, 349] on div at bounding box center [479, 231] width 958 height 463
type input "$ 0,00"
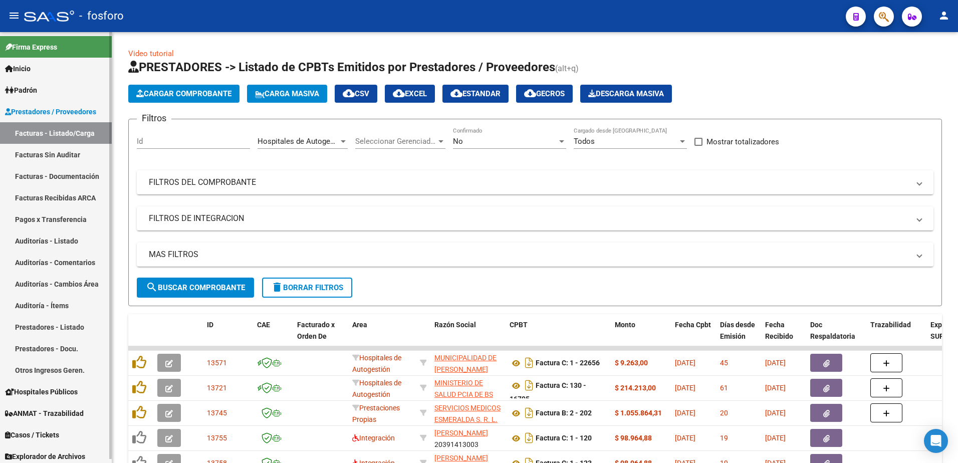
drag, startPoint x: 49, startPoint y: 155, endPoint x: 89, endPoint y: 155, distance: 39.6
click at [49, 155] on link "Facturas Sin Auditar" at bounding box center [56, 155] width 112 height 22
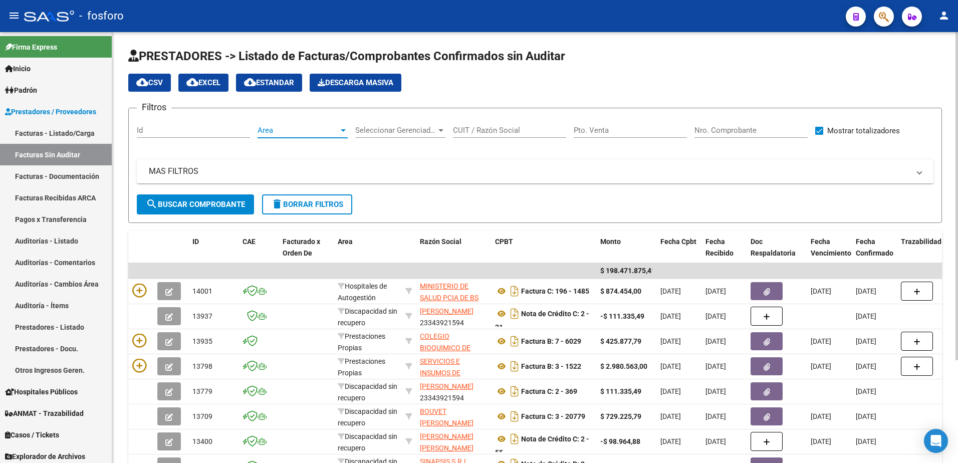
click at [341, 131] on div at bounding box center [343, 130] width 5 height 3
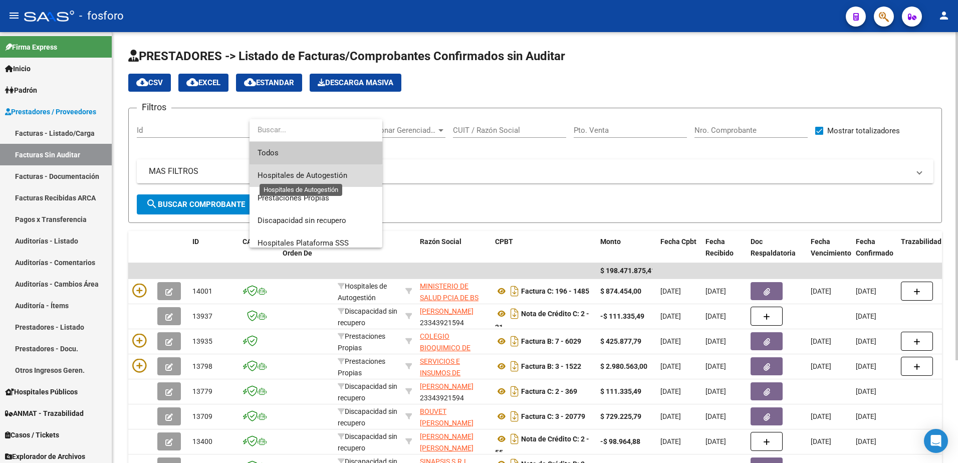
drag, startPoint x: 309, startPoint y: 178, endPoint x: 302, endPoint y: 177, distance: 7.0
click at [304, 177] on span "Hospitales de Autogestión" at bounding box center [302, 175] width 90 height 9
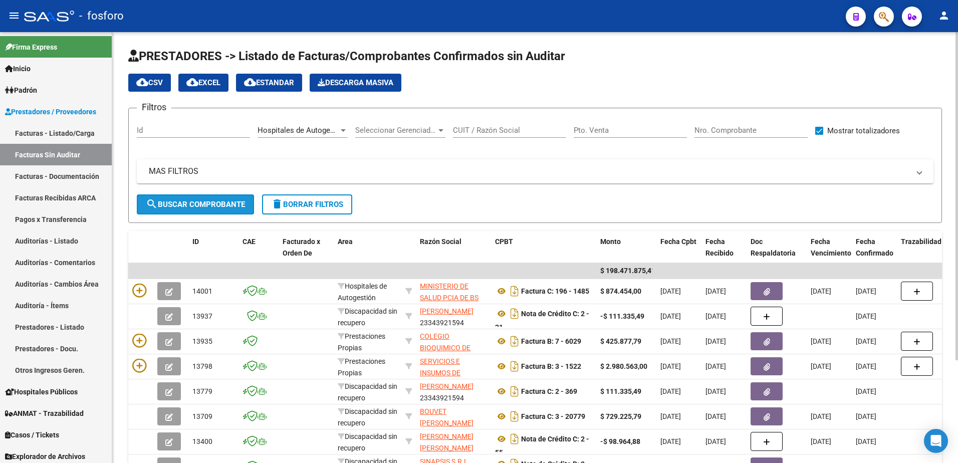
click at [179, 206] on span "search Buscar Comprobante" at bounding box center [195, 204] width 99 height 9
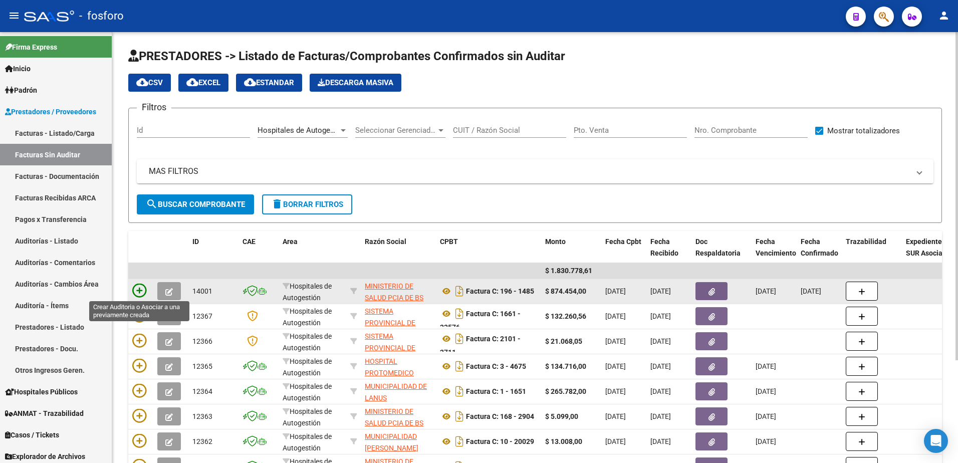
click at [135, 289] on icon at bounding box center [139, 290] width 14 height 14
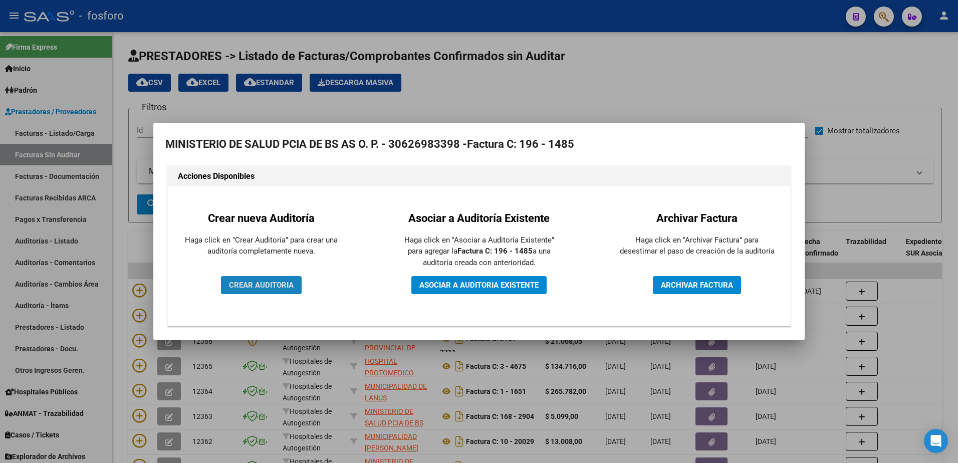
click at [252, 280] on span "CREAR AUDITORIA" at bounding box center [261, 284] width 65 height 9
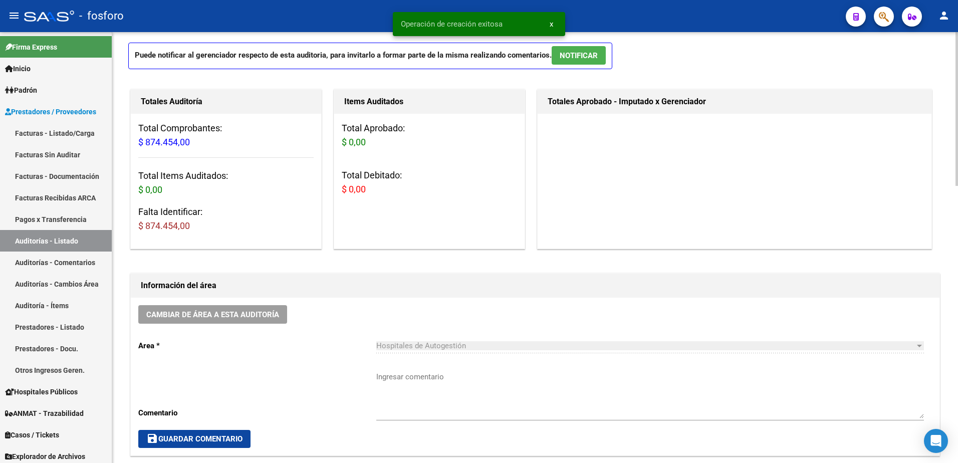
scroll to position [200, 0]
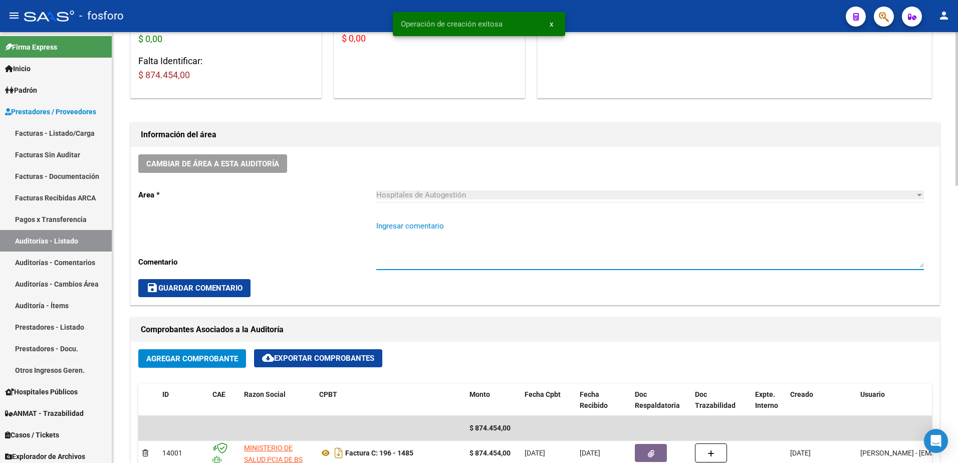
click at [389, 227] on textarea "Ingresar comentario" at bounding box center [649, 243] width 547 height 47
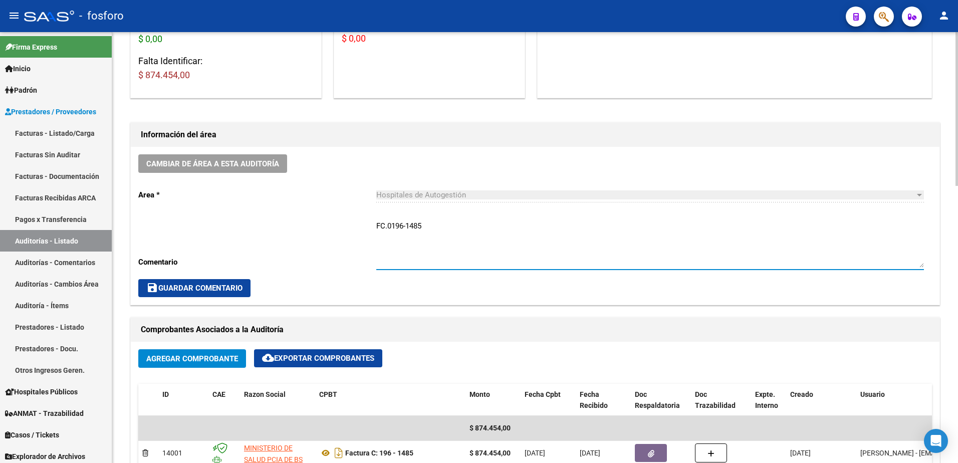
type textarea "FC.0196-1485"
click at [227, 284] on span "save Guardar Comentario" at bounding box center [194, 287] width 96 height 9
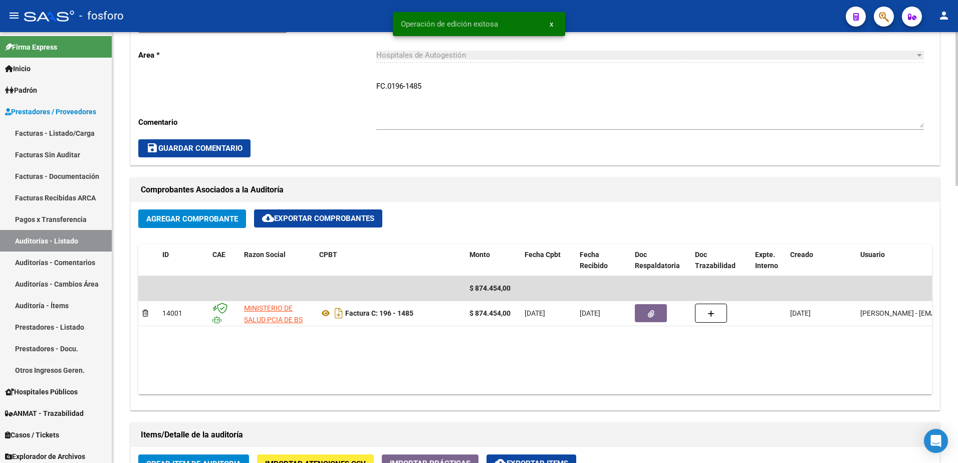
scroll to position [451, 0]
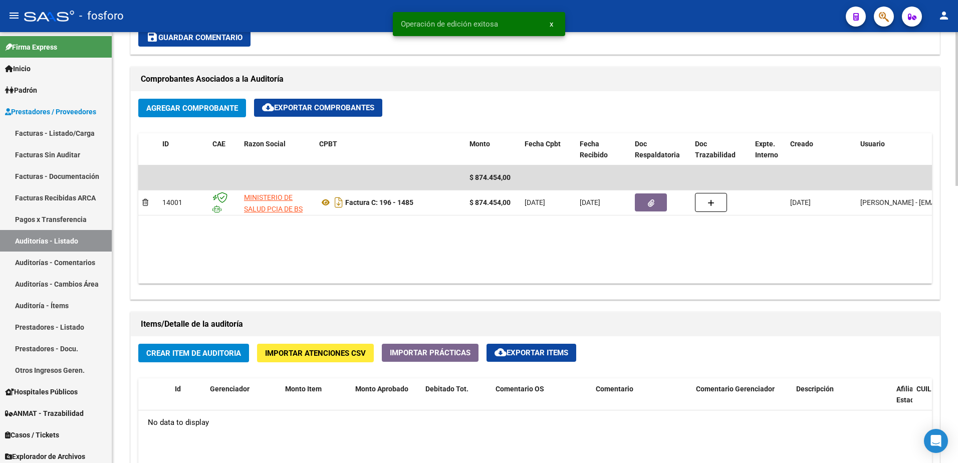
click at [214, 347] on button "Crear Item de Auditoria" at bounding box center [193, 353] width 111 height 19
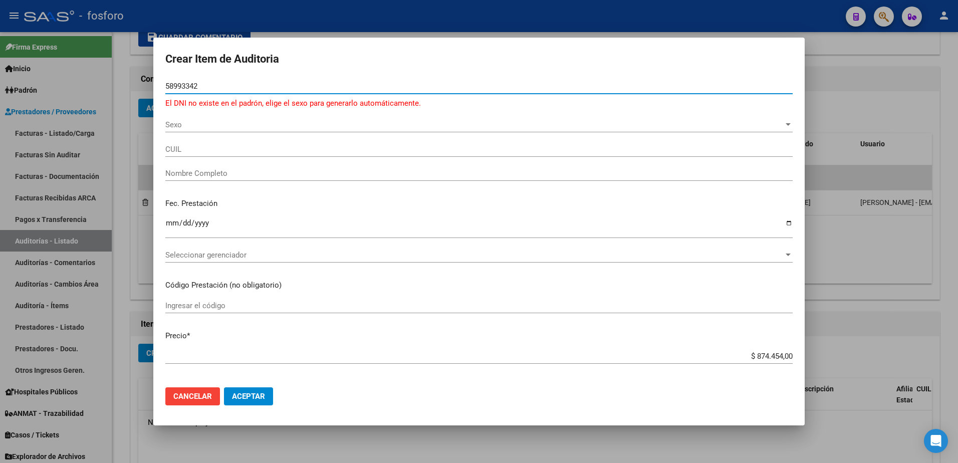
type input "58993342"
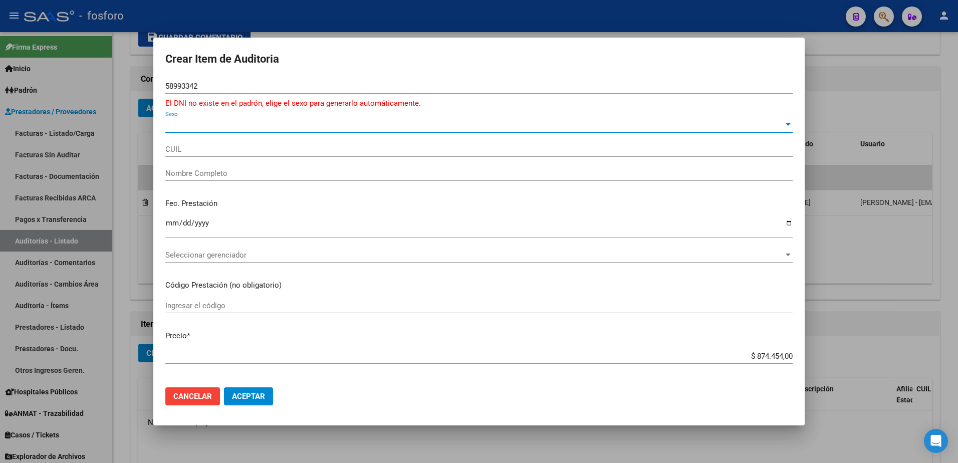
click at [175, 127] on span "Sexo" at bounding box center [474, 124] width 618 height 9
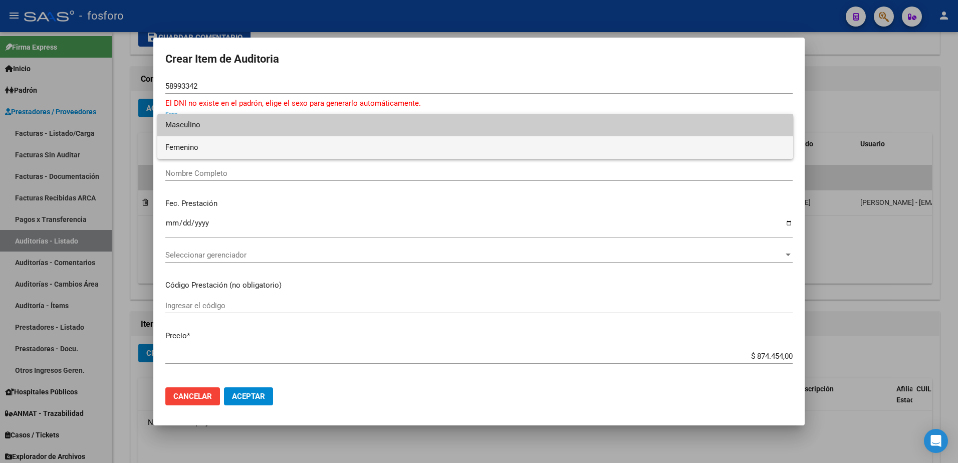
click at [176, 142] on span "Femenino" at bounding box center [475, 147] width 620 height 23
type input "27589933422"
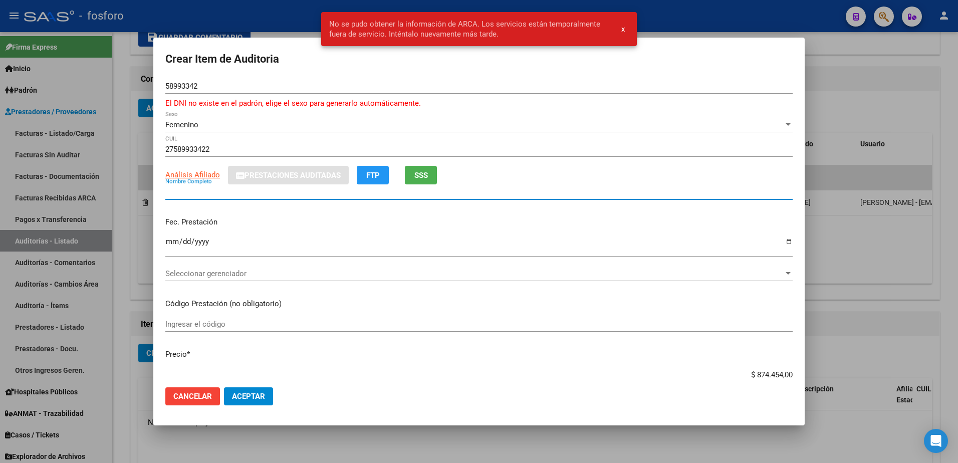
click at [210, 194] on input "Nombre Completo" at bounding box center [478, 191] width 627 height 9
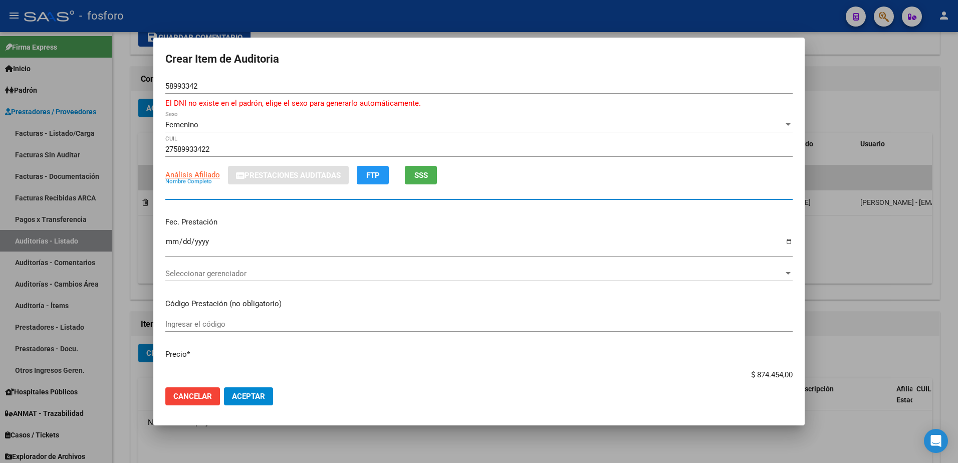
scroll to position [50, 0]
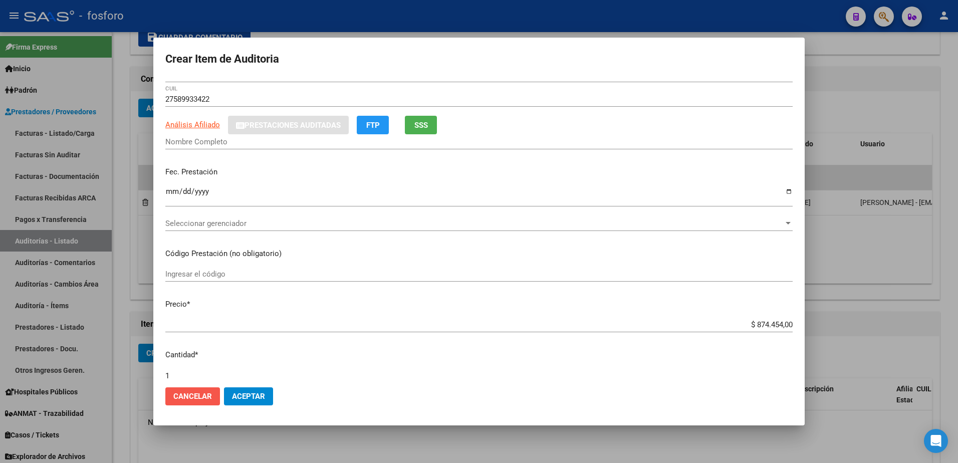
click at [187, 395] on span "Cancelar" at bounding box center [192, 396] width 39 height 9
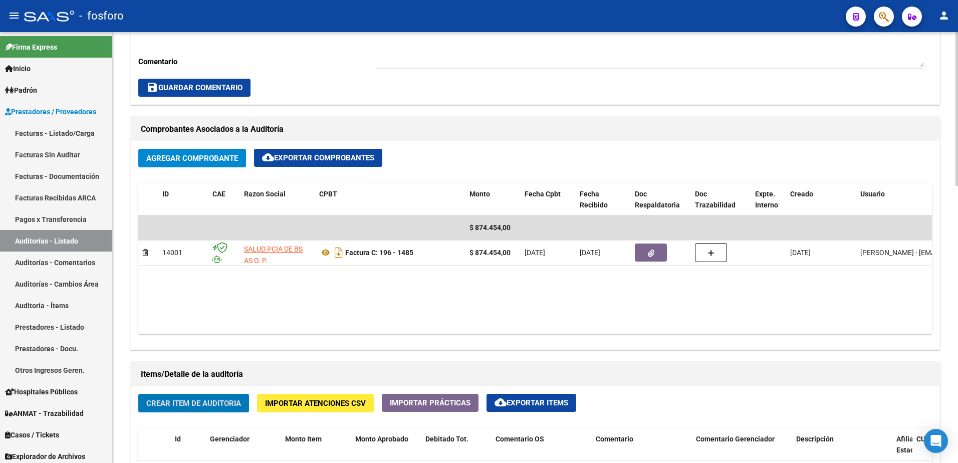
scroll to position [13, 0]
click at [210, 407] on span "Crear Item de Auditoria" at bounding box center [193, 403] width 95 height 9
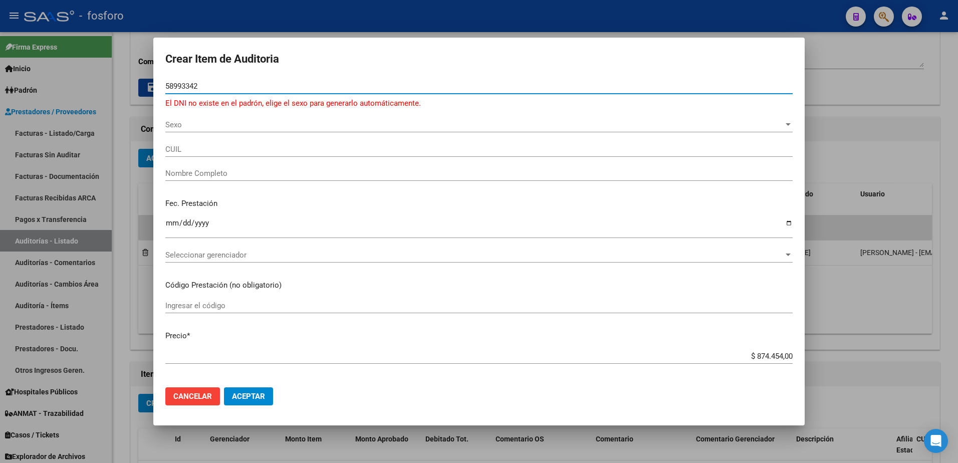
type input "58993342"
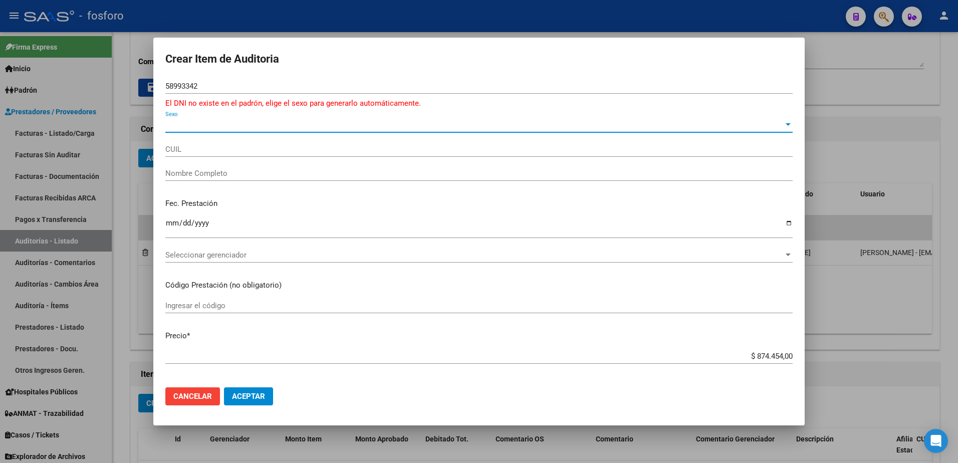
click at [166, 126] on span "Sexo" at bounding box center [474, 124] width 618 height 9
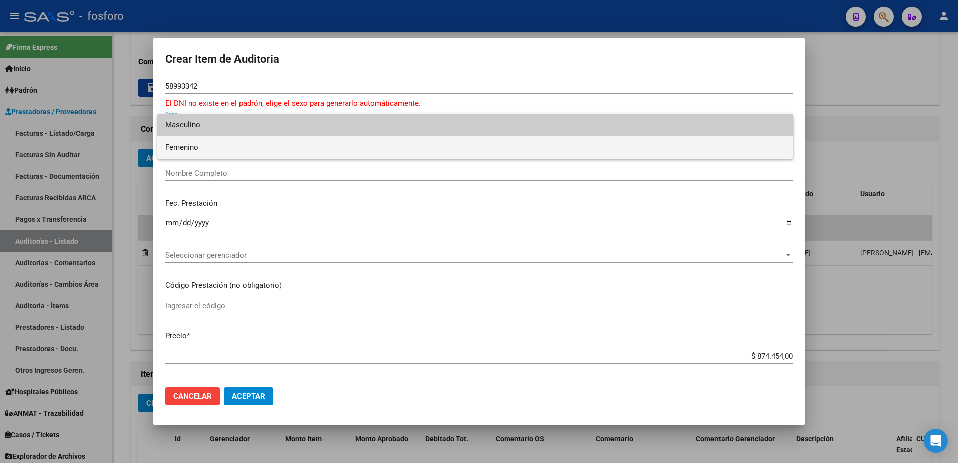
click at [197, 147] on span "Femenino" at bounding box center [475, 147] width 620 height 23
type input "27589933422"
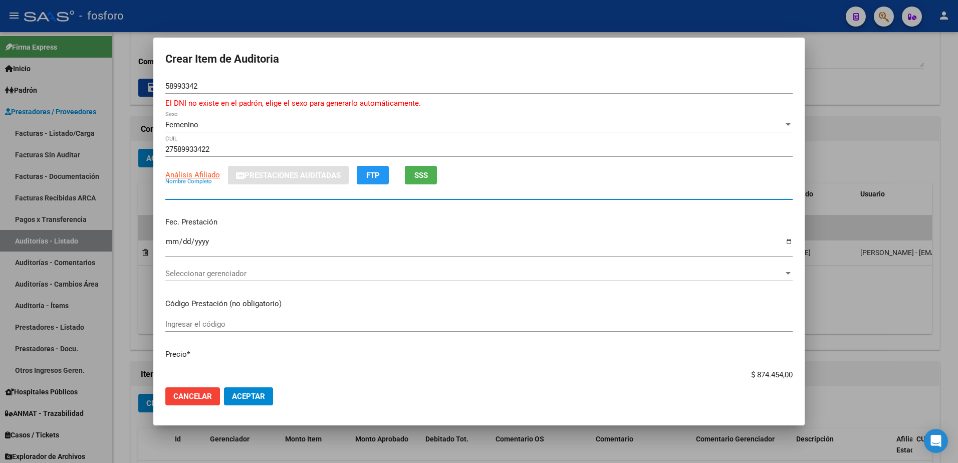
click at [215, 195] on input "Nombre Completo" at bounding box center [478, 191] width 627 height 9
type input "[PERSON_NAME] [PERSON_NAME]"
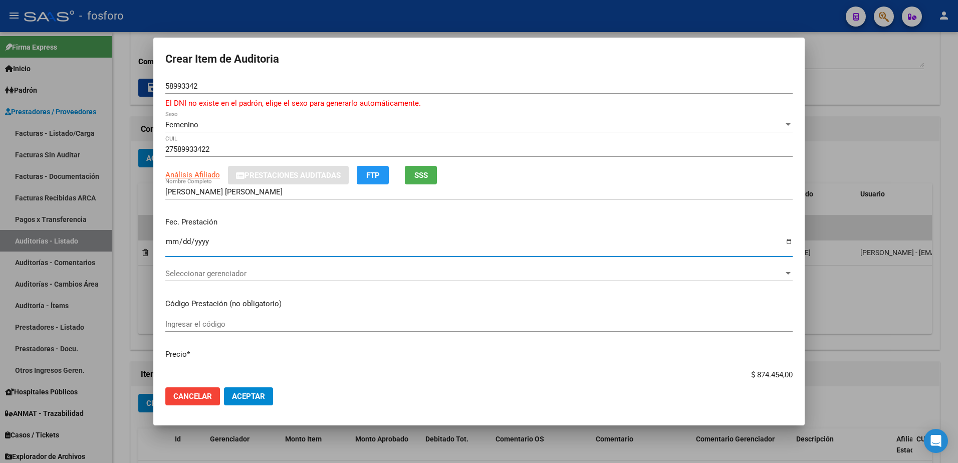
click at [169, 241] on input "Ingresar la fecha" at bounding box center [478, 245] width 627 height 16
type input "[DATE]"
click at [233, 276] on span "Seleccionar gerenciador" at bounding box center [474, 273] width 618 height 9
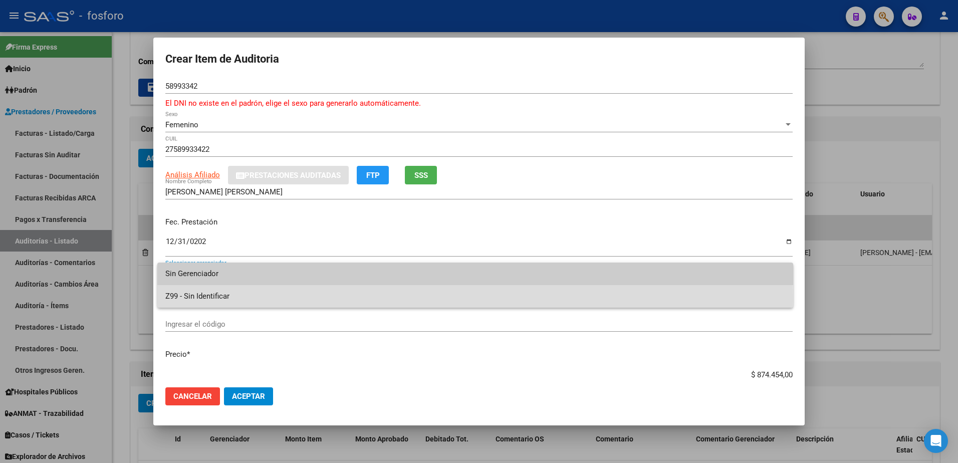
click at [221, 298] on span "Z99 - Sin Identificar" at bounding box center [475, 296] width 620 height 23
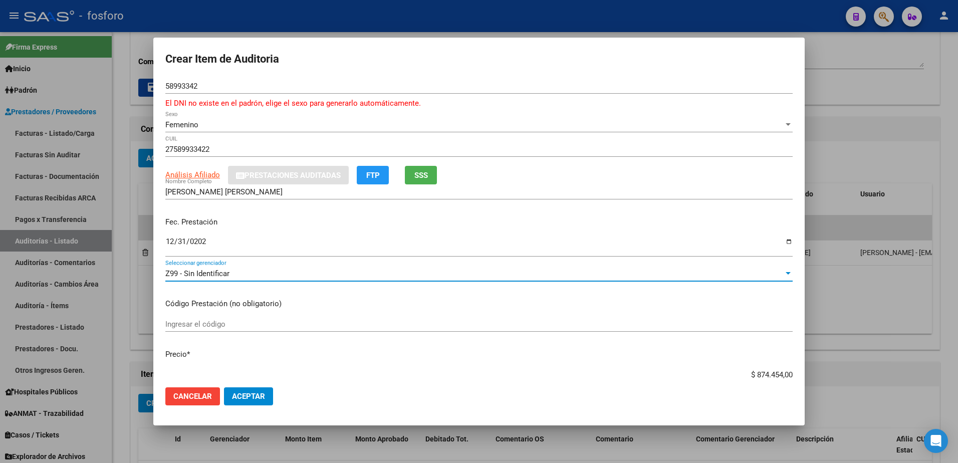
click at [227, 323] on input "Ingresar el código" at bounding box center [478, 324] width 627 height 9
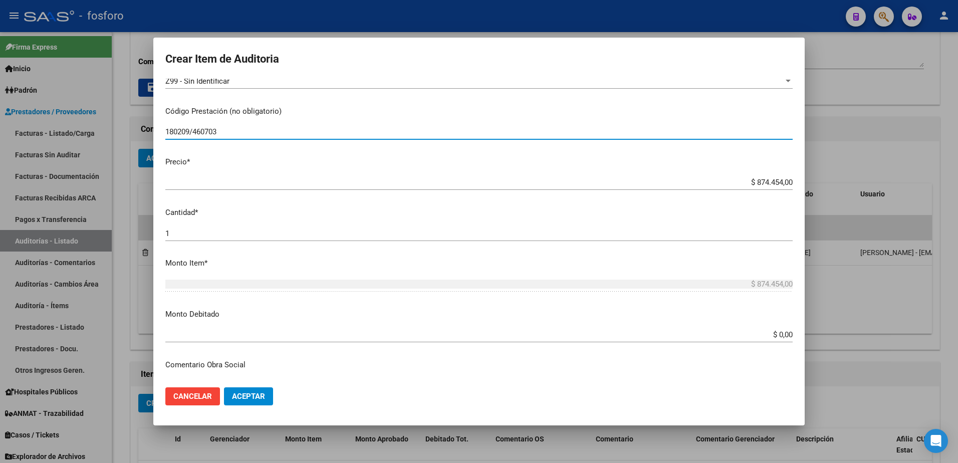
scroll to position [250, 0]
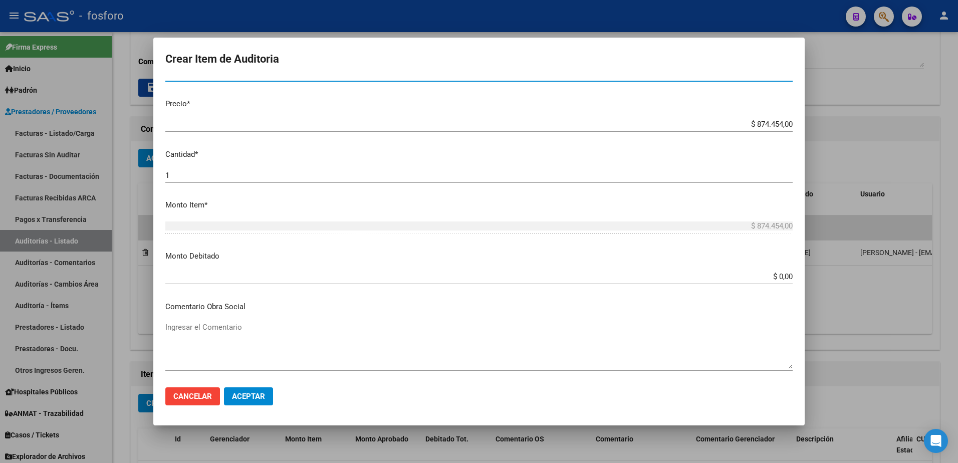
type input "180209/460703"
click at [785, 277] on app-form-text-field "Monto Debitado $ 0,00 Ingresar el monto" at bounding box center [482, 265] width 635 height 31
click at [785, 278] on app-form-text-field "Monto Debitado $ 0,00 Ingresar el monto" at bounding box center [482, 265] width 635 height 31
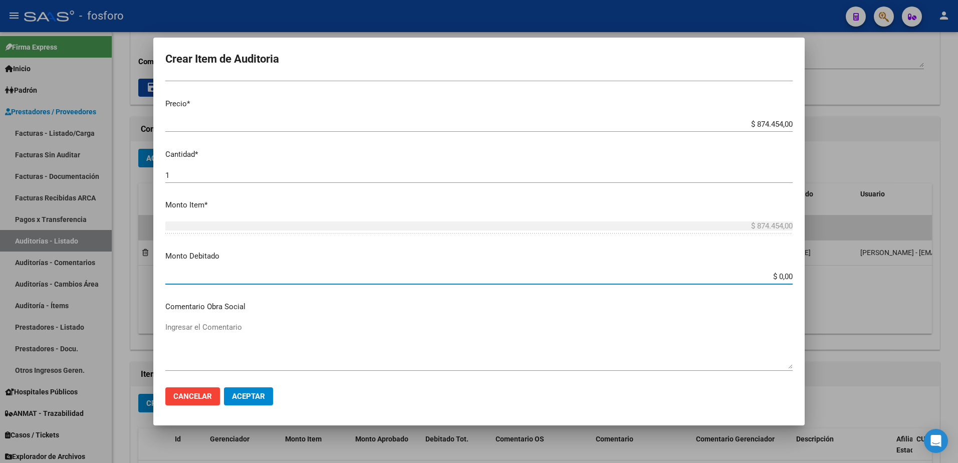
click at [783, 276] on input "$ 0,00" at bounding box center [478, 276] width 627 height 9
type input "$ 874.454,00"
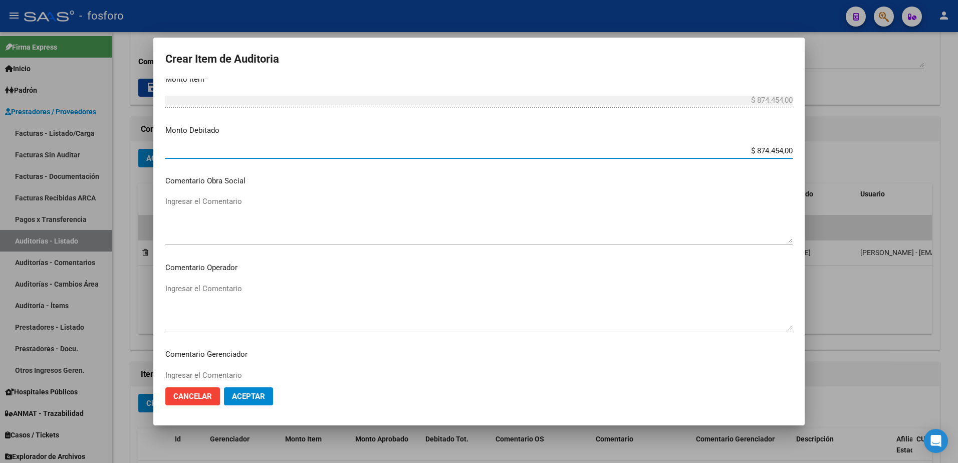
scroll to position [401, 0]
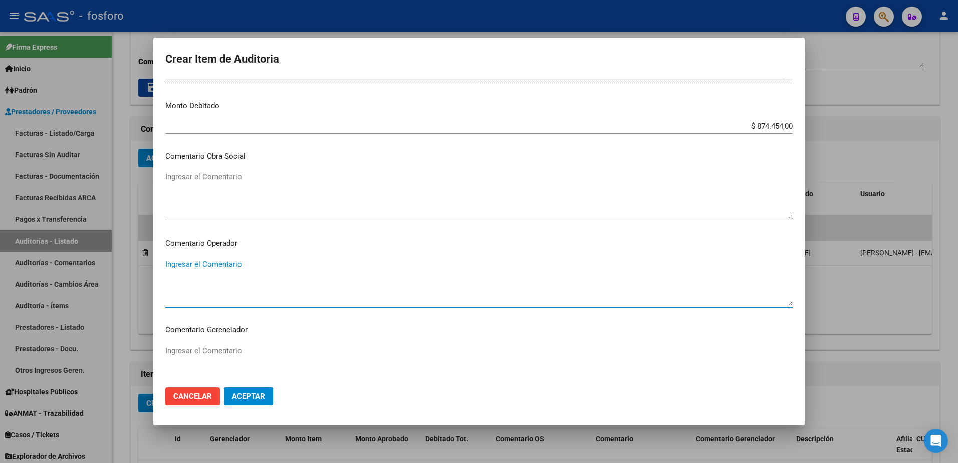
click at [185, 267] on textarea "Ingresar el Comentario" at bounding box center [478, 281] width 627 height 47
click at [407, 265] on textarea "SE DEBITA POR FALTA DE COBERTURA, PACIENE FINALIZO LA MISMA AL 8/24." at bounding box center [478, 281] width 627 height 47
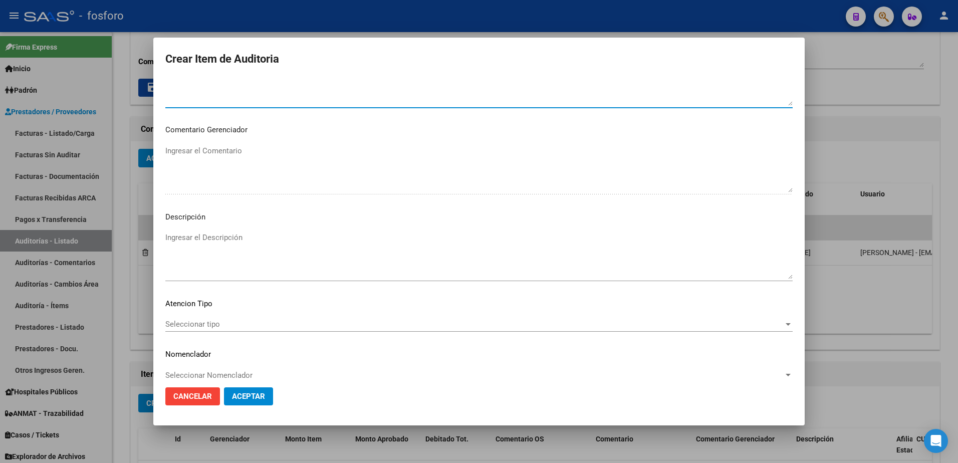
scroll to position [601, 0]
type textarea "SE DEBITA POR FALTA DE COBERTURA, PACIENE FINALIZO LA MISMA EL 8/24."
click at [199, 322] on span "Seleccionar tipo" at bounding box center [474, 323] width 618 height 9
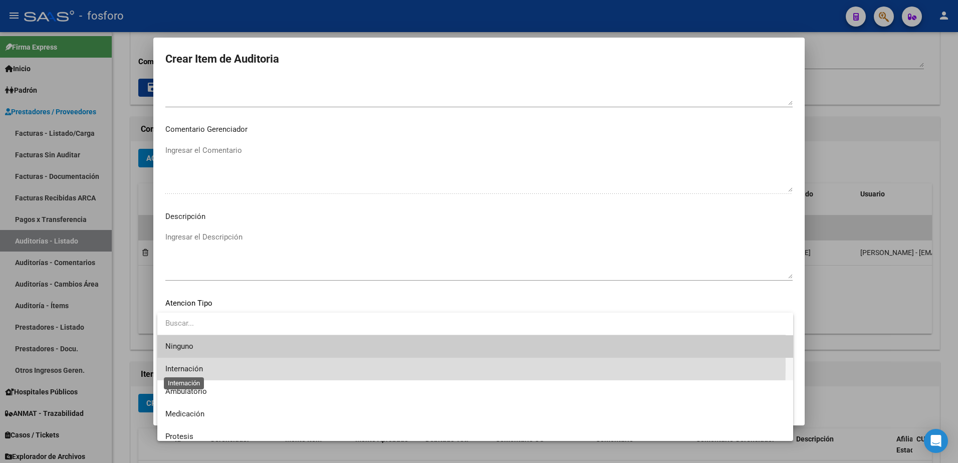
click at [199, 364] on span "Internación" at bounding box center [184, 368] width 38 height 9
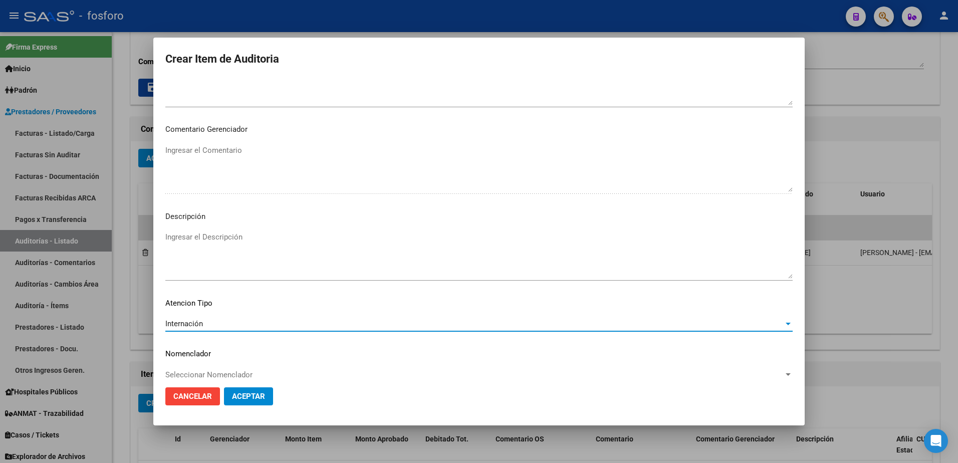
click at [243, 394] on span "Aceptar" at bounding box center [248, 396] width 33 height 9
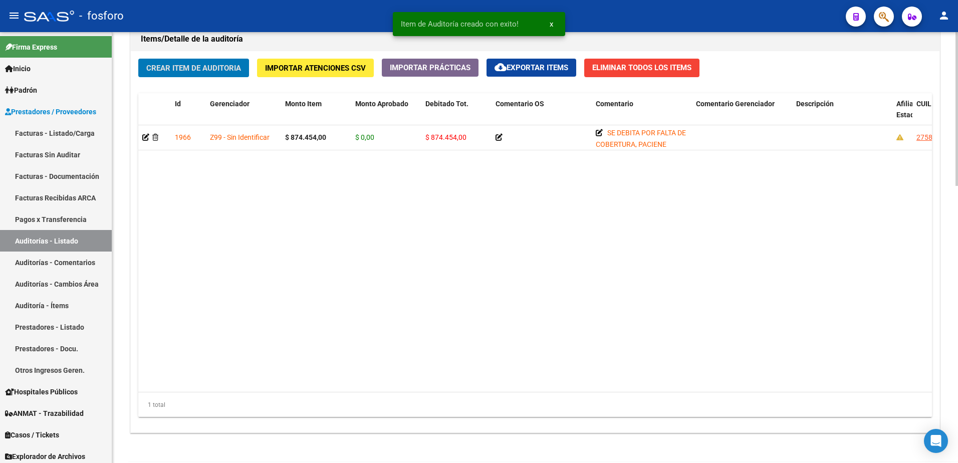
scroll to position [777, 0]
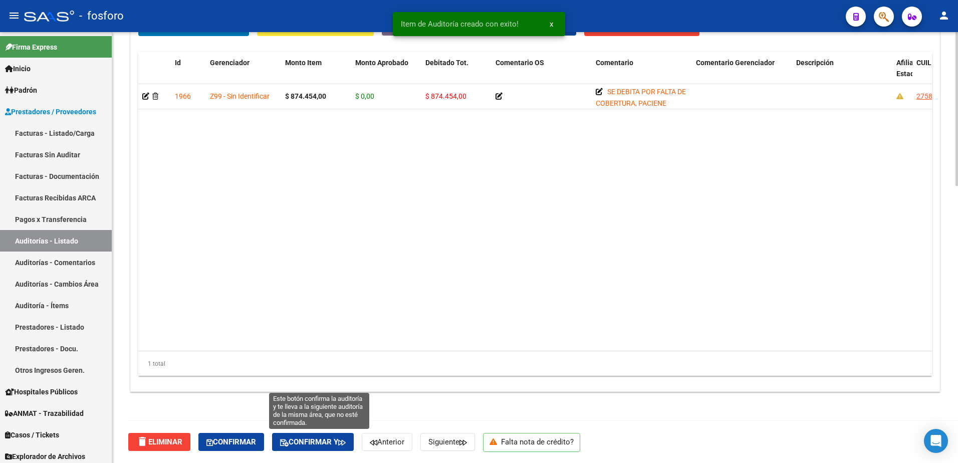
click at [321, 441] on span "Confirmar y" at bounding box center [313, 441] width 66 height 9
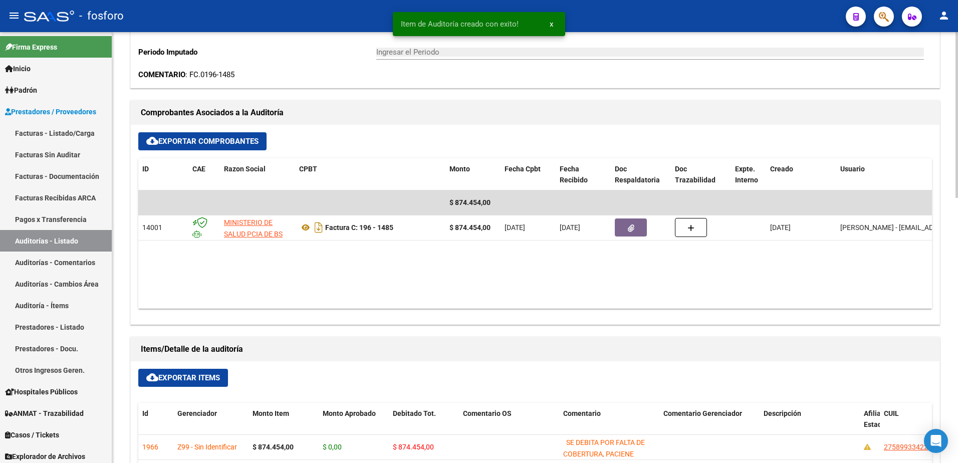
type input "202510"
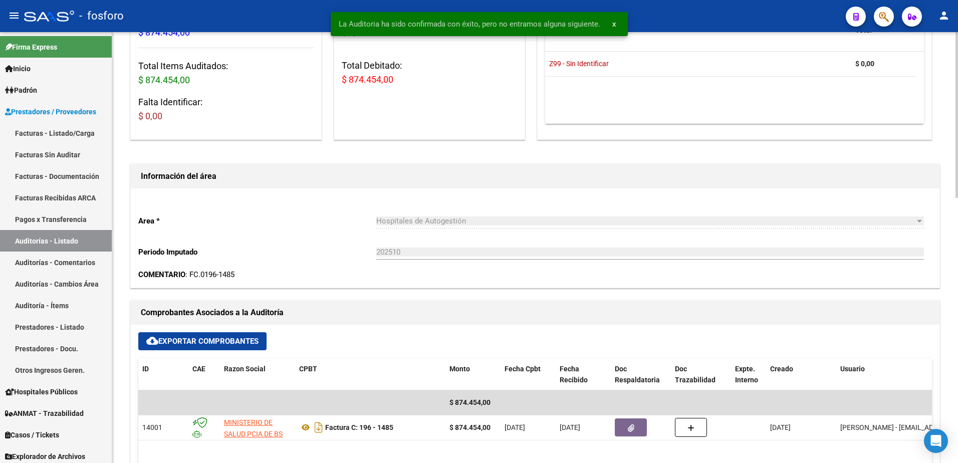
scroll to position [0, 0]
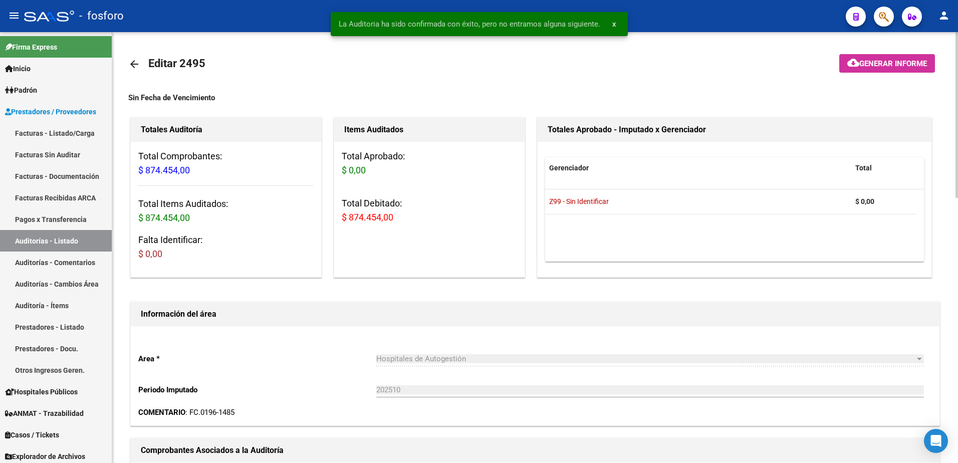
click at [850, 59] on mat-icon "cloud_download" at bounding box center [853, 63] width 12 height 12
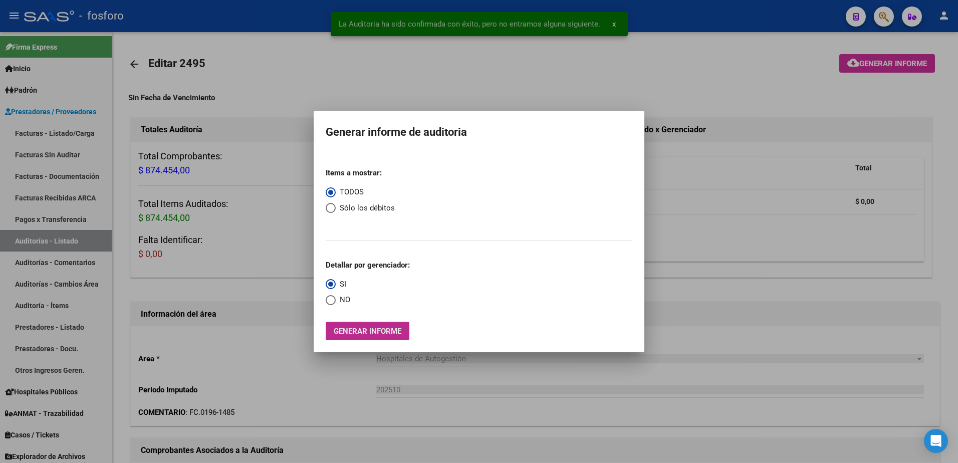
click at [360, 338] on button "Generar informe" at bounding box center [368, 331] width 84 height 19
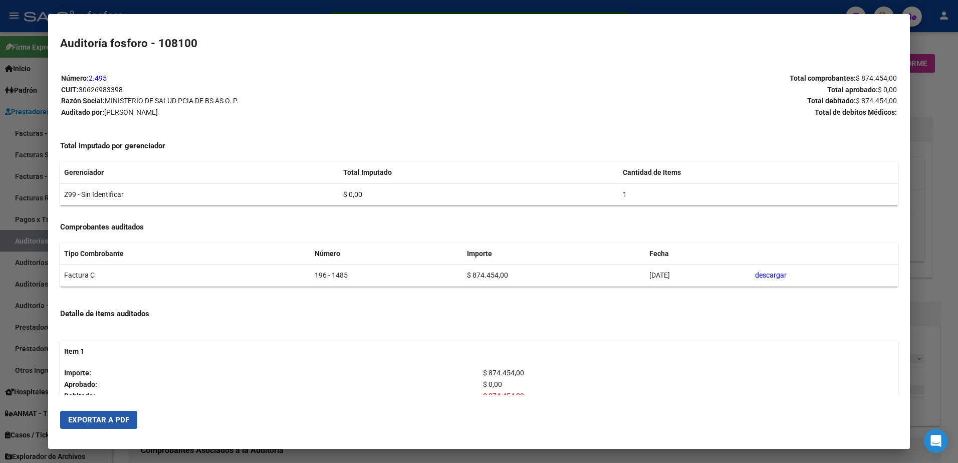
click at [87, 425] on button "Exportar a PDF" at bounding box center [98, 420] width 77 height 18
drag, startPoint x: 939, startPoint y: 120, endPoint x: 938, endPoint y: 113, distance: 6.7
click at [939, 118] on div at bounding box center [479, 231] width 958 height 463
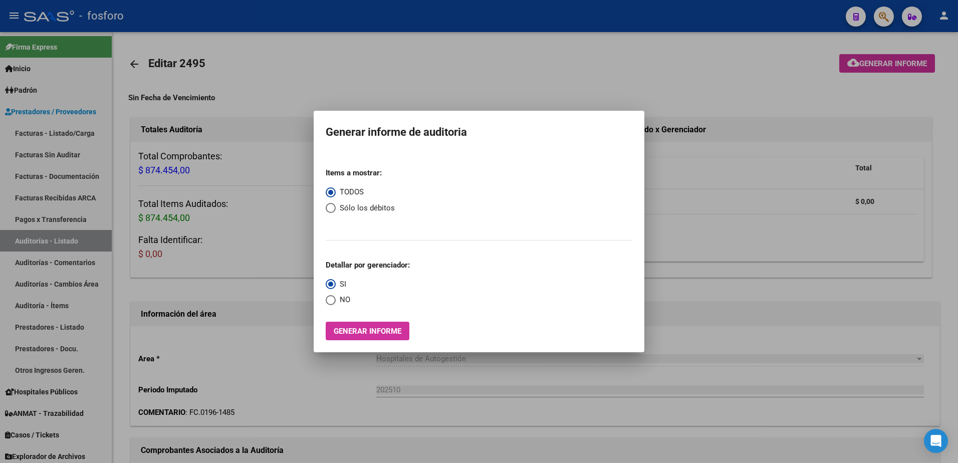
click at [880, 45] on div at bounding box center [479, 231] width 958 height 463
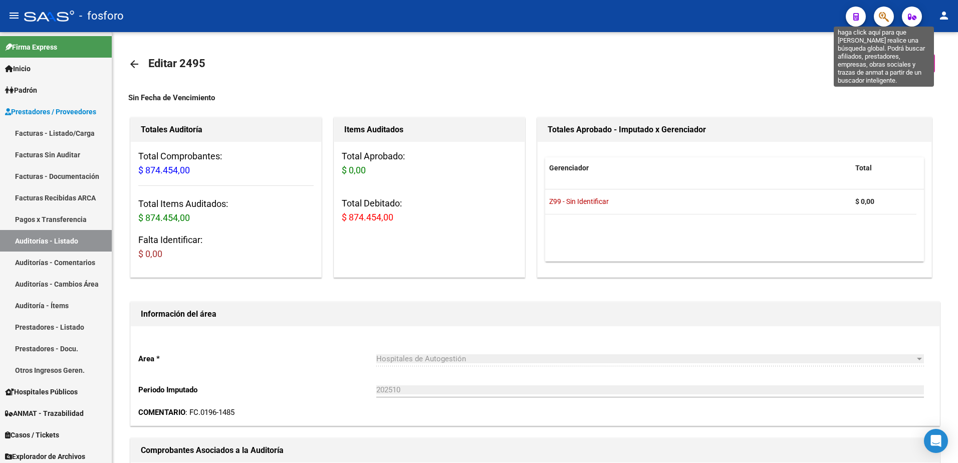
click at [887, 22] on icon "button" at bounding box center [884, 17] width 10 height 12
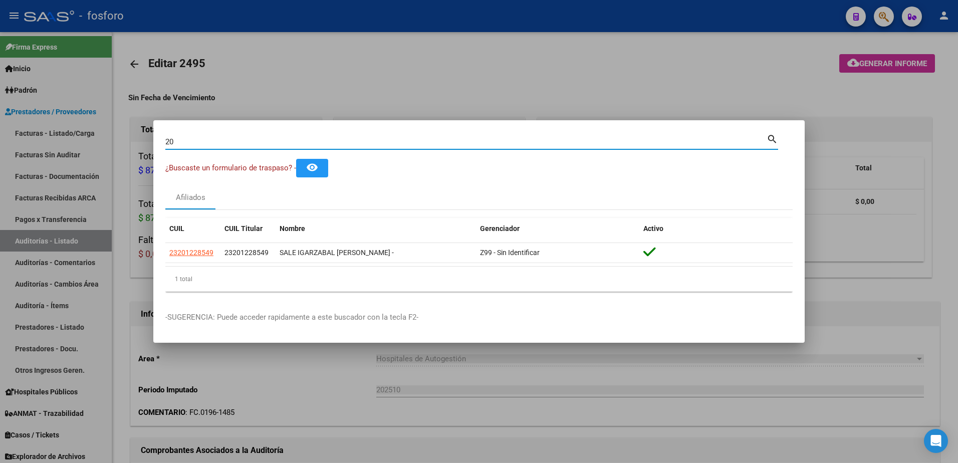
type input "2"
type input "3"
type input "4"
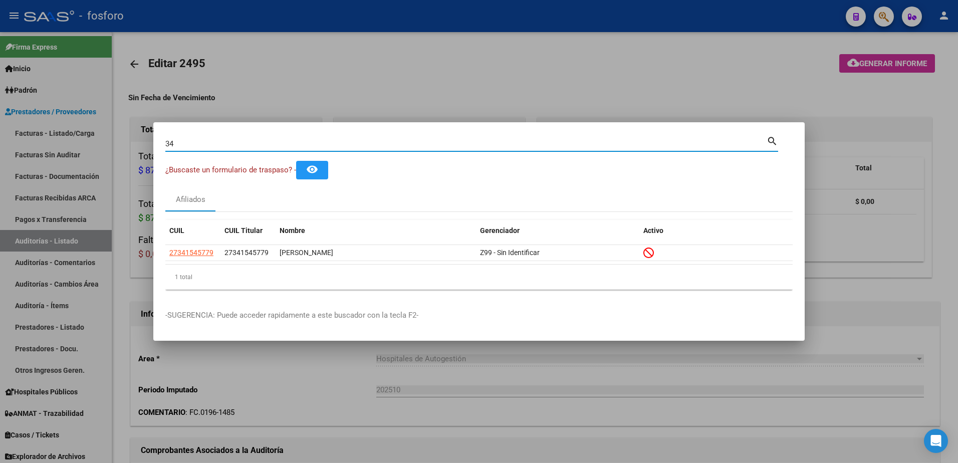
type input "3"
type input "41005272"
drag, startPoint x: 154, startPoint y: 98, endPoint x: 74, endPoint y: 126, distance: 84.9
click at [133, 100] on div at bounding box center [479, 231] width 958 height 463
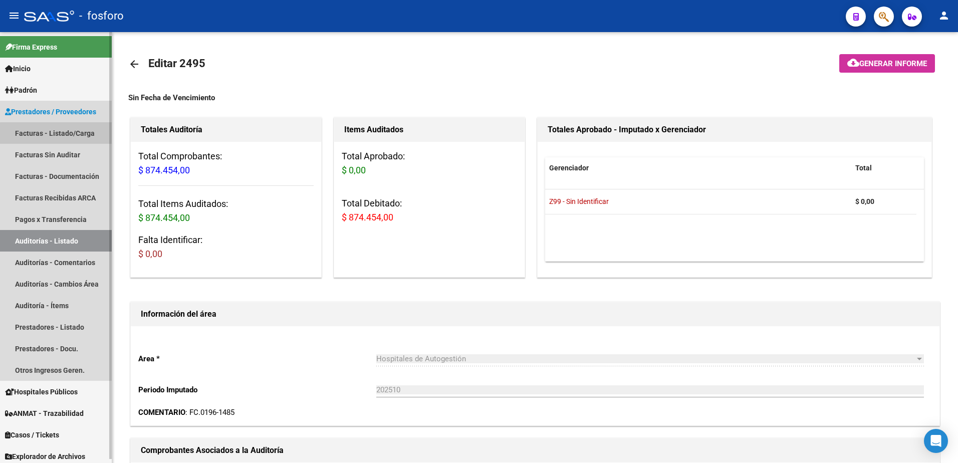
click at [61, 136] on link "Facturas - Listado/Carga" at bounding box center [56, 133] width 112 height 22
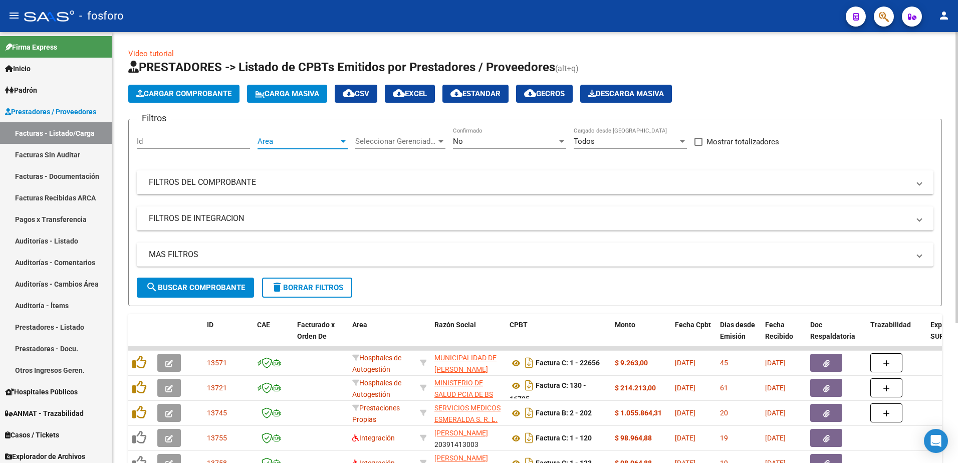
click at [342, 140] on div at bounding box center [343, 141] width 5 height 3
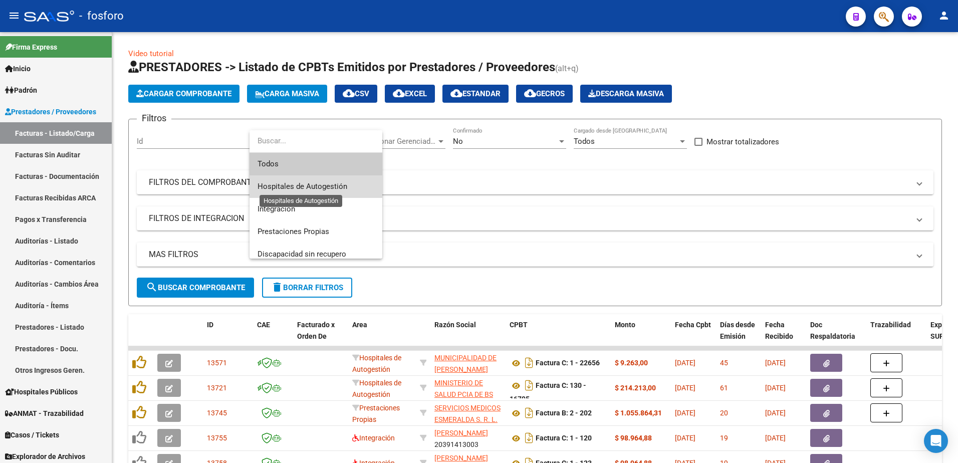
click at [319, 186] on span "Hospitales de Autogestión" at bounding box center [302, 186] width 90 height 9
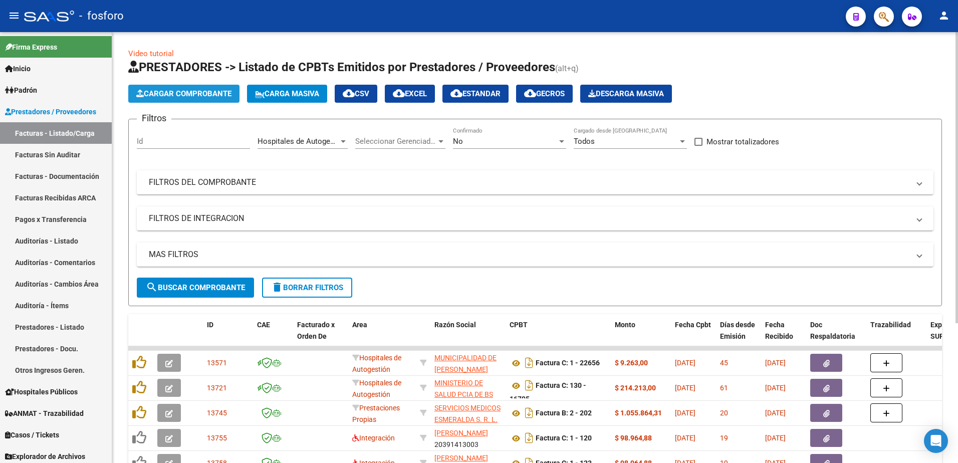
click at [196, 87] on button "Cargar Comprobante" at bounding box center [183, 94] width 111 height 18
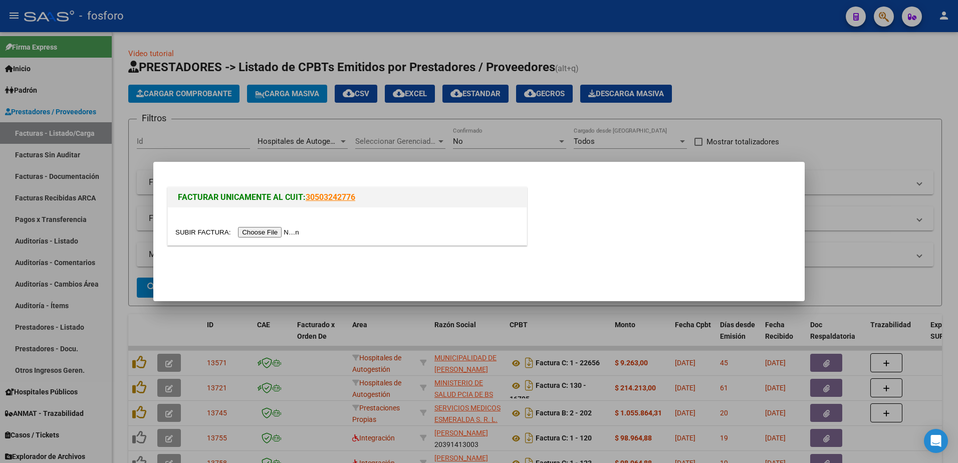
click at [245, 232] on input "file" at bounding box center [238, 232] width 127 height 11
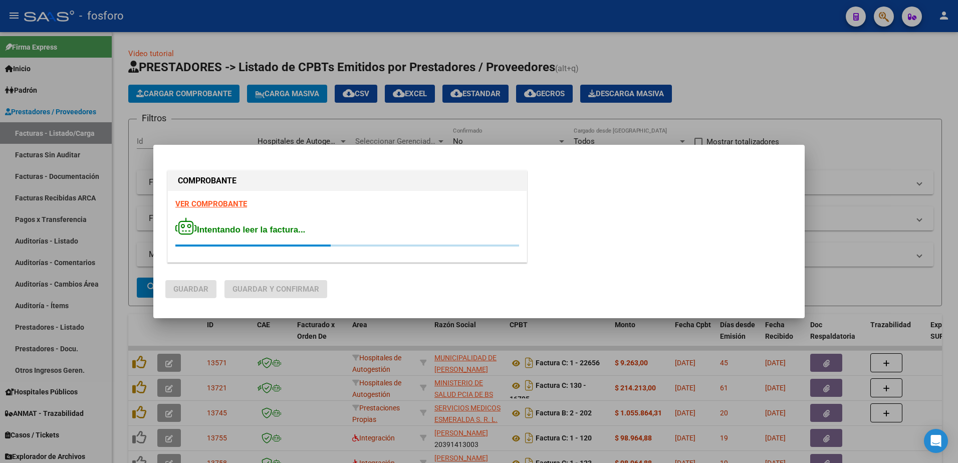
click at [222, 204] on strong "VER COMPROBANTE" at bounding box center [211, 203] width 72 height 9
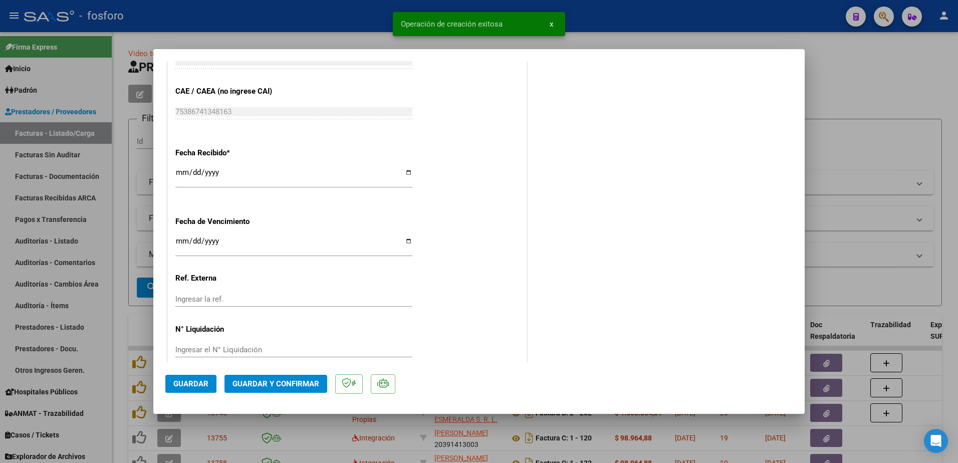
scroll to position [551, 0]
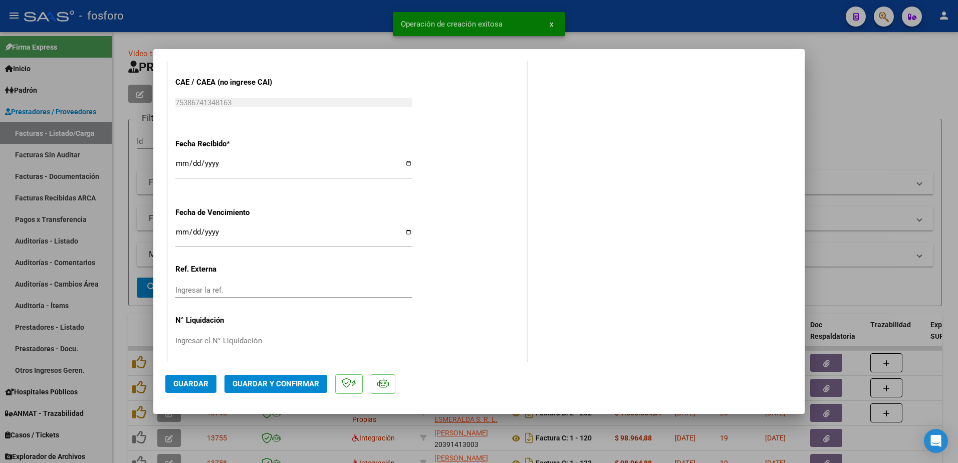
click at [178, 234] on input "Ingresar la fecha" at bounding box center [293, 236] width 237 height 16
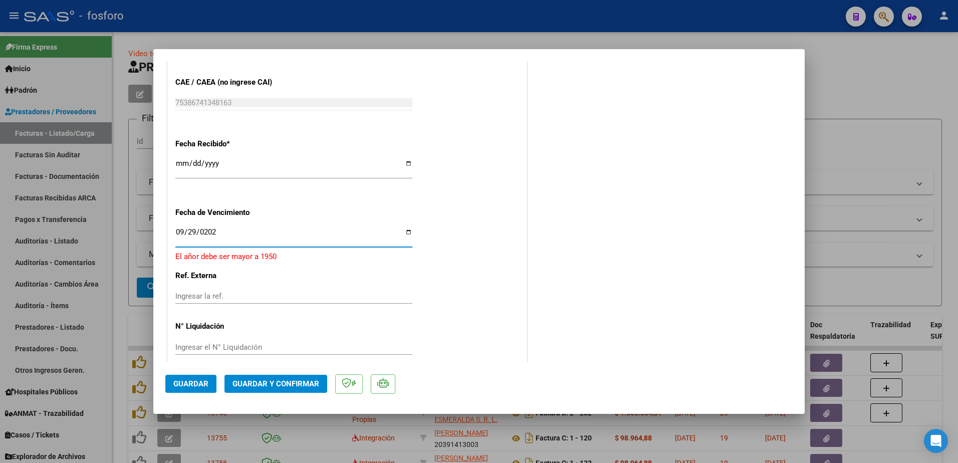
type input "[DATE]"
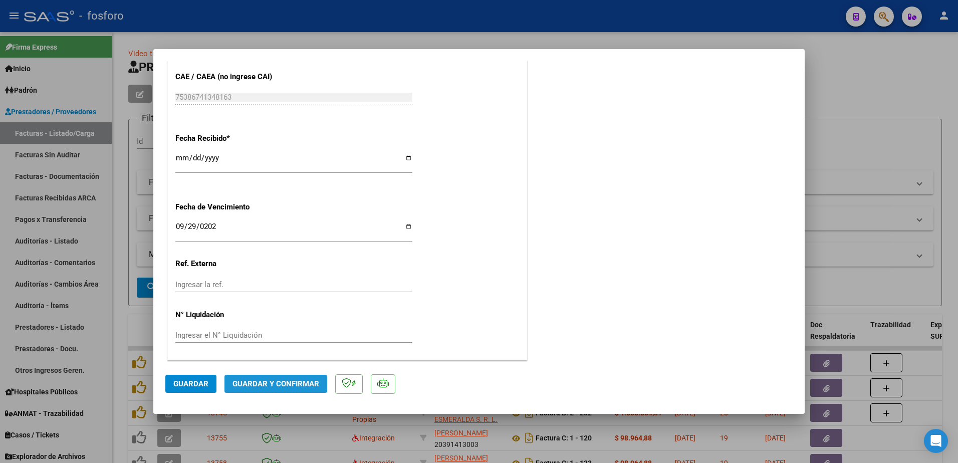
click at [237, 379] on button "Guardar y Confirmar" at bounding box center [275, 384] width 103 height 18
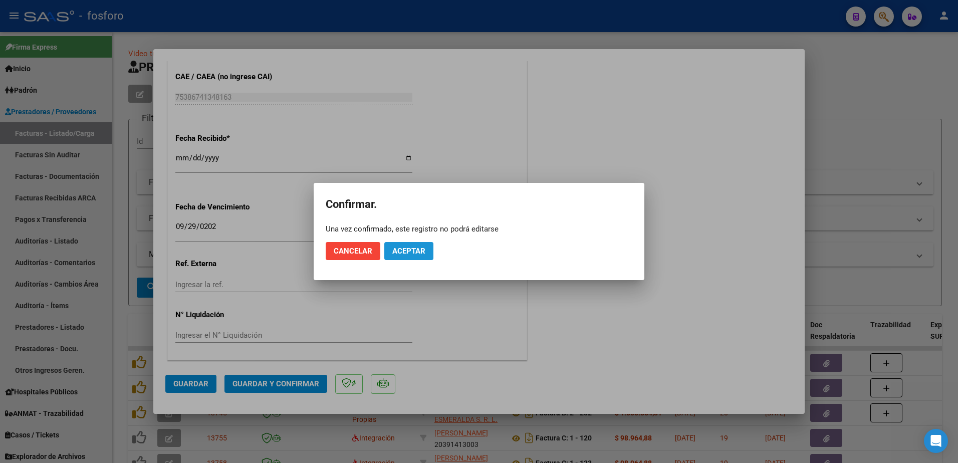
click at [418, 252] on span "Aceptar" at bounding box center [408, 250] width 33 height 9
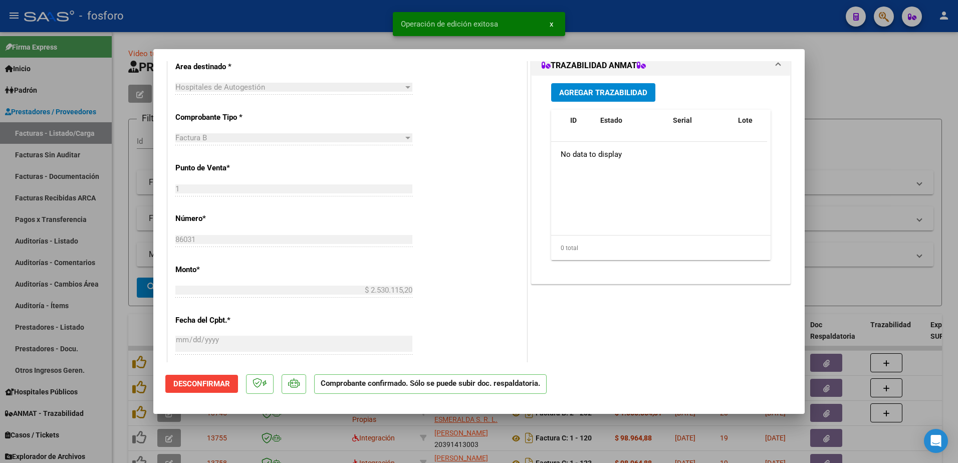
scroll to position [0, 0]
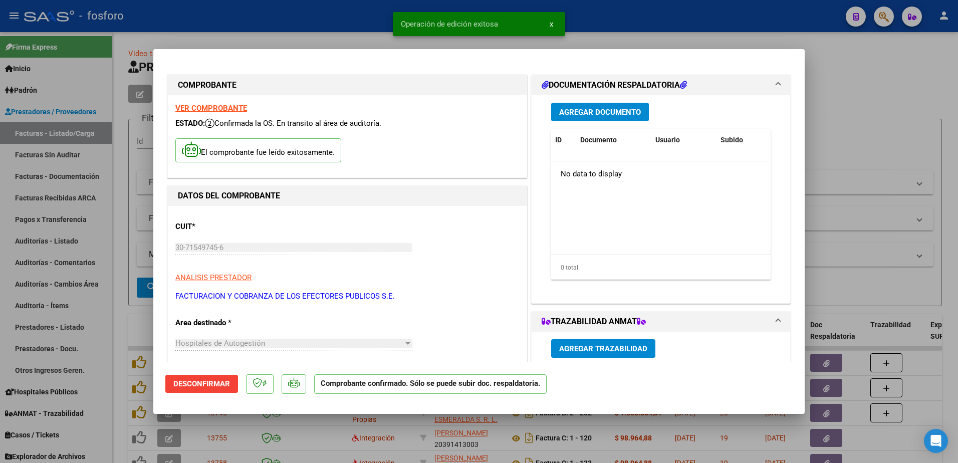
click at [582, 113] on span "Agregar Documento" at bounding box center [600, 112] width 82 height 9
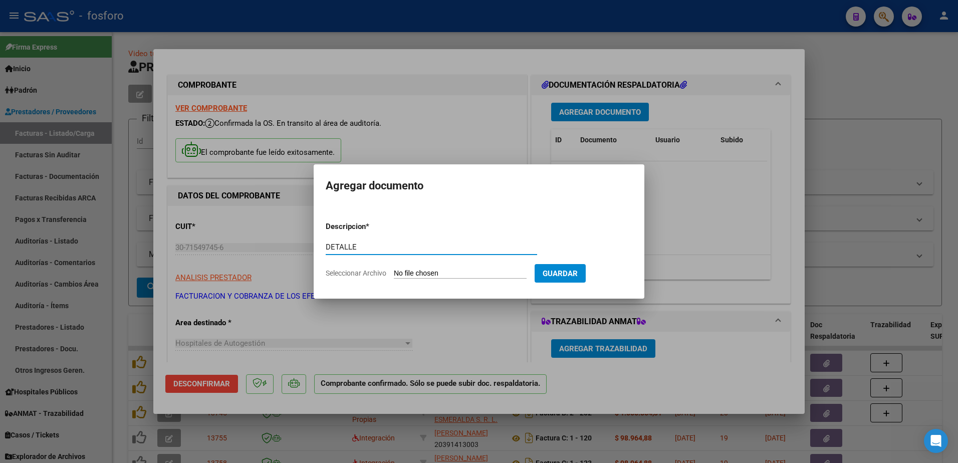
type input "DETALLE"
click at [421, 272] on input "Seleccionar Archivo" at bounding box center [460, 274] width 133 height 10
type input "C:\fakepath\DETALLE FC 86031.pdf"
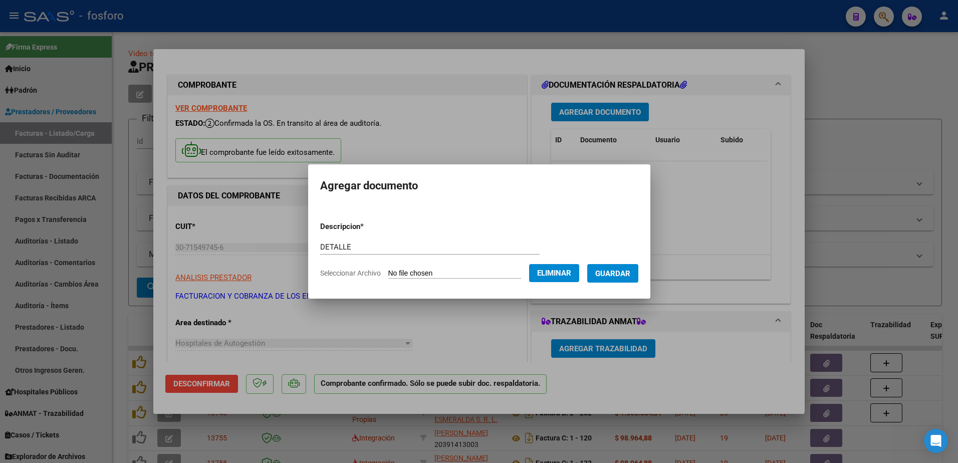
click at [603, 271] on span "Guardar" at bounding box center [612, 273] width 35 height 9
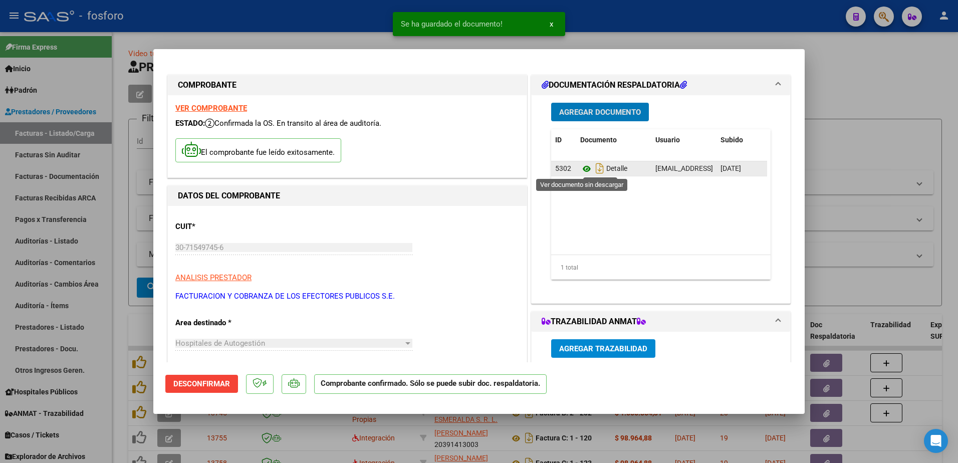
click at [582, 167] on icon at bounding box center [586, 169] width 13 height 12
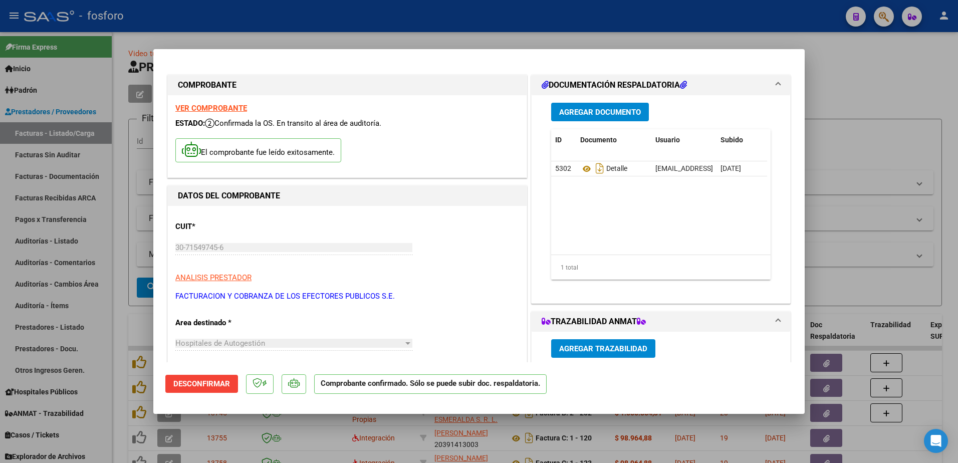
drag, startPoint x: 132, startPoint y: 240, endPoint x: 88, endPoint y: 166, distance: 86.9
click at [131, 240] on div at bounding box center [479, 231] width 958 height 463
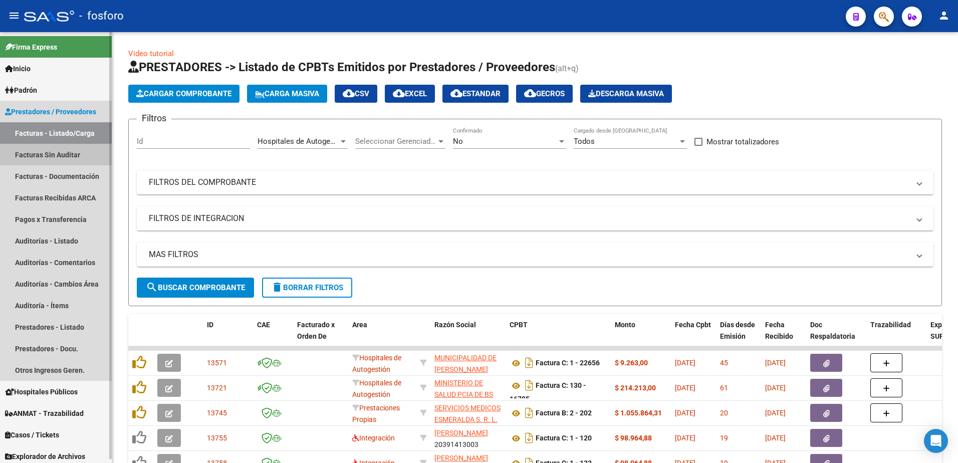
click at [79, 155] on link "Facturas Sin Auditar" at bounding box center [56, 155] width 112 height 22
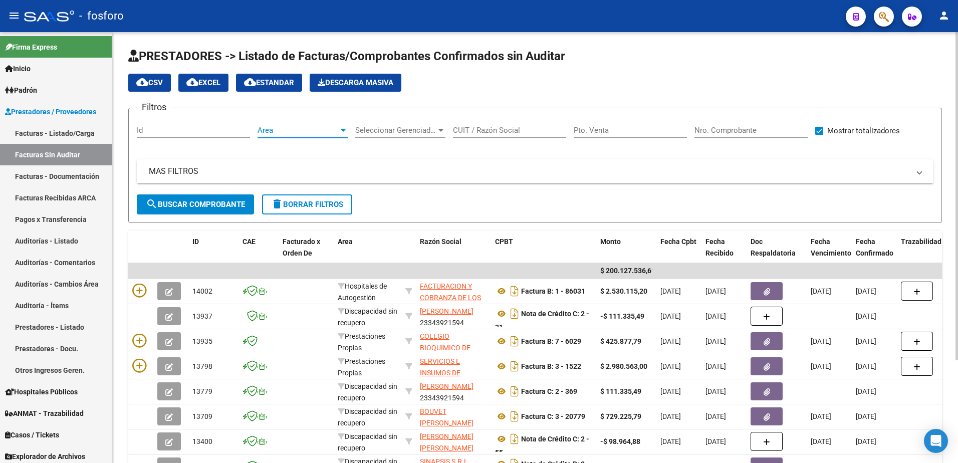
click at [345, 131] on div at bounding box center [343, 130] width 5 height 3
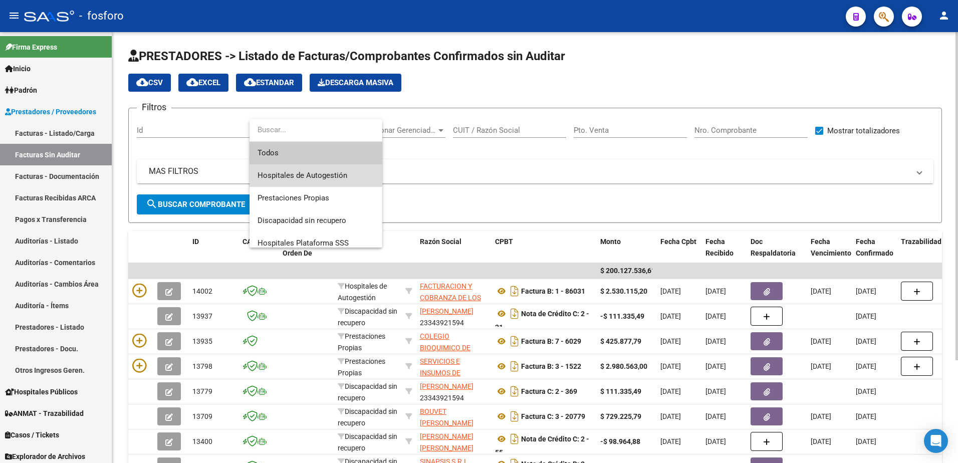
drag, startPoint x: 323, startPoint y: 170, endPoint x: 316, endPoint y: 172, distance: 7.8
click at [321, 170] on span "Hospitales de Autogestión" at bounding box center [315, 175] width 117 height 23
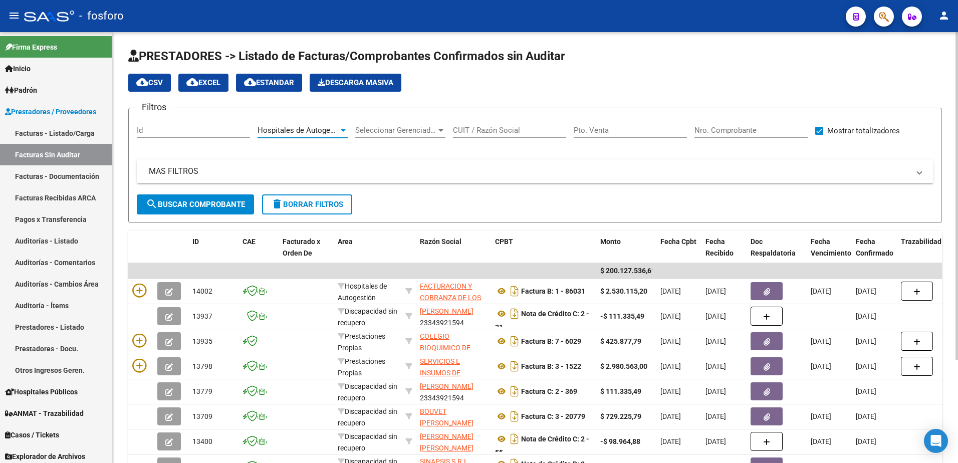
drag, startPoint x: 316, startPoint y: 172, endPoint x: 221, endPoint y: 215, distance: 103.5
click at [232, 204] on span "search Buscar Comprobante" at bounding box center [195, 204] width 99 height 9
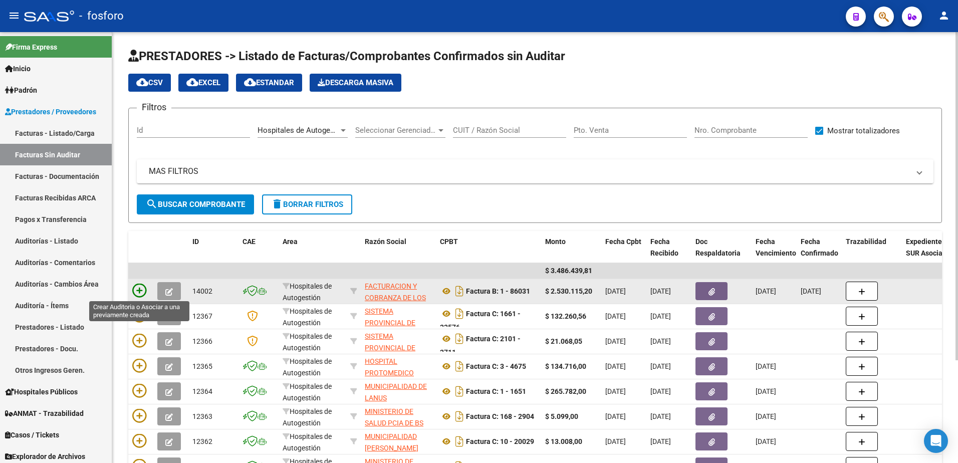
click at [139, 288] on icon at bounding box center [139, 290] width 14 height 14
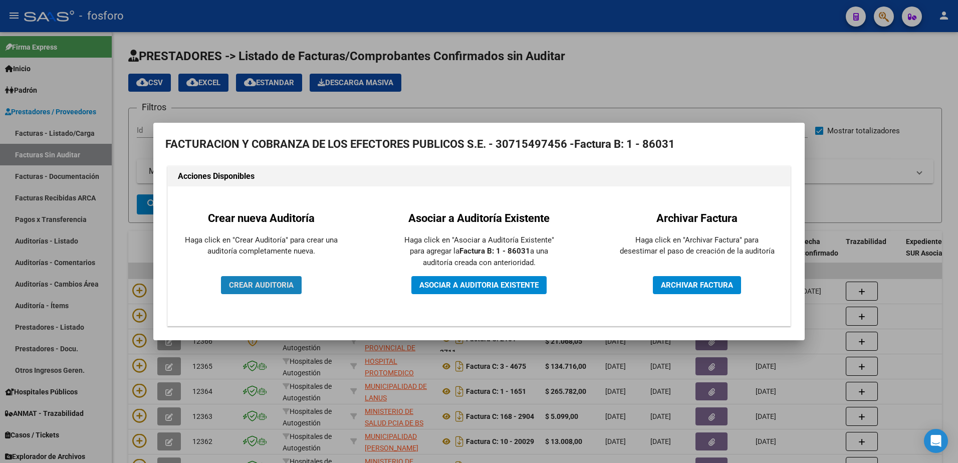
click at [240, 284] on span "CREAR AUDITORIA" at bounding box center [261, 284] width 65 height 9
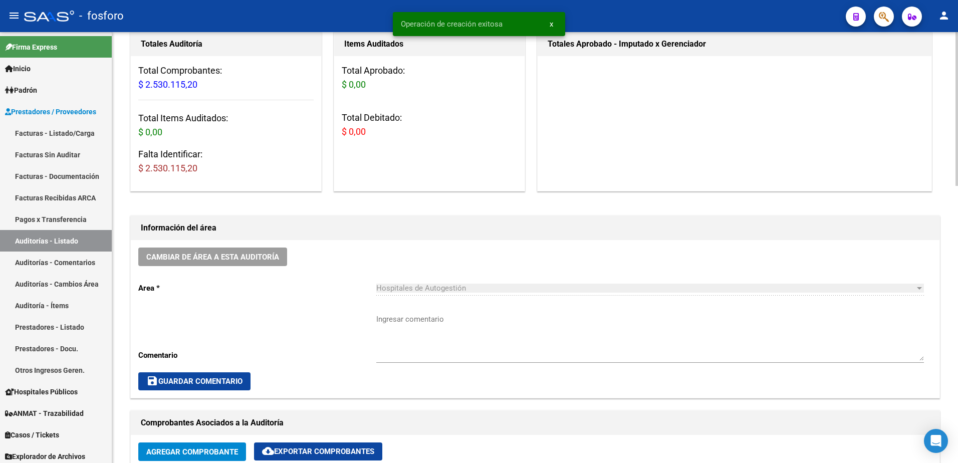
scroll to position [200, 0]
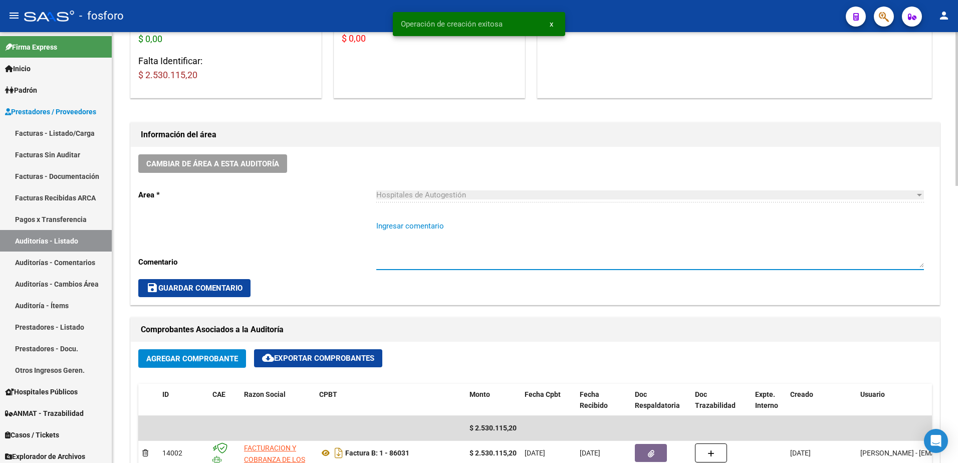
click at [380, 233] on textarea "Ingresar comentario" at bounding box center [649, 243] width 547 height 47
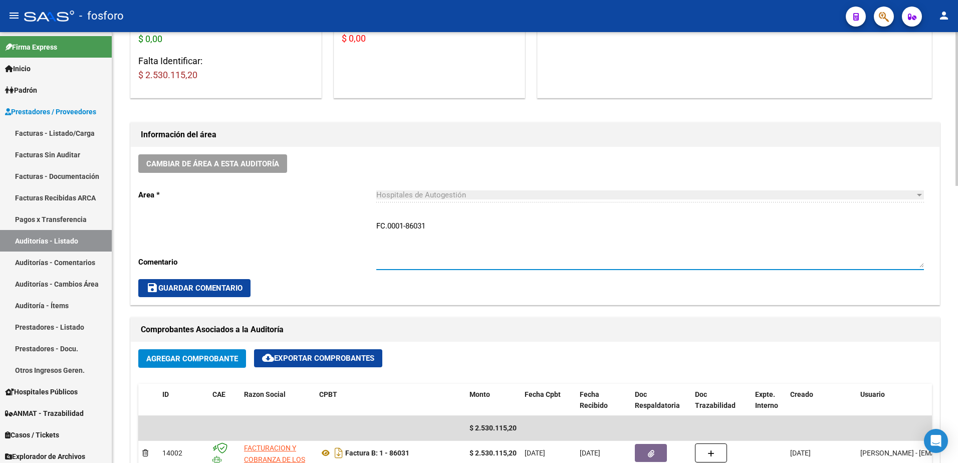
type textarea "FC.0001-86031"
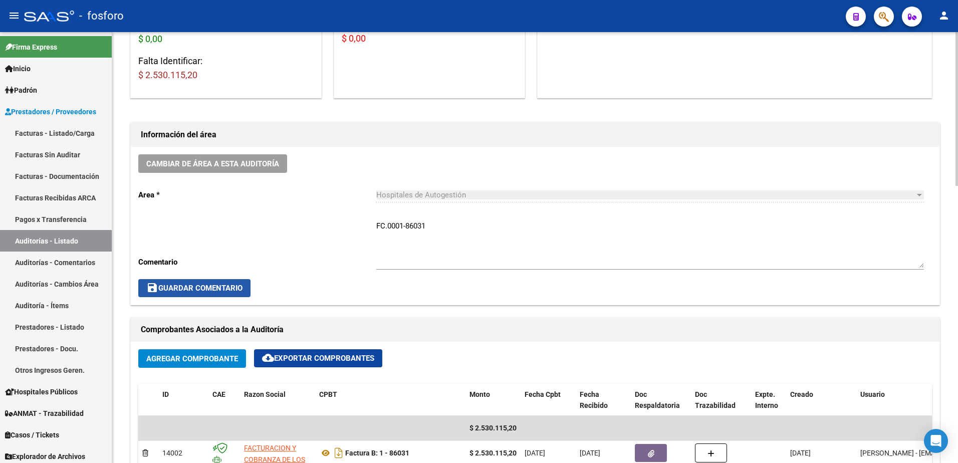
click at [202, 285] on span "save Guardar Comentario" at bounding box center [194, 287] width 96 height 9
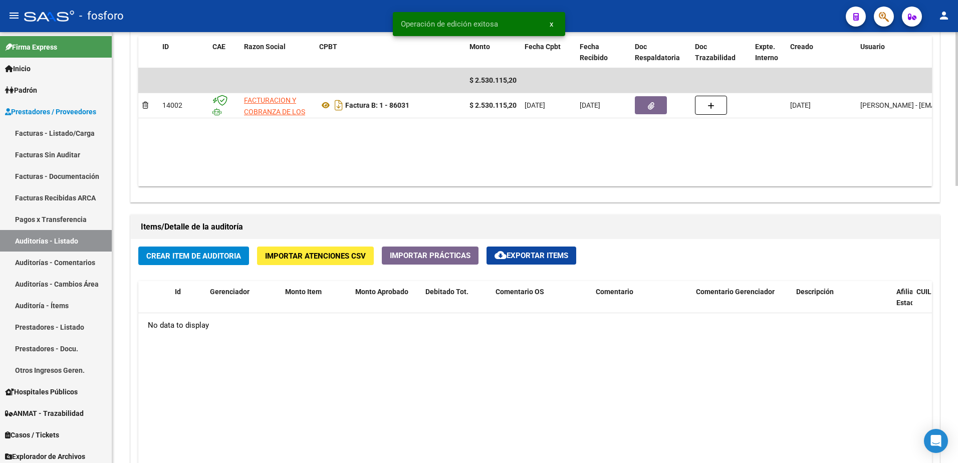
scroll to position [551, 0]
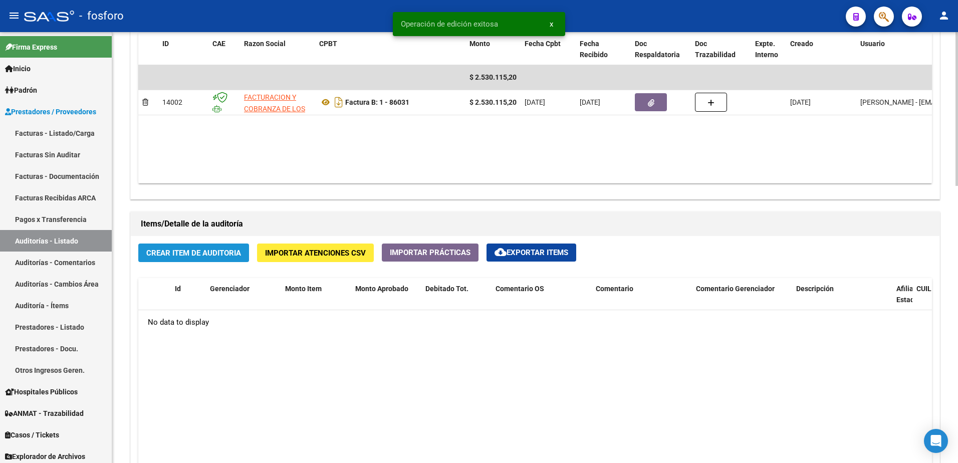
click at [196, 250] on span "Crear Item de Auditoria" at bounding box center [193, 252] width 95 height 9
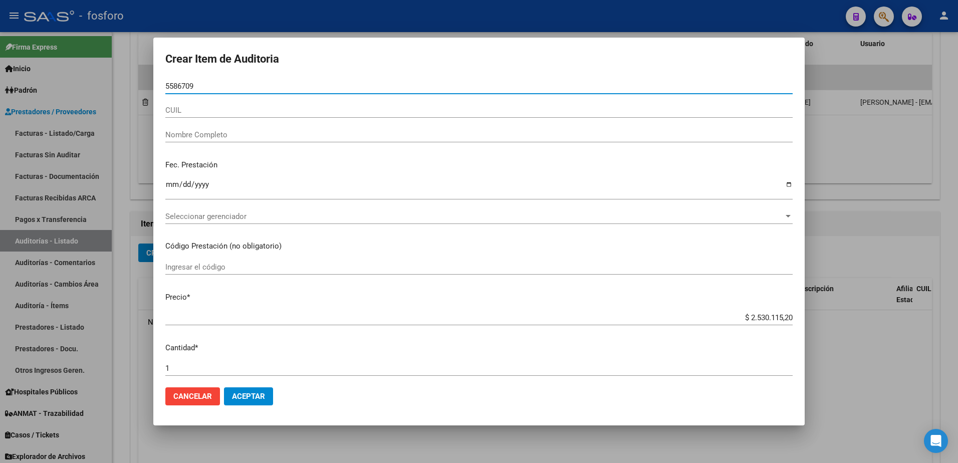
type input "55867093"
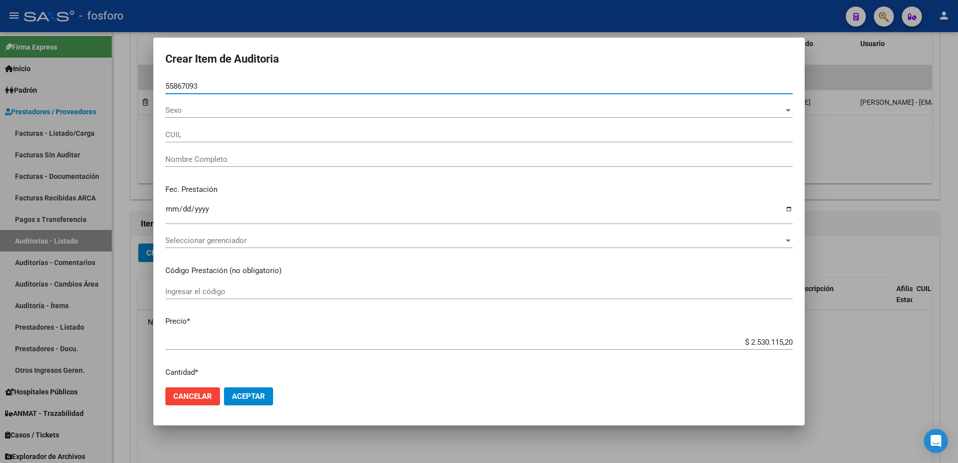
type input "20558670933"
type input "[PERSON_NAME], [PERSON_NAME] -"
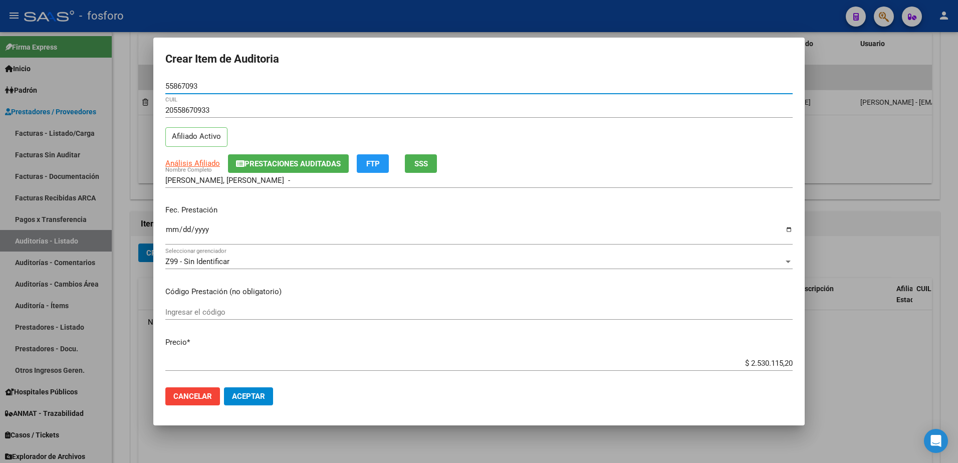
type input "55867093"
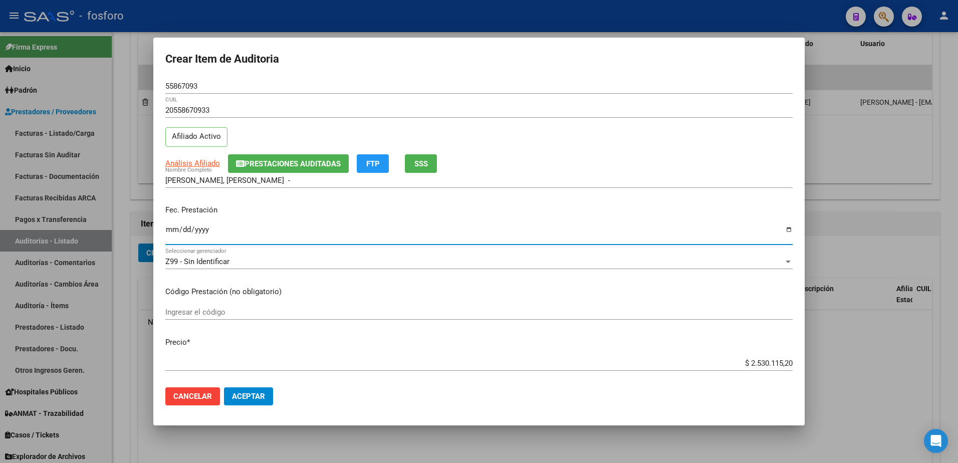
click at [171, 229] on input "Ingresar la fecha" at bounding box center [478, 233] width 627 height 16
type input "[DATE]"
click at [180, 309] on input "Ingresar el código" at bounding box center [478, 312] width 627 height 9
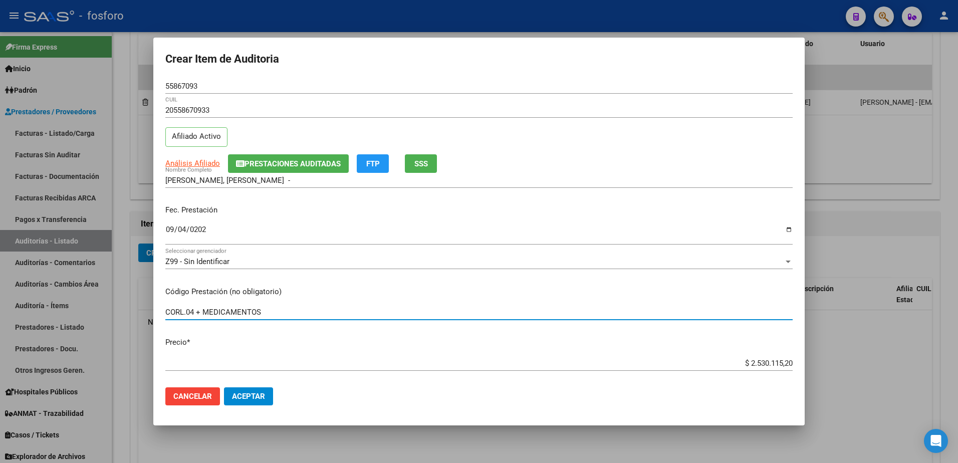
type input "CORL.04 + MEDICAMENTOS"
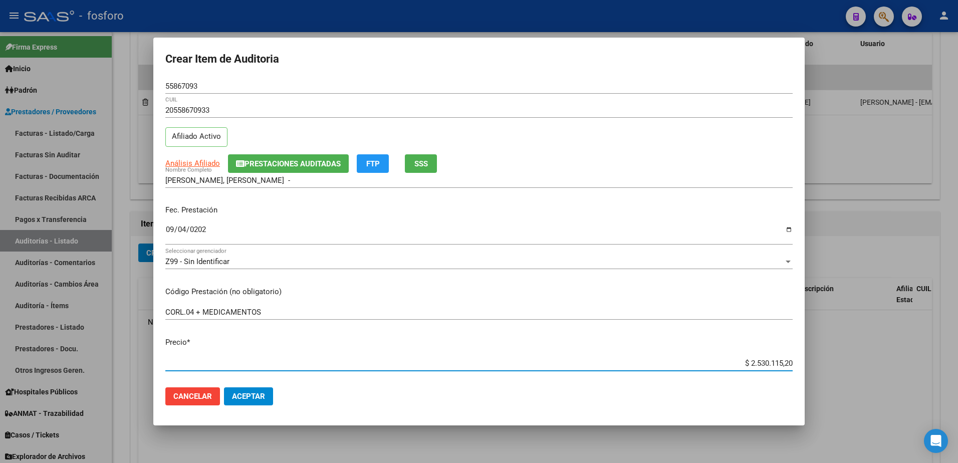
click at [784, 364] on input "$ 2.530.115,20" at bounding box center [478, 363] width 627 height 9
type input "$ 253.011,52"
type input "$ 25.301,15"
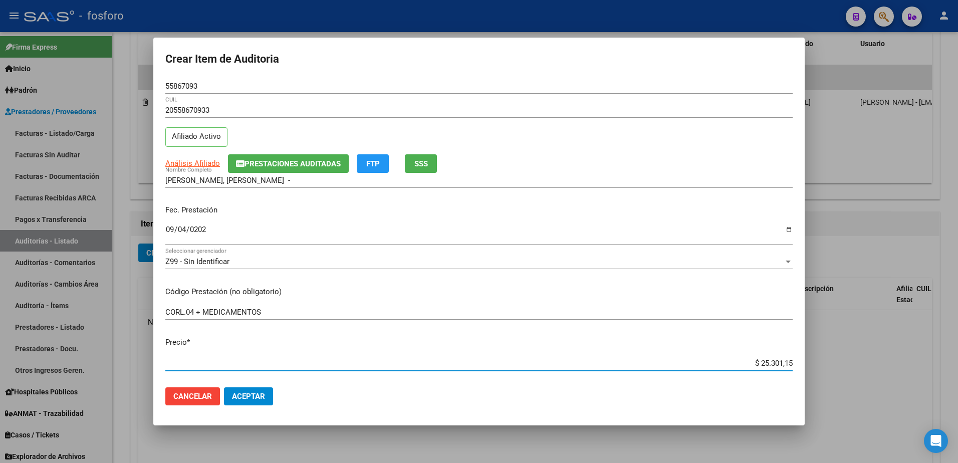
type input "$ 2.530,11"
type input "$ 253,01"
type input "$ 25,30"
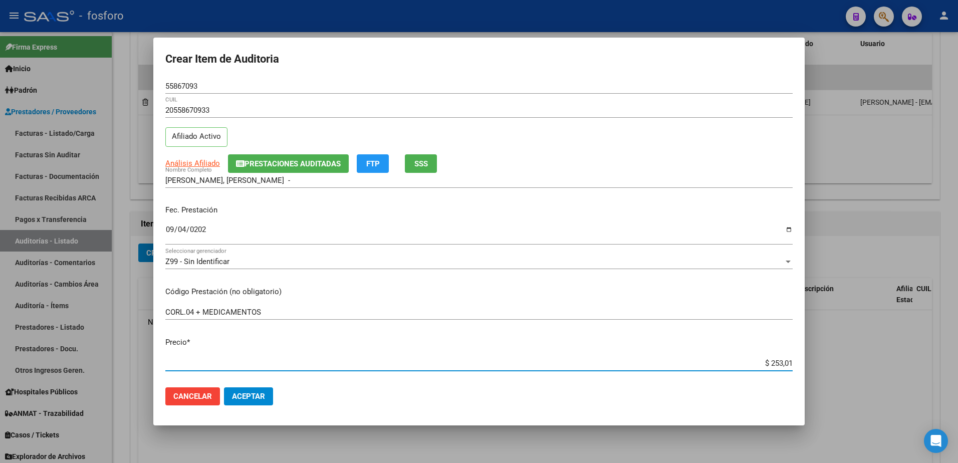
type input "$ 25,30"
type input "$ 2,53"
type input "$ 0,25"
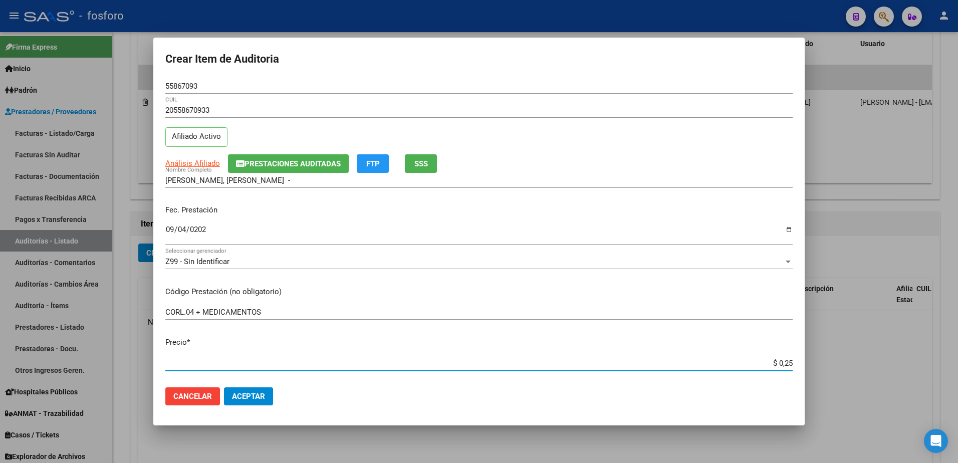
type input "$ 0,02"
type input "$ 0,09"
type input "$ 0,90"
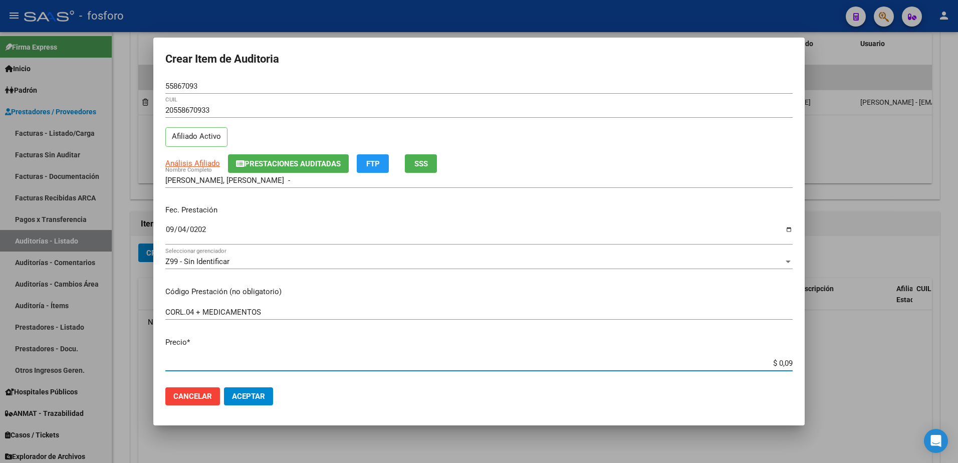
type input "$ 0,90"
type input "$ 9,07"
type input "$ 90,73"
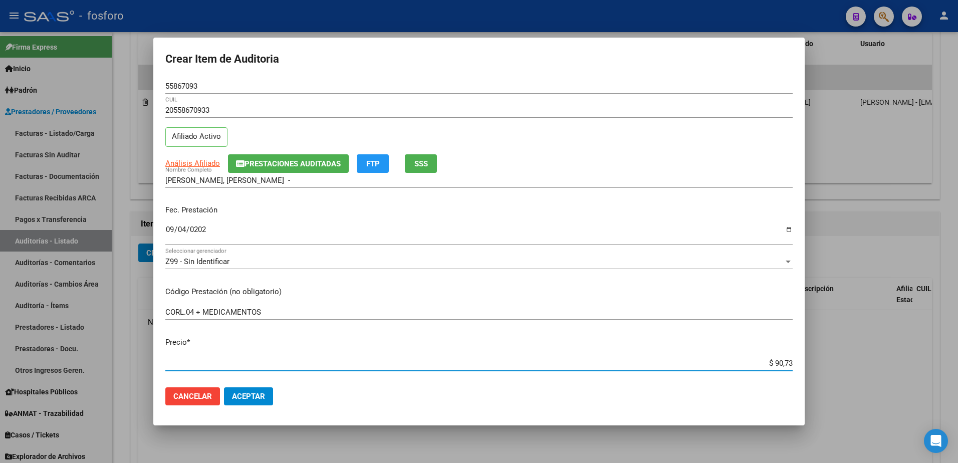
type input "$ 907,37"
type input "$ 9.073,71"
type input "$ 90.737,14"
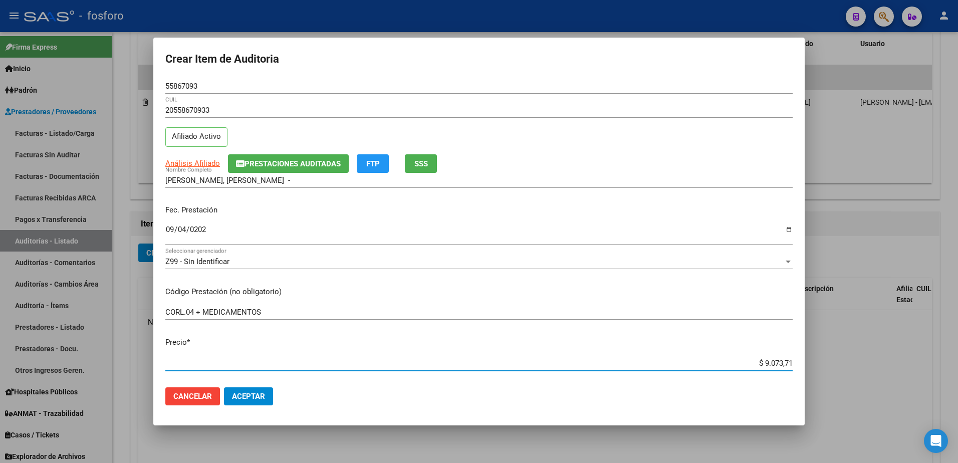
type input "$ 90.737,14"
type input "$ 907.371,48"
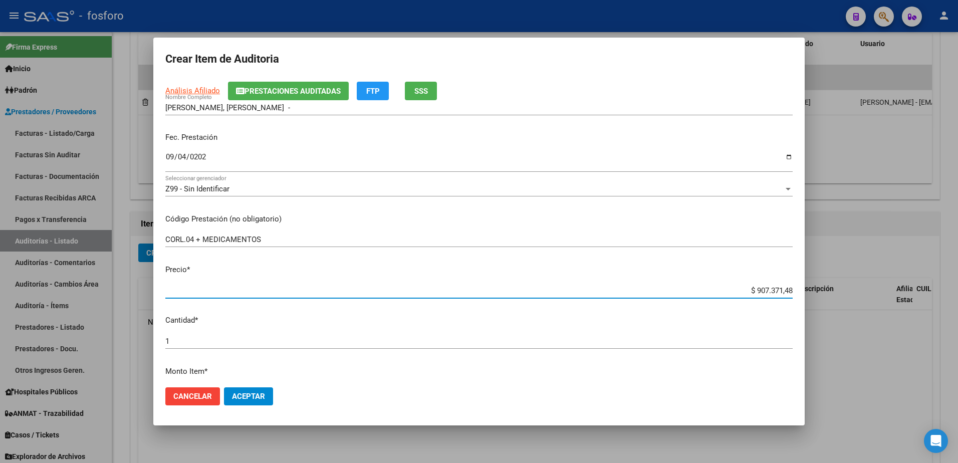
scroll to position [200, 0]
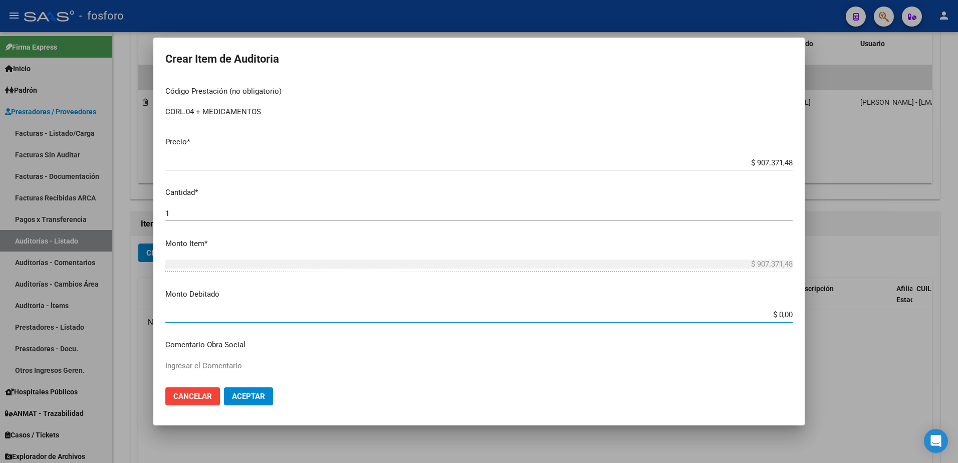
click at [783, 315] on input "$ 0,00" at bounding box center [478, 314] width 627 height 9
type input "$ 907.371,48"
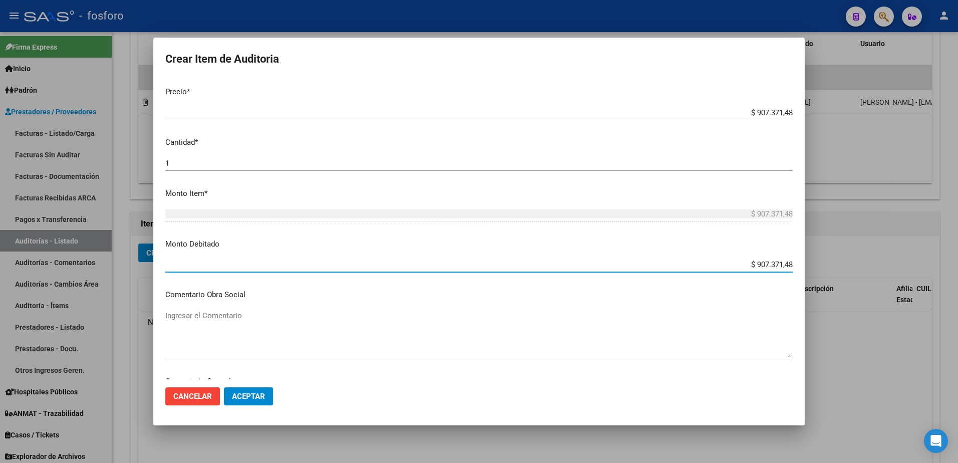
scroll to position [351, 0]
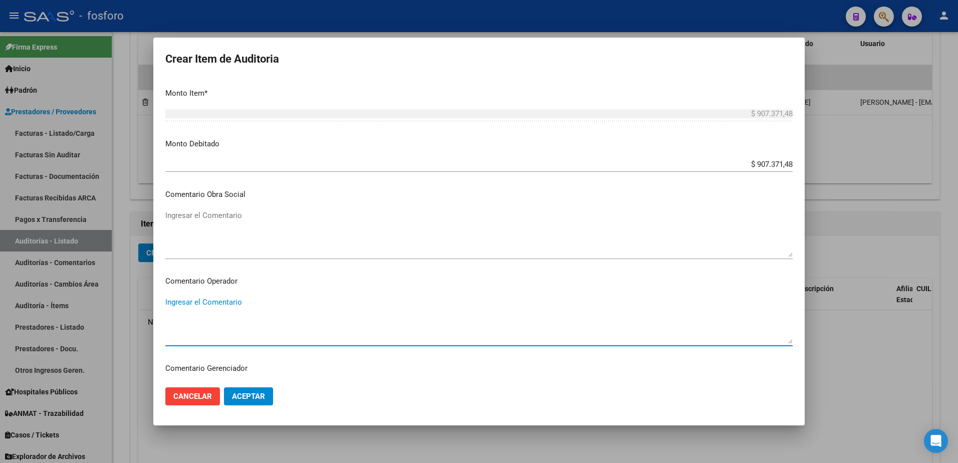
click at [183, 299] on textarea "Ingresar el Comentario" at bounding box center [478, 320] width 627 height 47
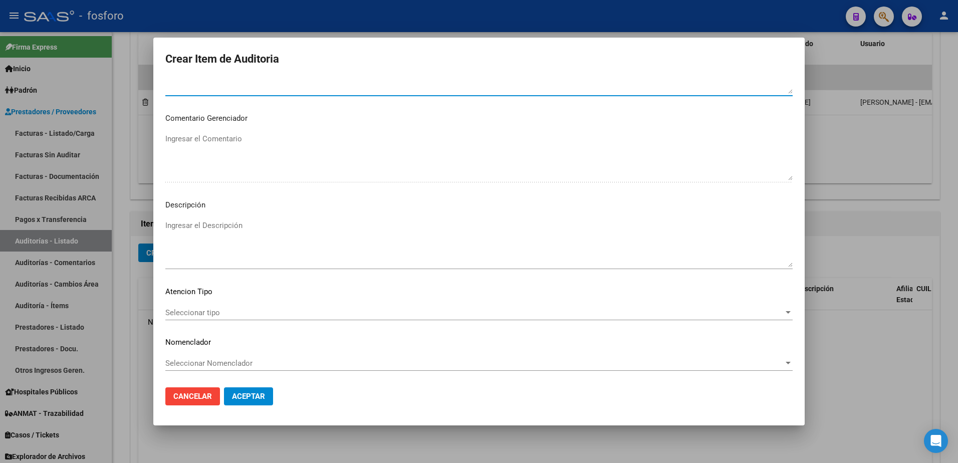
scroll to position [601, 0]
type textarea "SE DEBITA POR DENUNCIA REALIZADA A UN MAIL NO VALIDO PARA LA MISMA."
click at [179, 307] on div "Seleccionar tipo Seleccionar tipo" at bounding box center [478, 312] width 627 height 15
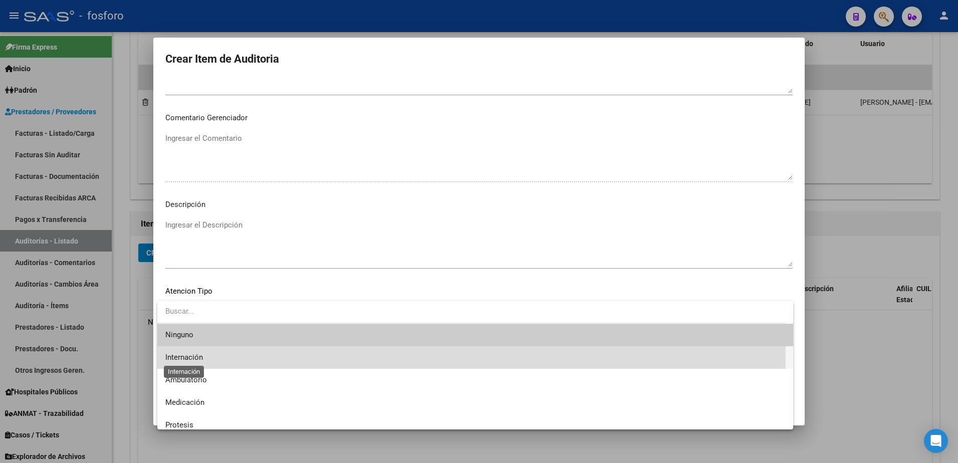
click at [183, 355] on span "Internación" at bounding box center [184, 357] width 38 height 9
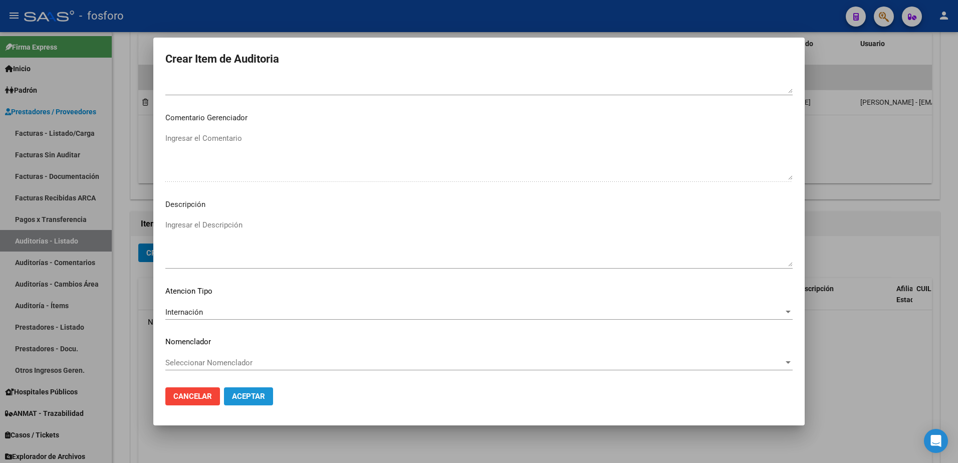
click at [243, 389] on button "Aceptar" at bounding box center [248, 396] width 49 height 18
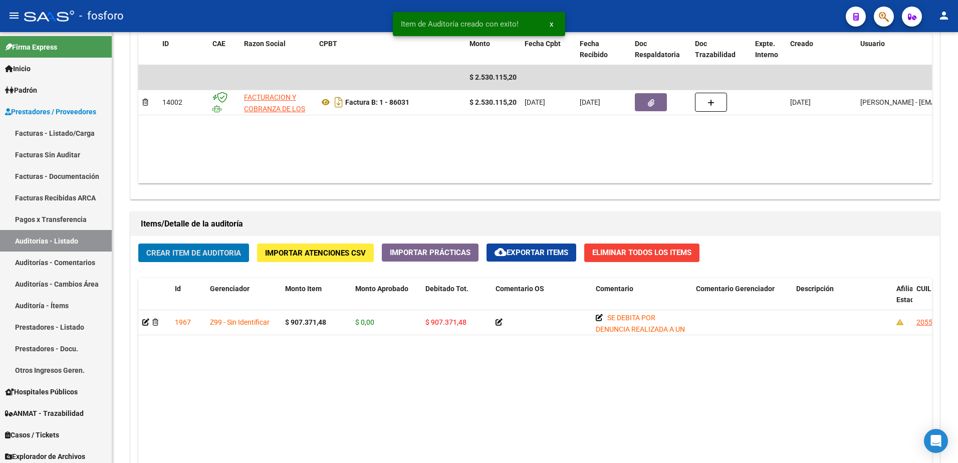
scroll to position [551, 0]
click at [210, 256] on span "Crear Item de Auditoria" at bounding box center [193, 252] width 95 height 9
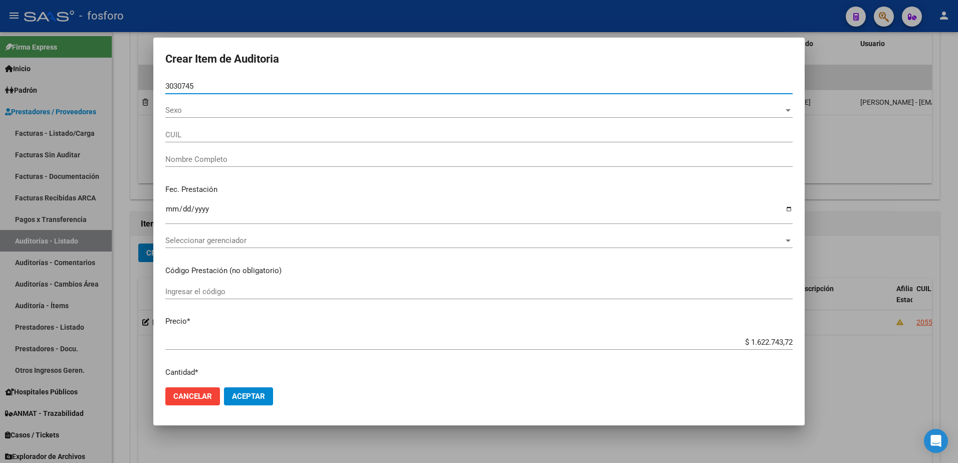
type input "30307453"
type input "20303074539"
type input "[PERSON_NAME] [PERSON_NAME] -"
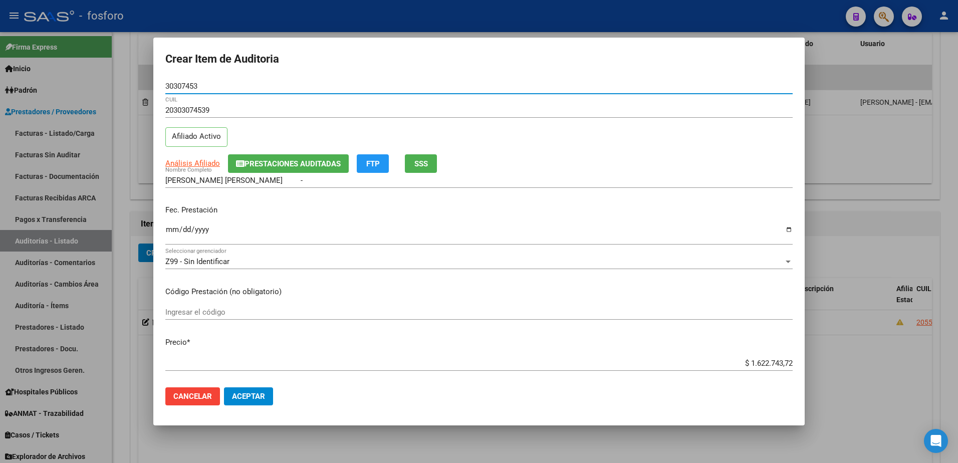
type input "30307453"
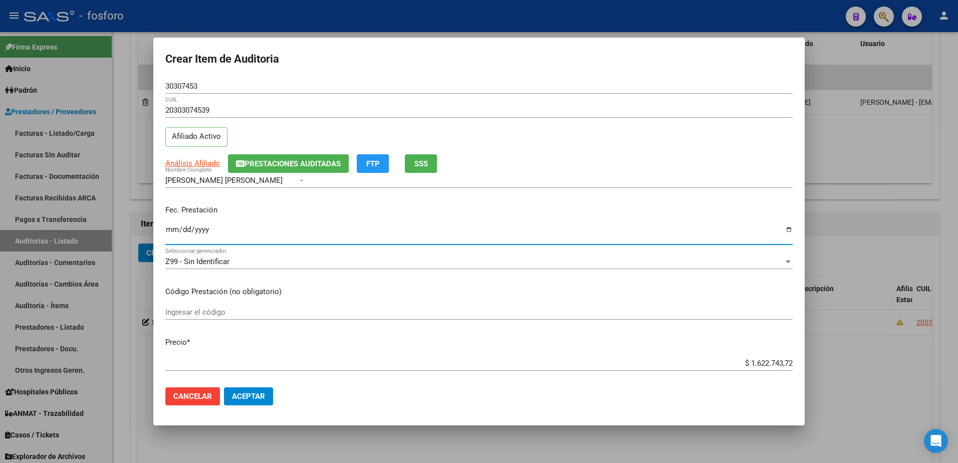
click at [171, 231] on input "Ingresar la fecha" at bounding box center [478, 233] width 627 height 16
type input "[DATE]"
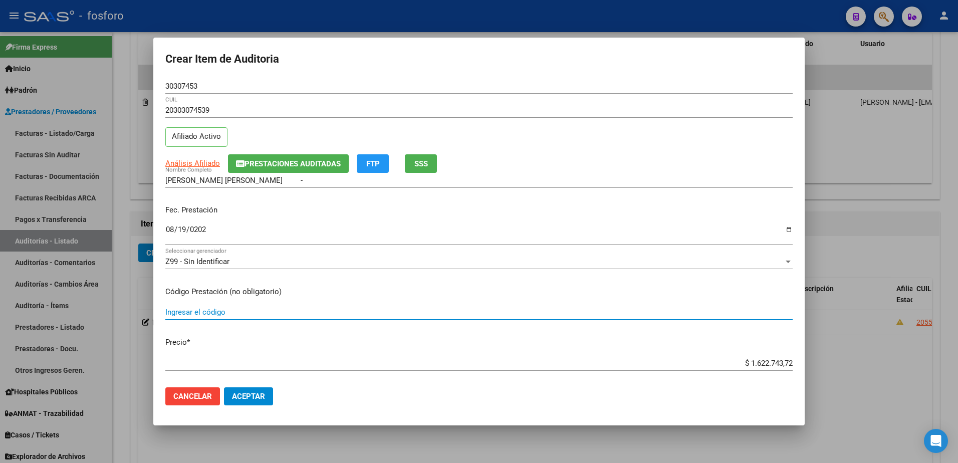
click at [184, 311] on input "Ingresar el código" at bounding box center [478, 312] width 627 height 9
type input "INQX.01/CURO.16/RECARG/ MEDICAMENTOS"
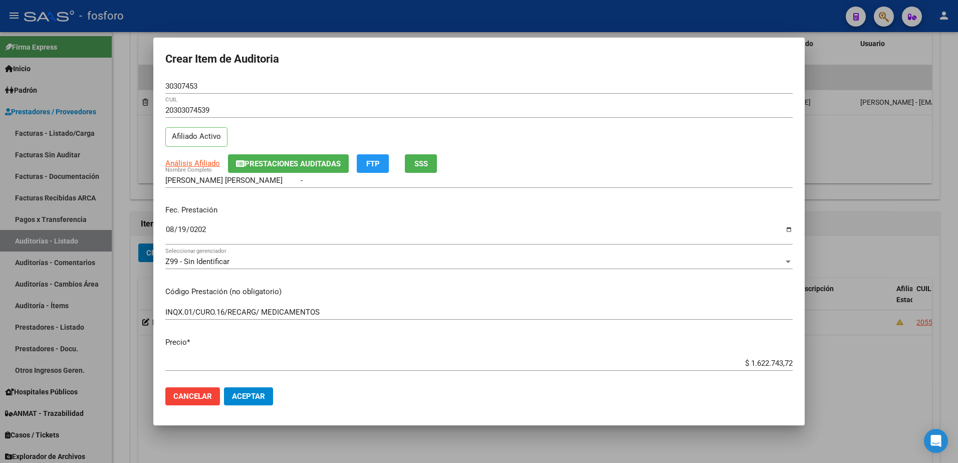
click at [785, 364] on app-form-text-field "Precio * $ 1.622.743,72 Ingresar el precio" at bounding box center [482, 352] width 635 height 31
click at [785, 362] on app-form-text-field "Precio * $ 1.622.743,72 Ingresar el precio" at bounding box center [482, 352] width 635 height 31
click at [783, 362] on input "$ 1.622.743,72" at bounding box center [478, 363] width 627 height 9
type input "$ 162.274,37"
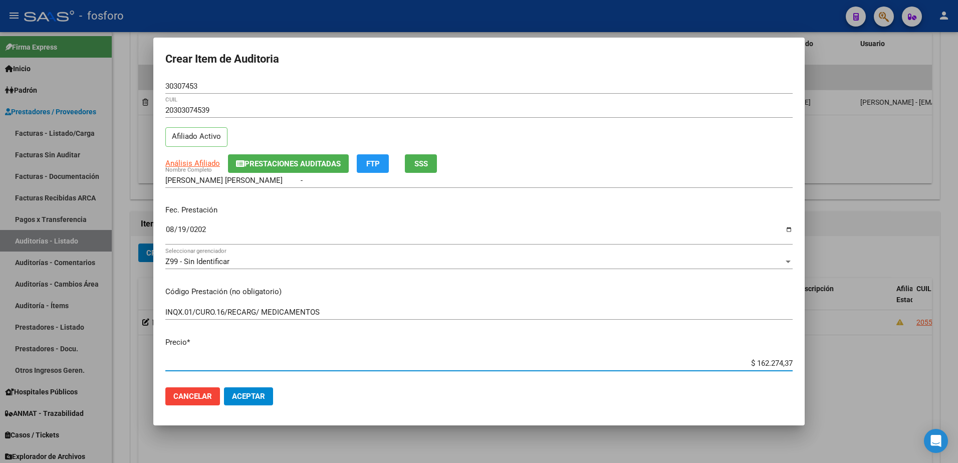
type input "$ 16.227,43"
type input "$ 1.622,74"
type input "$ 162,27"
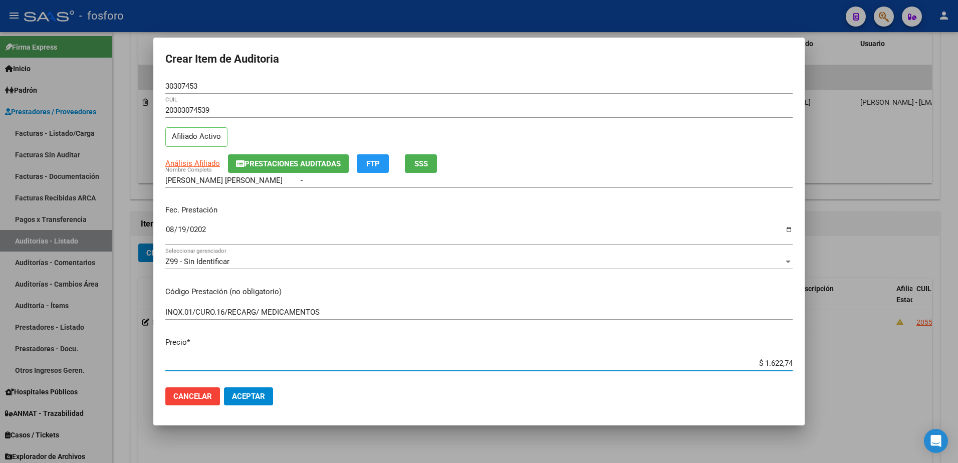
type input "$ 162,27"
type input "$ 16,22"
type input "$ 1,62"
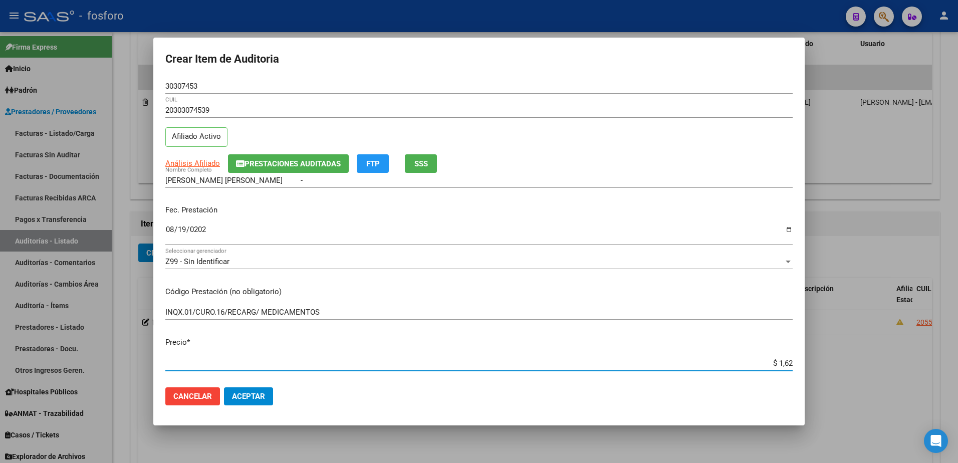
type input "$ 0,16"
type input "$ 0,01"
type input "$ 0,13"
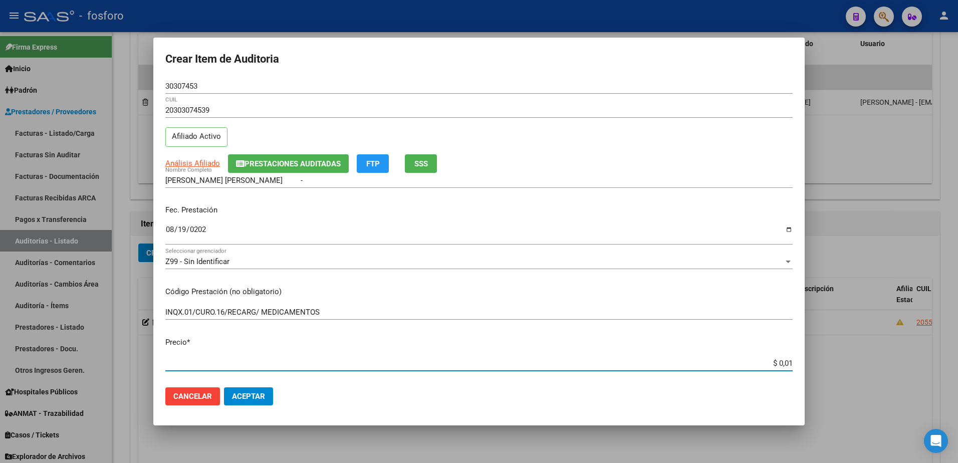
type input "$ 0,13"
type input "$ 1,33"
type input "$ 13,32"
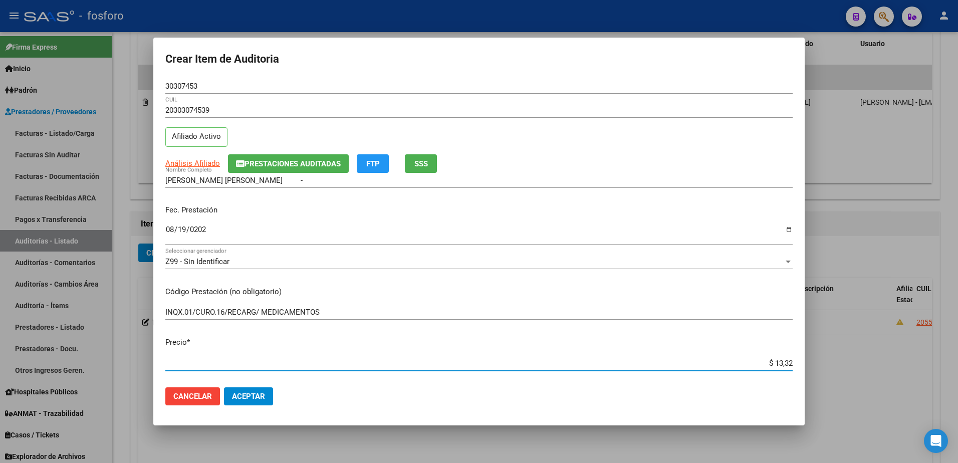
type input "$ 133,20"
type input "$ 1.332,01"
type input "$ 13.320,13"
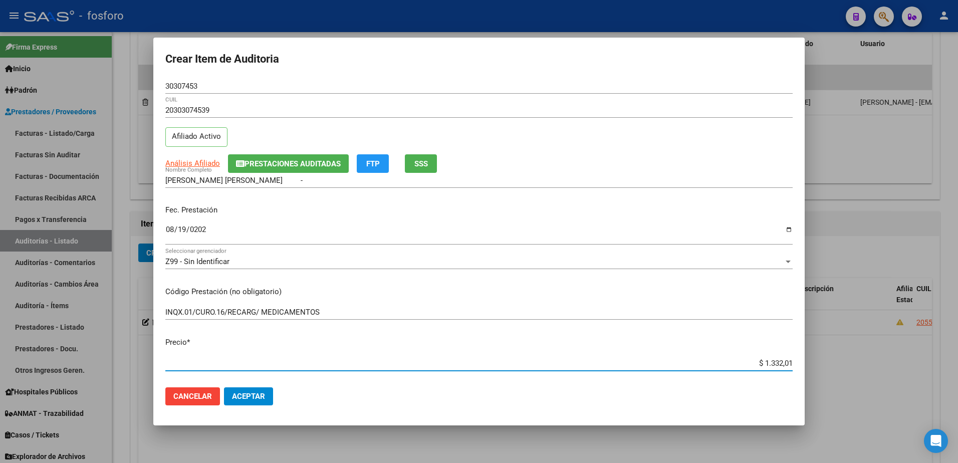
type input "$ 13.320,13"
type input "$ 133.201,37"
type input "$ 1.332.013,72"
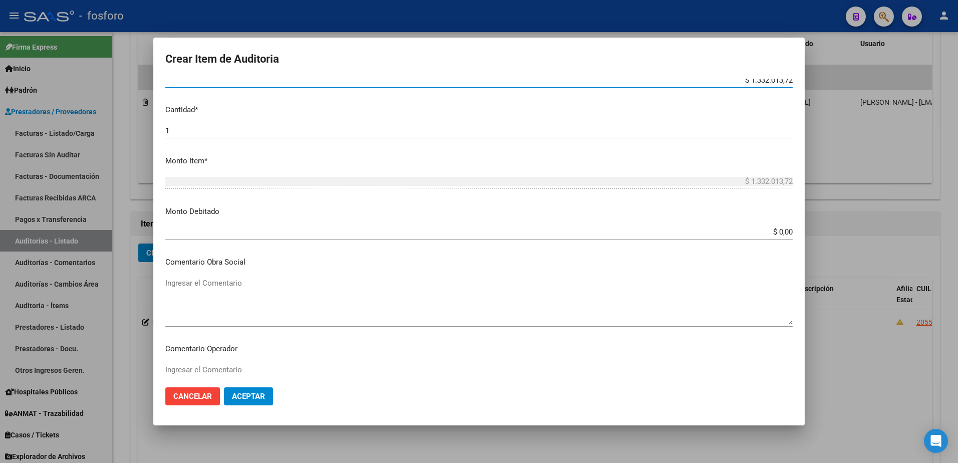
scroll to position [301, 0]
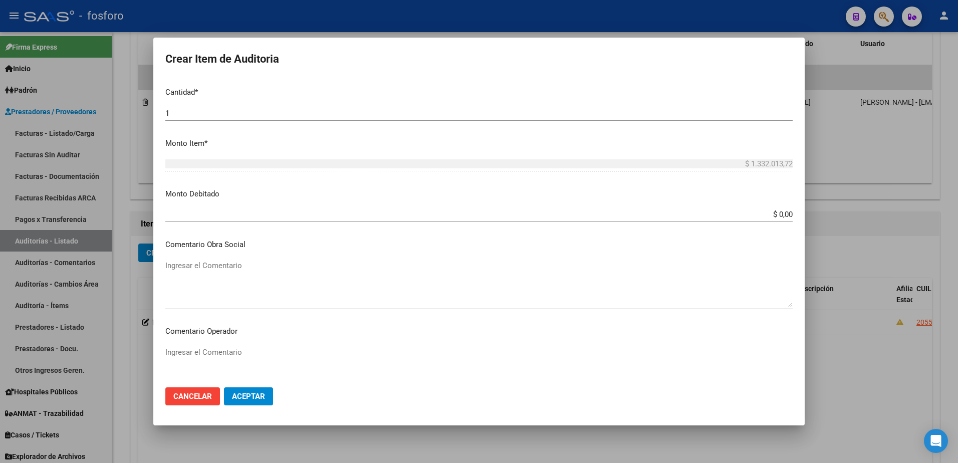
click at [784, 217] on input "$ 0,00" at bounding box center [478, 214] width 627 height 9
click at [183, 352] on textarea "Ingresar el Comentario" at bounding box center [478, 370] width 627 height 47
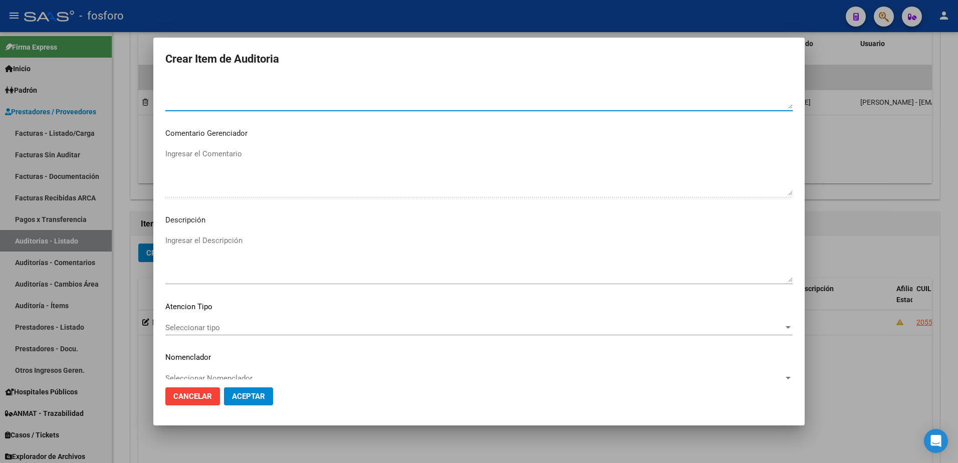
scroll to position [601, 0]
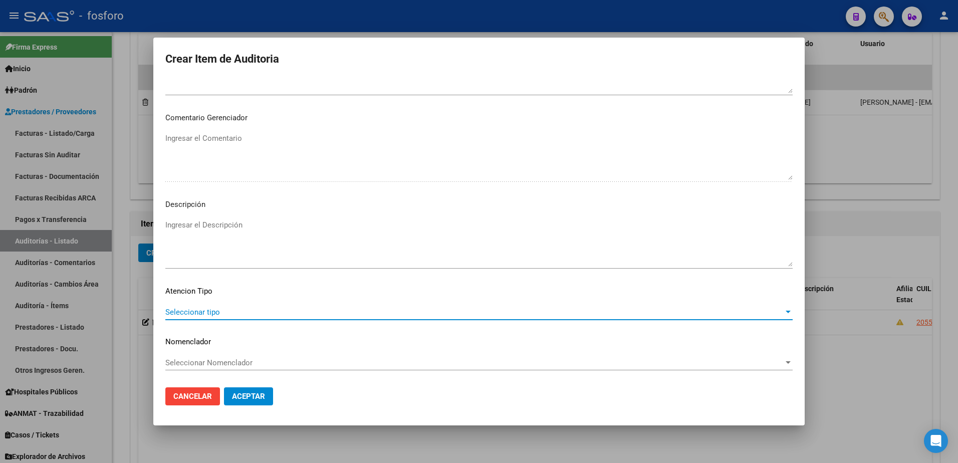
click at [193, 316] on span "Seleccionar tipo" at bounding box center [474, 312] width 618 height 9
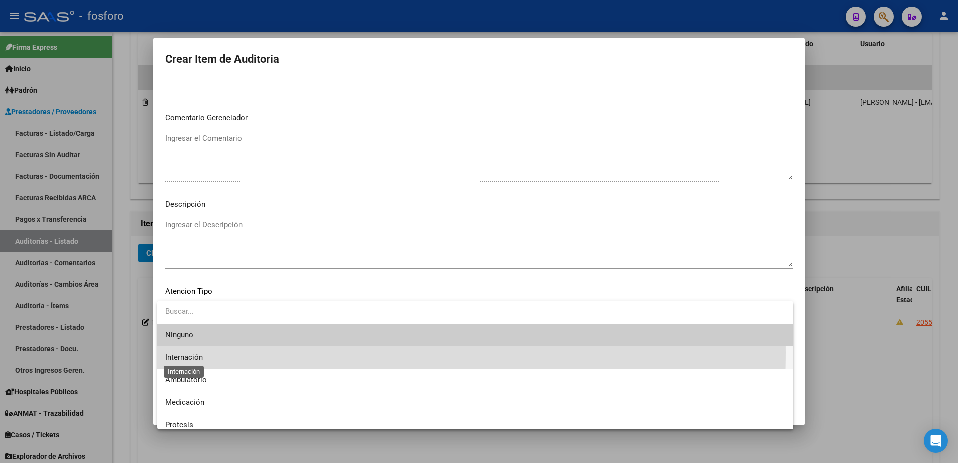
click at [196, 353] on span "Internación" at bounding box center [184, 357] width 38 height 9
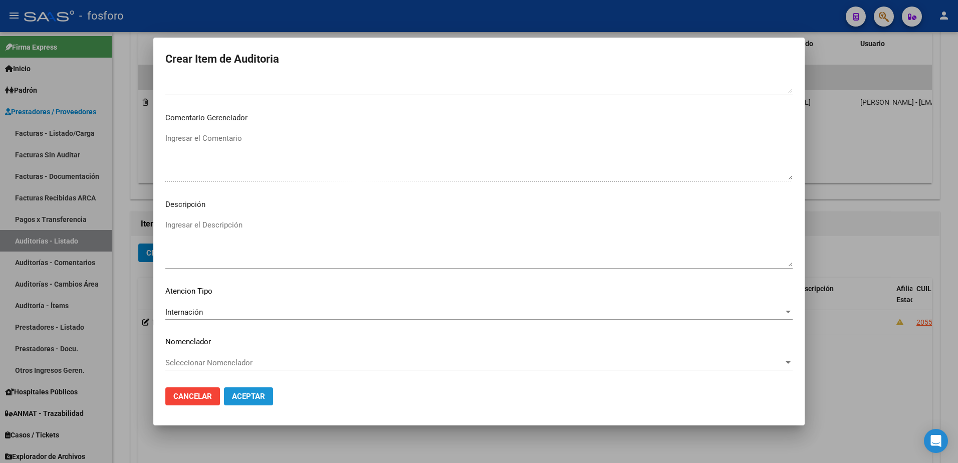
click at [240, 393] on span "Aceptar" at bounding box center [248, 396] width 33 height 9
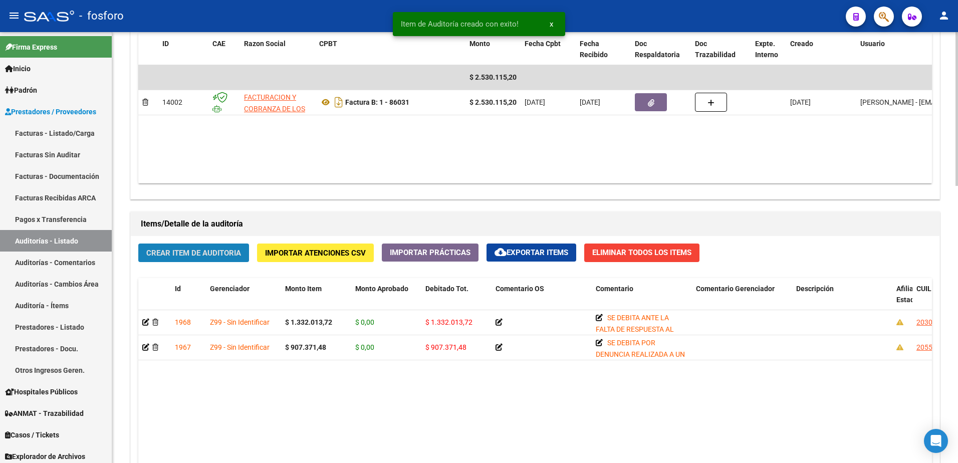
click at [199, 247] on button "Crear Item de Auditoria" at bounding box center [193, 252] width 111 height 19
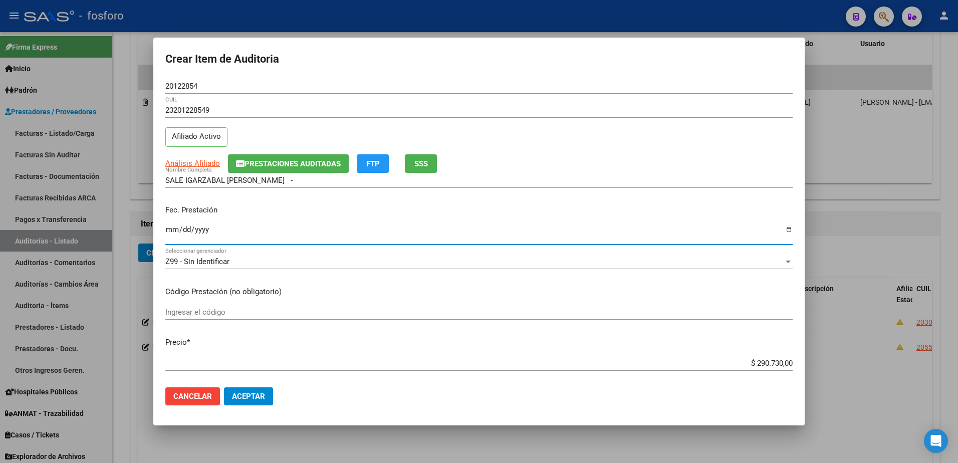
click at [167, 227] on input "Ingresar la fecha" at bounding box center [478, 233] width 627 height 16
click at [174, 310] on input "Ingresar el código" at bounding box center [478, 312] width 627 height 9
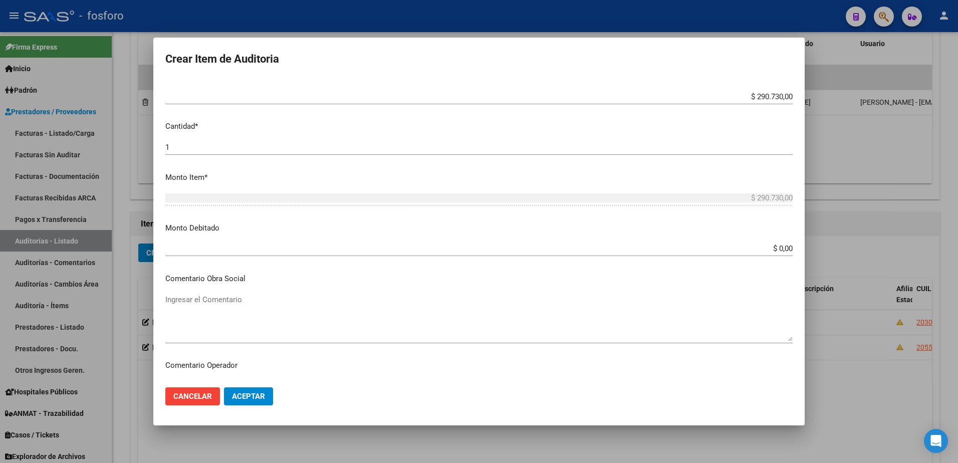
scroll to position [301, 0]
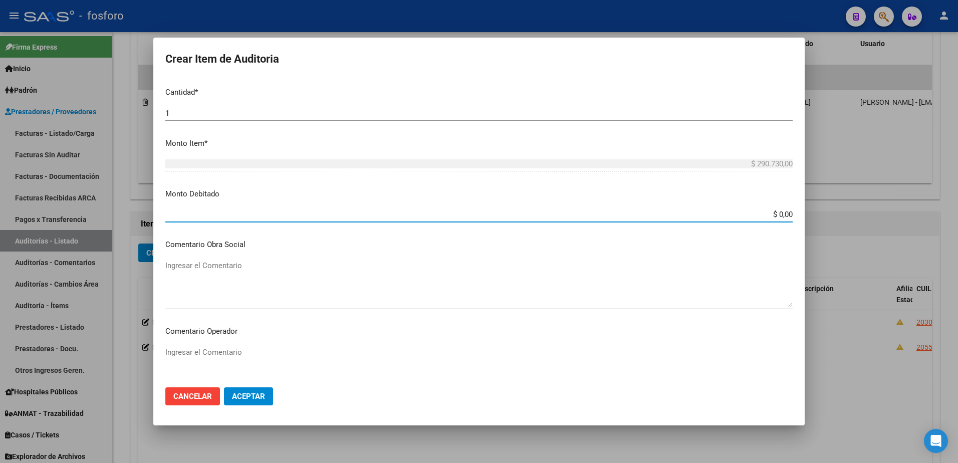
click at [784, 214] on input "$ 0,00" at bounding box center [478, 214] width 627 height 9
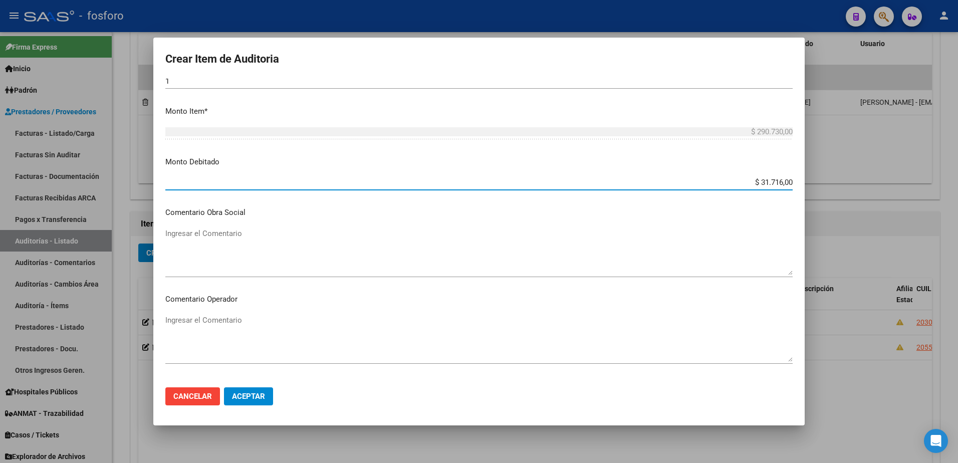
scroll to position [351, 0]
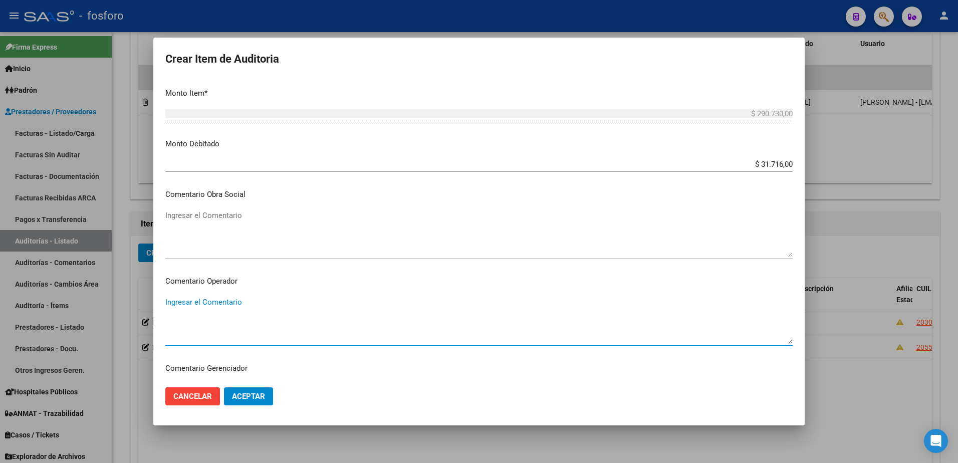
click at [217, 305] on textarea "Ingresar el Comentario" at bounding box center [478, 320] width 627 height 47
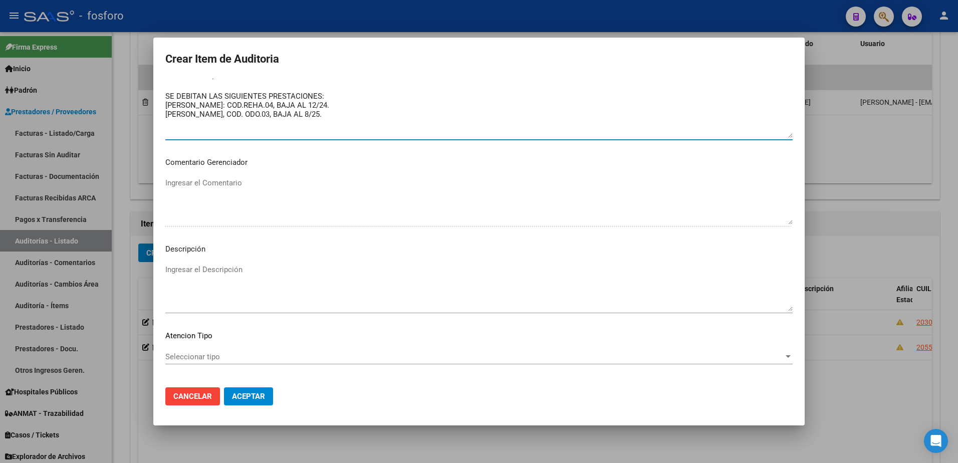
scroll to position [601, 0]
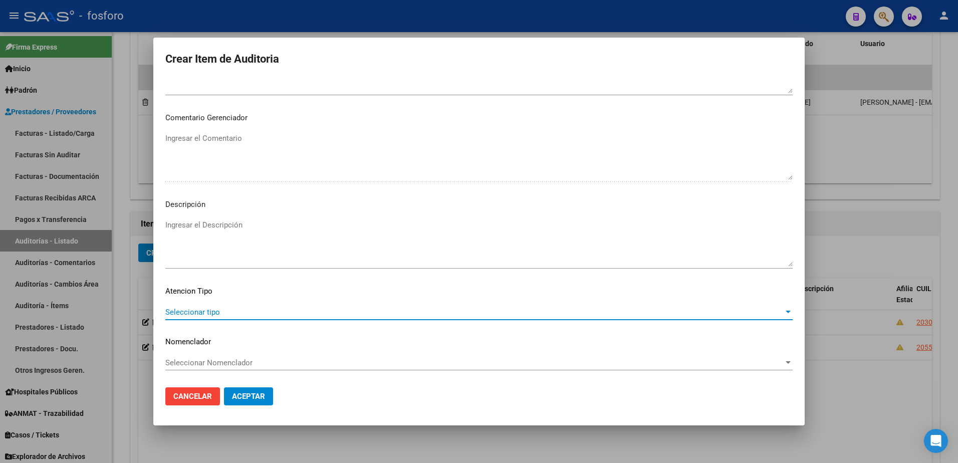
click at [185, 316] on span "Seleccionar tipo" at bounding box center [474, 312] width 618 height 9
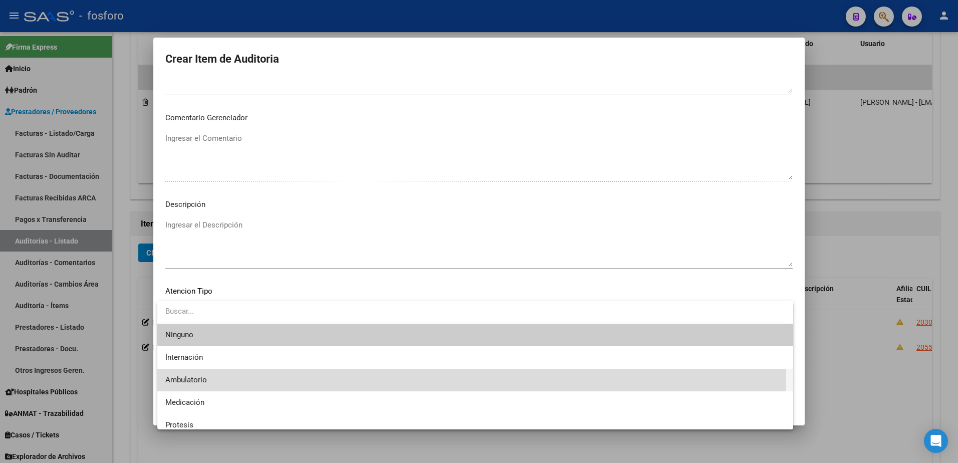
click at [183, 371] on span "Ambulatorio" at bounding box center [475, 380] width 620 height 23
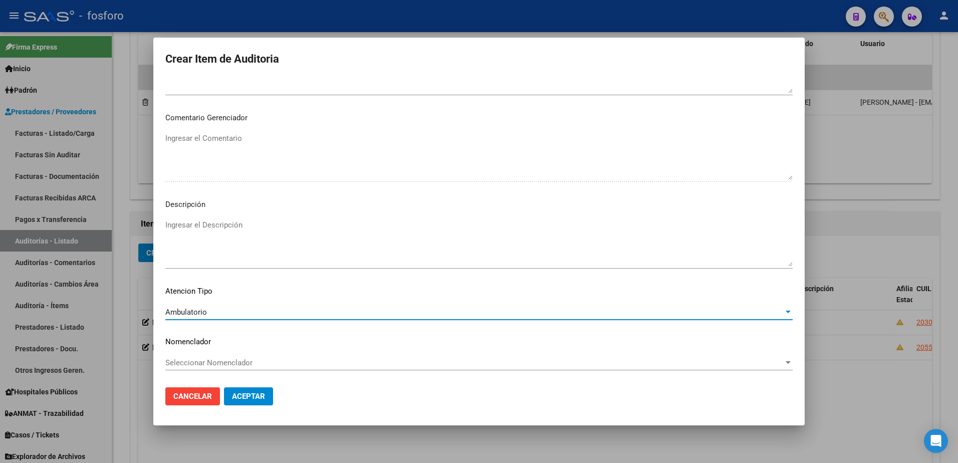
click at [245, 395] on span "Aceptar" at bounding box center [248, 396] width 33 height 9
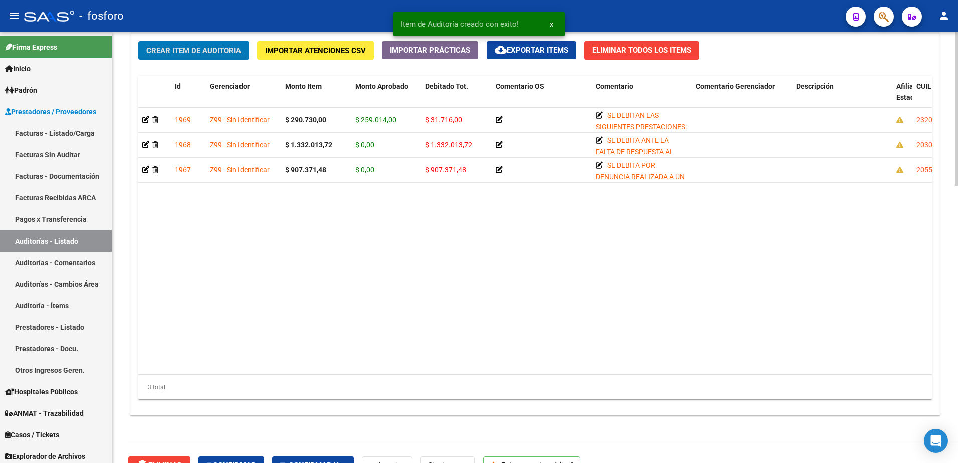
scroll to position [777, 0]
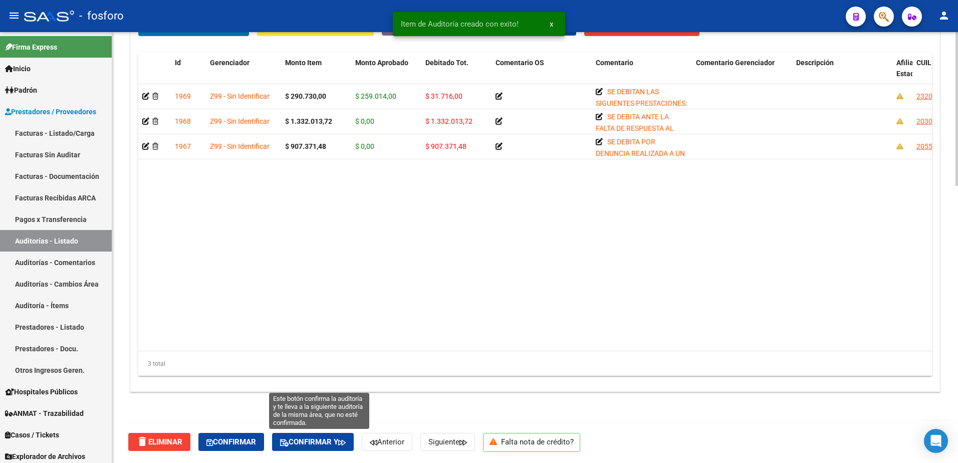
click at [332, 435] on button "Confirmar y" at bounding box center [313, 442] width 82 height 18
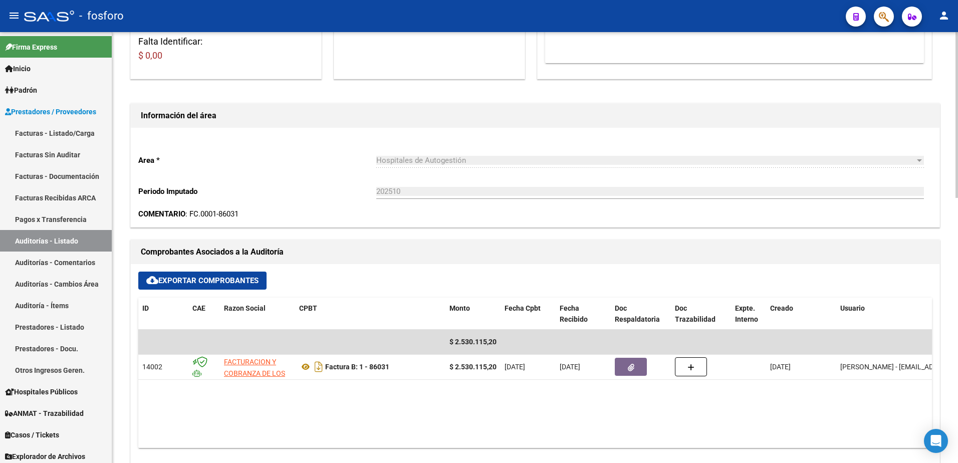
scroll to position [0, 0]
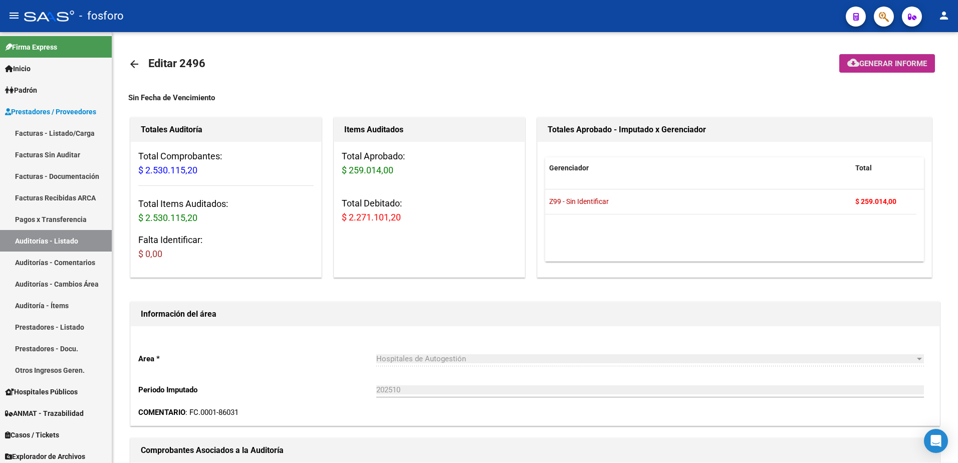
click at [861, 65] on span "Generar informe" at bounding box center [893, 63] width 68 height 9
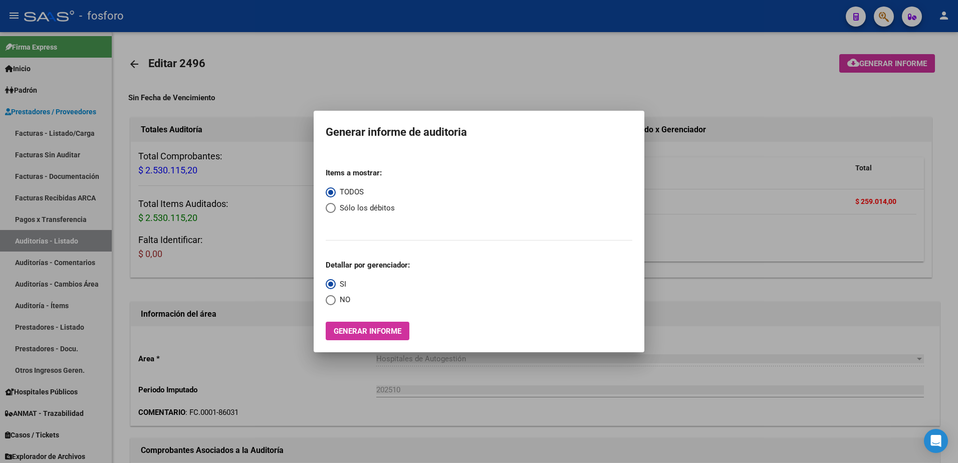
click at [389, 320] on div "Items a mostrar: TODOS Sólo los débitos Detallar por gerenciador: SI NO Generar…" at bounding box center [479, 250] width 307 height 180
click at [391, 330] on span "Generar informe" at bounding box center [368, 331] width 68 height 9
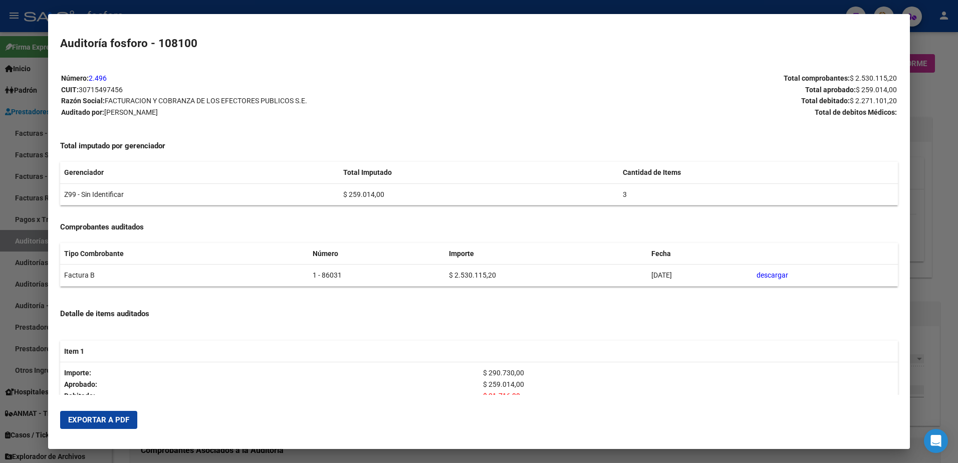
click at [122, 421] on span "Exportar a PDF" at bounding box center [98, 419] width 61 height 9
click at [33, 76] on div at bounding box center [479, 231] width 958 height 463
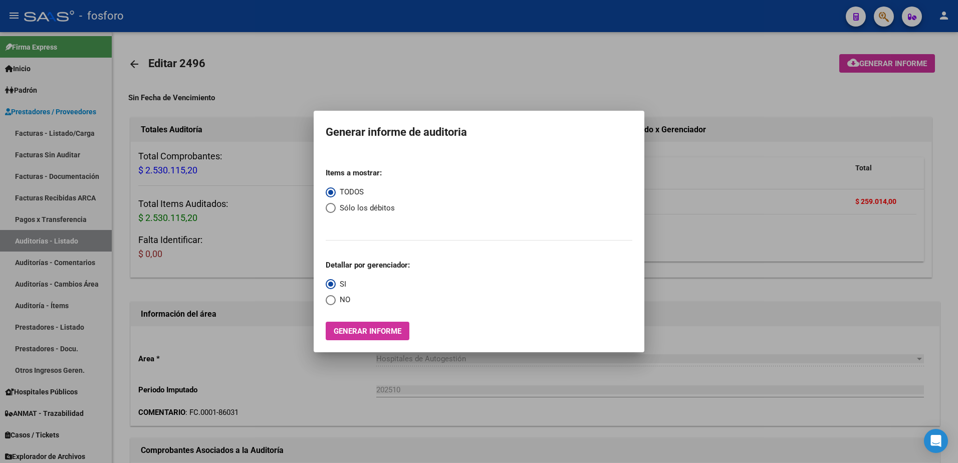
drag, startPoint x: 36, startPoint y: 81, endPoint x: 41, endPoint y: 85, distance: 6.4
click at [41, 85] on div at bounding box center [479, 231] width 958 height 463
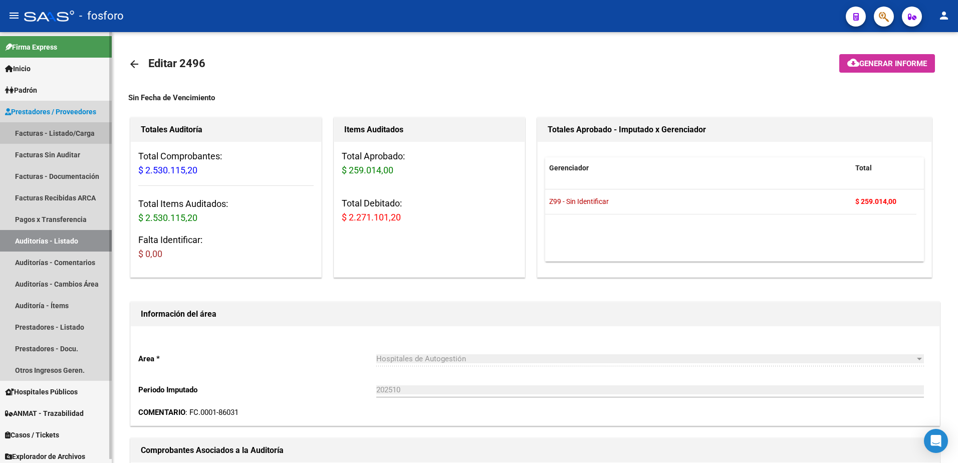
click at [94, 138] on link "Facturas - Listado/Carga" at bounding box center [56, 133] width 112 height 22
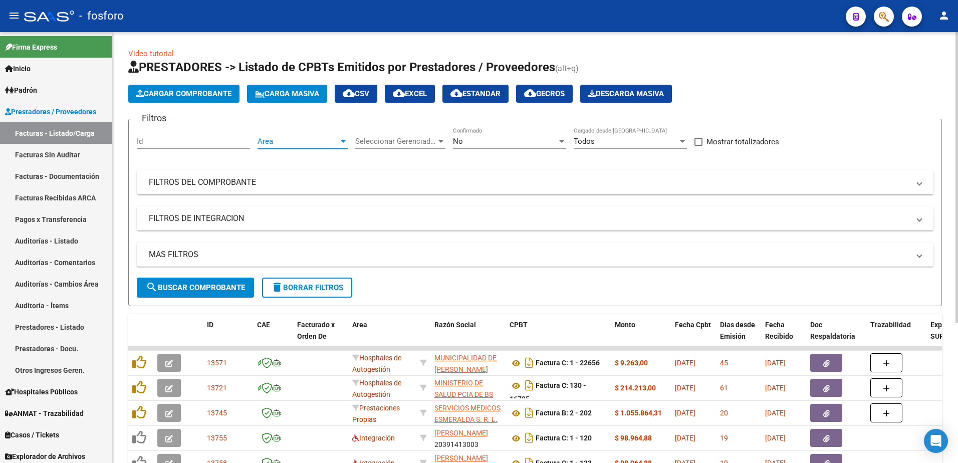
click at [342, 141] on div at bounding box center [343, 141] width 5 height 3
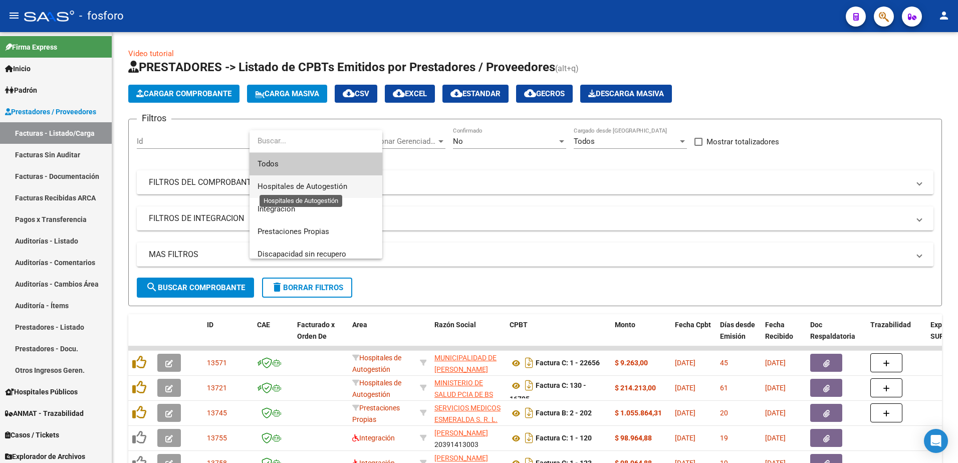
click at [321, 185] on span "Hospitales de Autogestión" at bounding box center [302, 186] width 90 height 9
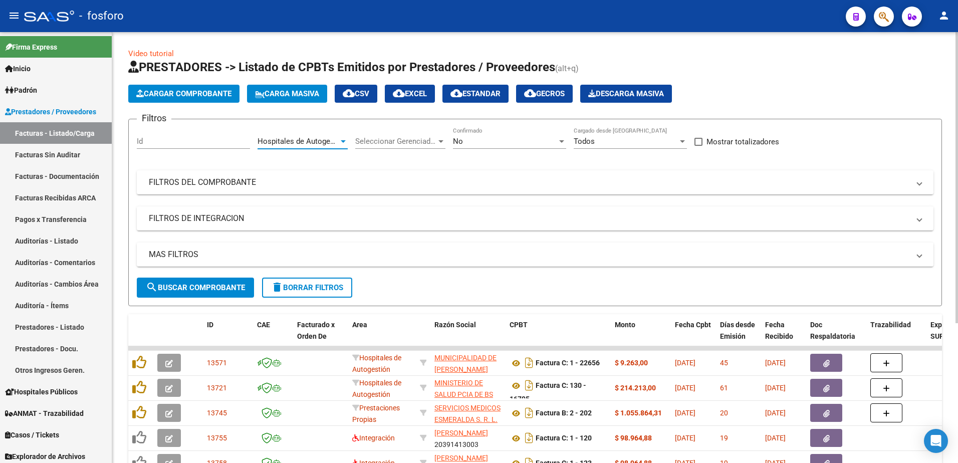
click at [195, 98] on span "Cargar Comprobante" at bounding box center [183, 93] width 95 height 9
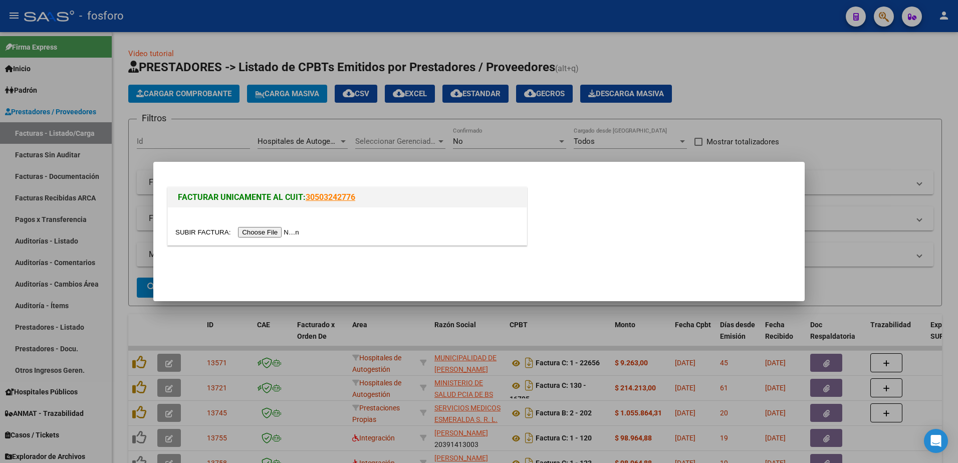
drag, startPoint x: 244, startPoint y: 232, endPoint x: 246, endPoint y: 242, distance: 10.3
click at [246, 242] on div at bounding box center [347, 226] width 359 height 38
click at [255, 231] on input "file" at bounding box center [238, 232] width 127 height 11
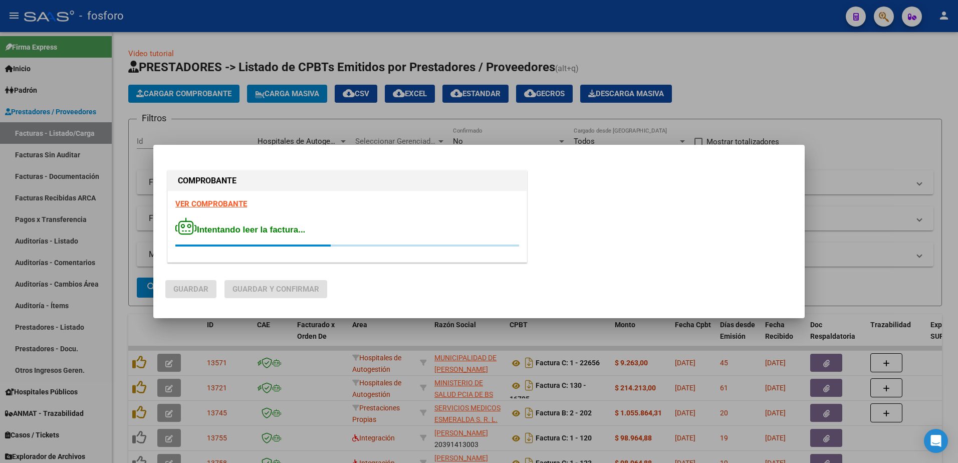
click at [211, 203] on strong "VER COMPROBANTE" at bounding box center [211, 203] width 72 height 9
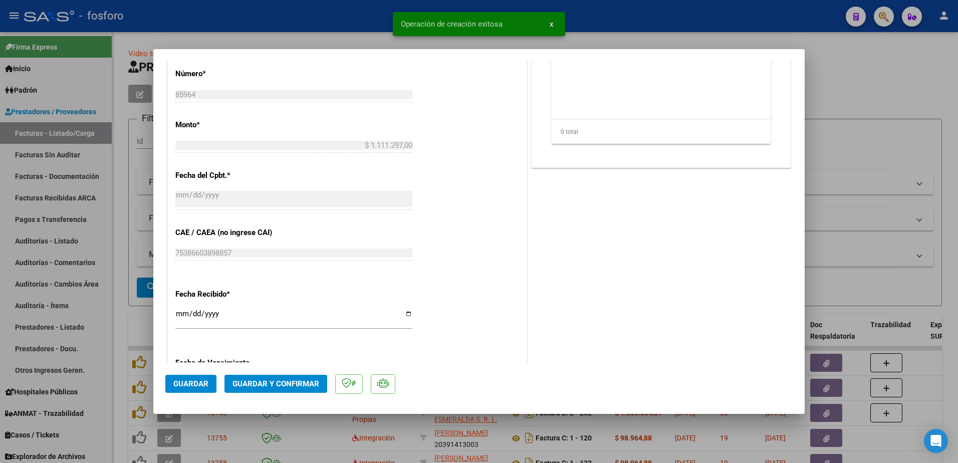
scroll to position [556, 0]
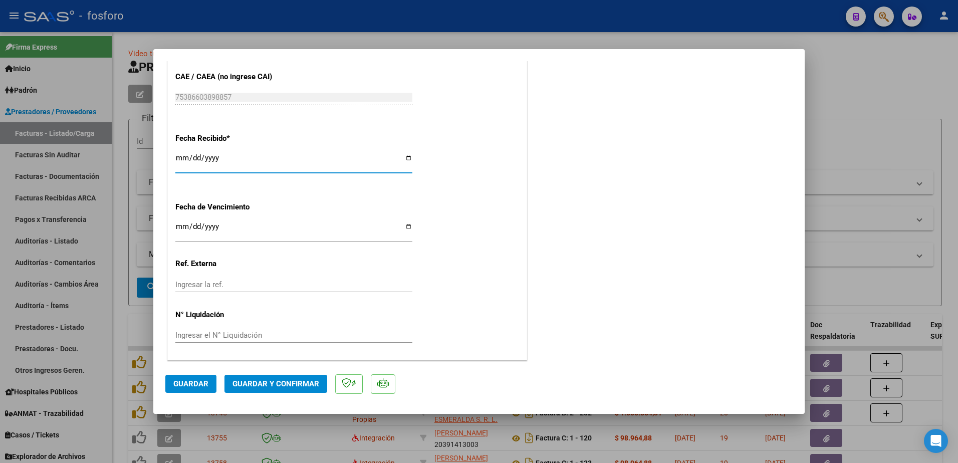
click at [179, 159] on input "[DATE]" at bounding box center [293, 162] width 237 height 16
click at [178, 226] on input "Ingresar la fecha" at bounding box center [293, 230] width 237 height 16
click at [265, 387] on span "Guardar y Confirmar" at bounding box center [275, 383] width 87 height 9
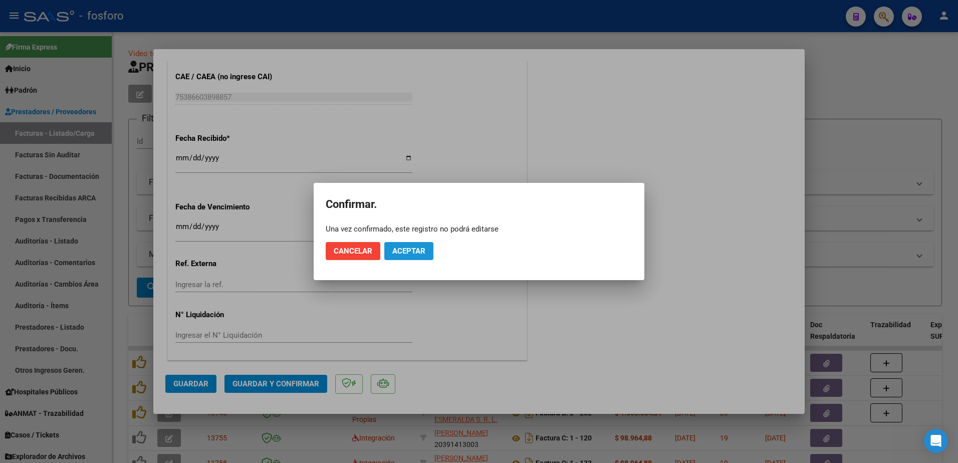
click at [407, 255] on button "Aceptar" at bounding box center [408, 251] width 49 height 18
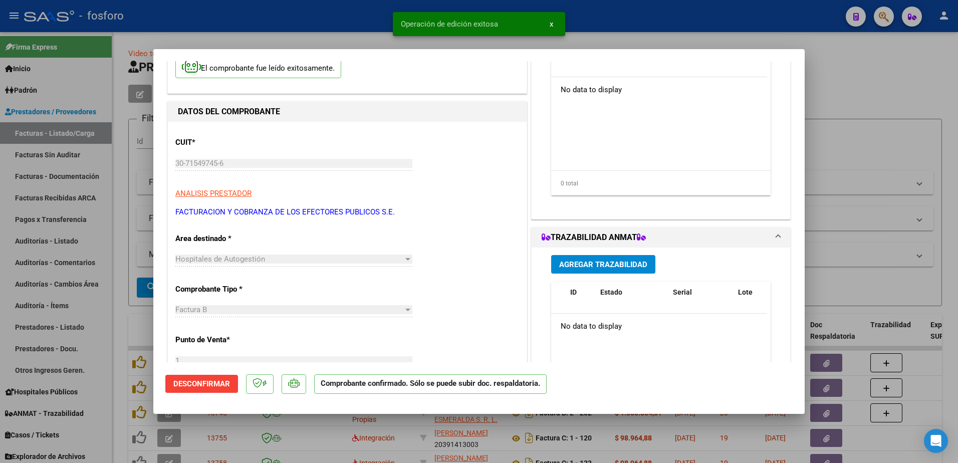
scroll to position [0, 0]
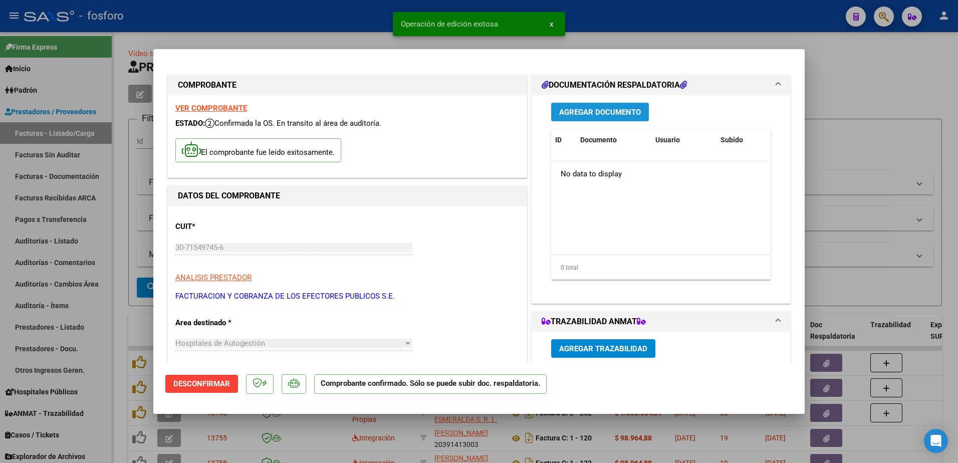
click at [596, 108] on span "Agregar Documento" at bounding box center [600, 112] width 82 height 9
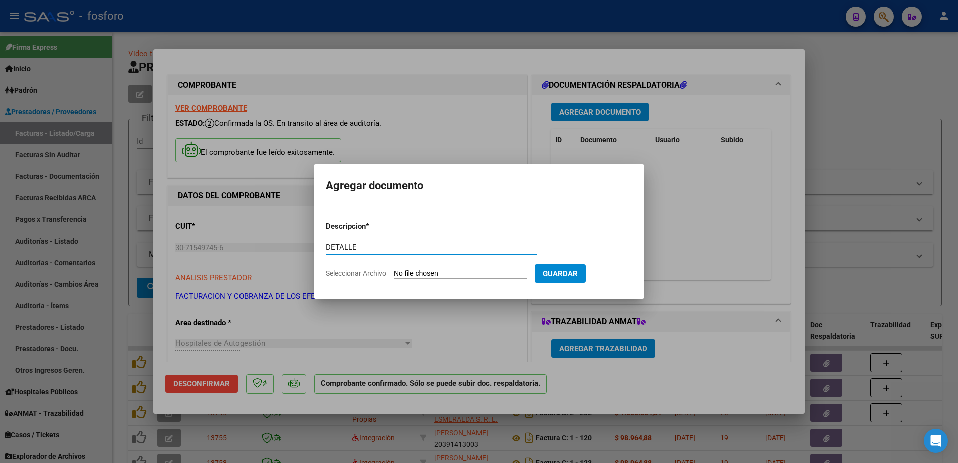
click at [449, 275] on input "Seleccionar Archivo" at bounding box center [460, 274] width 133 height 10
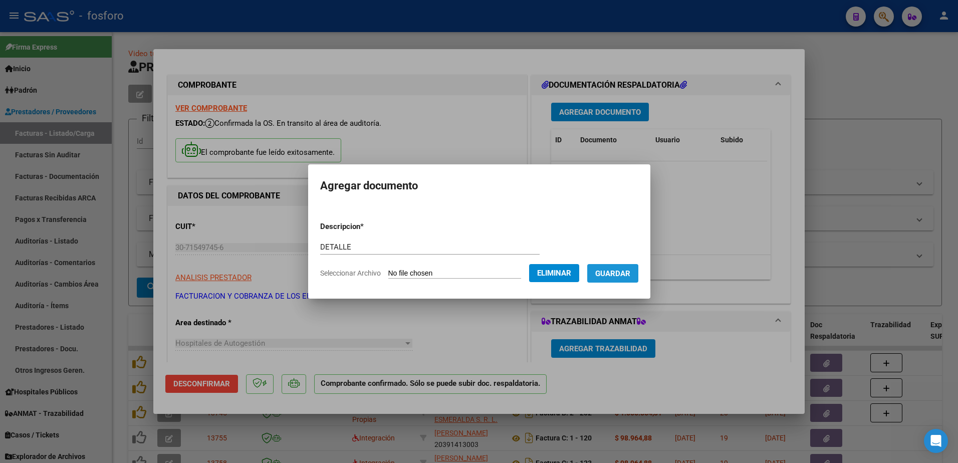
drag, startPoint x: 603, startPoint y: 275, endPoint x: 603, endPoint y: 249, distance: 25.5
click at [604, 274] on span "Guardar" at bounding box center [612, 273] width 35 height 9
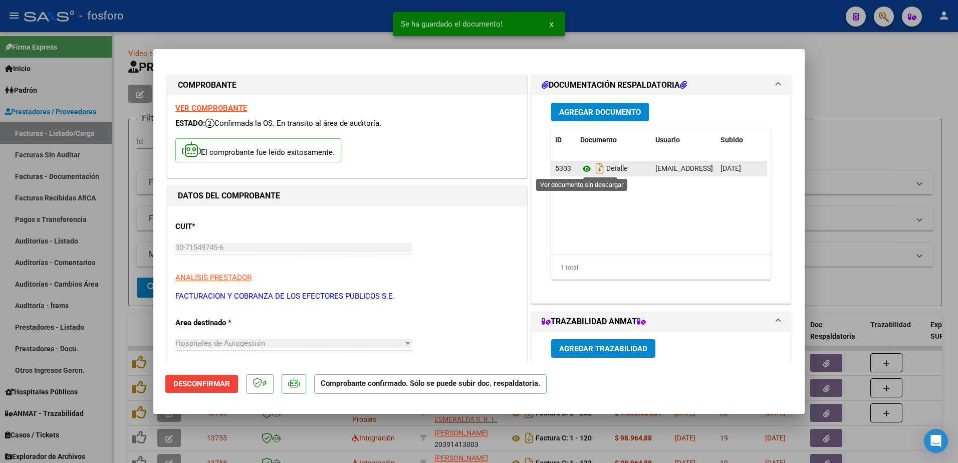
click at [581, 168] on icon at bounding box center [586, 169] width 13 height 12
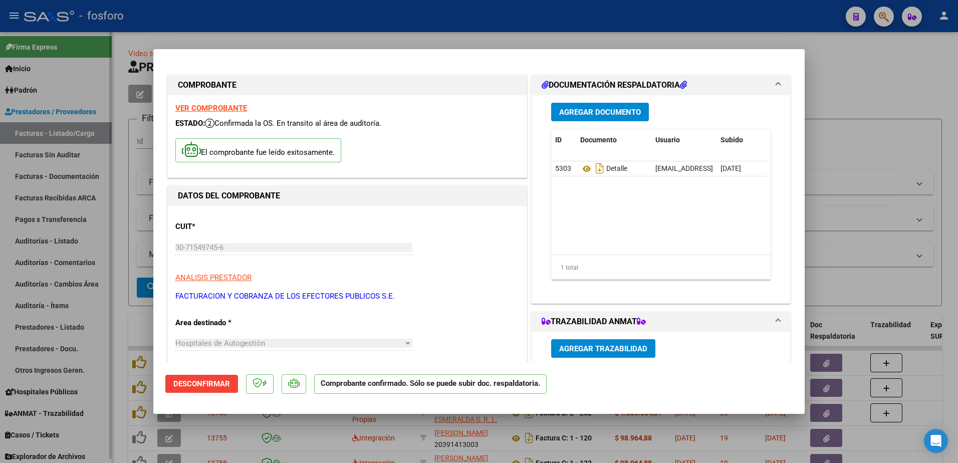
drag, startPoint x: 89, startPoint y: 210, endPoint x: 80, endPoint y: 194, distance: 18.4
click at [89, 211] on div at bounding box center [479, 231] width 958 height 463
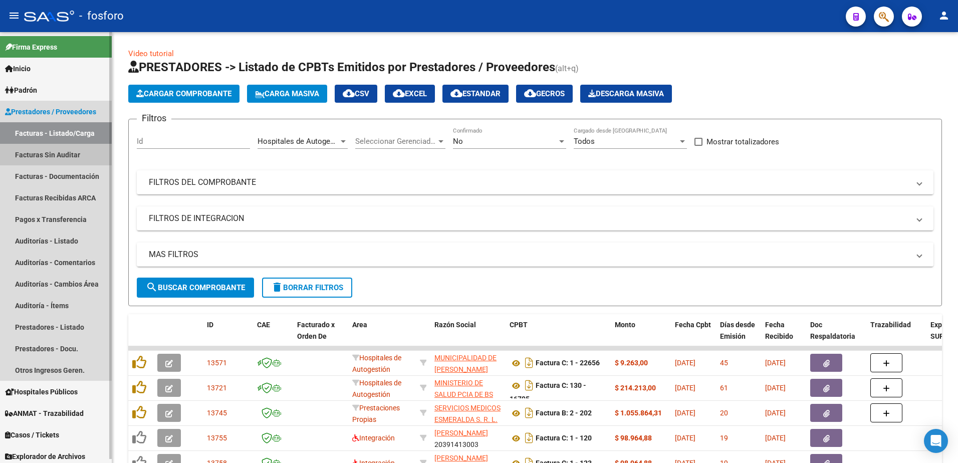
click at [58, 157] on link "Facturas Sin Auditar" at bounding box center [56, 155] width 112 height 22
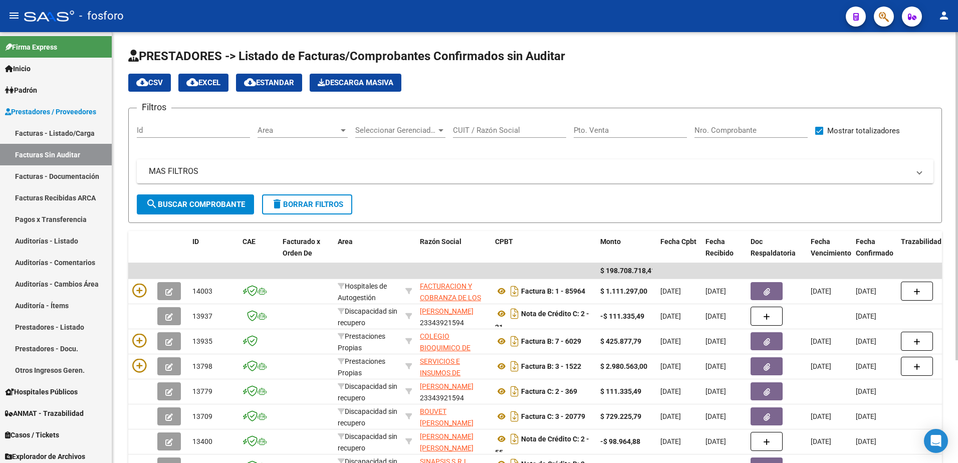
click at [342, 129] on div at bounding box center [343, 130] width 5 height 3
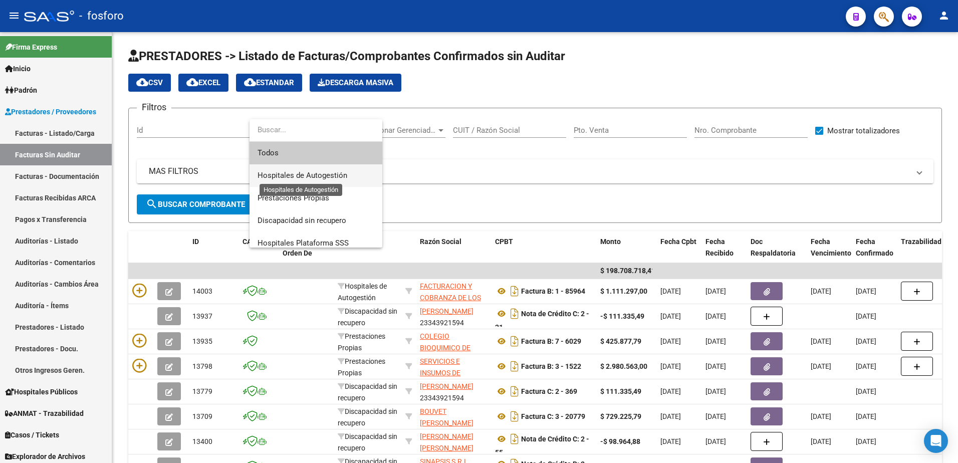
click at [318, 173] on span "Hospitales de Autogestión" at bounding box center [302, 175] width 90 height 9
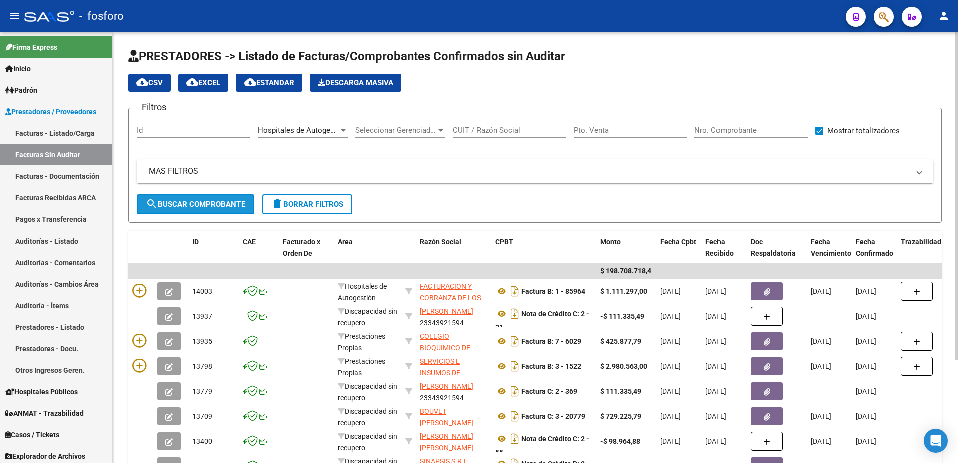
click at [171, 204] on span "search Buscar Comprobante" at bounding box center [195, 204] width 99 height 9
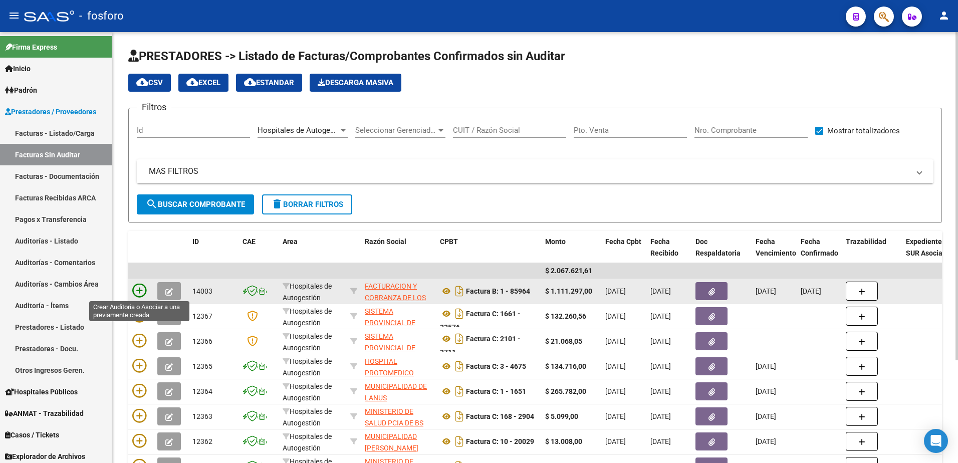
click at [142, 287] on icon at bounding box center [139, 290] width 14 height 14
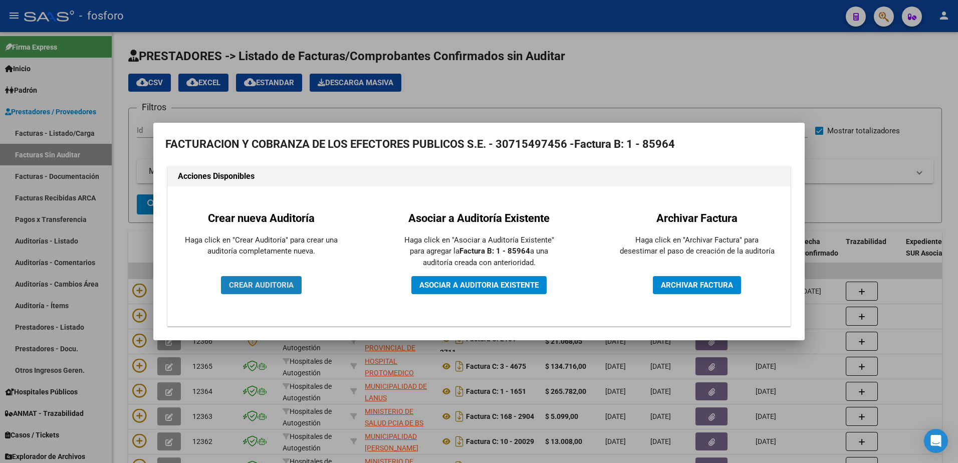
click at [241, 285] on span "CREAR AUDITORIA" at bounding box center [261, 284] width 65 height 9
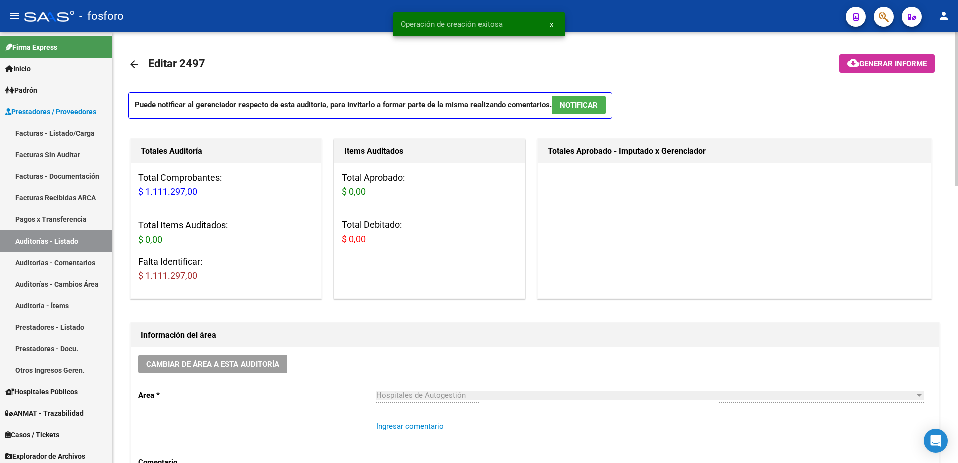
click at [388, 426] on textarea "Ingresar comentario" at bounding box center [649, 444] width 547 height 47
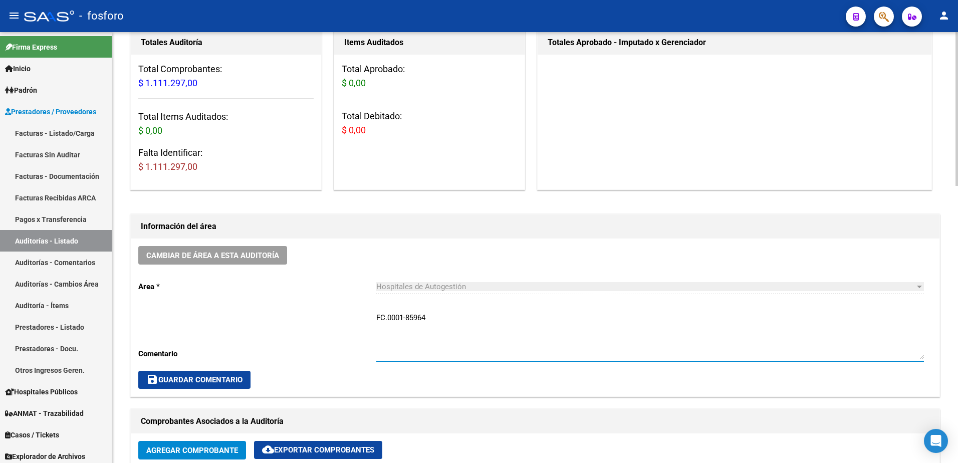
scroll to position [150, 0]
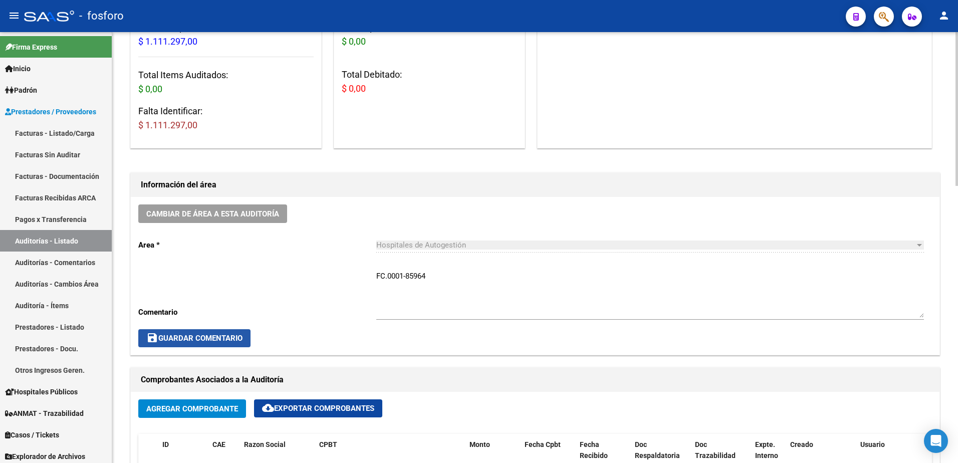
click at [172, 342] on span "save Guardar Comentario" at bounding box center [194, 338] width 96 height 9
click at [228, 336] on span "save Guardar Comentario" at bounding box center [194, 338] width 96 height 9
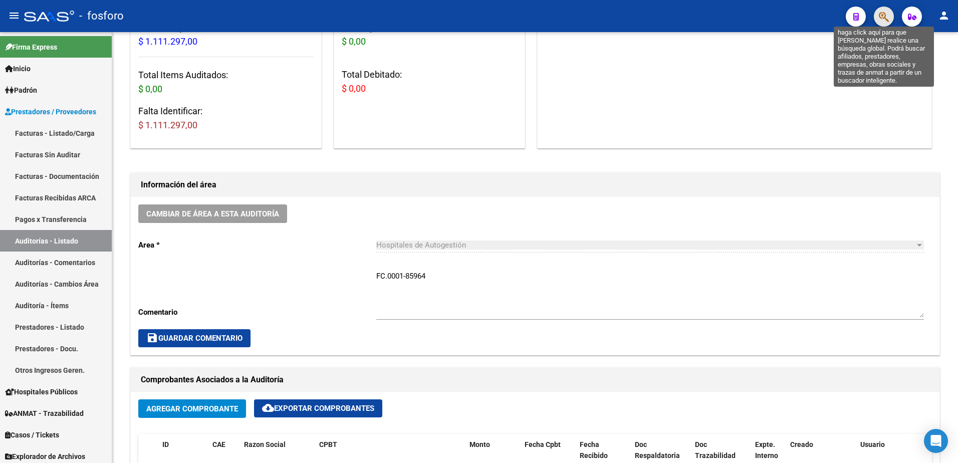
click at [888, 19] on icon "button" at bounding box center [884, 17] width 10 height 12
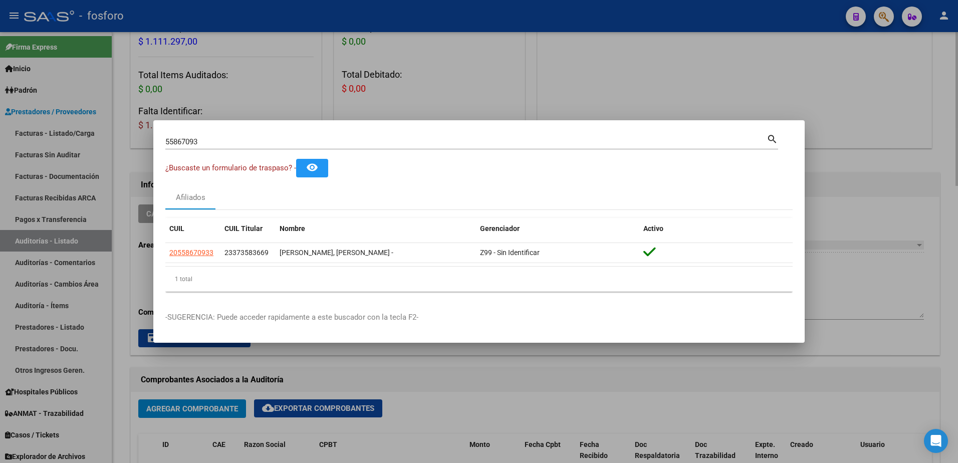
drag, startPoint x: 444, startPoint y: 78, endPoint x: 353, endPoint y: 87, distance: 91.2
click at [436, 83] on div at bounding box center [479, 231] width 958 height 463
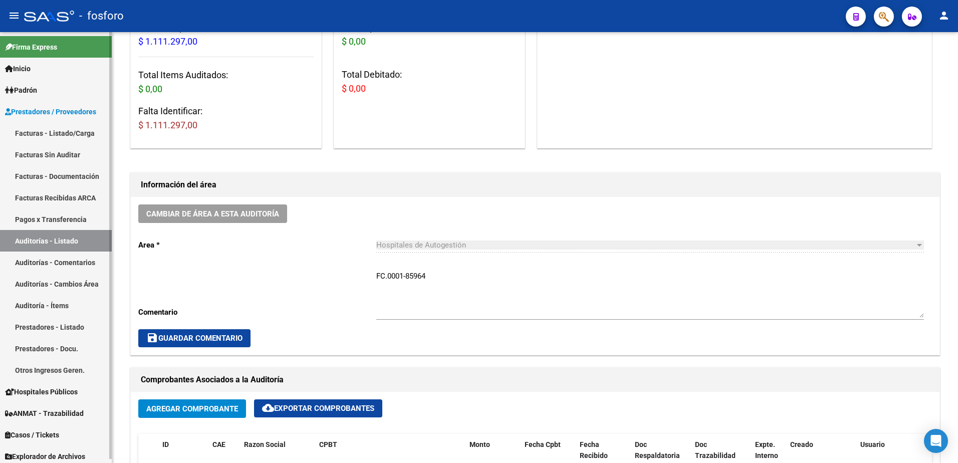
click at [56, 132] on link "Facturas - Listado/Carga" at bounding box center [56, 133] width 112 height 22
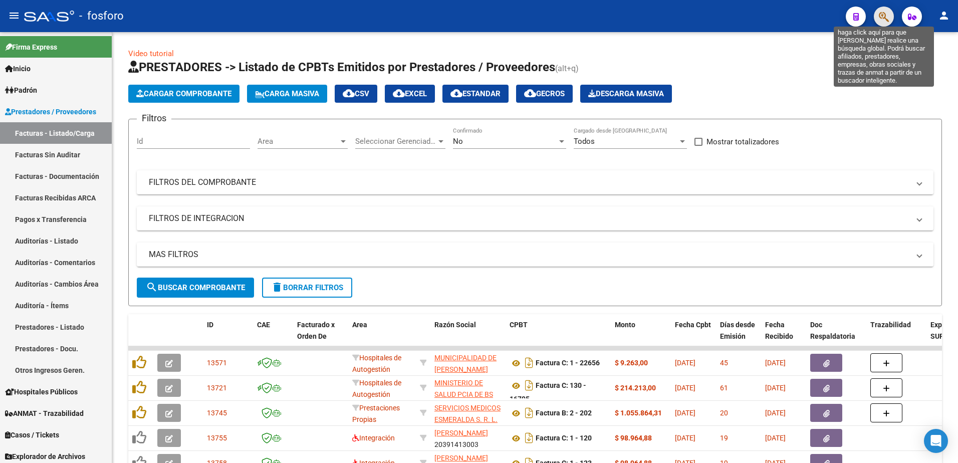
click at [880, 18] on icon "button" at bounding box center [884, 17] width 10 height 12
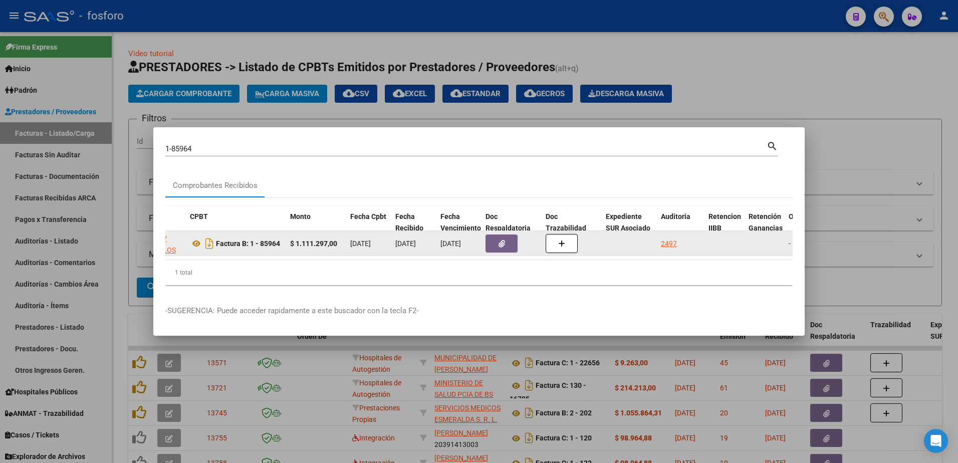
scroll to position [0, 314]
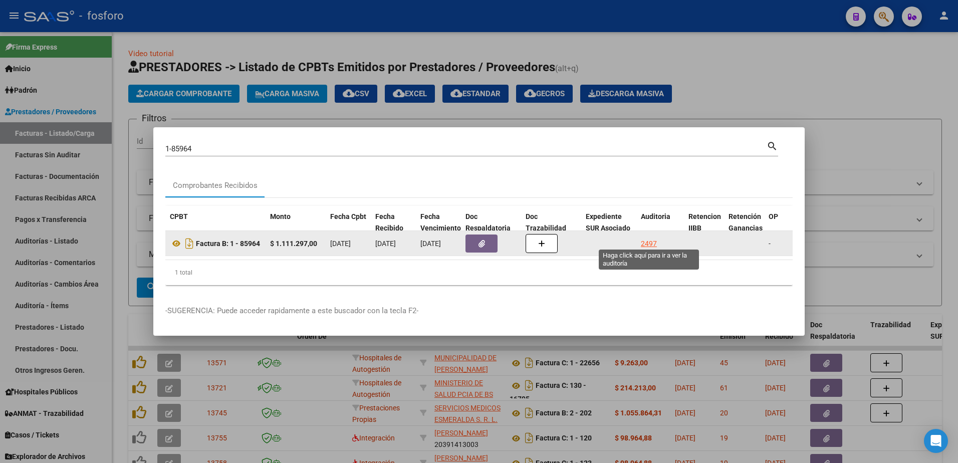
click at [646, 241] on div "2497" at bounding box center [649, 244] width 16 height 12
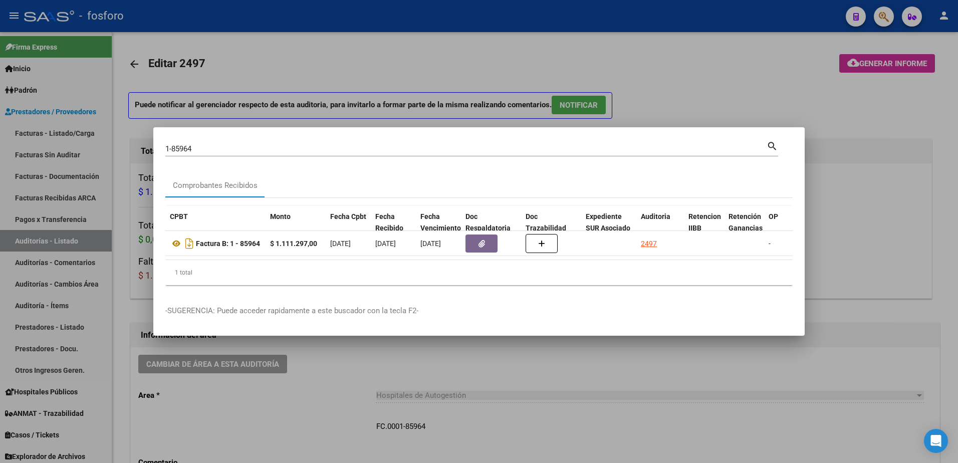
click at [731, 96] on div at bounding box center [479, 231] width 958 height 463
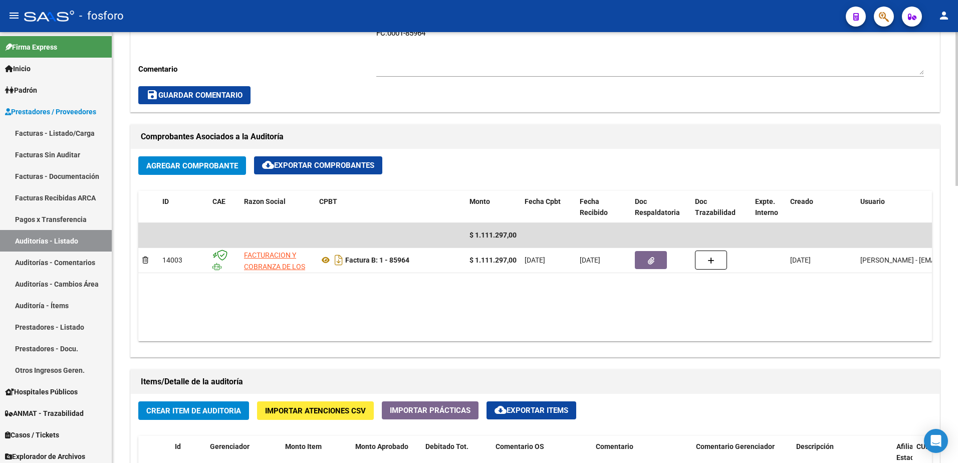
scroll to position [501, 0]
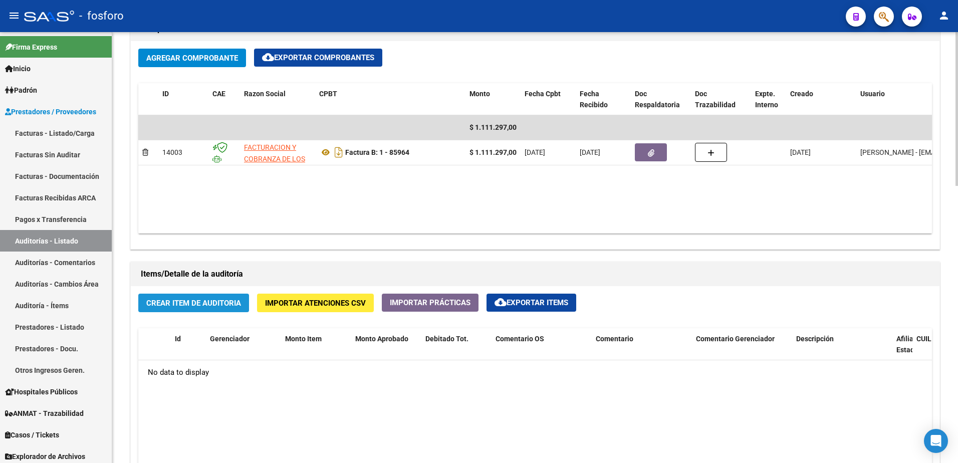
click at [212, 307] on span "Crear Item de Auditoria" at bounding box center [193, 303] width 95 height 9
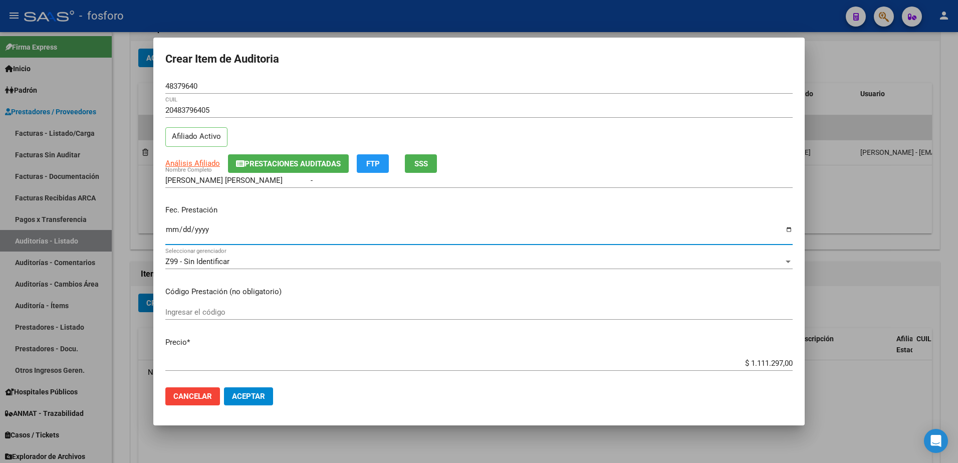
click at [170, 234] on input "Ingresar la fecha" at bounding box center [478, 233] width 627 height 16
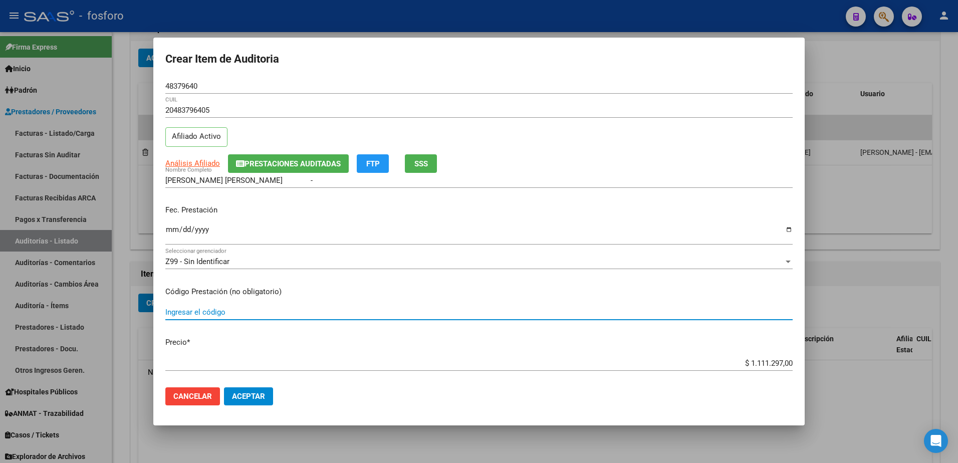
click at [188, 312] on input "Ingresar el código" at bounding box center [478, 312] width 627 height 9
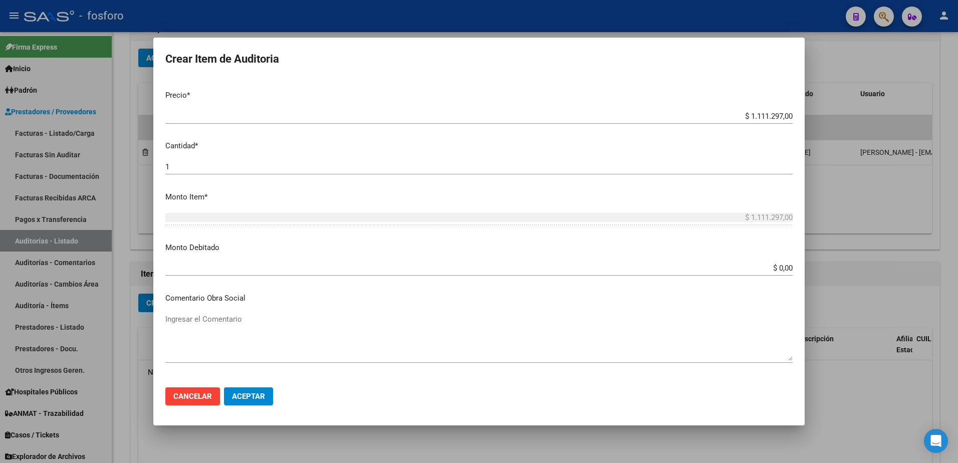
scroll to position [250, 0]
click at [784, 266] on input "$ 0,00" at bounding box center [478, 264] width 627 height 9
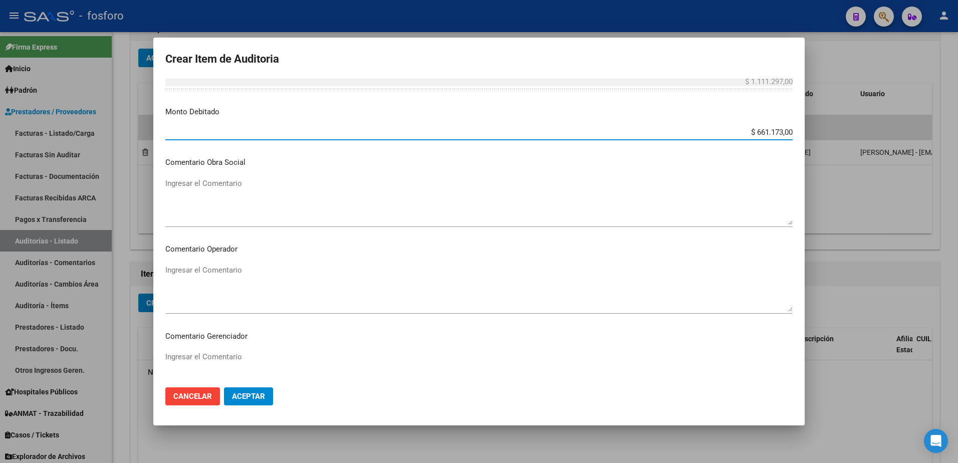
scroll to position [401, 0]
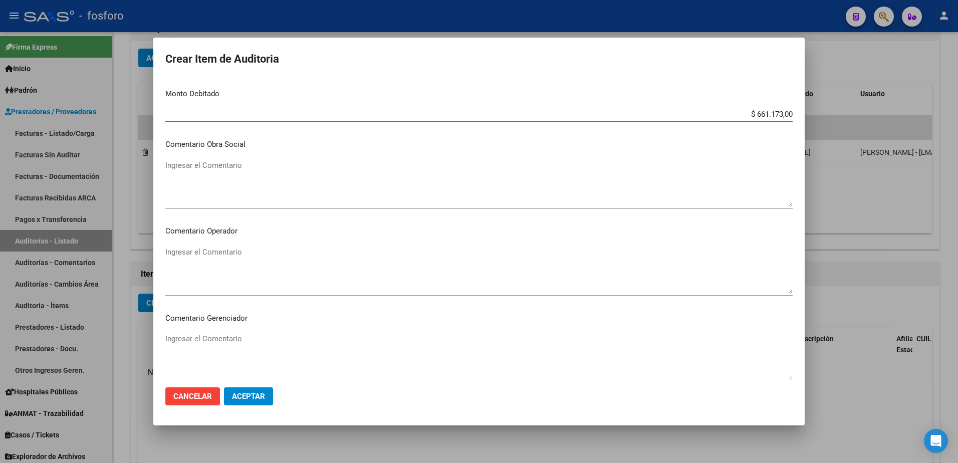
click at [202, 254] on textarea "Ingresar el Comentario" at bounding box center [478, 269] width 627 height 47
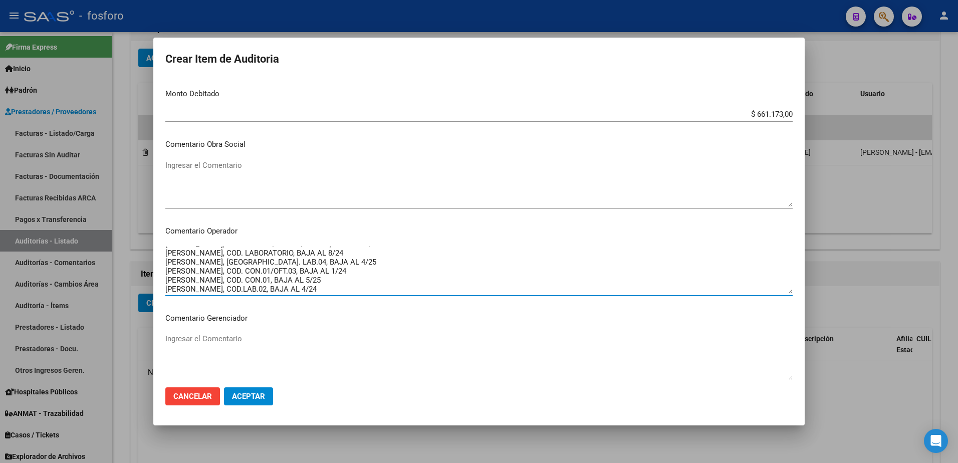
scroll to position [35, 0]
click at [216, 289] on textarea "SE DEBITAN LAS SIGUIENTES PRESTACIONES: [PERSON_NAME]: LABORATORIO, SE DEBITA P…" at bounding box center [478, 269] width 627 height 47
click at [309, 291] on textarea "SE DEBITAN LAS SIGUIENTES PRESTACIONES: [PERSON_NAME]: LABORATORIO, SE DEBITA P…" at bounding box center [478, 269] width 627 height 47
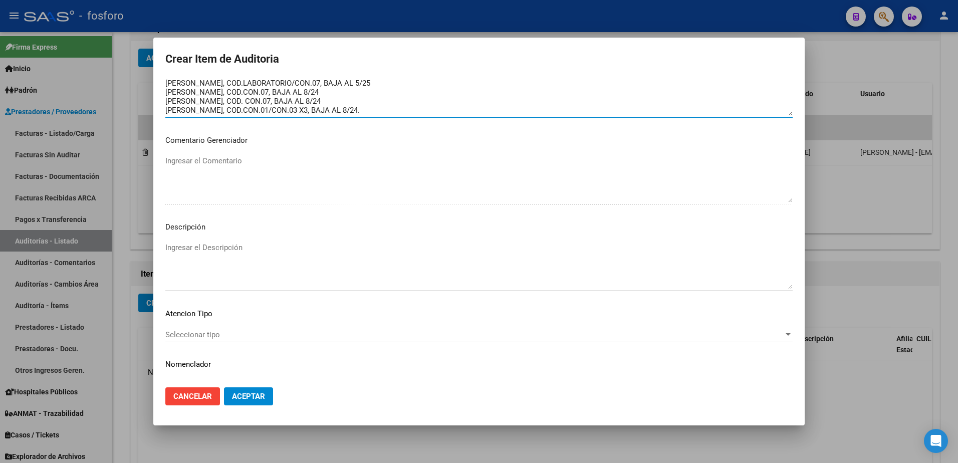
scroll to position [601, 0]
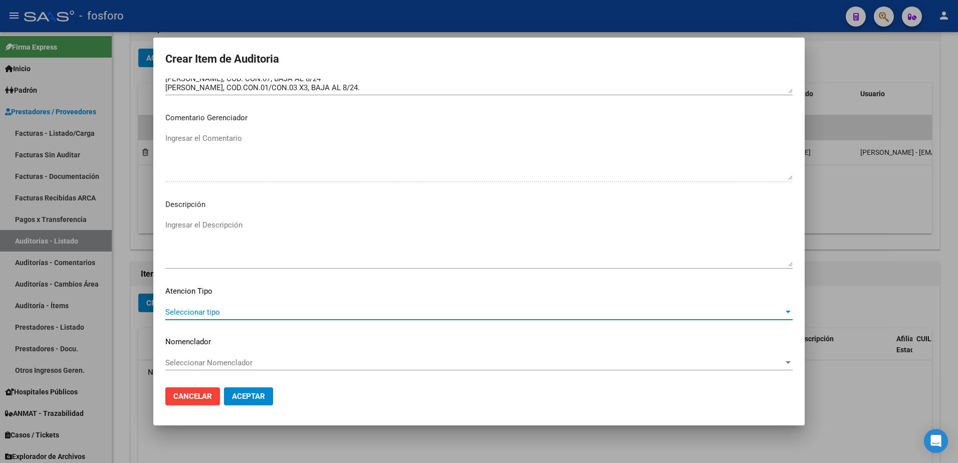
click at [180, 310] on span "Seleccionar tipo" at bounding box center [474, 312] width 618 height 9
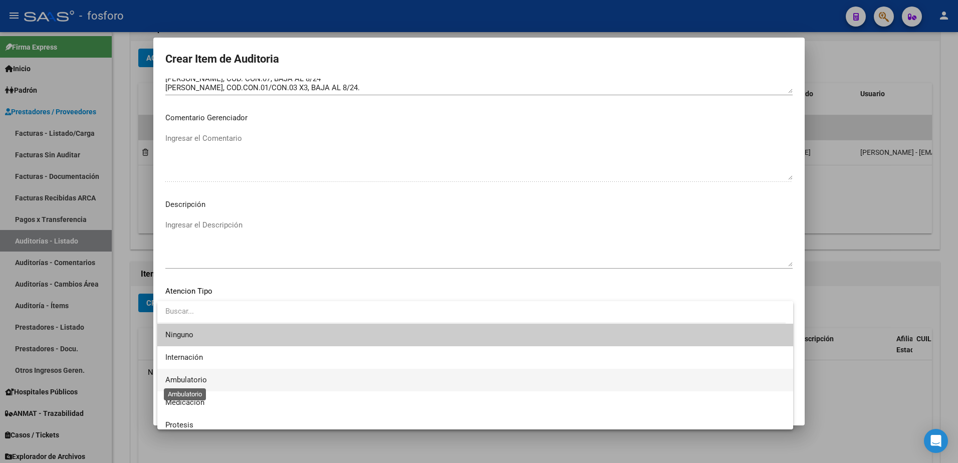
click at [184, 375] on span "Ambulatorio" at bounding box center [186, 379] width 42 height 9
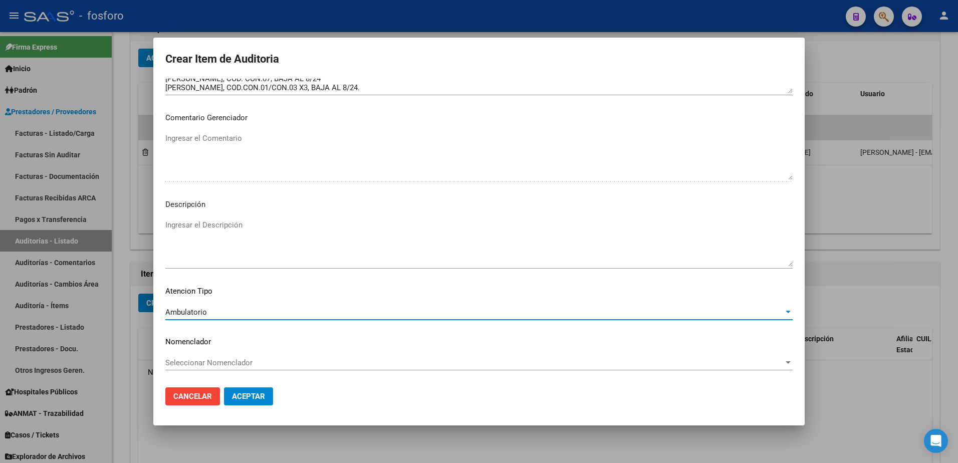
click at [235, 400] on span "Aceptar" at bounding box center [248, 396] width 33 height 9
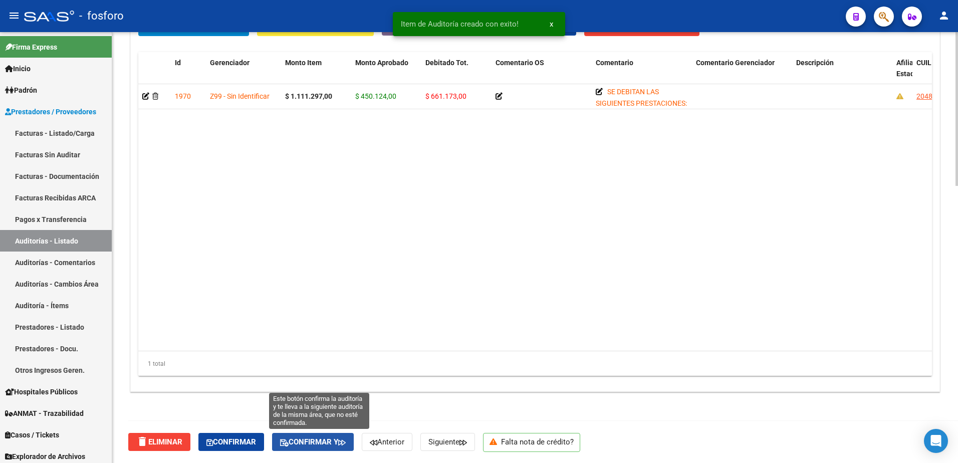
click at [307, 438] on span "Confirmar y" at bounding box center [313, 441] width 66 height 9
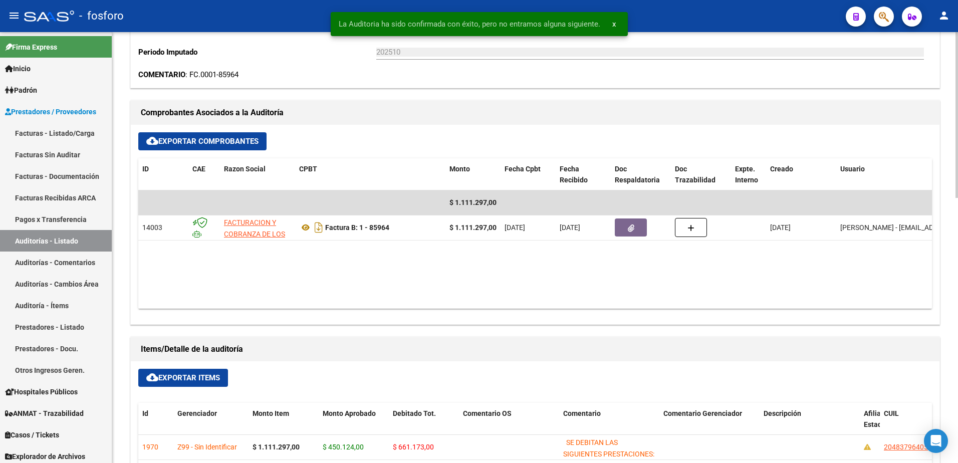
scroll to position [0, 0]
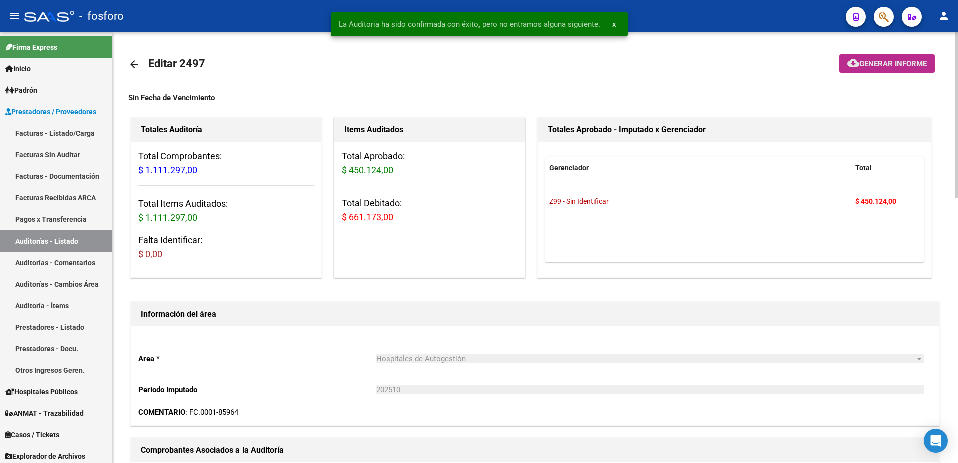
click at [874, 69] on button "cloud_download Generar informe" at bounding box center [887, 63] width 96 height 19
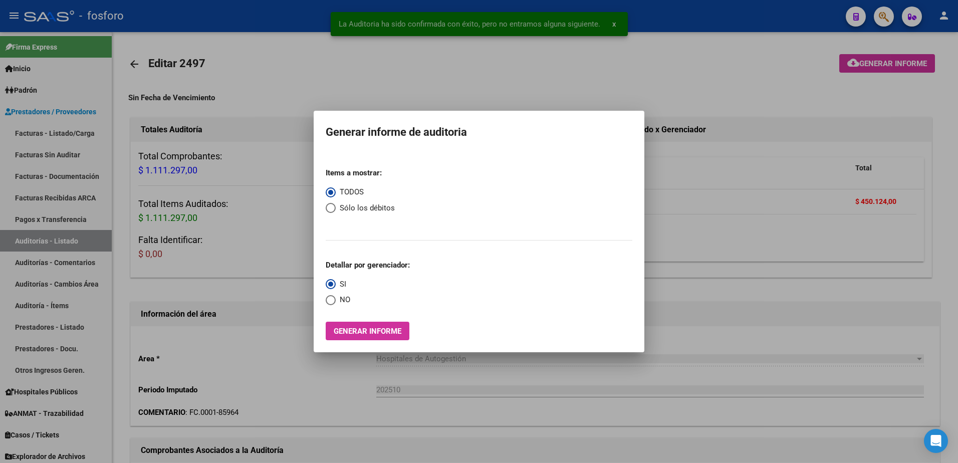
click at [386, 340] on mat-dialog-container "Generar informe de auditoria Items a mostrar: TODOS Sólo los débitos Detallar p…" at bounding box center [479, 231] width 331 height 241
click at [366, 329] on span "Generar informe" at bounding box center [368, 331] width 68 height 9
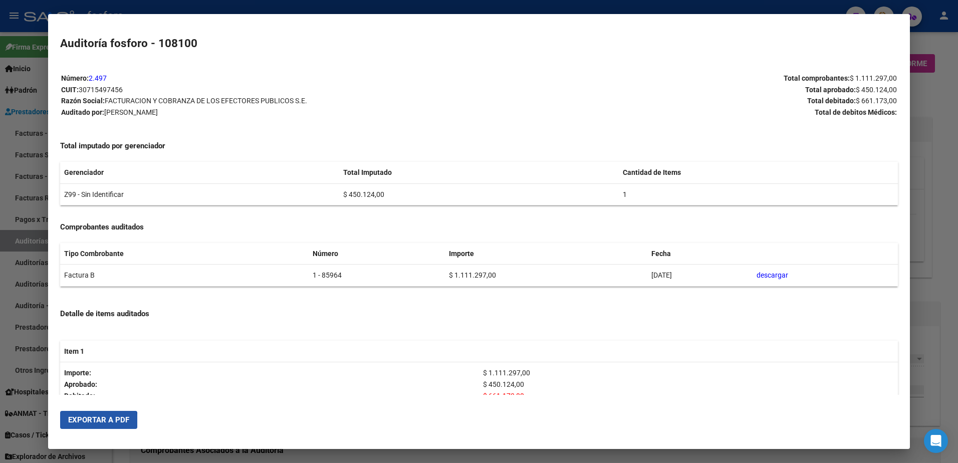
click at [97, 424] on span "Exportar a PDF" at bounding box center [98, 419] width 61 height 9
click at [29, 172] on div at bounding box center [479, 231] width 958 height 463
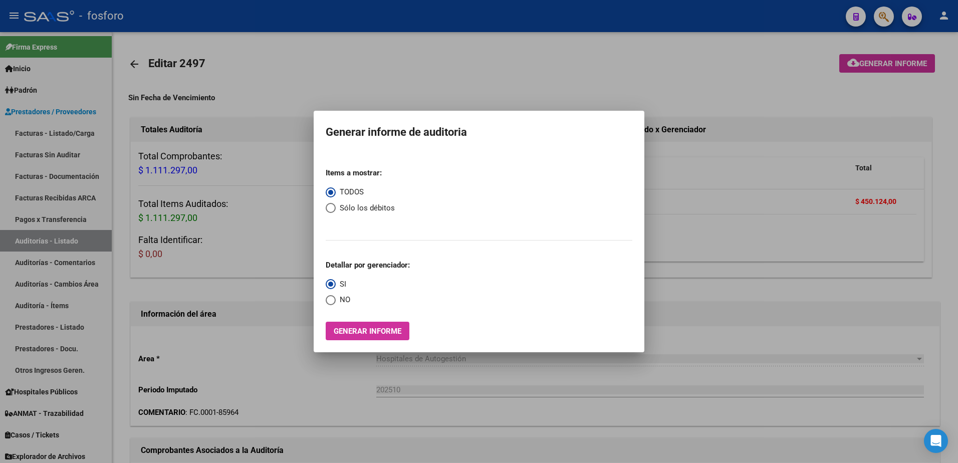
click at [80, 118] on div at bounding box center [479, 231] width 958 height 463
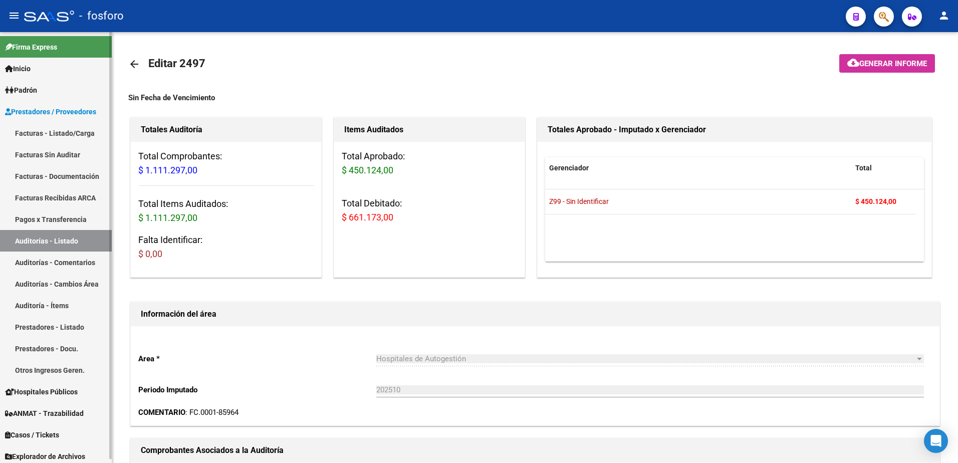
click at [75, 132] on link "Facturas - Listado/Carga" at bounding box center [56, 133] width 112 height 22
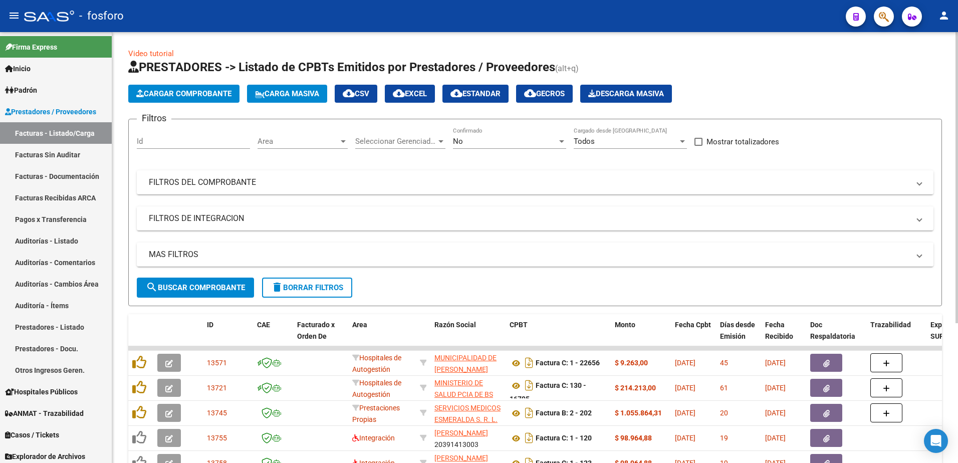
click at [344, 140] on div at bounding box center [343, 141] width 5 height 3
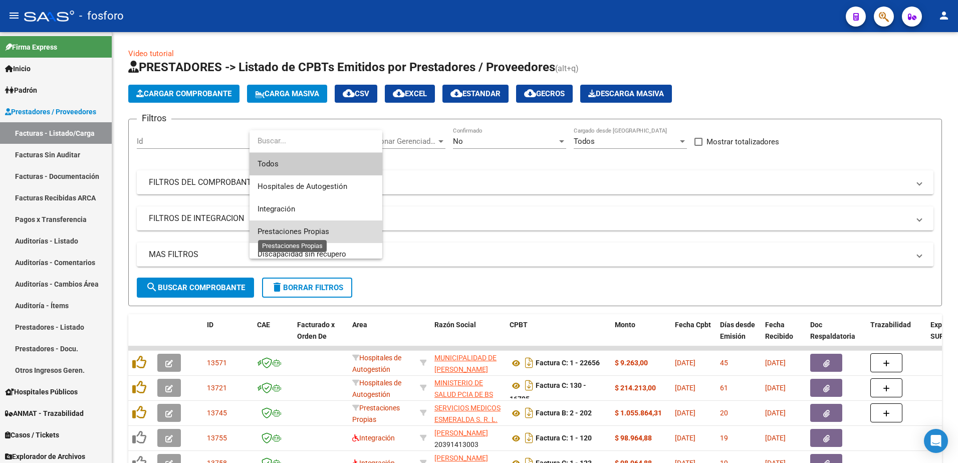
click at [325, 231] on span "Prestaciones Propias" at bounding box center [293, 231] width 72 height 9
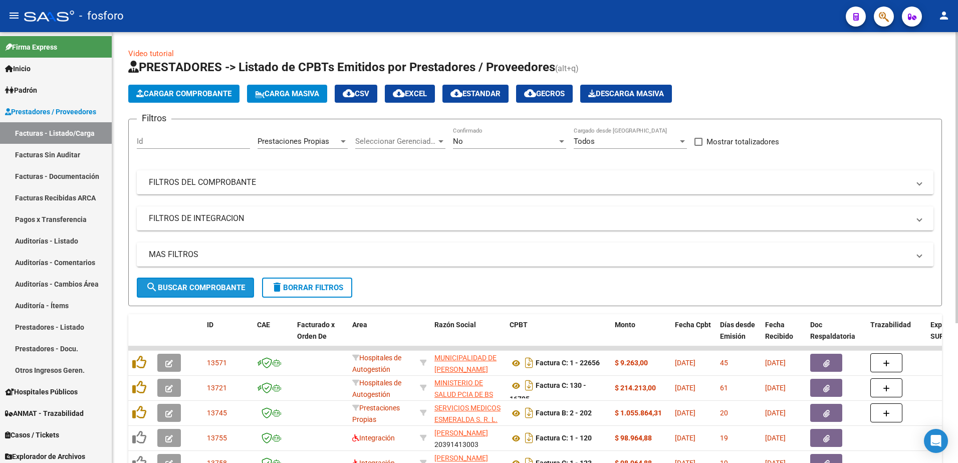
click at [224, 286] on span "search Buscar Comprobante" at bounding box center [195, 287] width 99 height 9
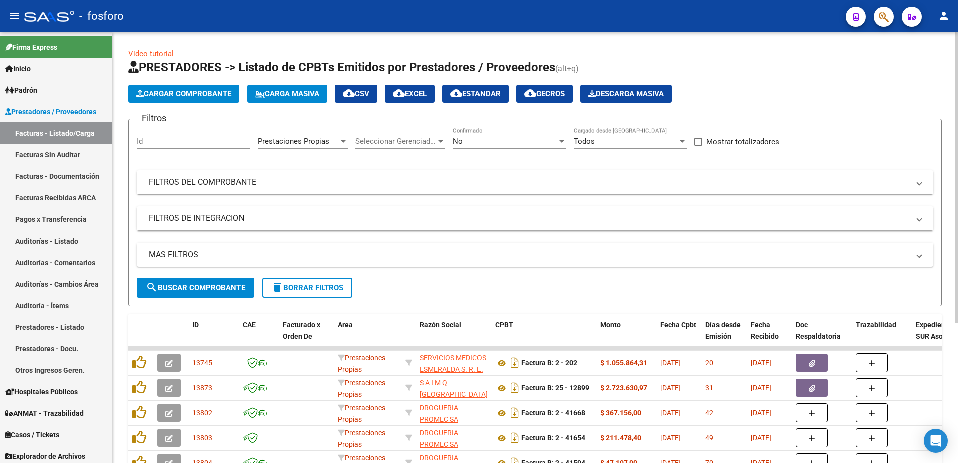
scroll to position [206, 0]
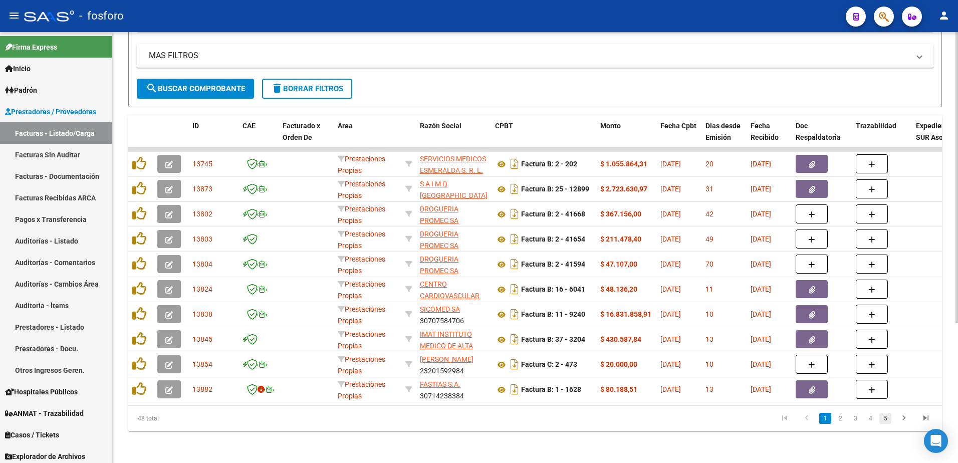
click at [888, 417] on link "5" at bounding box center [885, 418] width 12 height 11
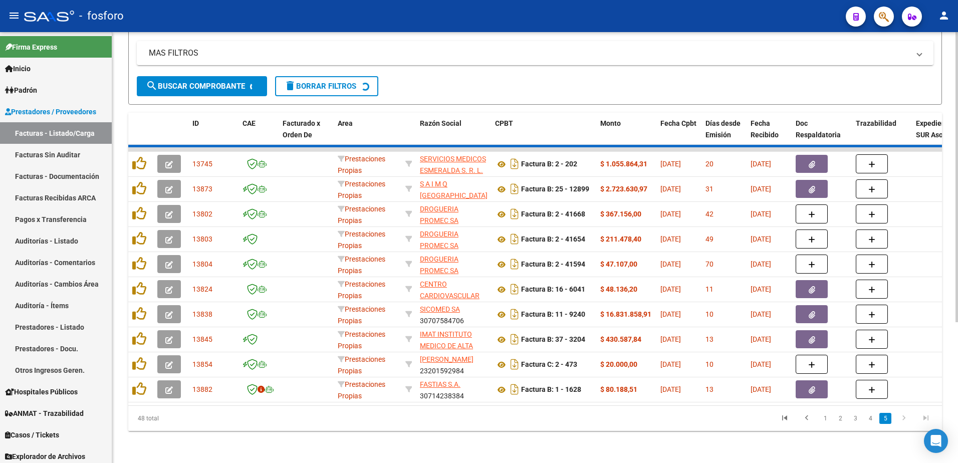
scroll to position [156, 0]
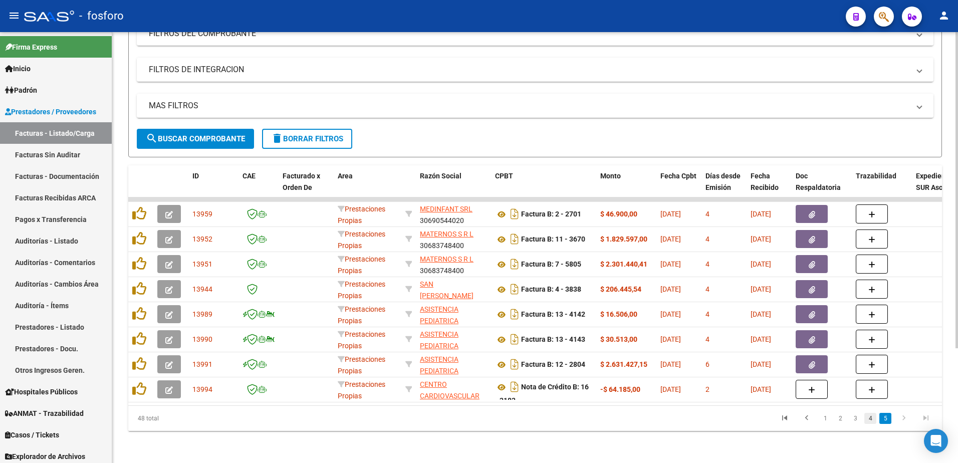
click at [870, 419] on link "4" at bounding box center [870, 418] width 12 height 11
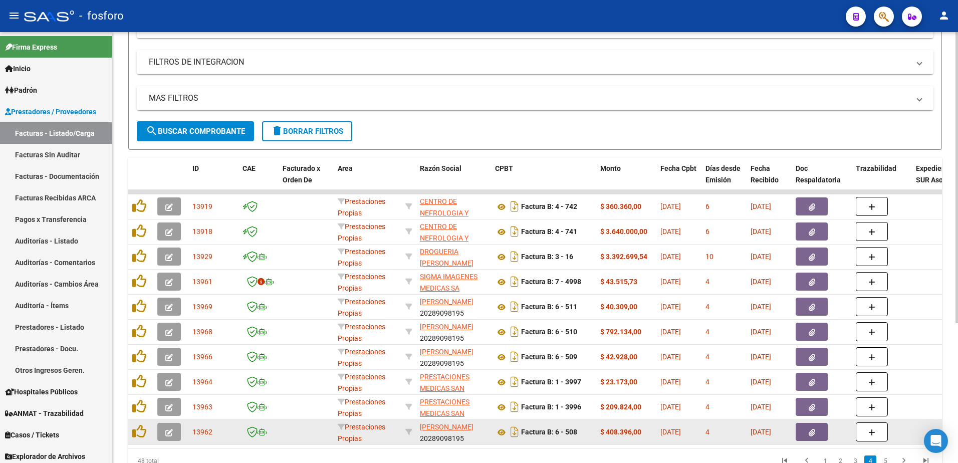
scroll to position [206, 0]
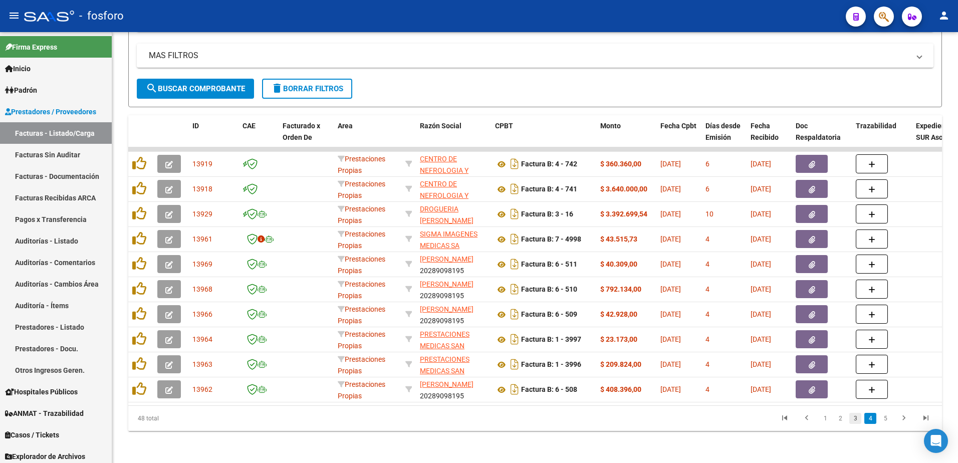
click at [854, 417] on link "3" at bounding box center [855, 418] width 12 height 11
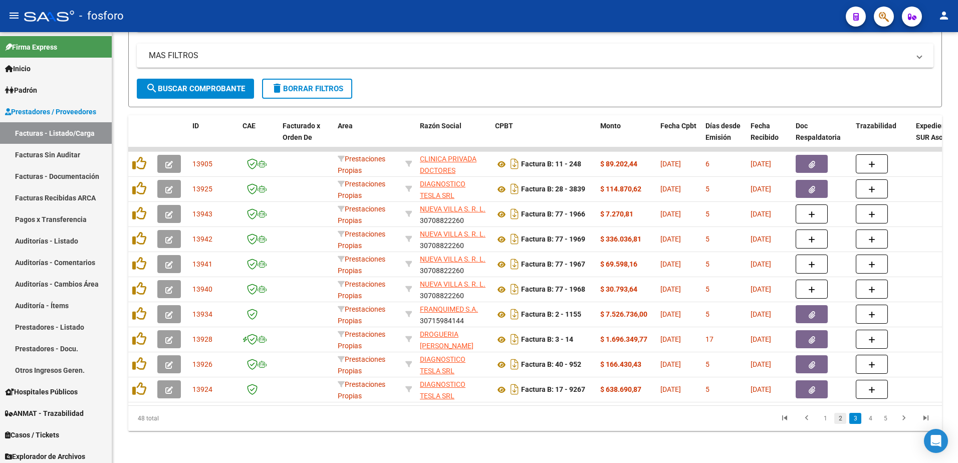
click at [843, 422] on link "2" at bounding box center [840, 418] width 12 height 11
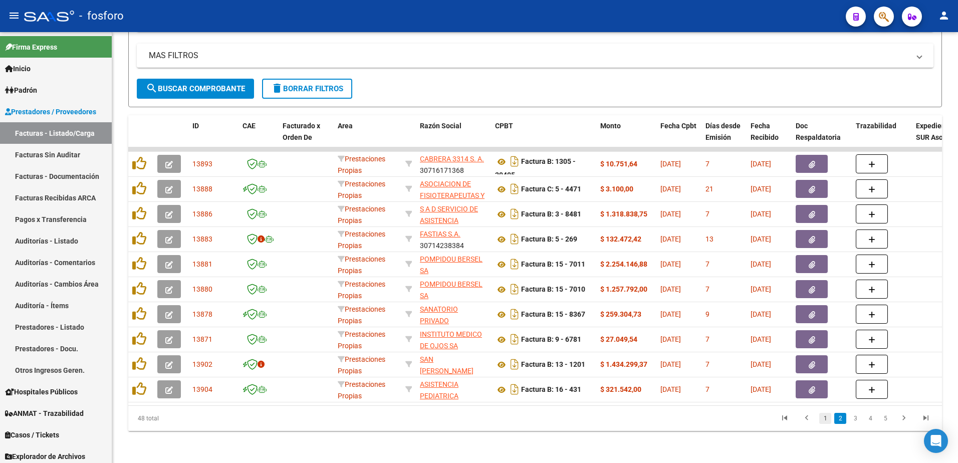
click at [824, 420] on link "1" at bounding box center [825, 418] width 12 height 11
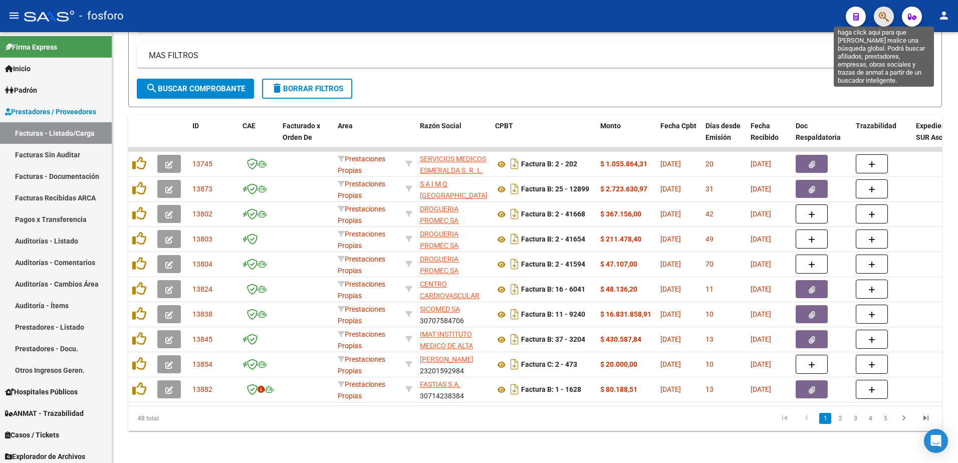
click at [887, 19] on icon "button" at bounding box center [884, 17] width 10 height 12
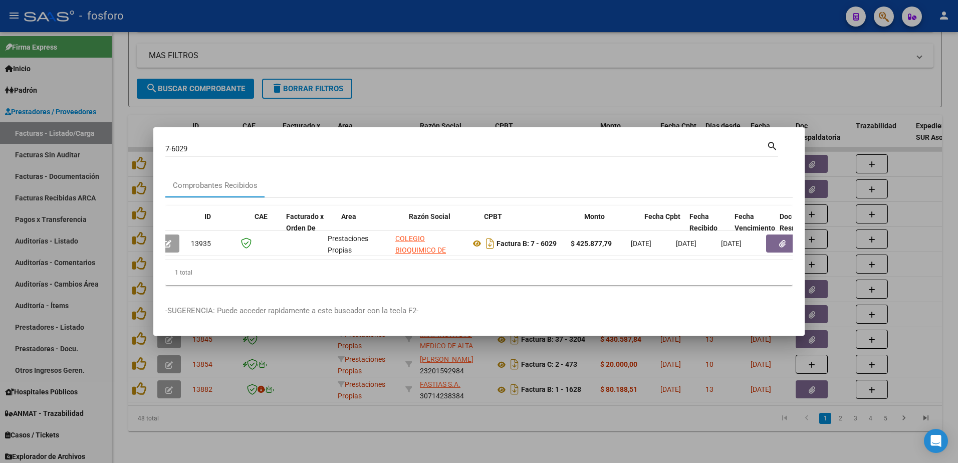
scroll to position [0, 0]
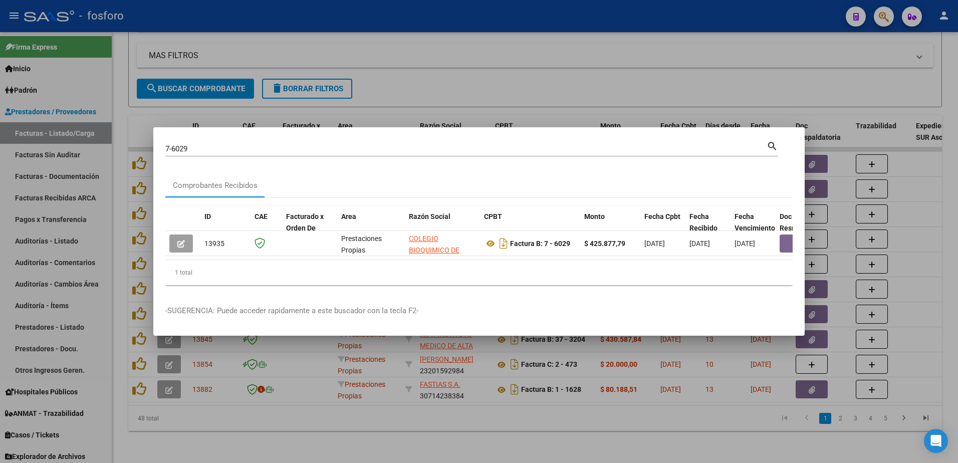
click at [656, 432] on div at bounding box center [479, 231] width 958 height 463
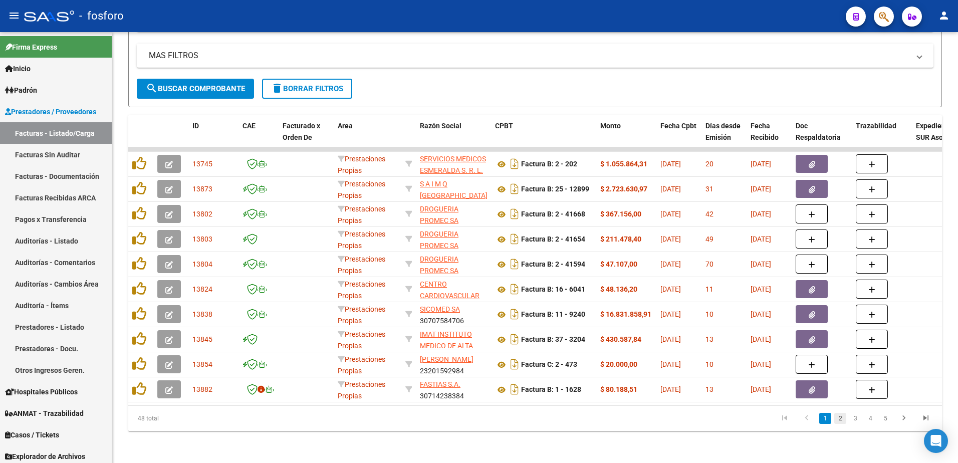
click at [842, 414] on link "2" at bounding box center [840, 418] width 12 height 11
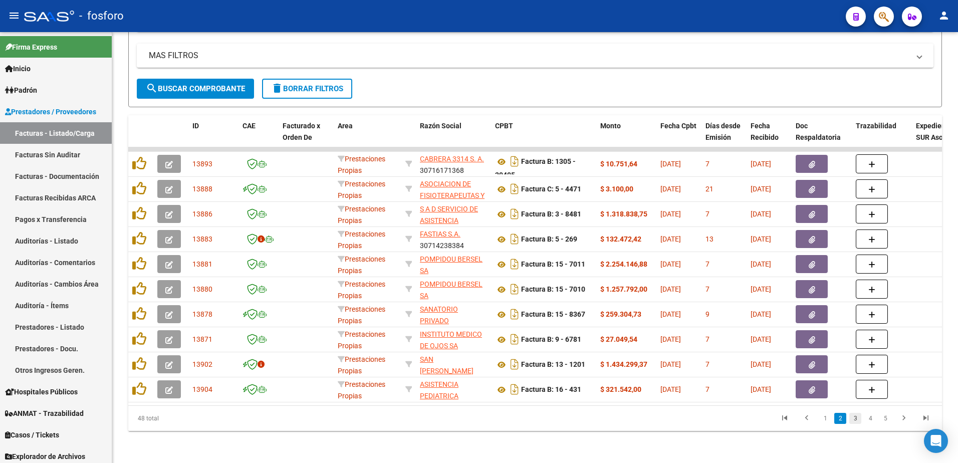
click at [855, 421] on link "3" at bounding box center [855, 418] width 12 height 11
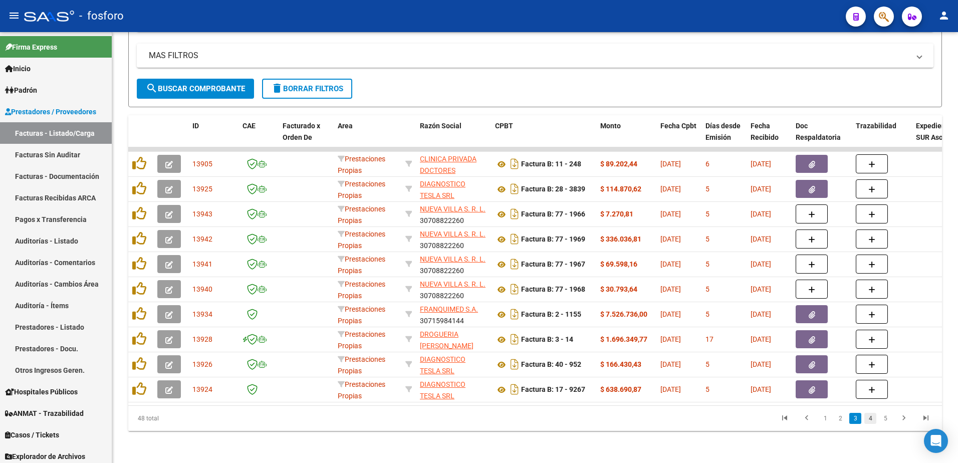
click at [867, 419] on link "4" at bounding box center [870, 418] width 12 height 11
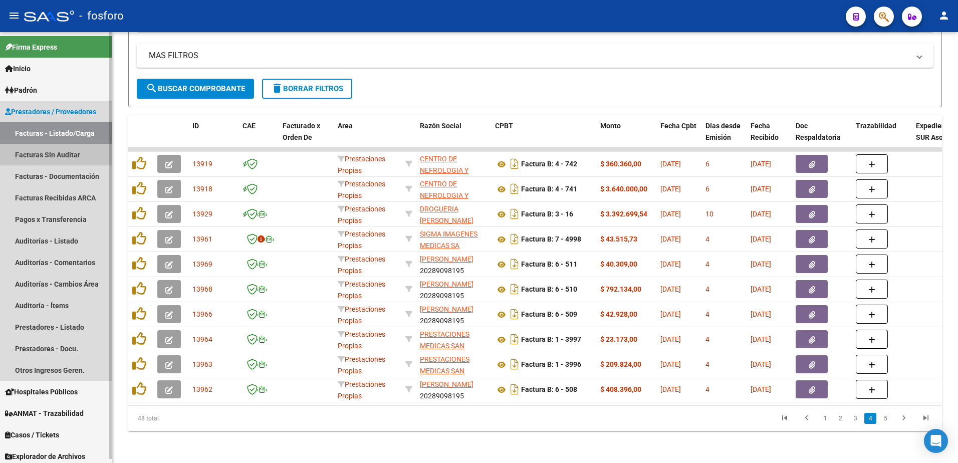
click at [60, 150] on link "Facturas Sin Auditar" at bounding box center [56, 155] width 112 height 22
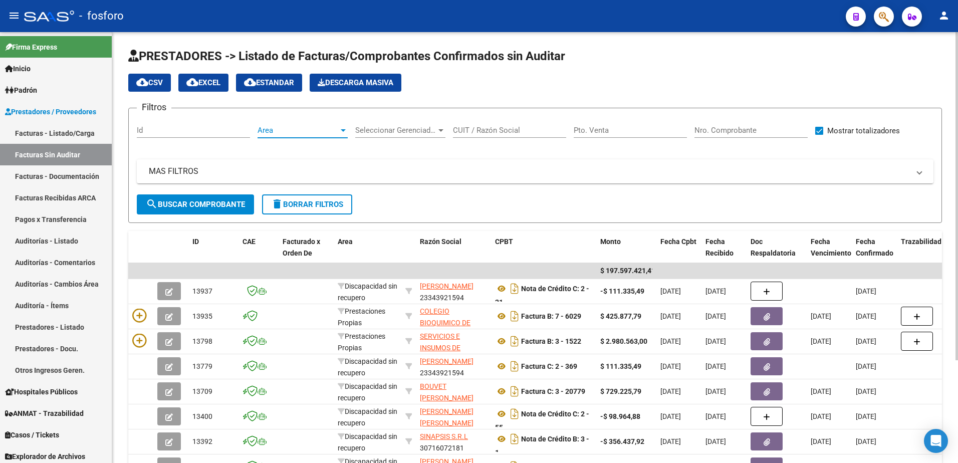
click at [341, 130] on div at bounding box center [343, 130] width 5 height 3
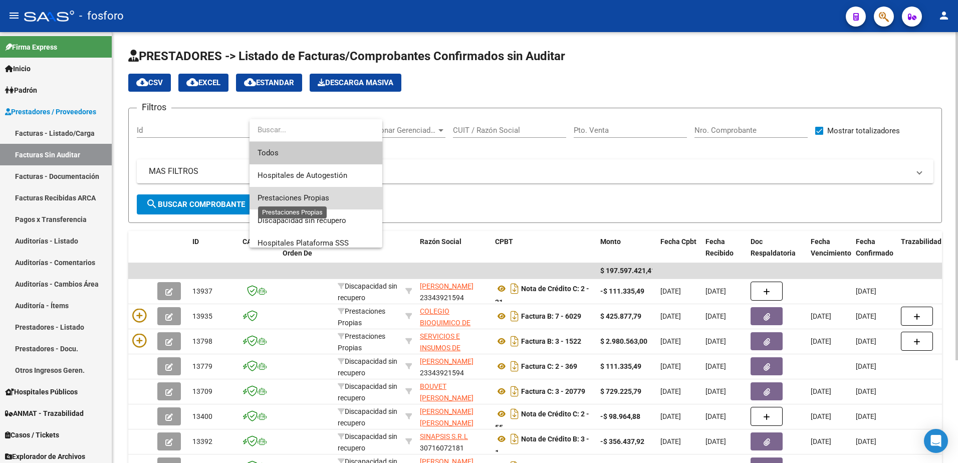
drag, startPoint x: 302, startPoint y: 199, endPoint x: 285, endPoint y: 199, distance: 16.5
click at [290, 199] on span "Prestaciones Propias" at bounding box center [293, 197] width 72 height 9
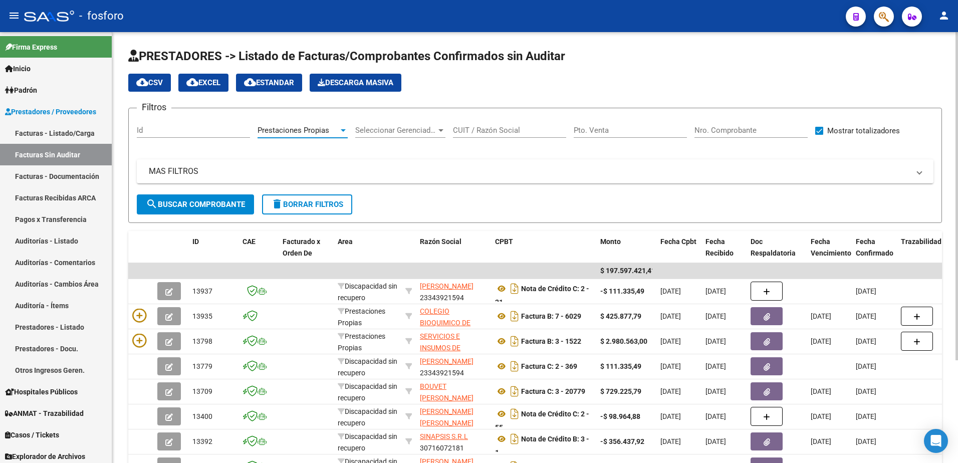
drag, startPoint x: 285, startPoint y: 199, endPoint x: 210, endPoint y: 202, distance: 75.7
click at [210, 202] on span "search Buscar Comprobante" at bounding box center [195, 204] width 99 height 9
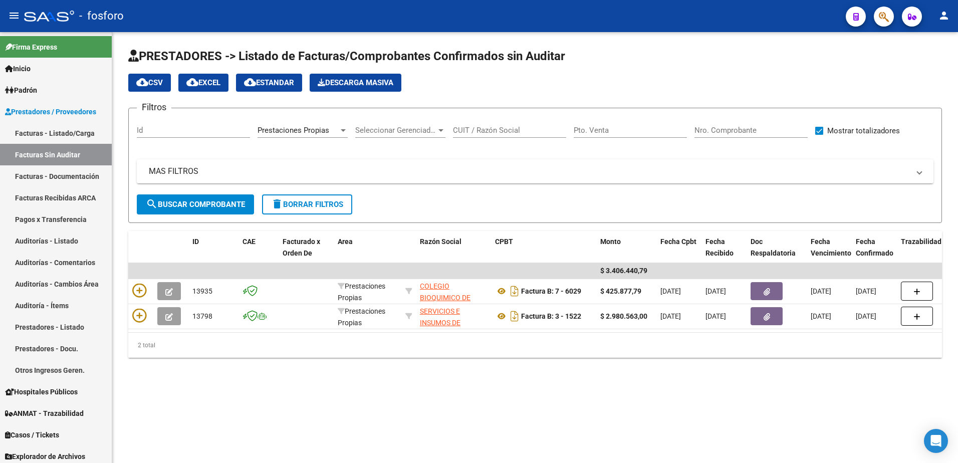
click at [748, 383] on div "PRESTADORES -> Listado de Facturas/Comprobantes Confirmados sin Auditar cloud_d…" at bounding box center [534, 211] width 845 height 358
